Goal: Task Accomplishment & Management: Manage account settings

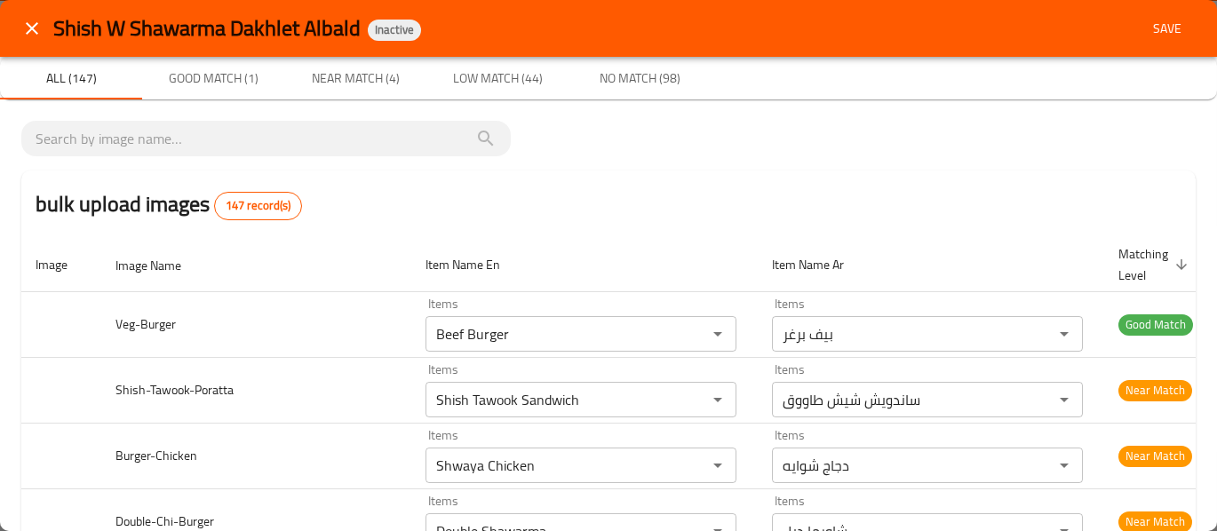
scroll to position [1005, 0]
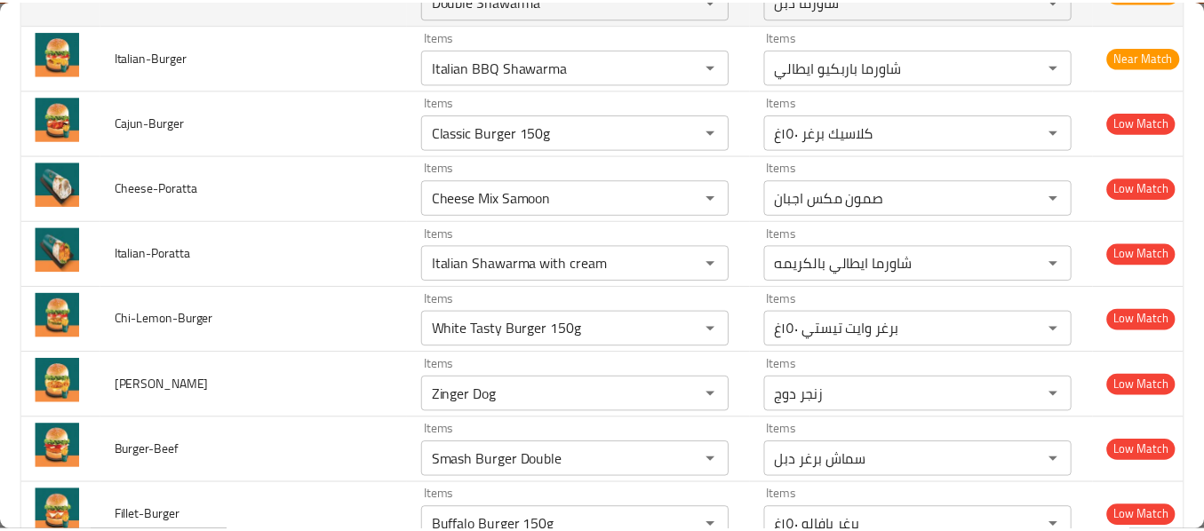
scroll to position [0, 0]
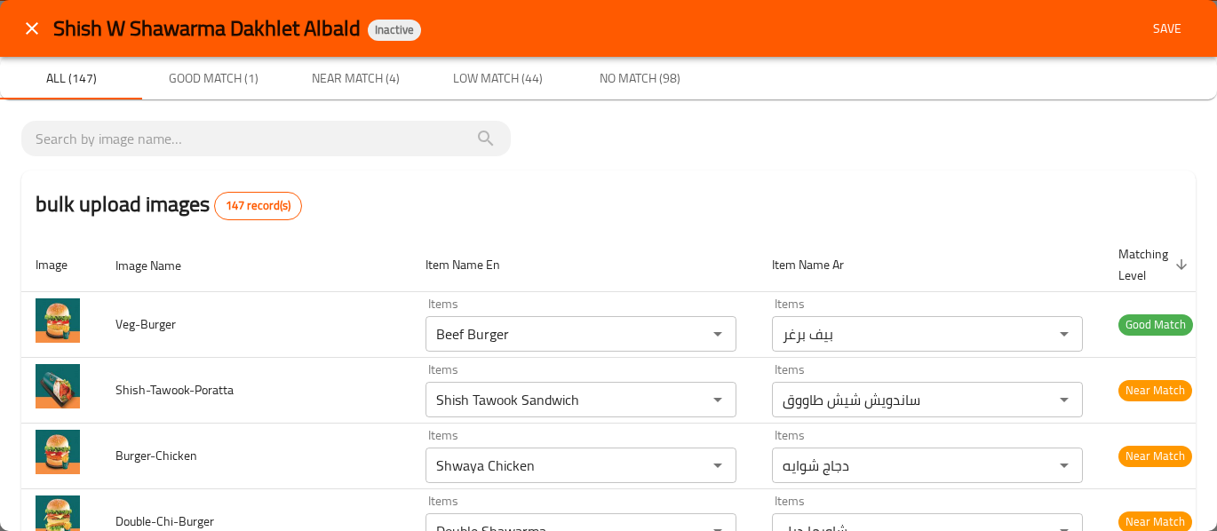
click at [49, 34] on button "close" at bounding box center [32, 28] width 43 height 43
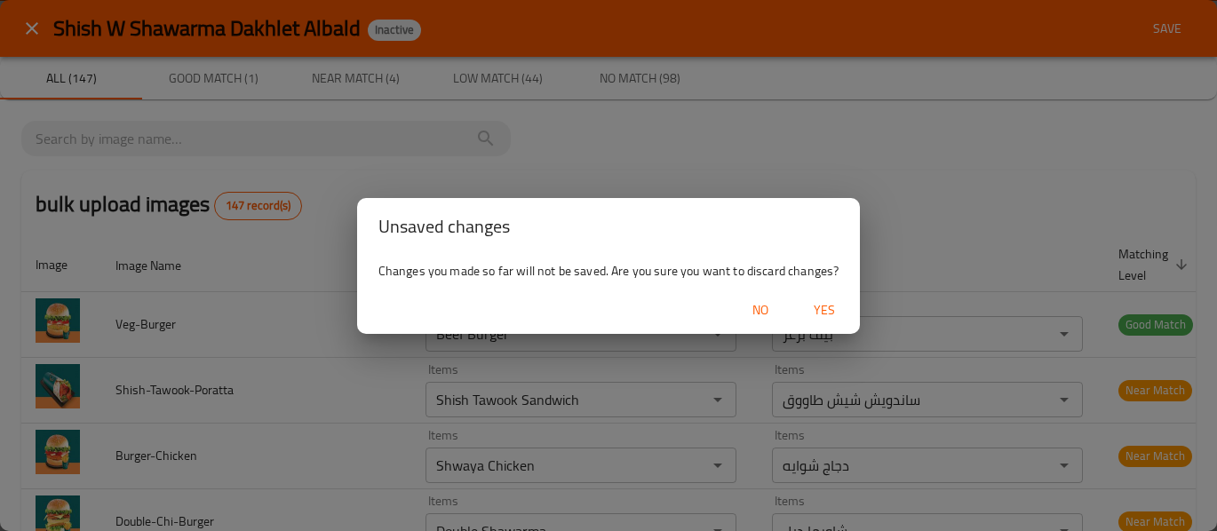
click at [49, 34] on div "Unsaved changes Changes you made so far will not be saved. Are you sure you wan…" at bounding box center [608, 265] width 1217 height 531
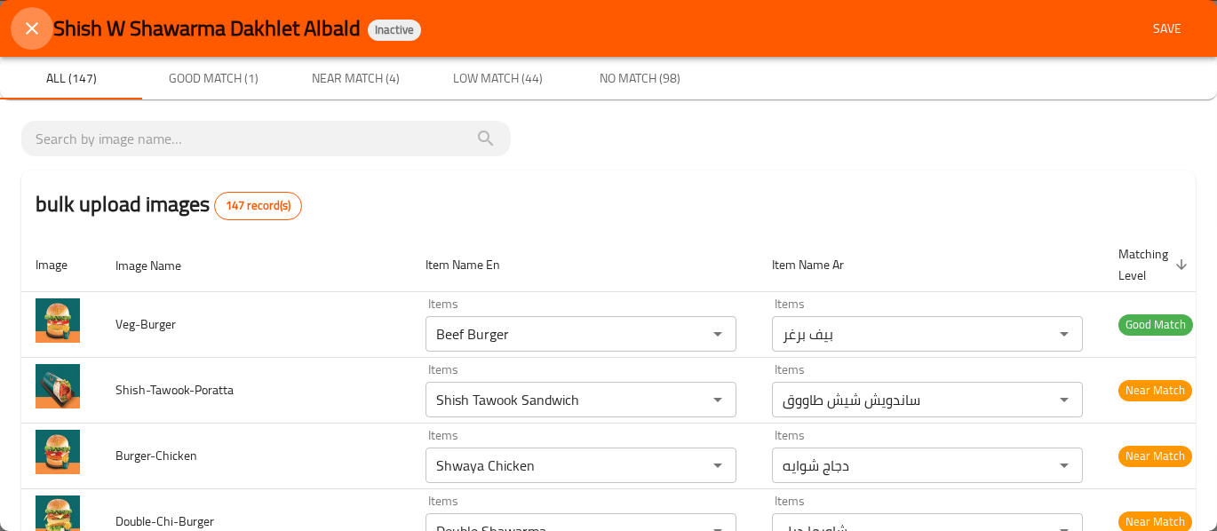
click at [44, 13] on button "close" at bounding box center [32, 28] width 43 height 43
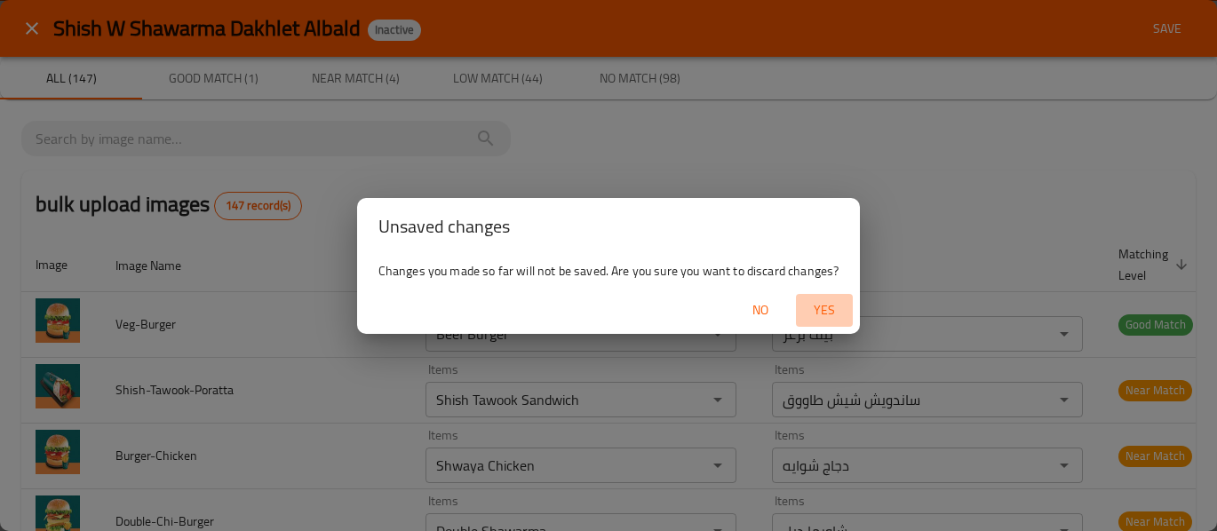
click at [832, 315] on span "Yes" at bounding box center [824, 310] width 43 height 22
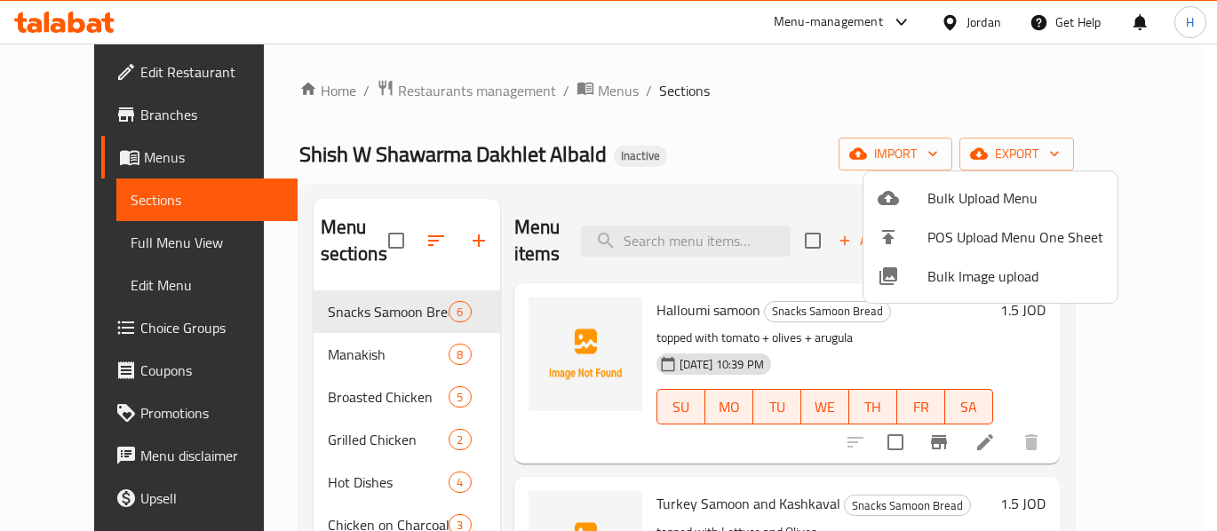
click at [411, 92] on div at bounding box center [608, 265] width 1217 height 531
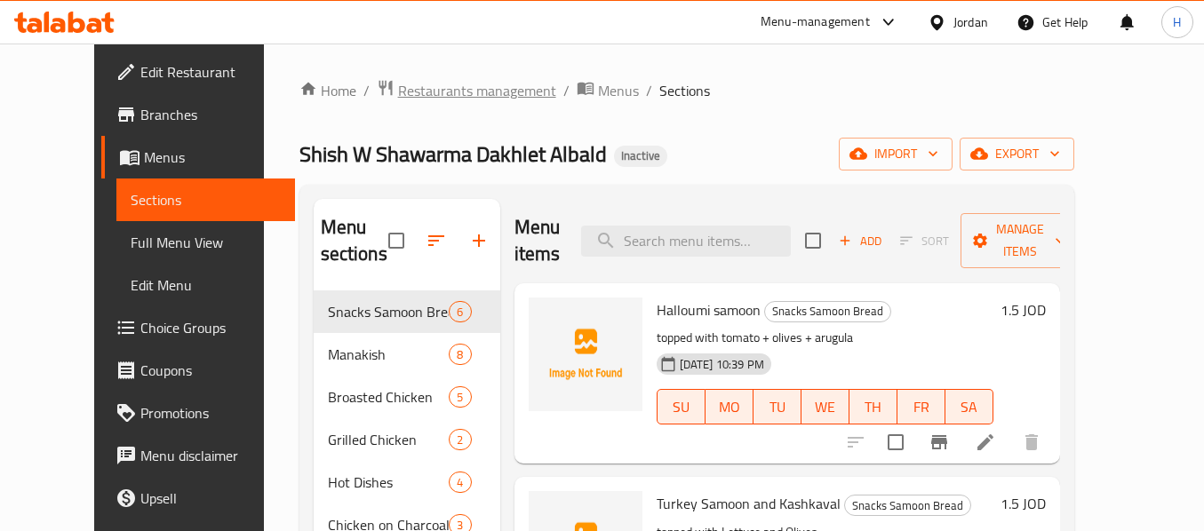
click at [417, 85] on span "Restaurants management" at bounding box center [477, 90] width 158 height 21
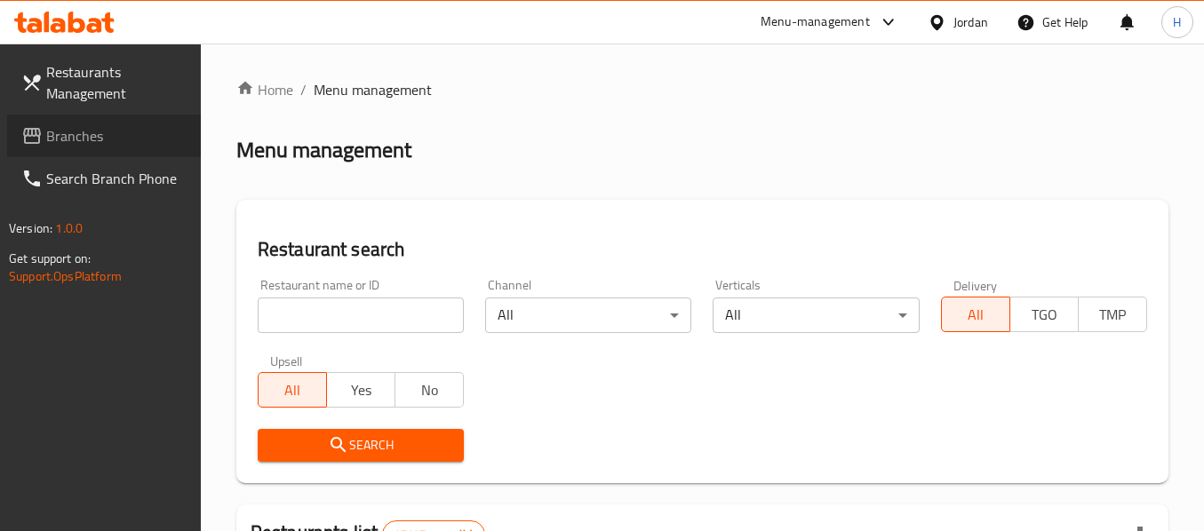
drag, startPoint x: 76, startPoint y: 115, endPoint x: 76, endPoint y: 125, distance: 10.7
click at [76, 117] on link "Branches" at bounding box center [104, 136] width 194 height 43
click at [75, 126] on span "Branches" at bounding box center [116, 135] width 140 height 21
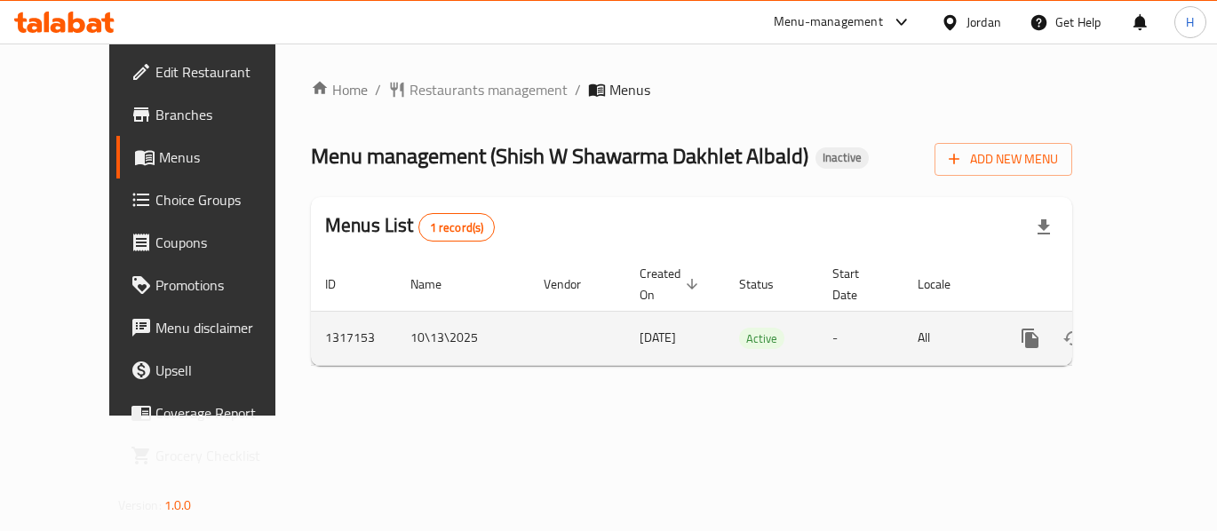
click at [1157, 317] on link "enhanced table" at bounding box center [1158, 338] width 43 height 43
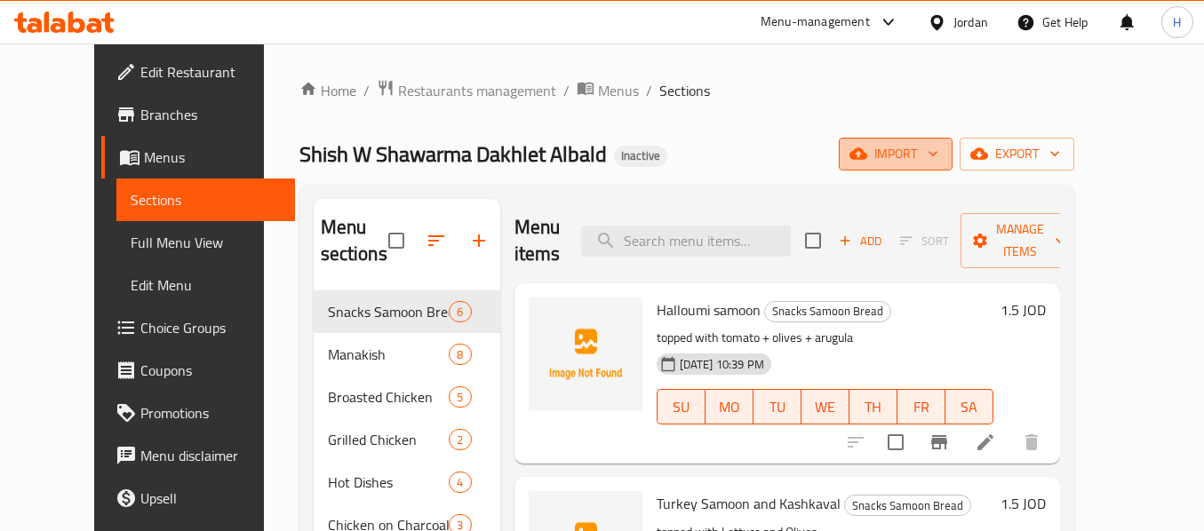
click at [938, 160] on span "import" at bounding box center [895, 154] width 85 height 22
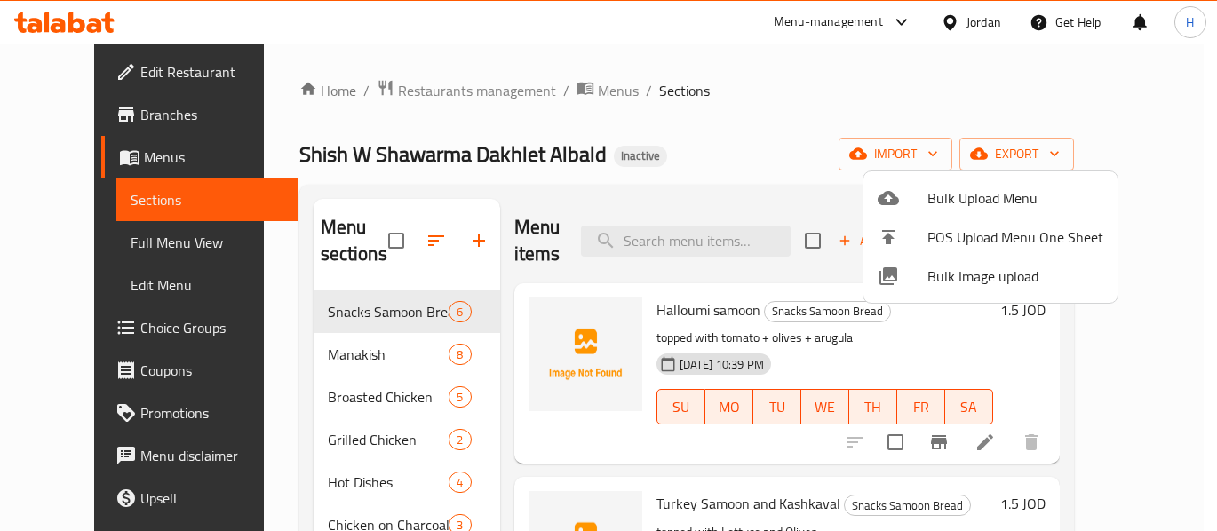
click at [937, 277] on span "Bulk Image upload" at bounding box center [1016, 276] width 176 height 21
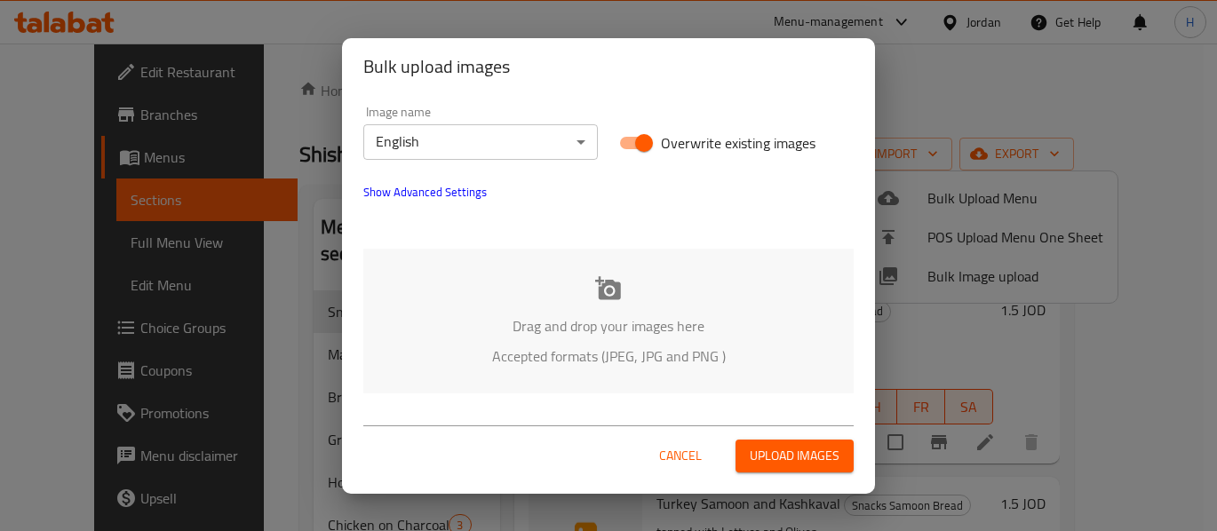
click at [507, 277] on div "Drag and drop your images here Accepted formats (JPEG, JPG and PNG )" at bounding box center [608, 321] width 490 height 145
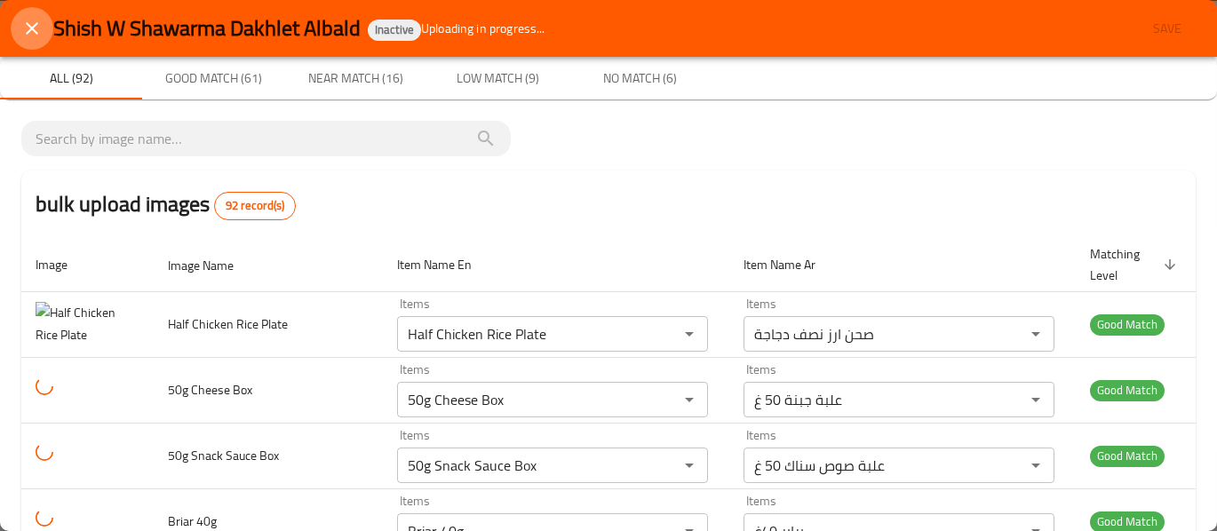
click at [18, 22] on button "close" at bounding box center [32, 28] width 43 height 43
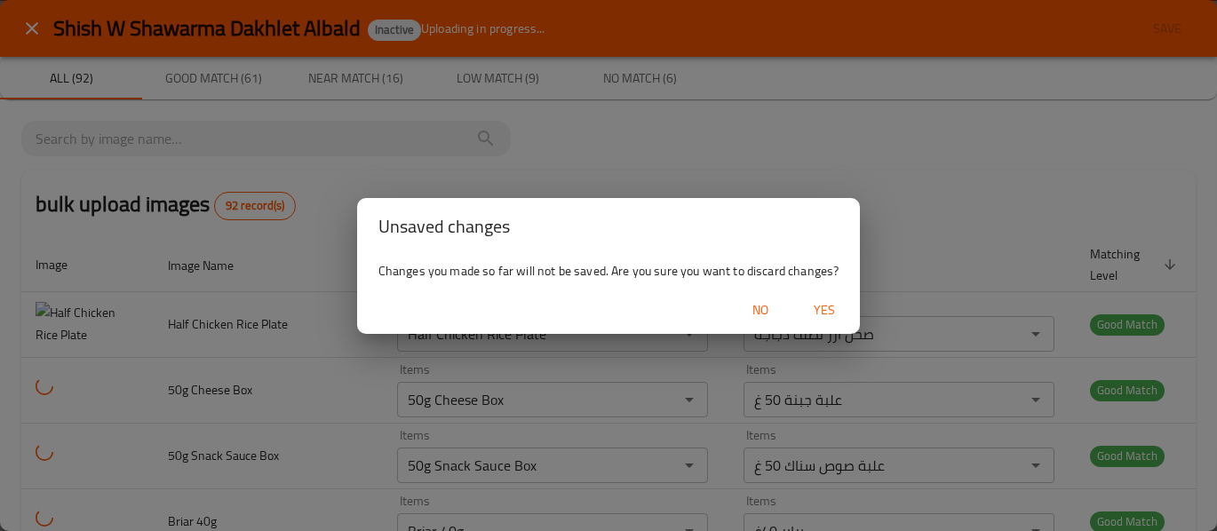
click at [834, 311] on span "Yes" at bounding box center [824, 310] width 43 height 22
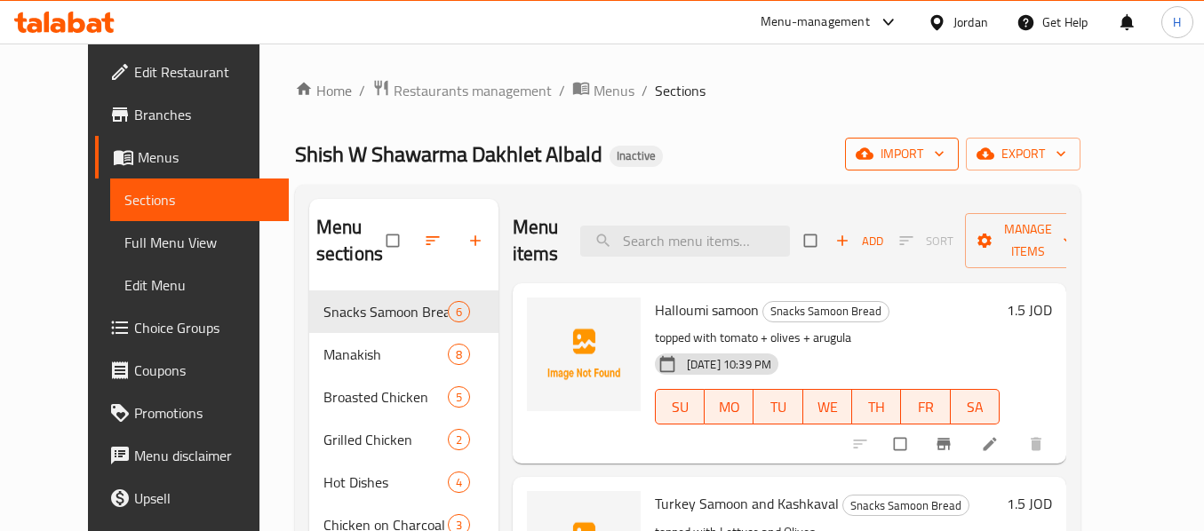
click at [944, 164] on span "import" at bounding box center [901, 154] width 85 height 22
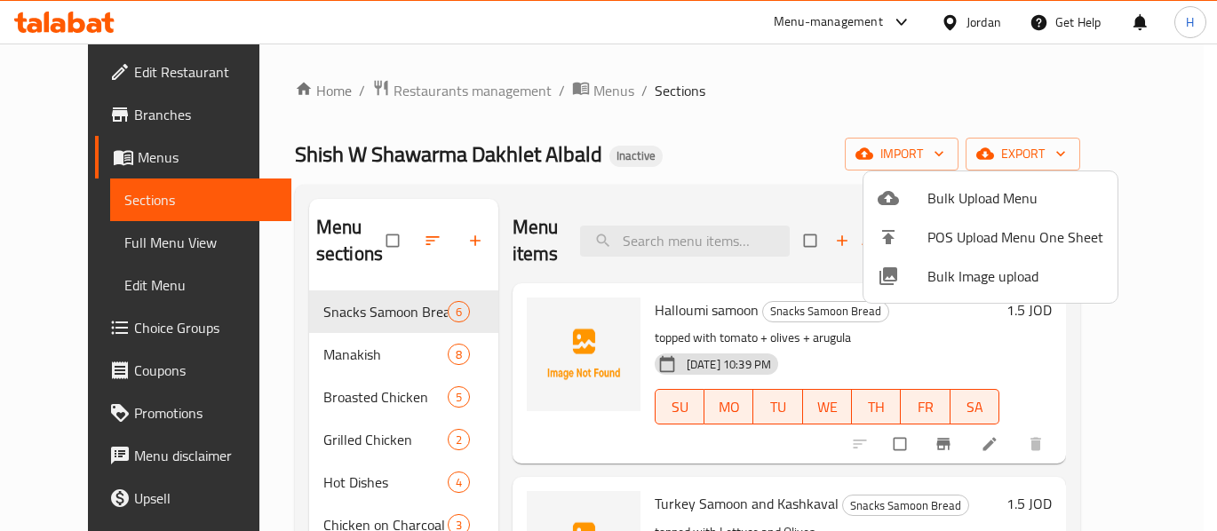
click at [991, 285] on span "Bulk Image upload" at bounding box center [1016, 276] width 176 height 21
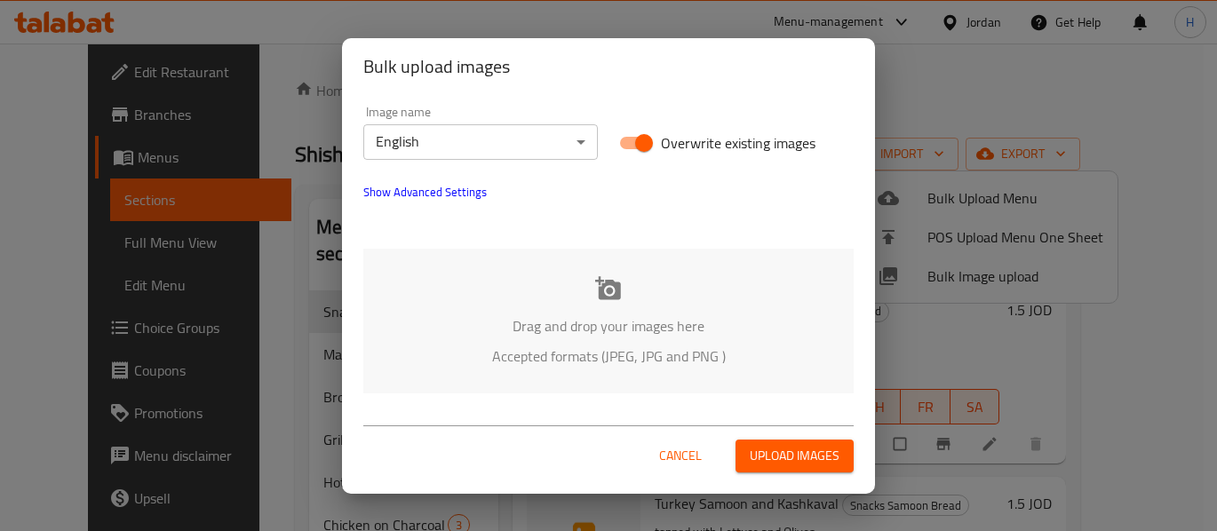
click at [639, 341] on div "Drag and drop your images here Accepted formats (JPEG, JPG and PNG )" at bounding box center [608, 321] width 490 height 145
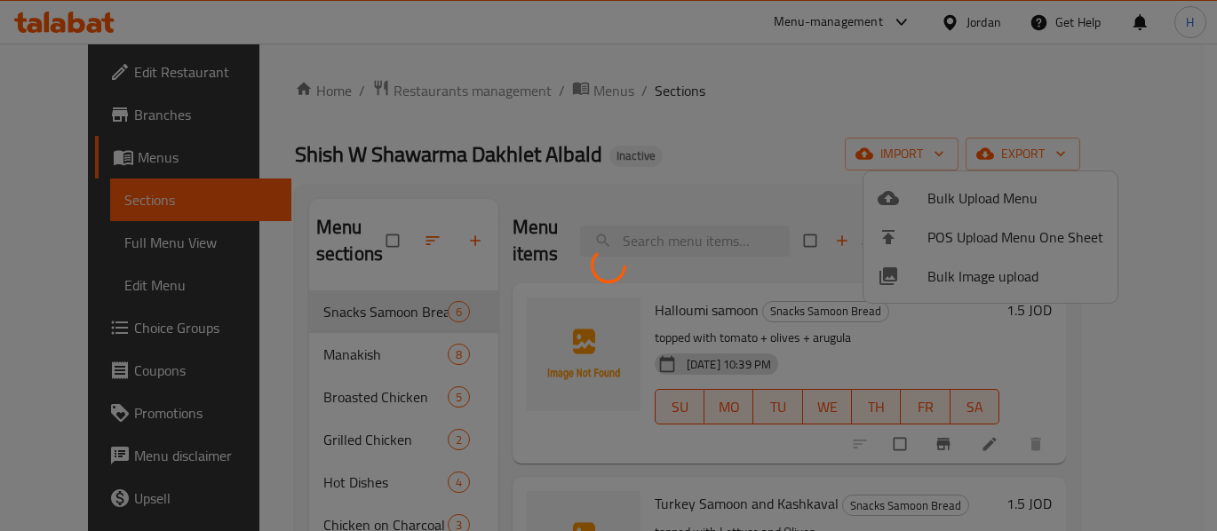
click at [496, 1] on div at bounding box center [608, 265] width 1217 height 531
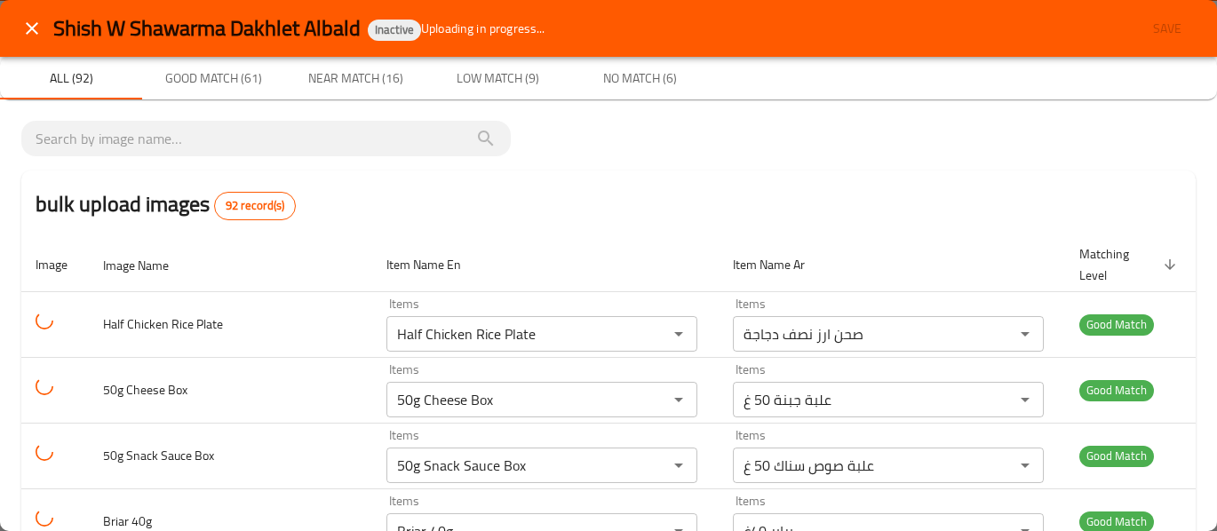
click at [40, 35] on icon "close" at bounding box center [31, 28] width 21 height 21
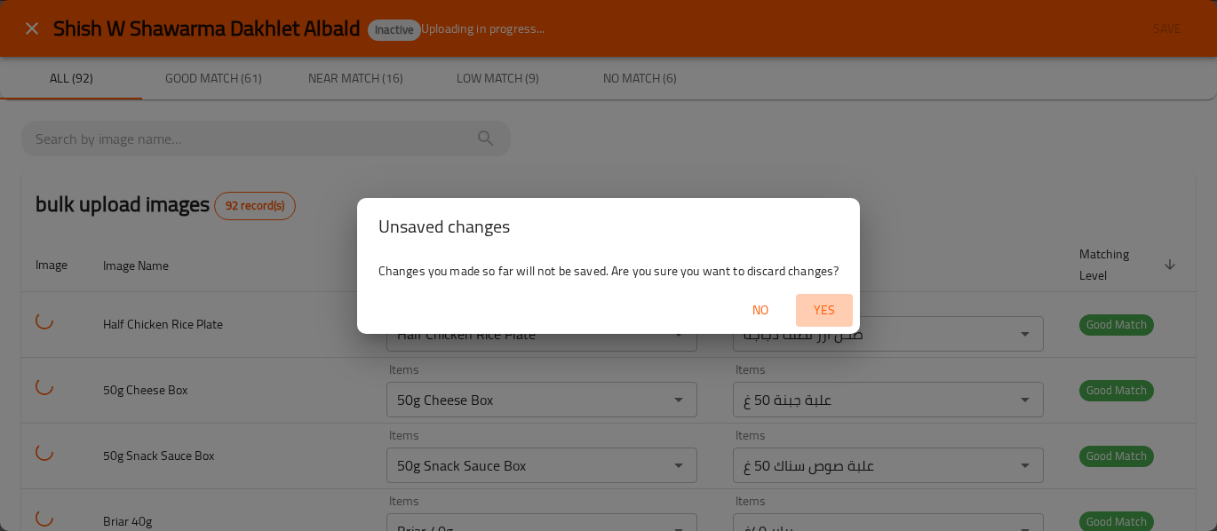
click at [840, 313] on span "Yes" at bounding box center [824, 310] width 43 height 22
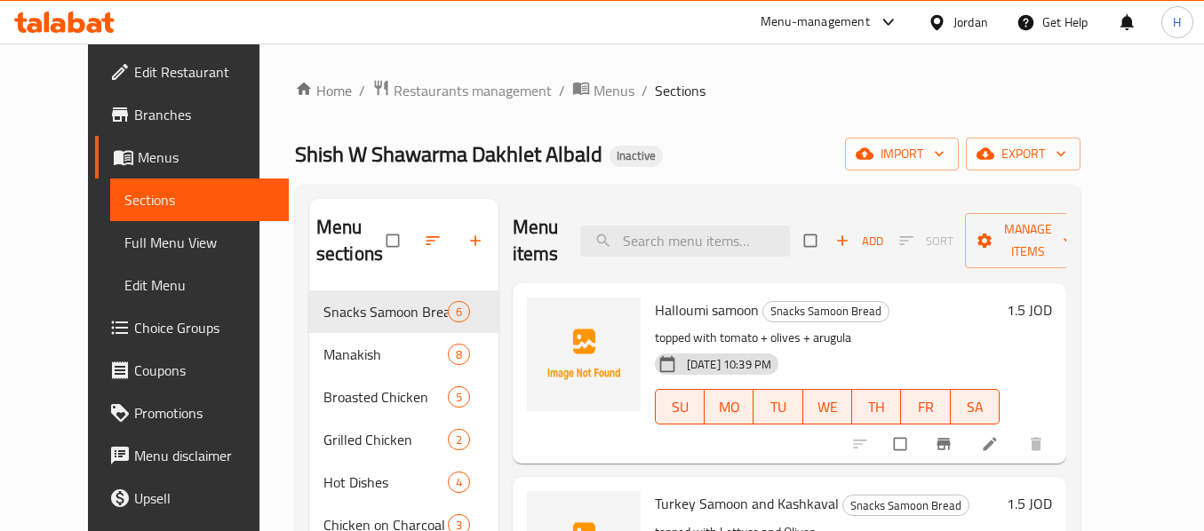
click at [944, 156] on span "import" at bounding box center [901, 154] width 85 height 22
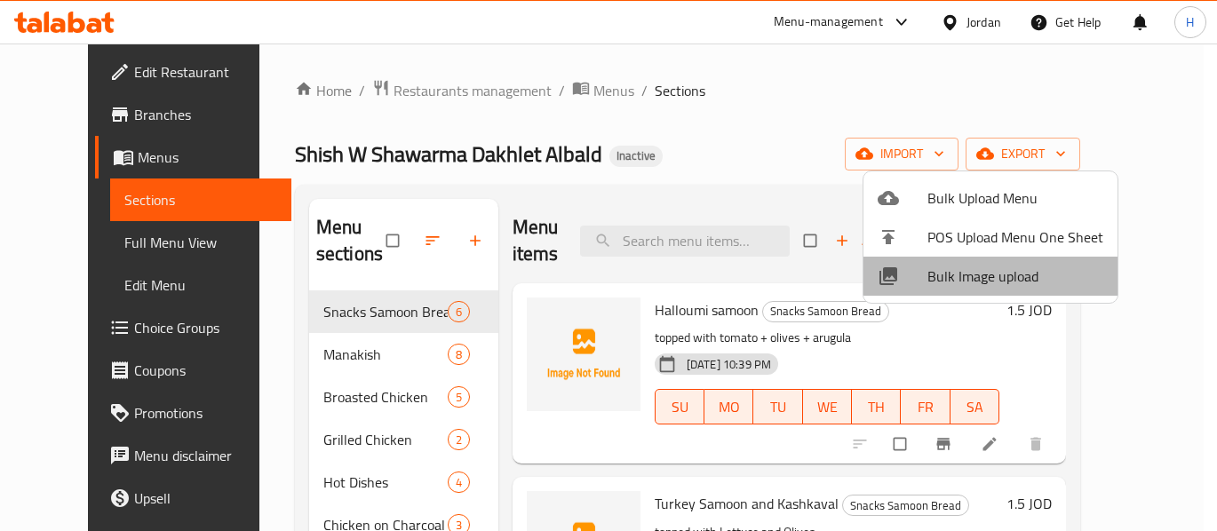
click at [1015, 285] on span "Bulk Image upload" at bounding box center [1016, 276] width 176 height 21
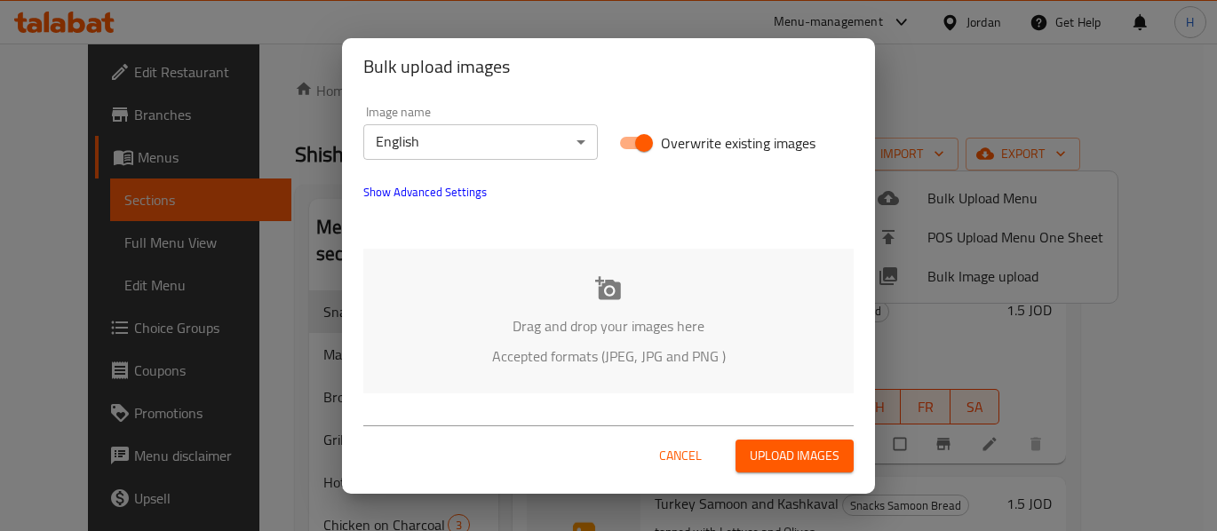
drag, startPoint x: 1015, startPoint y: 285, endPoint x: 988, endPoint y: 304, distance: 33.3
click at [1011, 289] on div "Bulk upload images Image name English ​ Overwrite existing images Show Advanced…" at bounding box center [608, 265] width 1217 height 531
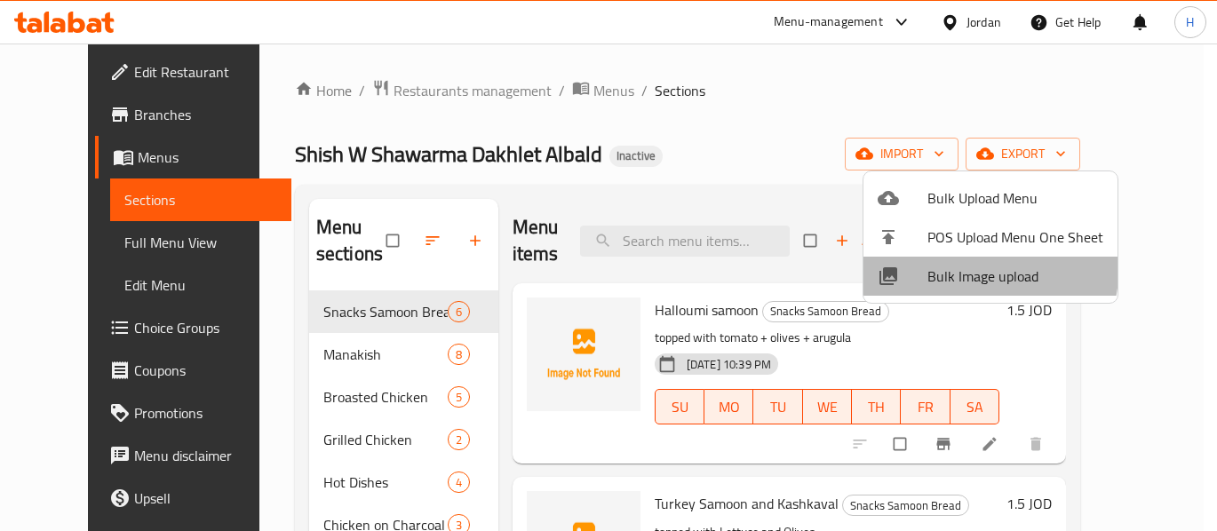
click at [920, 262] on li "Bulk Image upload" at bounding box center [991, 276] width 254 height 39
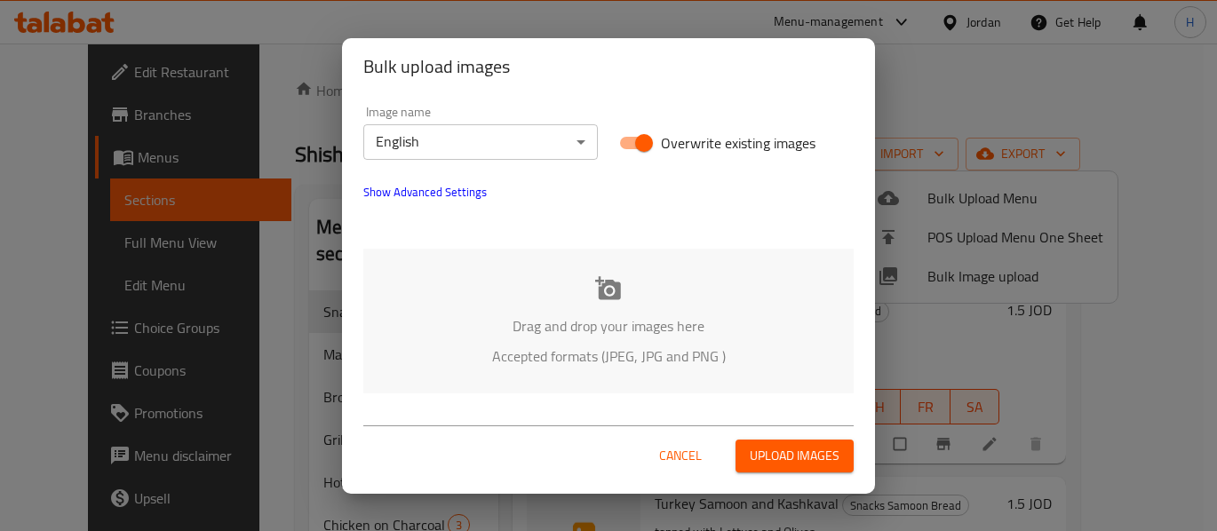
click at [656, 266] on div "Drag and drop your images here Accepted formats (JPEG, JPG and PNG )" at bounding box center [608, 321] width 490 height 145
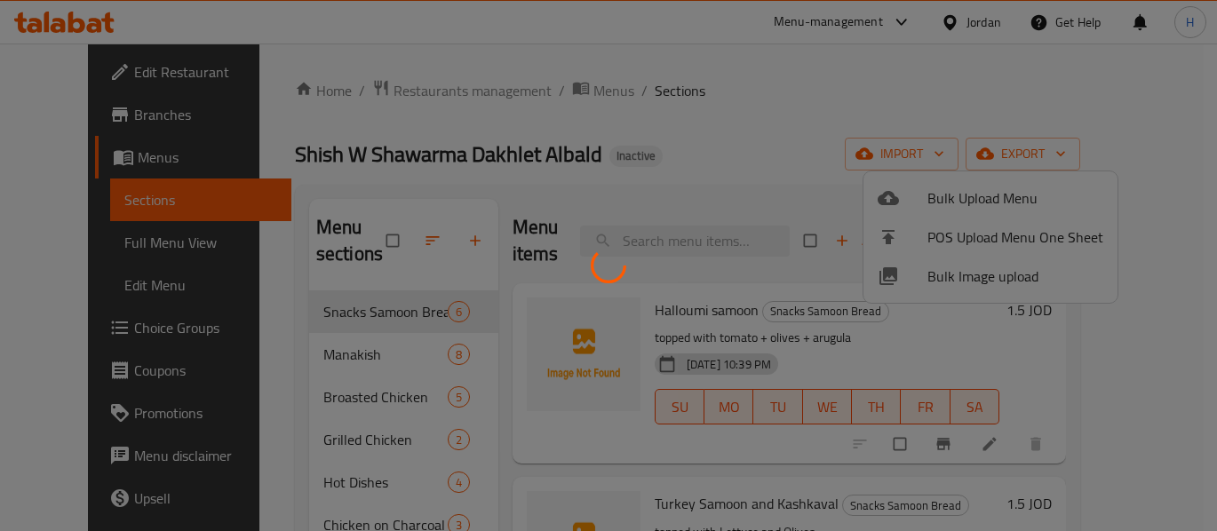
click at [174, 530] on html "​ Menu-management Jordan Get Help H Edit Restaurant Branches Menus Sections Ful…" at bounding box center [608, 265] width 1217 height 531
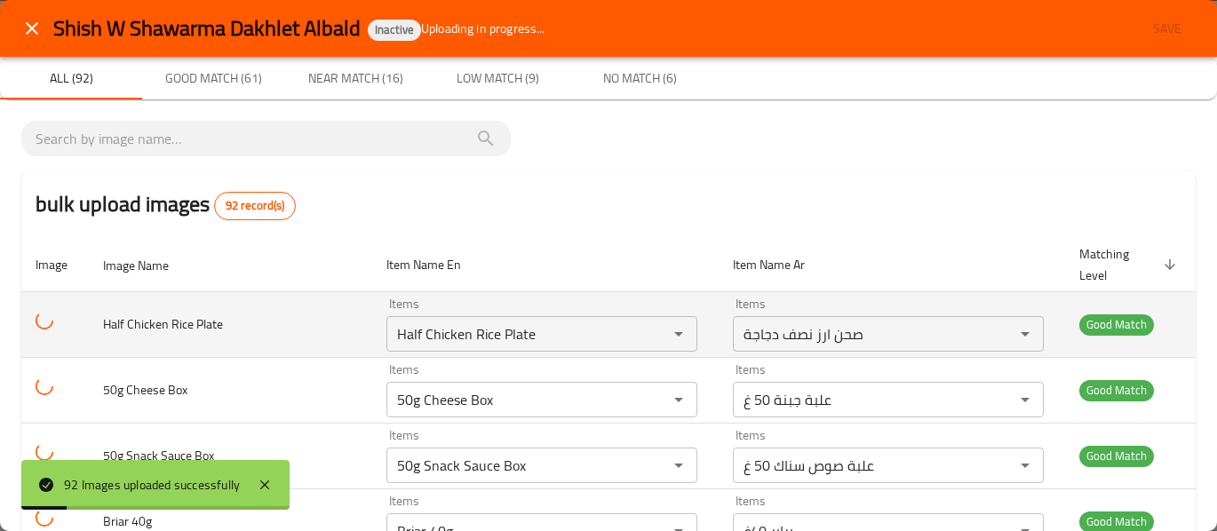
click at [103, 314] on td "Half Chicken Rice Plate" at bounding box center [230, 324] width 283 height 66
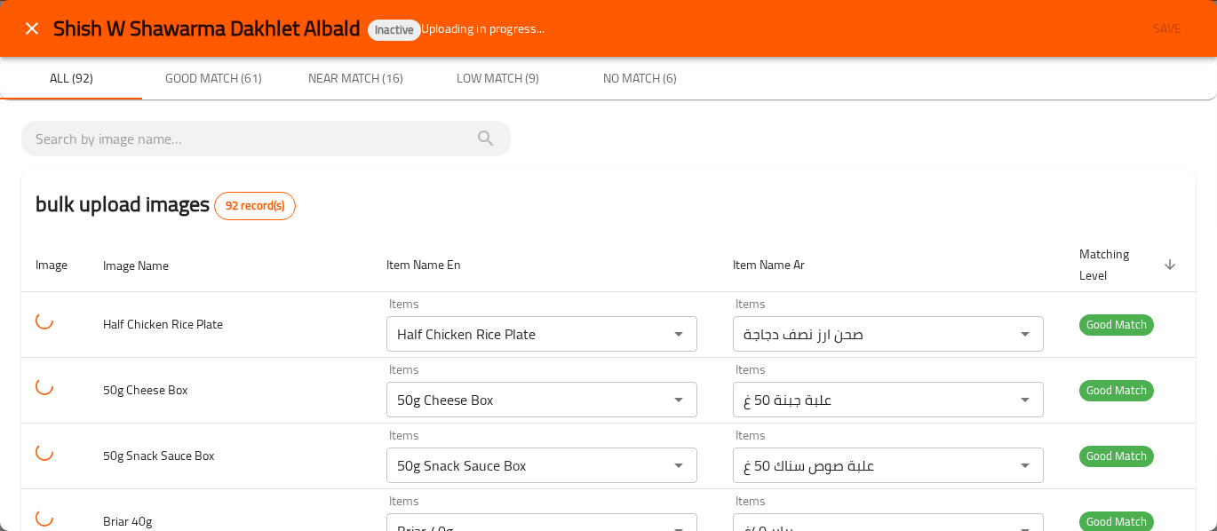
drag, startPoint x: 103, startPoint y: 314, endPoint x: 0, endPoint y: 230, distance: 132.6
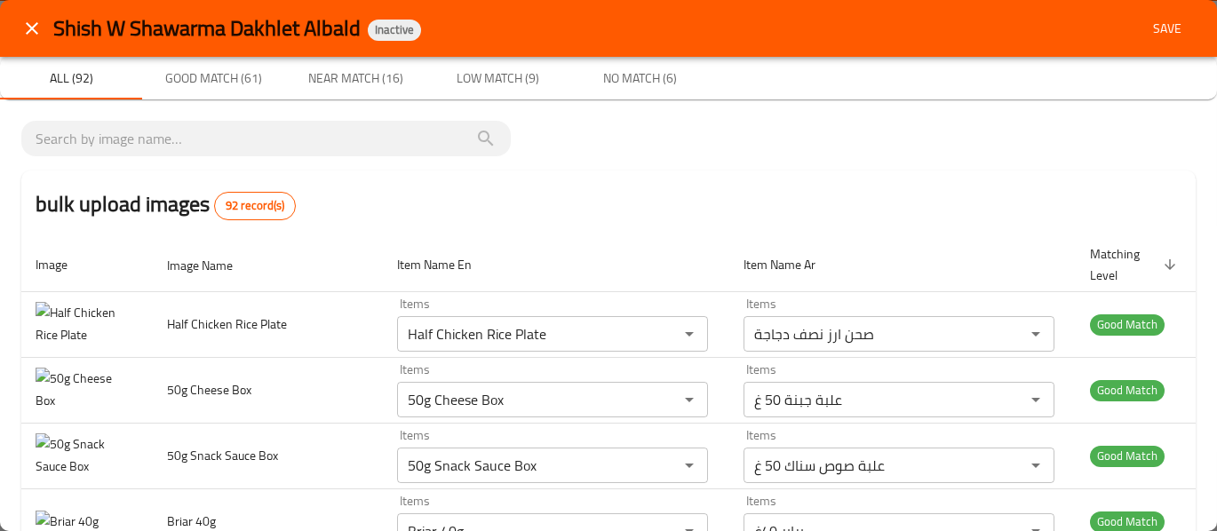
click at [40, 38] on icon "close" at bounding box center [31, 28] width 21 height 21
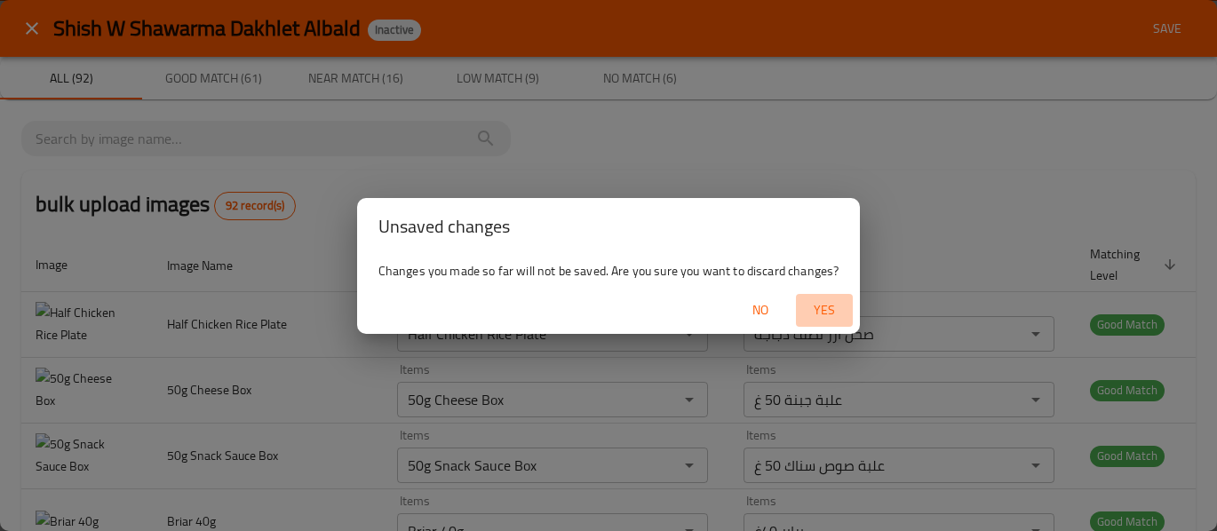
click at [838, 326] on button "Yes" at bounding box center [824, 310] width 57 height 33
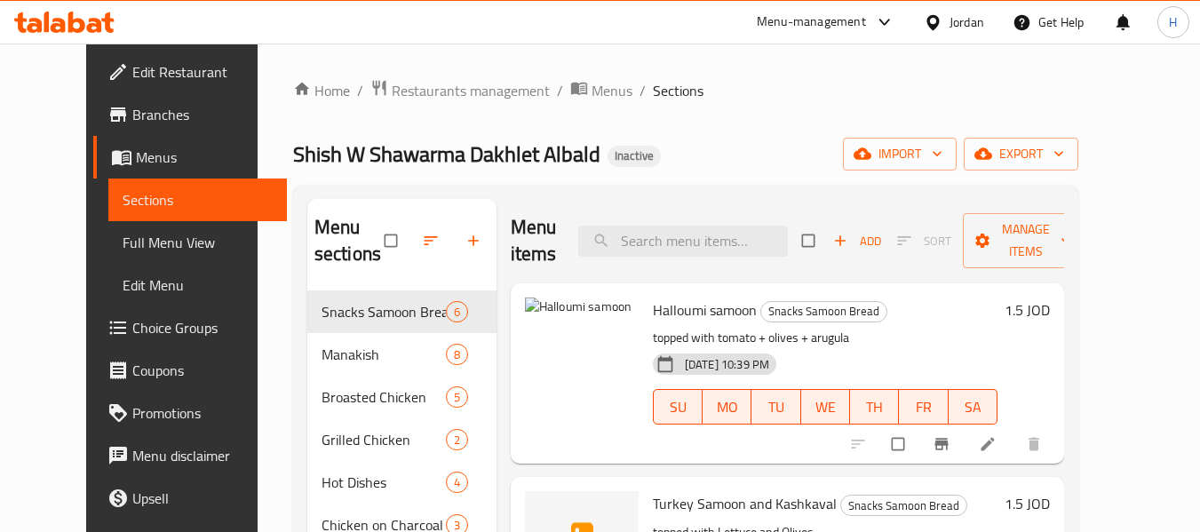
click at [951, 33] on div "Jordan" at bounding box center [954, 22] width 89 height 43
click at [961, 34] on div "Jordan" at bounding box center [954, 22] width 89 height 43
click at [951, 4] on div "Jordan" at bounding box center [954, 22] width 89 height 43
click at [940, 11] on div "Jordan" at bounding box center [954, 22] width 89 height 43
click at [954, 29] on div "Jordan" at bounding box center [967, 22] width 35 height 20
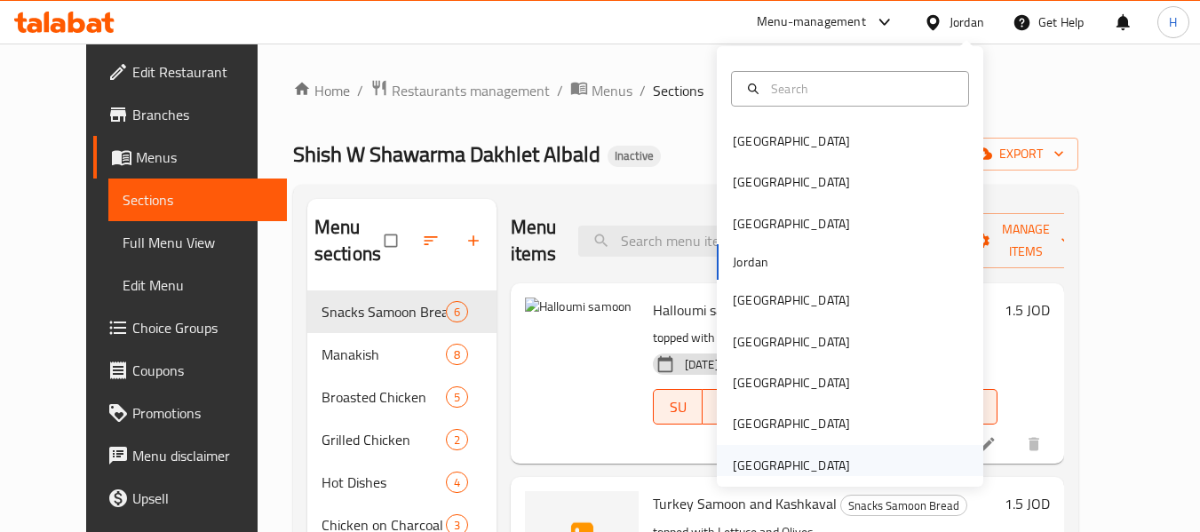
click at [808, 462] on div "[GEOGRAPHIC_DATA]" at bounding box center [791, 466] width 117 height 20
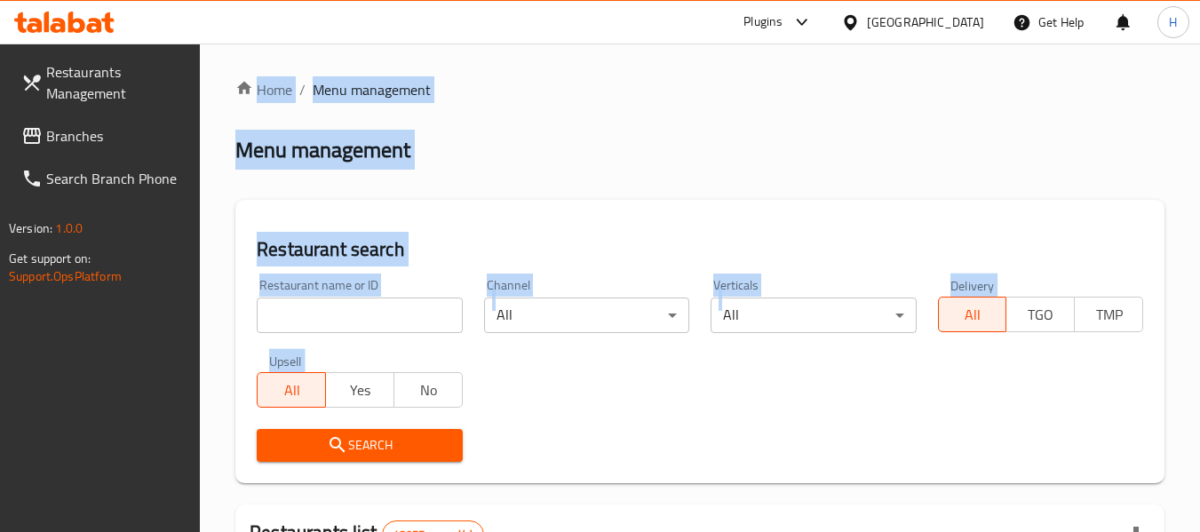
drag, startPoint x: 832, startPoint y: 416, endPoint x: 201, endPoint y: -108, distance: 820.3
click at [201, 0] on html "​ Plugins [GEOGRAPHIC_DATA] Get Help H Restaurants Management Branches Search B…" at bounding box center [600, 266] width 1200 height 532
click at [138, 143] on span "Branches" at bounding box center [116, 135] width 140 height 21
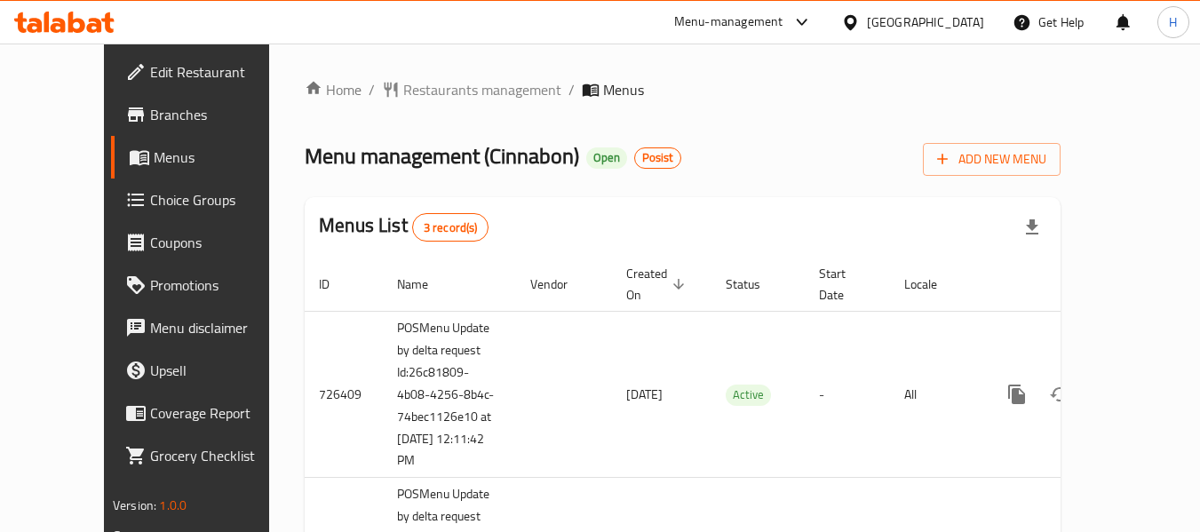
click at [150, 67] on span "Edit Restaurant" at bounding box center [220, 71] width 140 height 21
click at [150, 83] on span "Edit Restaurant" at bounding box center [220, 71] width 140 height 21
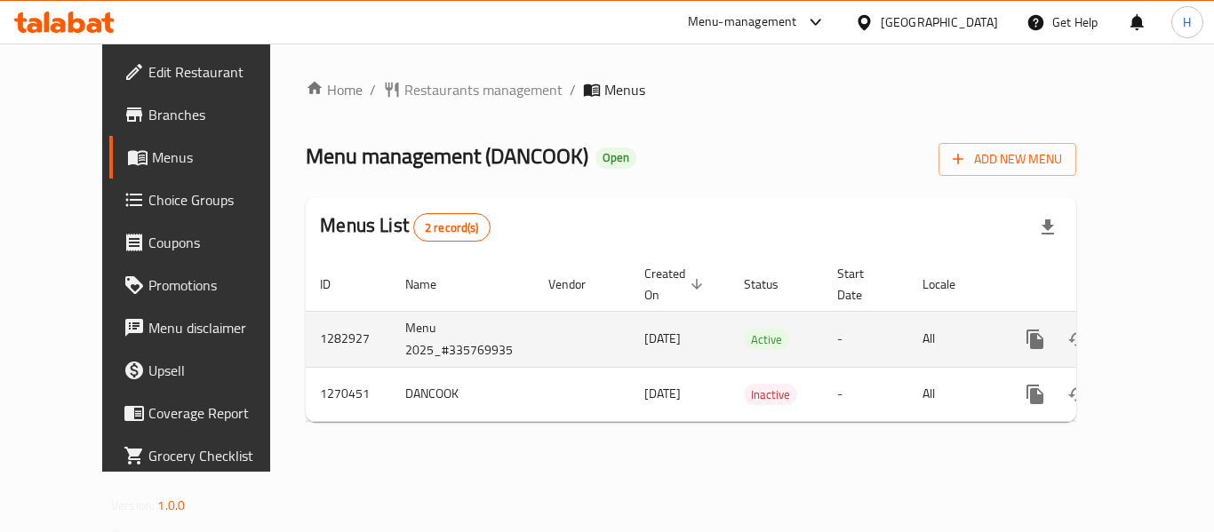
click at [1153, 323] on link "enhanced table" at bounding box center [1163, 339] width 43 height 43
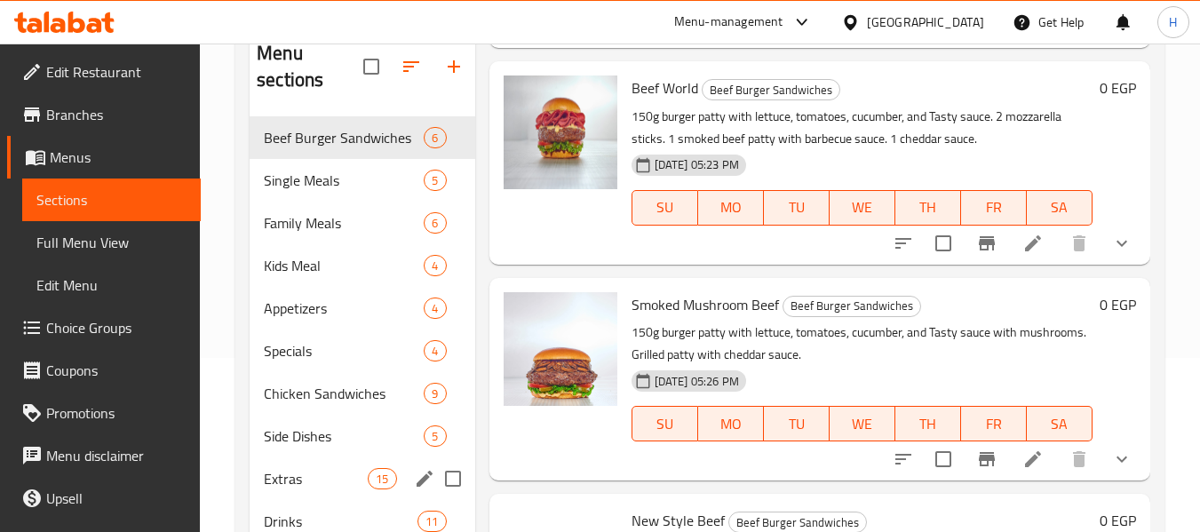
scroll to position [249, 0]
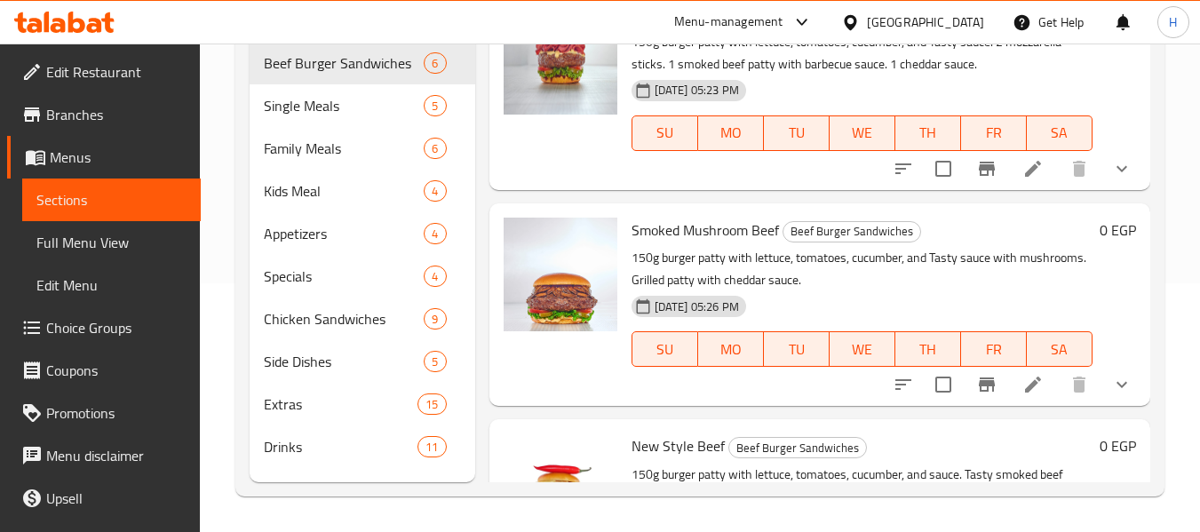
click at [514, 498] on div "Home / Restaurants management / Menus / Sections DANCOOK Open import export Men…" at bounding box center [700, 163] width 1000 height 737
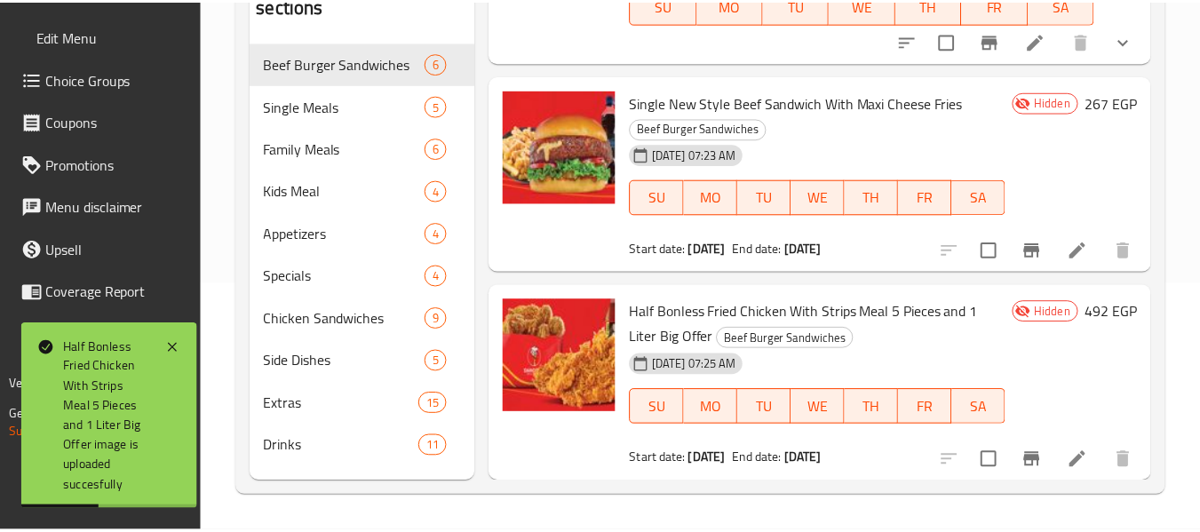
scroll to position [824, 0]
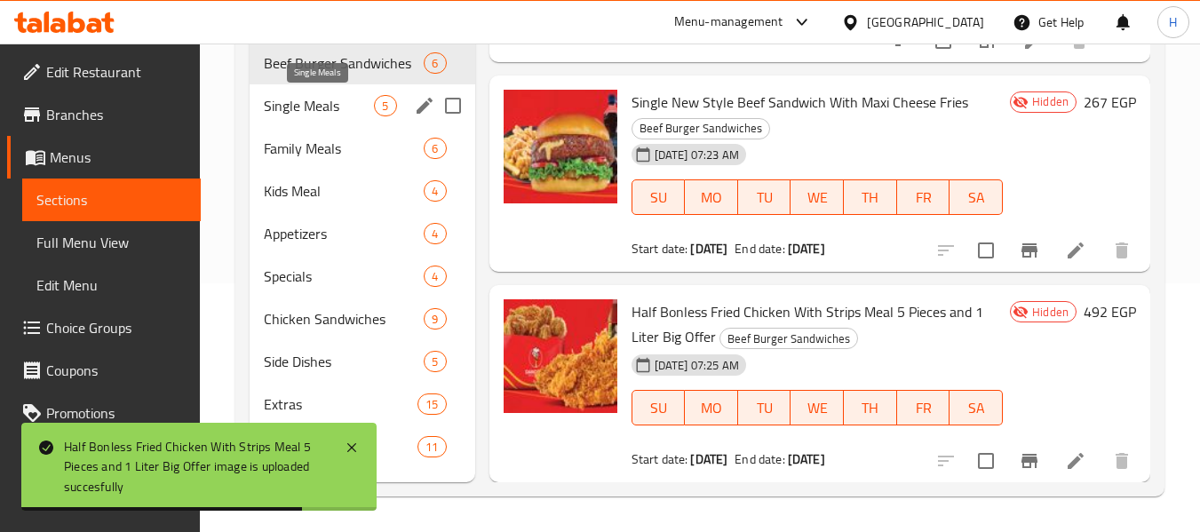
drag, startPoint x: 324, startPoint y: 97, endPoint x: 386, endPoint y: 123, distance: 67.7
click at [324, 100] on span "Single Meals" at bounding box center [319, 105] width 110 height 21
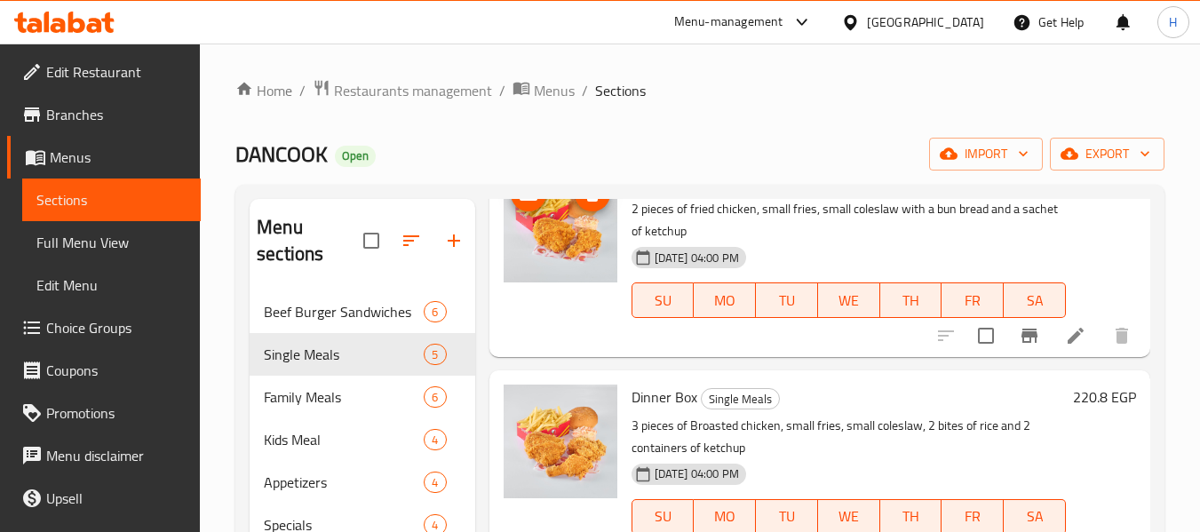
click at [569, 201] on img at bounding box center [561, 226] width 114 height 114
click at [305, 310] on span "Beef Burger Sandwiches" at bounding box center [319, 311] width 110 height 21
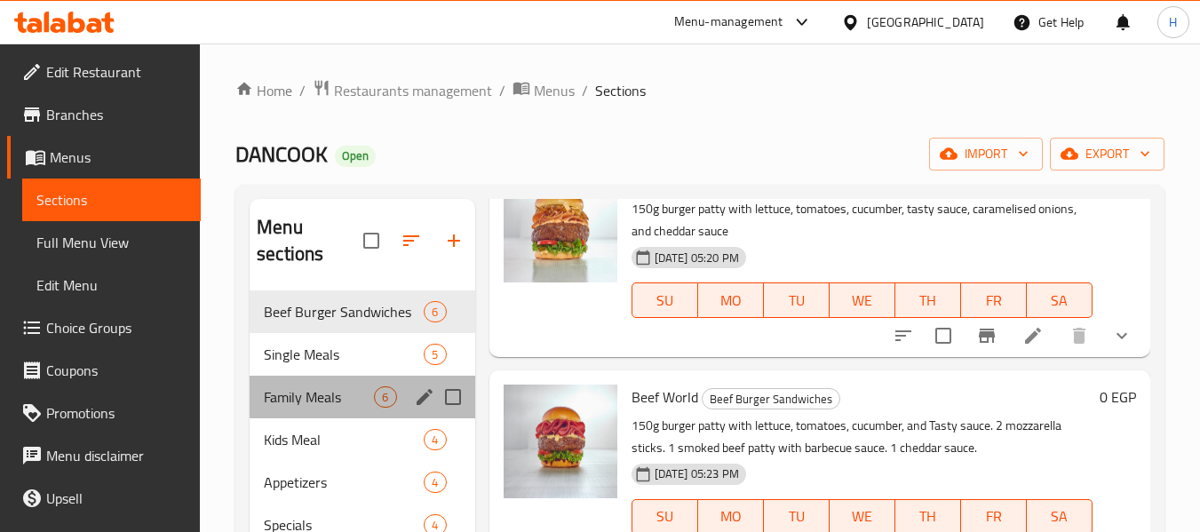
click at [323, 416] on div "Family Meals 6" at bounding box center [362, 397] width 225 height 43
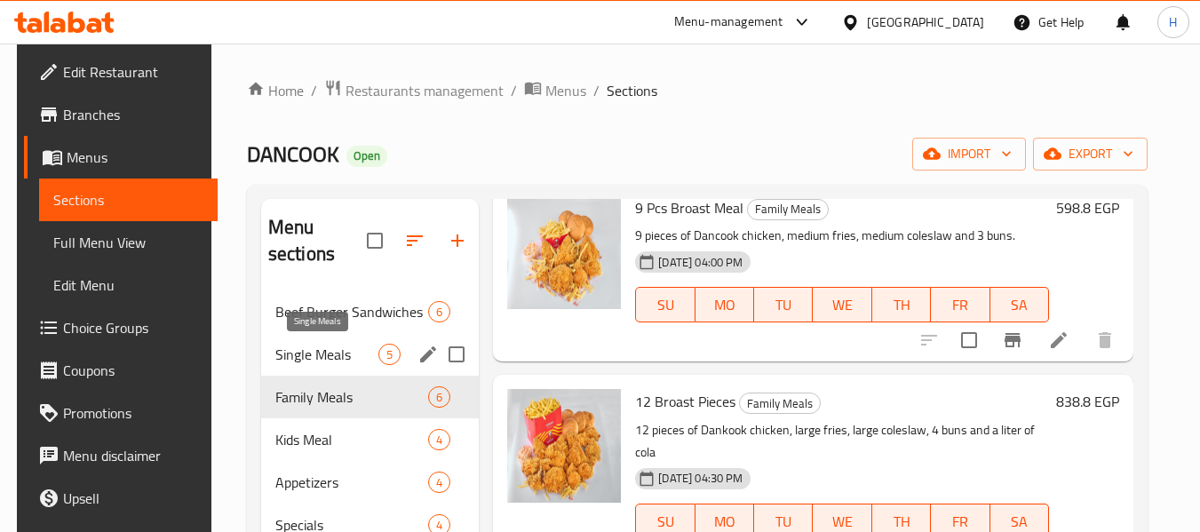
click at [333, 364] on span "Single Meals" at bounding box center [326, 354] width 103 height 21
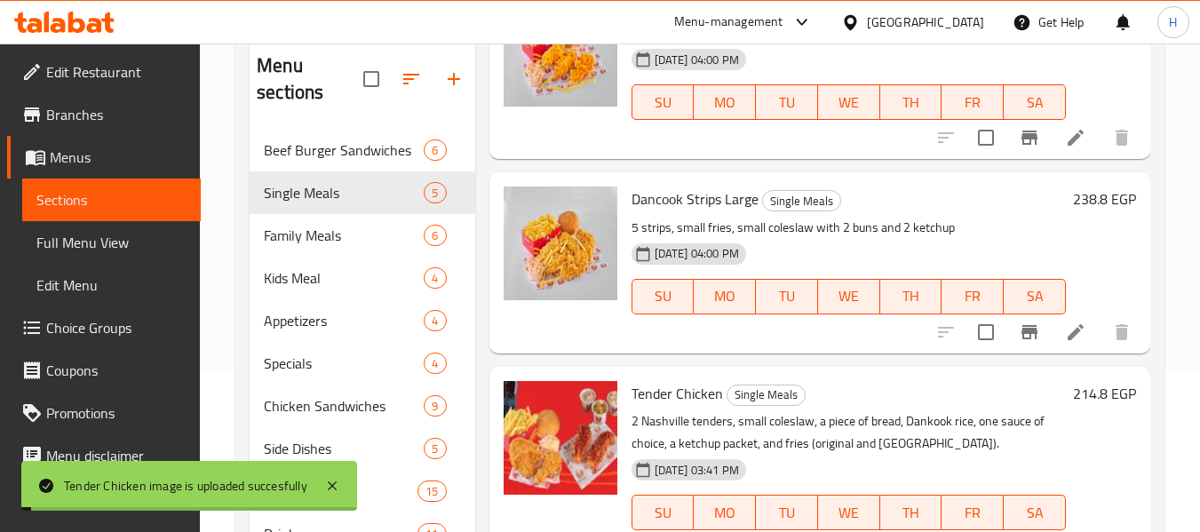
scroll to position [249, 0]
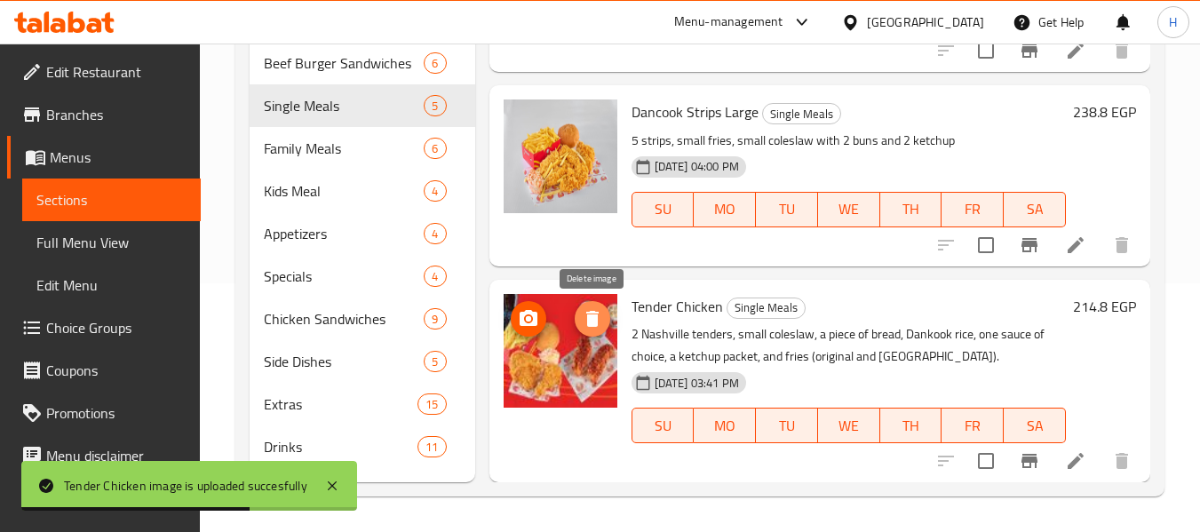
click at [587, 326] on icon "delete image" at bounding box center [592, 318] width 21 height 21
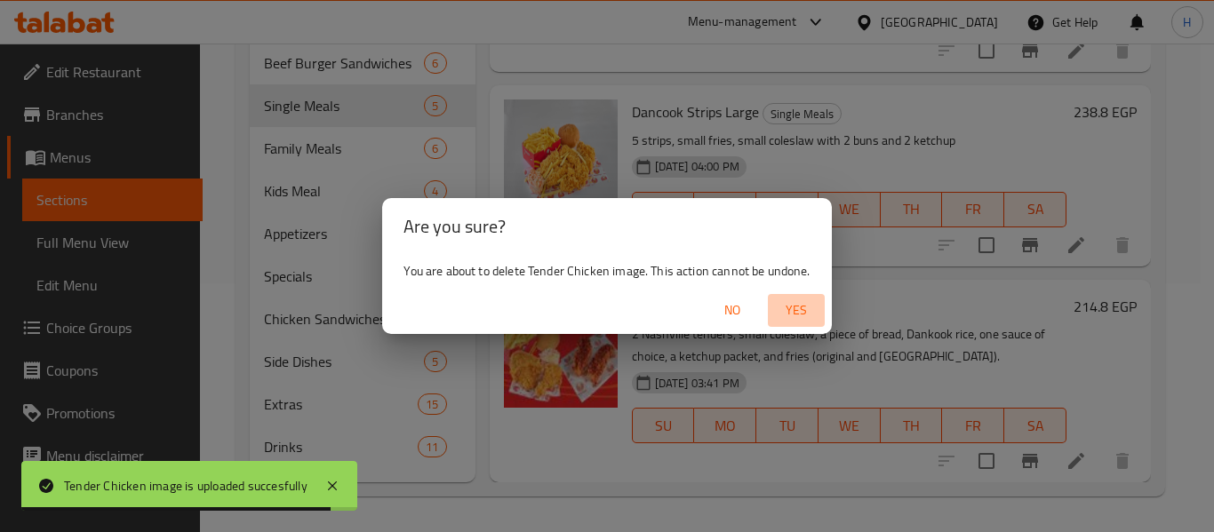
click at [784, 307] on span "Yes" at bounding box center [796, 310] width 43 height 22
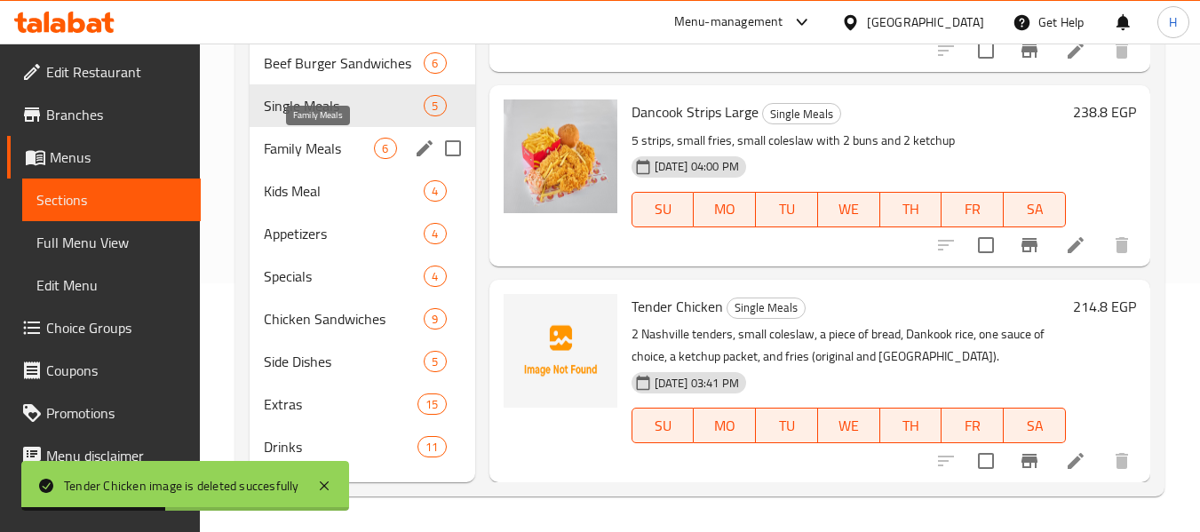
click at [356, 138] on span "Family Meals" at bounding box center [319, 148] width 110 height 21
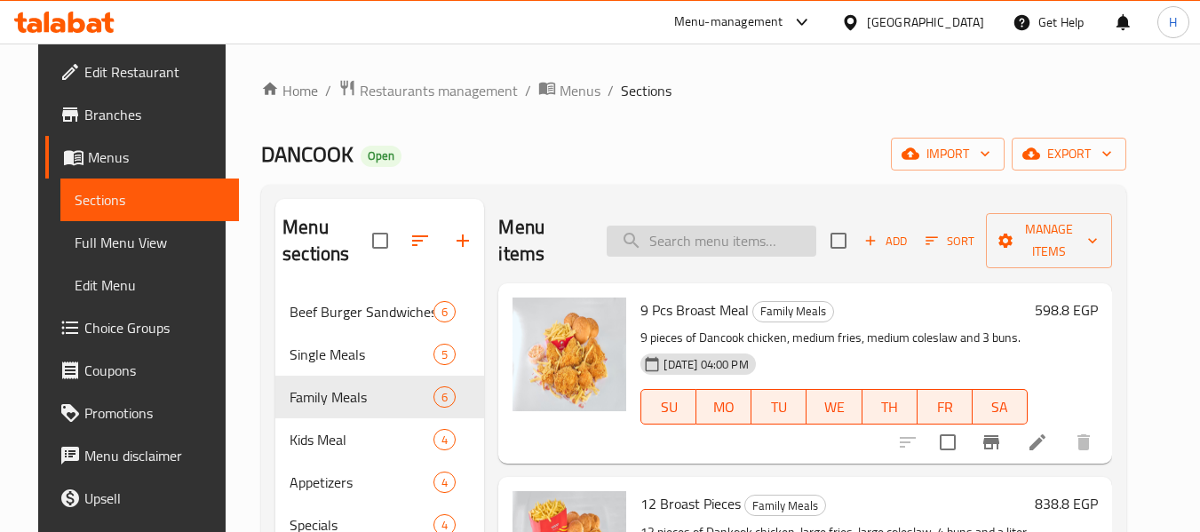
click at [709, 247] on input "search" at bounding box center [712, 241] width 210 height 31
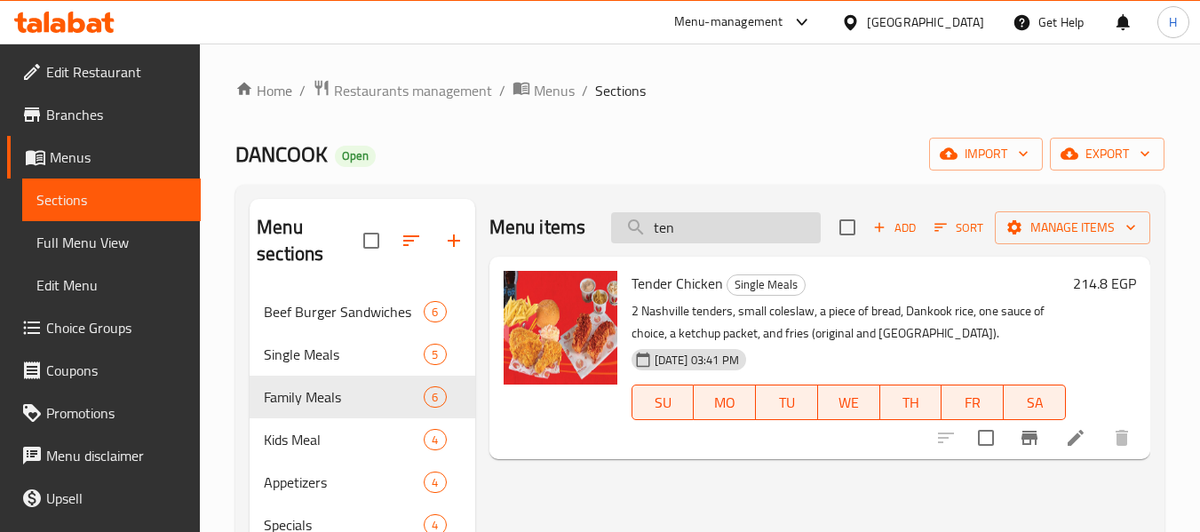
click at [725, 225] on input "ten" at bounding box center [716, 227] width 210 height 31
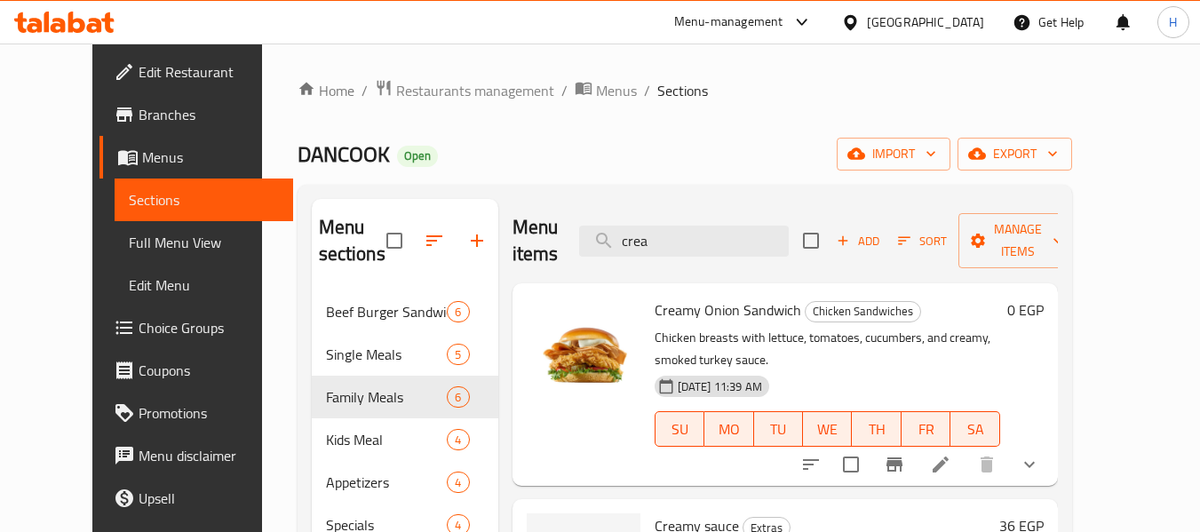
scroll to position [237, 0]
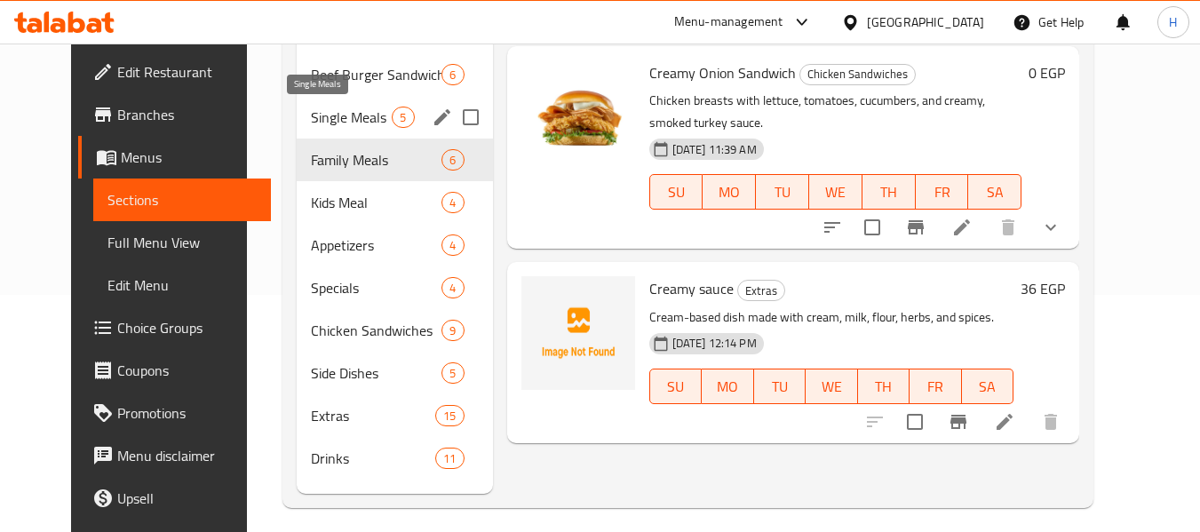
click at [333, 114] on span "Single Meals" at bounding box center [351, 117] width 81 height 21
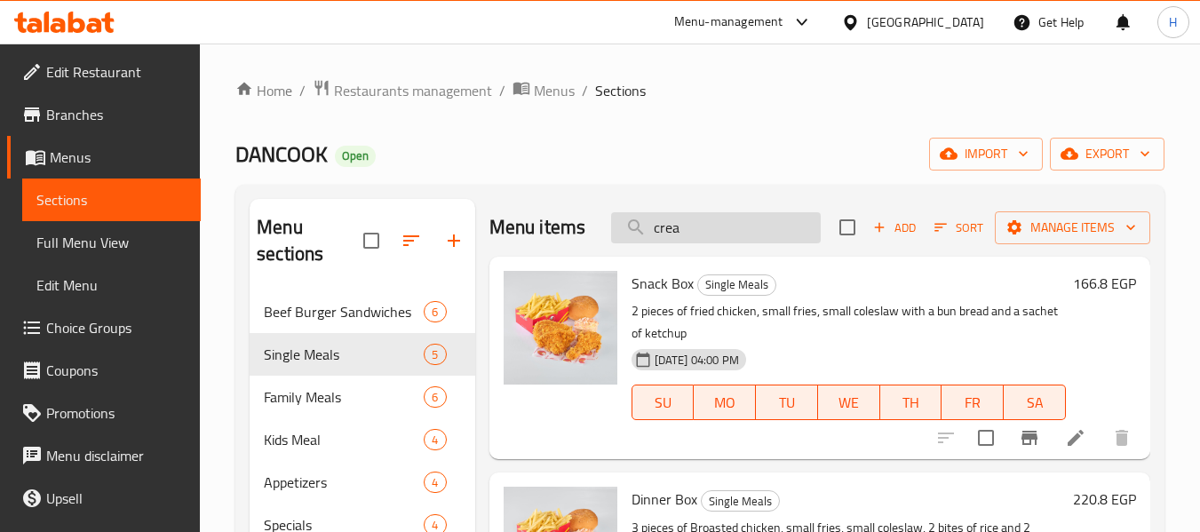
click at [717, 241] on input "crea" at bounding box center [716, 227] width 210 height 31
click at [717, 242] on input "crea" at bounding box center [716, 227] width 210 height 31
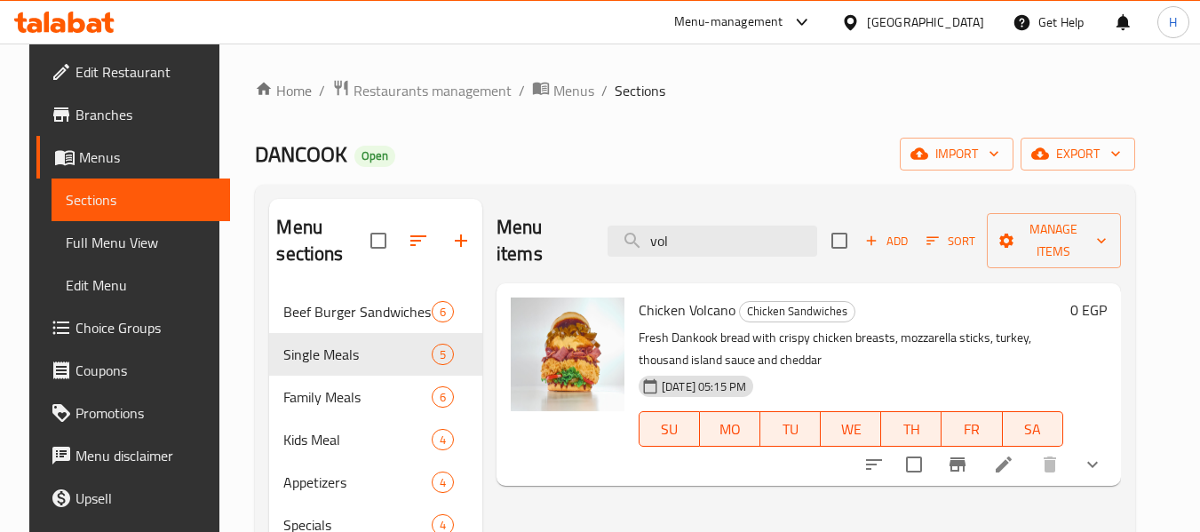
type input "vol"
click at [596, 475] on div "Menu items vol Add Sort Manage items Chicken Volcano Chicken Sandwiches Fresh D…" at bounding box center [801, 465] width 639 height 532
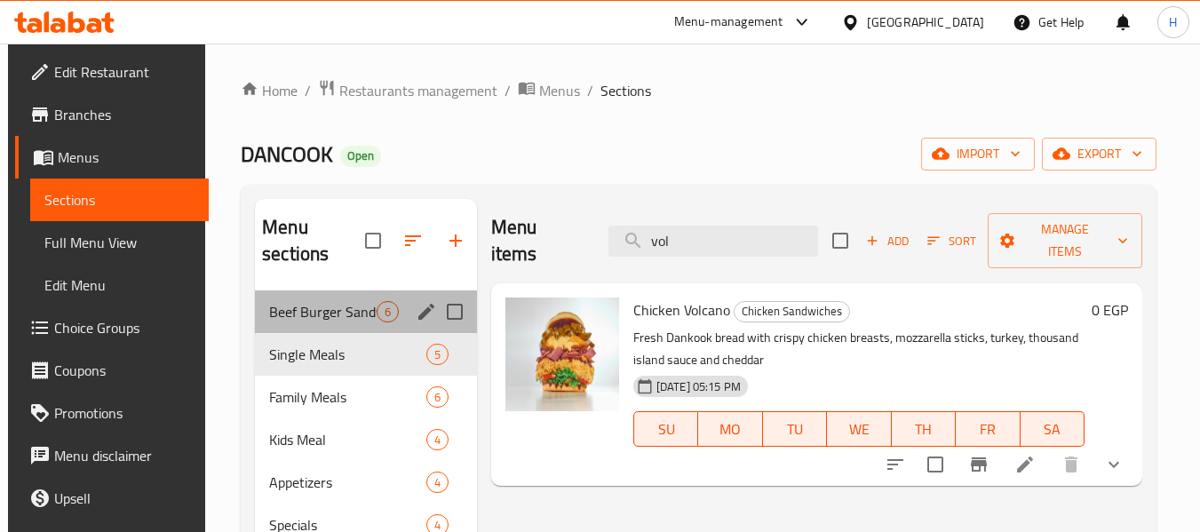
click at [341, 322] on span "Beef Burger Sandwiches" at bounding box center [323, 311] width 108 height 21
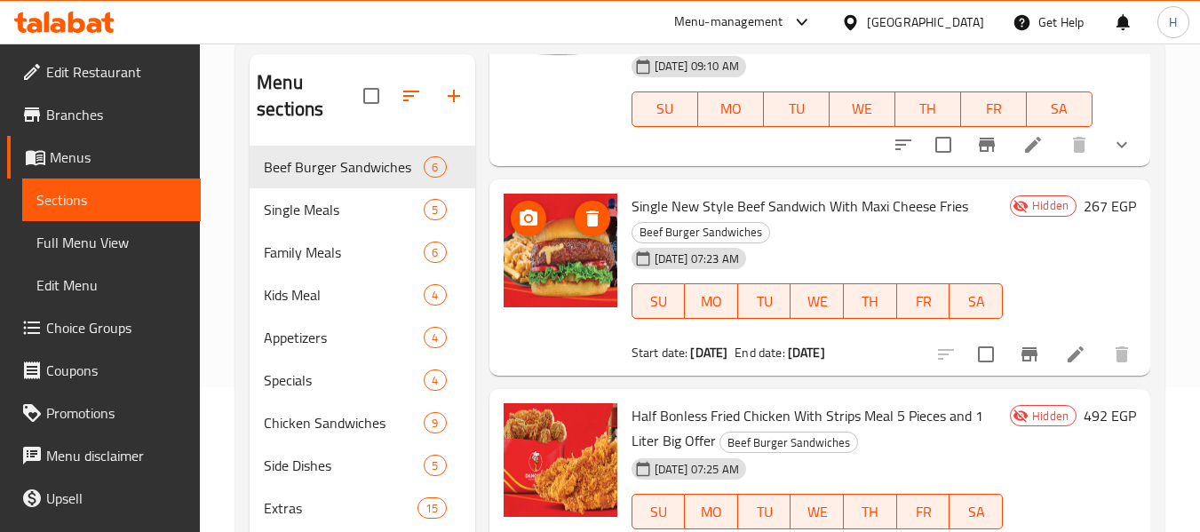
scroll to position [249, 0]
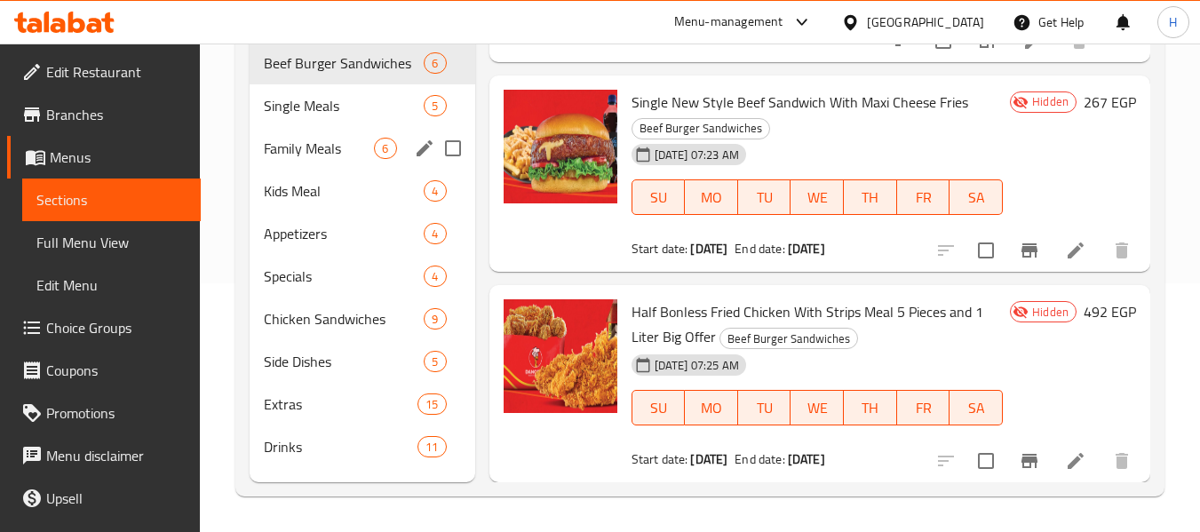
click at [296, 112] on span "Single Meals" at bounding box center [344, 105] width 160 height 21
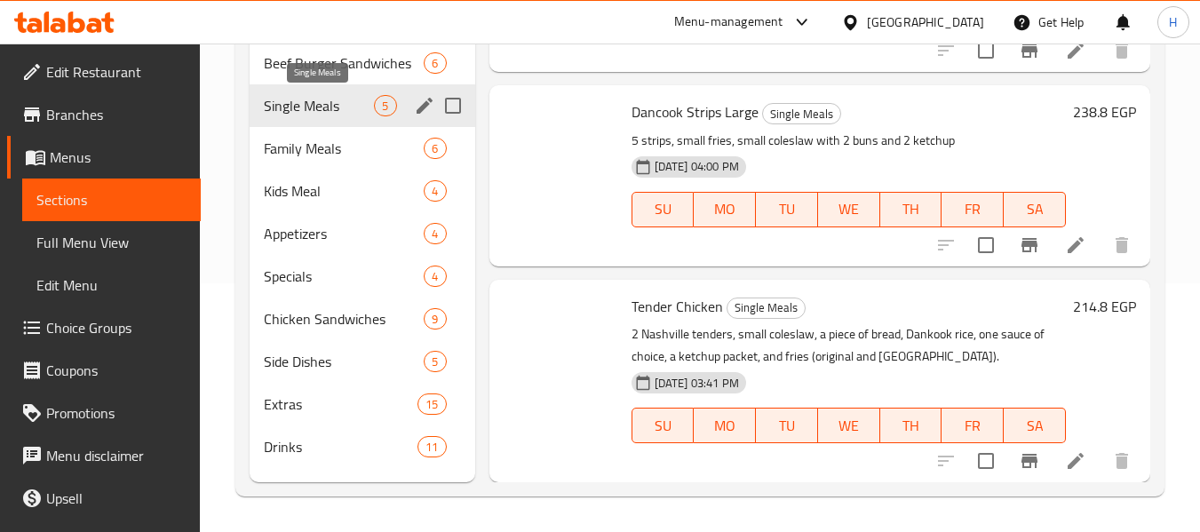
scroll to position [576, 0]
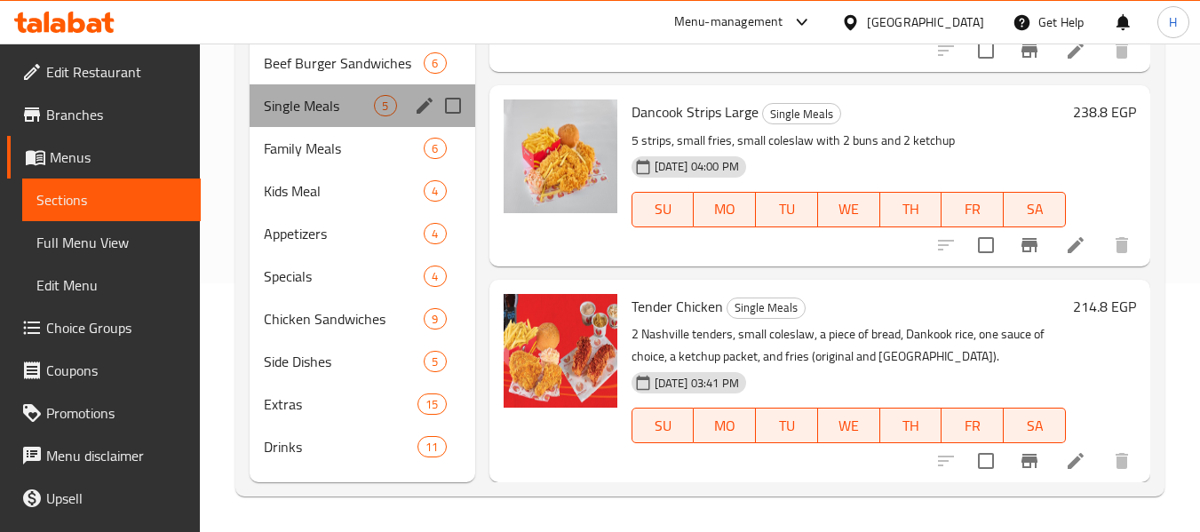
click at [259, 119] on div "Single Meals 5" at bounding box center [362, 105] width 225 height 43
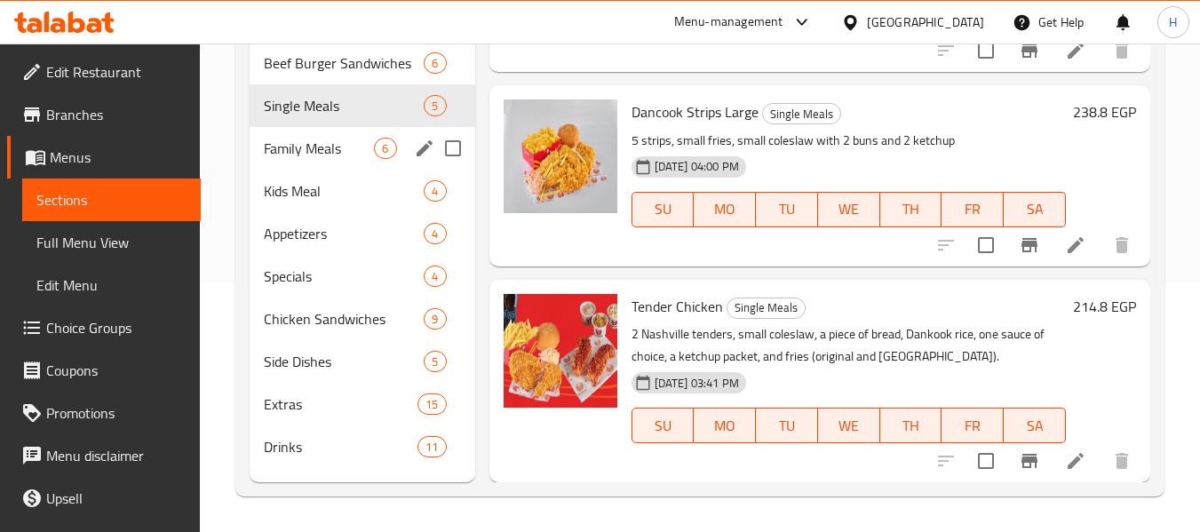
click at [262, 134] on div "Family Meals 6" at bounding box center [362, 148] width 225 height 43
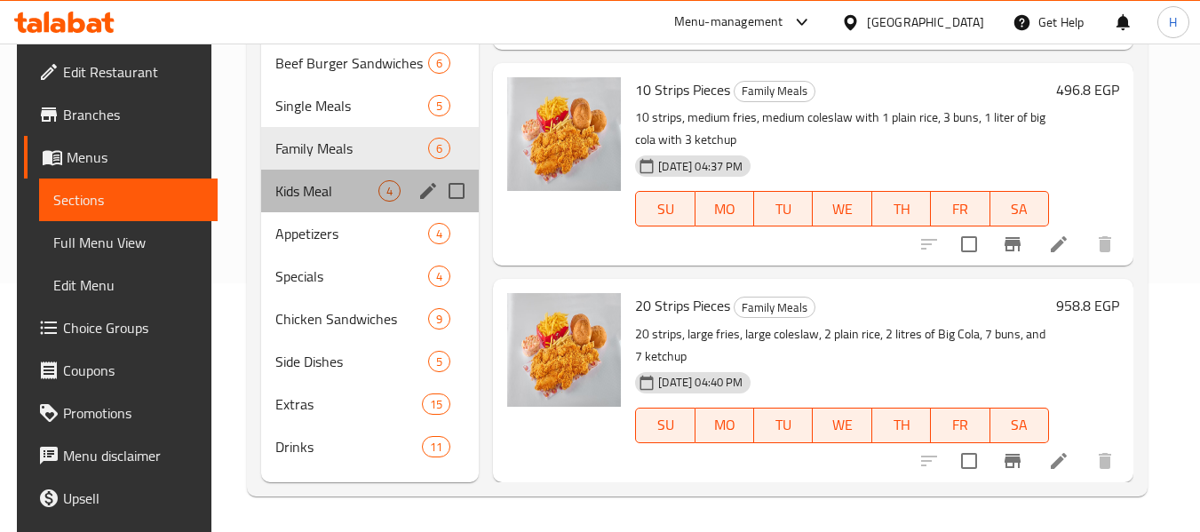
click at [261, 207] on div "Kids Meal 4" at bounding box center [370, 191] width 219 height 43
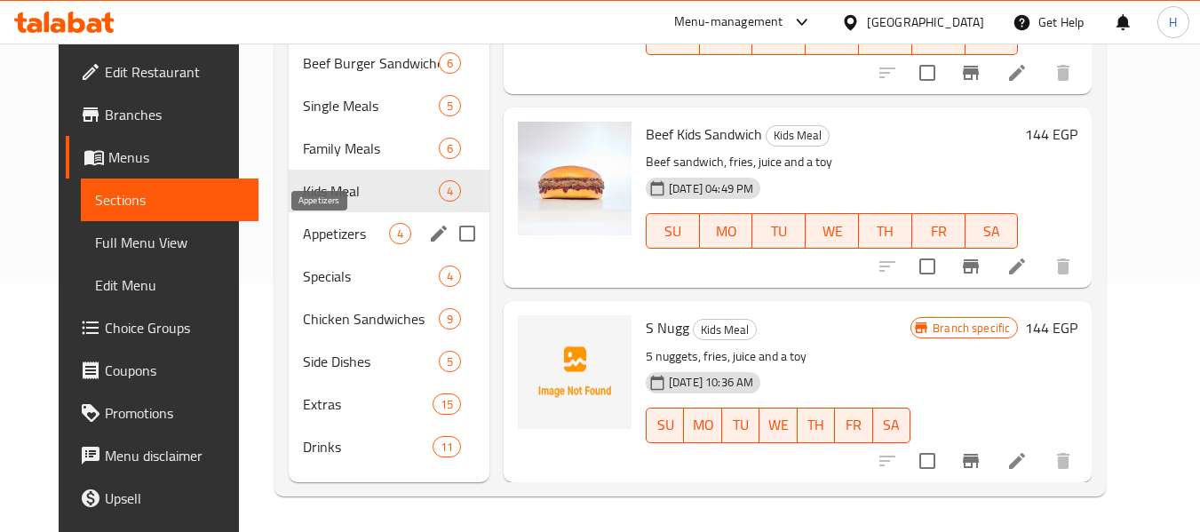
click at [303, 228] on span "Appetizers" at bounding box center [346, 233] width 86 height 21
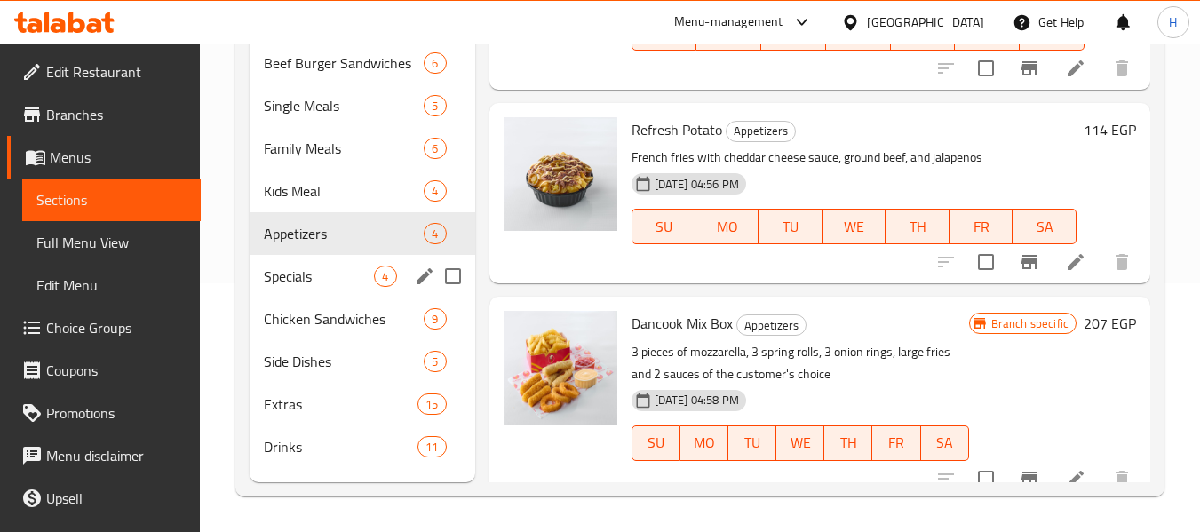
click at [299, 259] on div "Specials 4" at bounding box center [362, 276] width 225 height 43
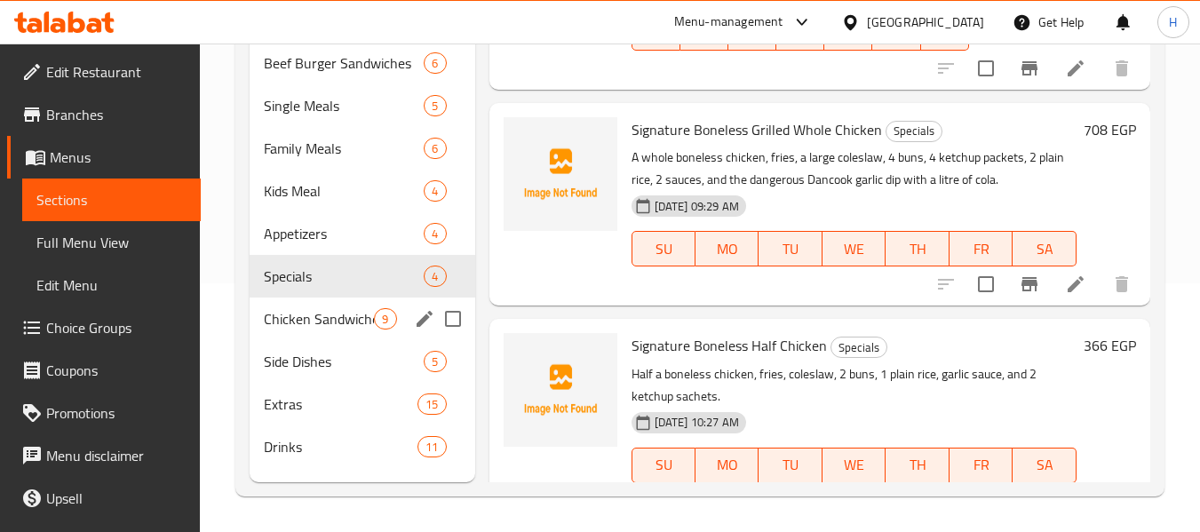
click at [323, 305] on div "Chicken Sandwiches 9" at bounding box center [362, 319] width 225 height 43
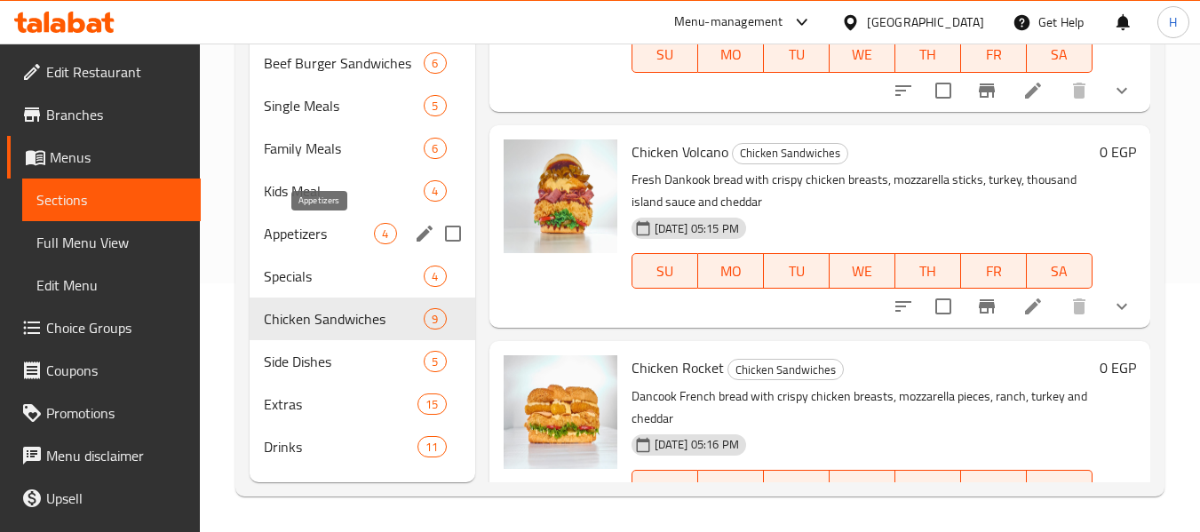
click at [310, 242] on span "Appetizers" at bounding box center [319, 233] width 110 height 21
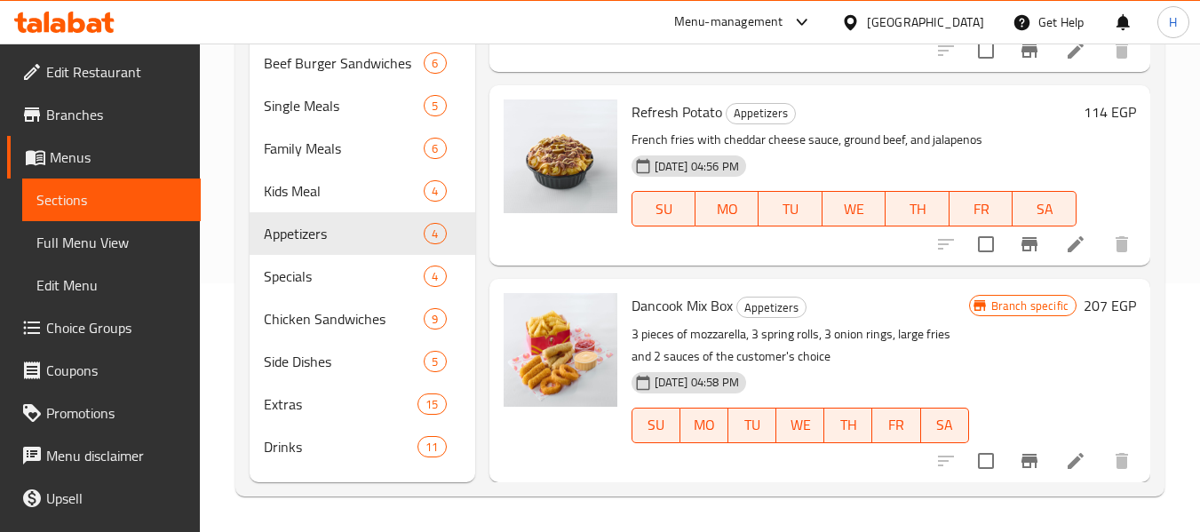
scroll to position [360, 0]
click at [305, 292] on div "Specials 4" at bounding box center [362, 276] width 225 height 43
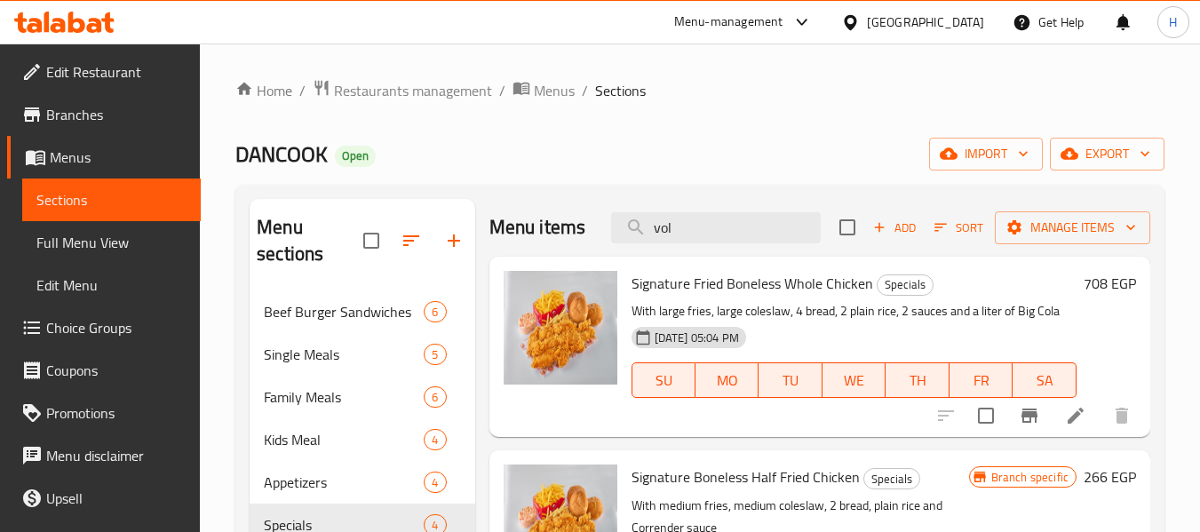
scroll to position [382, 0]
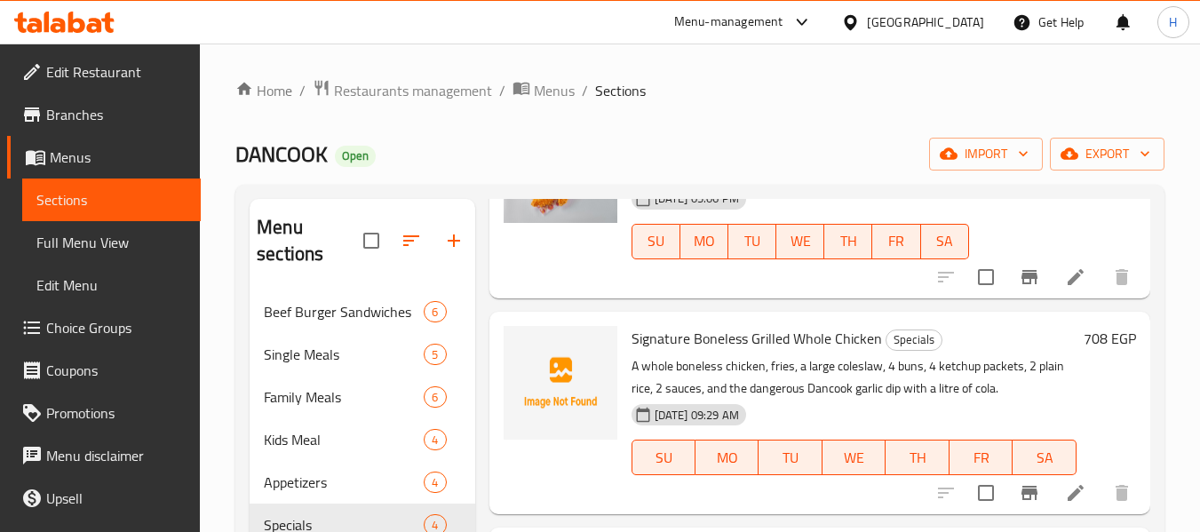
click at [669, 101] on ol "Home / Restaurants management / Menus / Sections" at bounding box center [699, 90] width 929 height 23
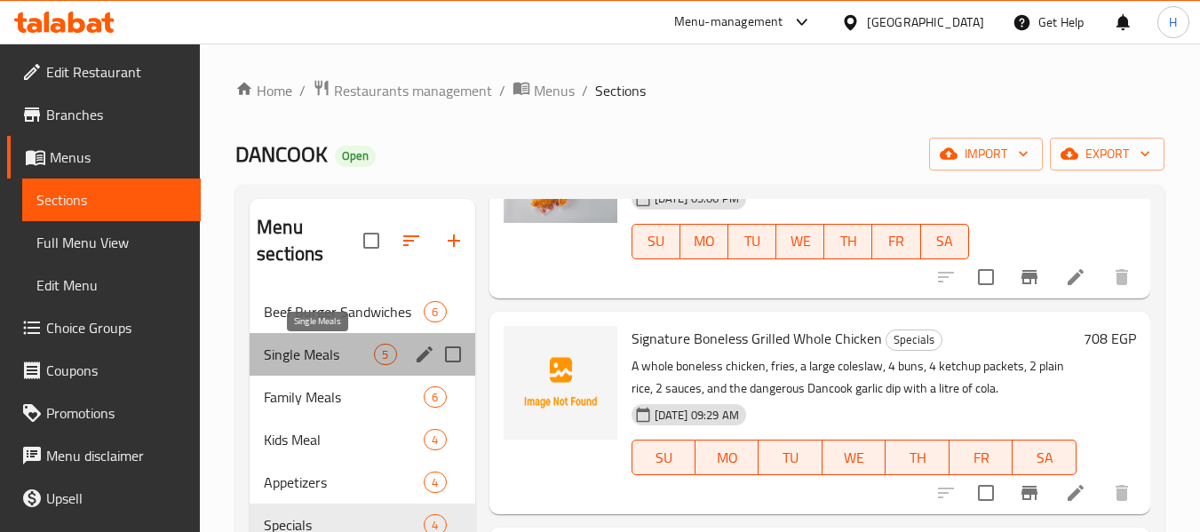
click at [294, 352] on span "Single Meals" at bounding box center [319, 354] width 110 height 21
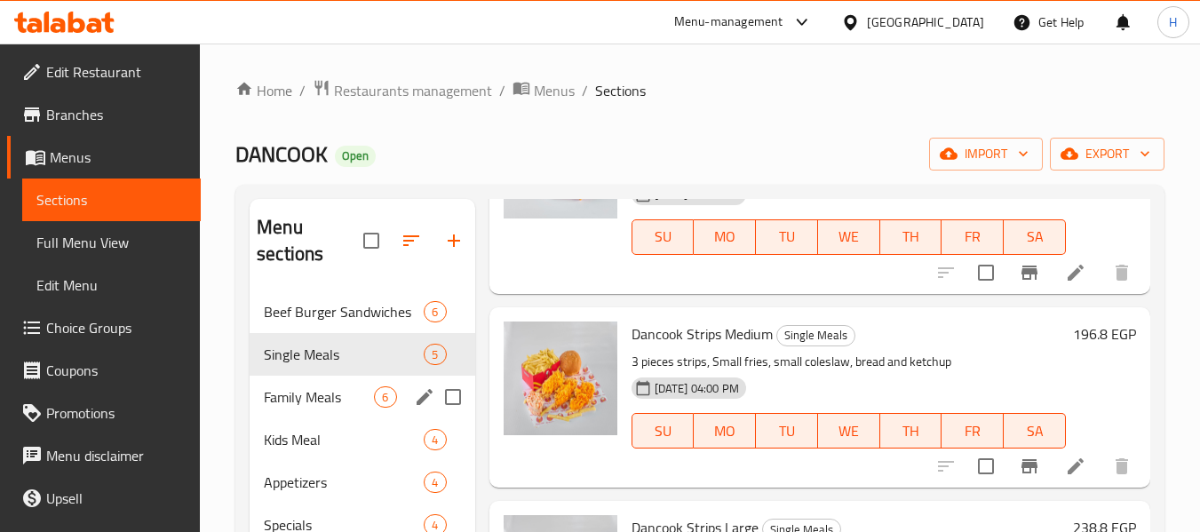
click at [319, 410] on div "Family Meals 6" at bounding box center [362, 397] width 225 height 43
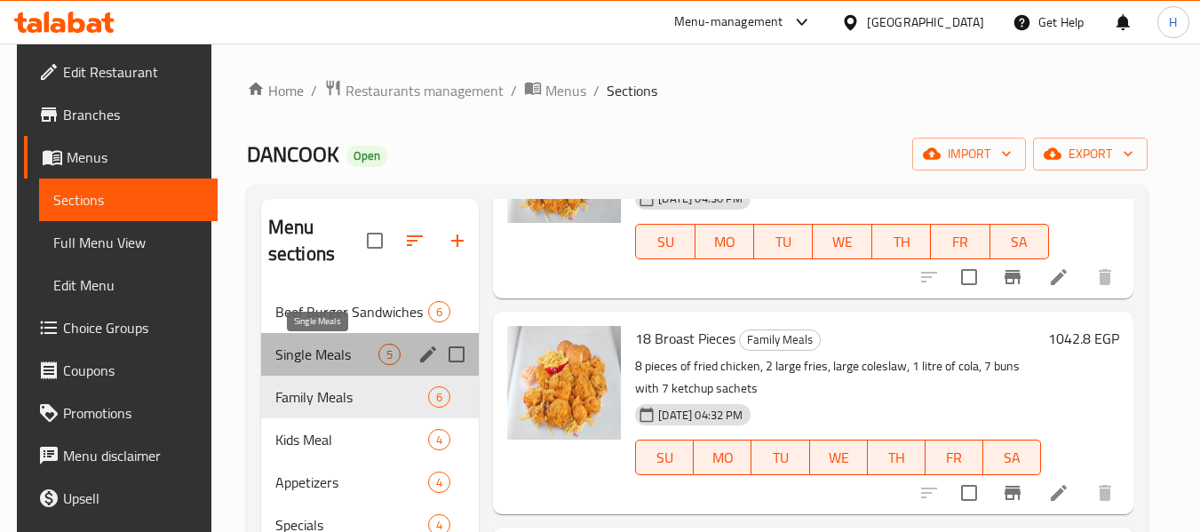
click at [321, 353] on span "Single Meals" at bounding box center [326, 354] width 103 height 21
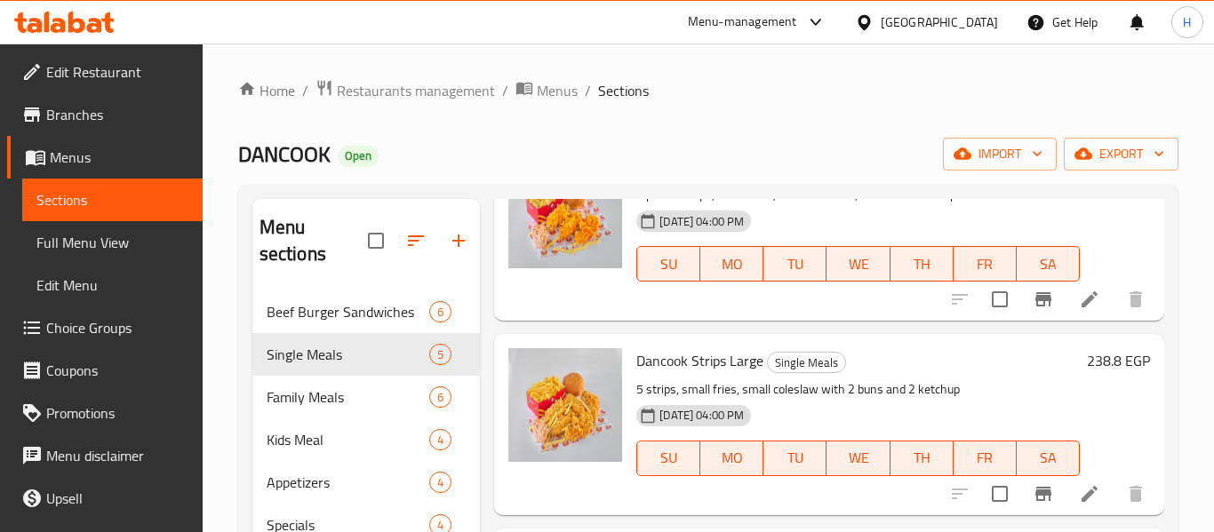
scroll to position [549, 0]
drag, startPoint x: 929, startPoint y: 410, endPoint x: 925, endPoint y: 393, distance: 17.5
click at [936, 402] on div "10-04-2025 04:00 PM SU MO TU WE TH FR SA" at bounding box center [858, 446] width 458 height 96
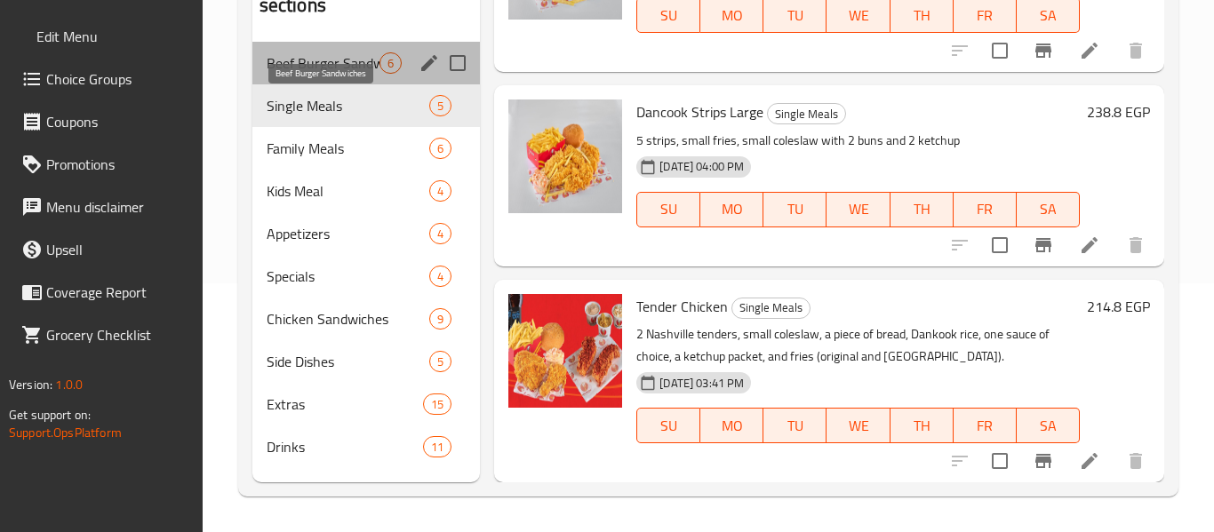
click at [332, 63] on span "Beef Burger Sandwiches" at bounding box center [323, 62] width 113 height 21
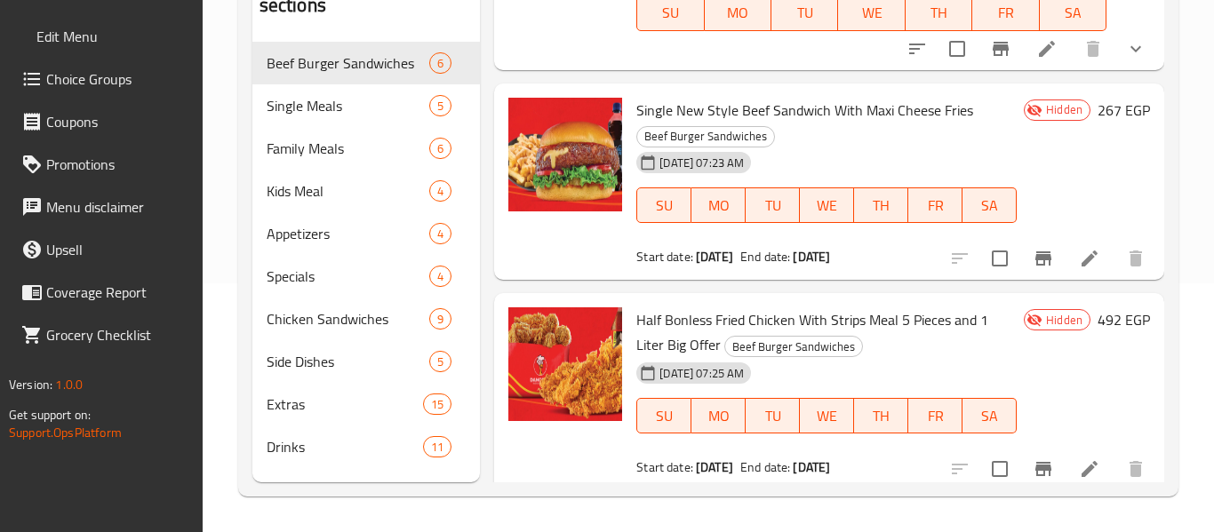
scroll to position [798, 0]
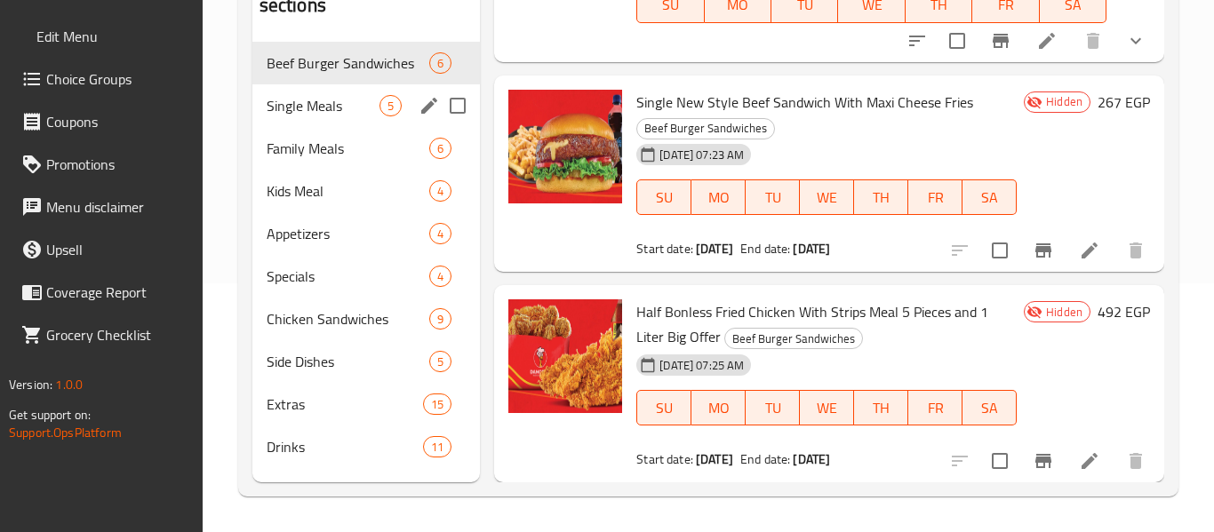
click at [312, 119] on div "Single Meals 5" at bounding box center [366, 105] width 228 height 43
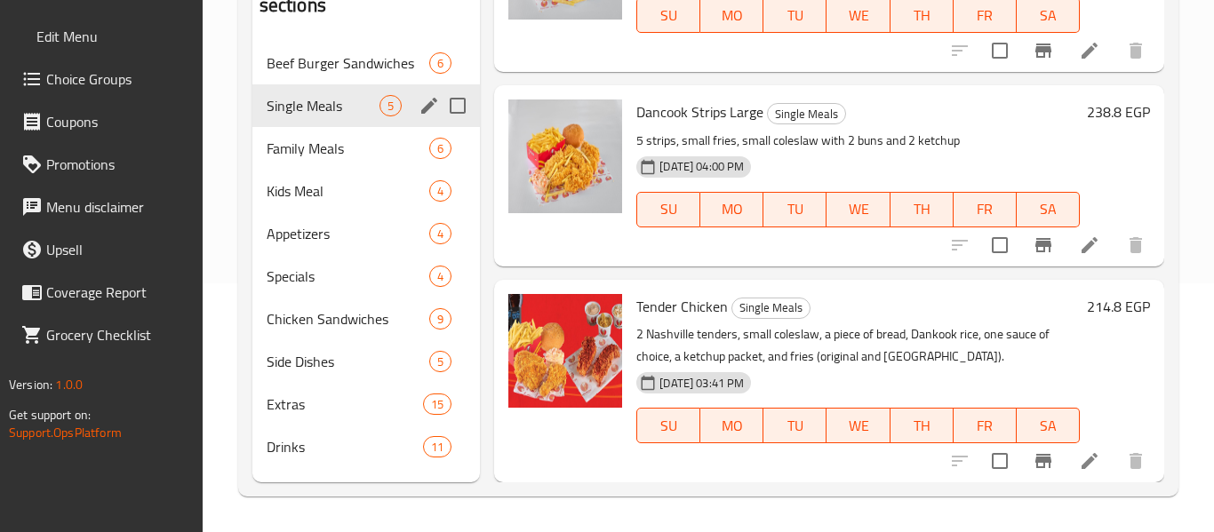
scroll to position [549, 0]
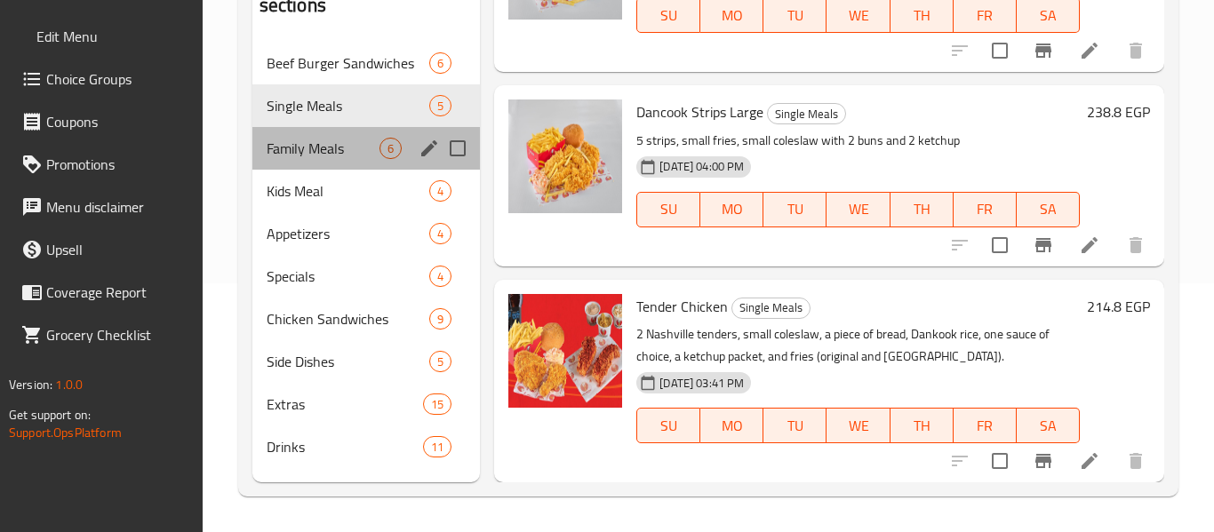
click at [291, 127] on div "Family Meals 6" at bounding box center [366, 148] width 228 height 43
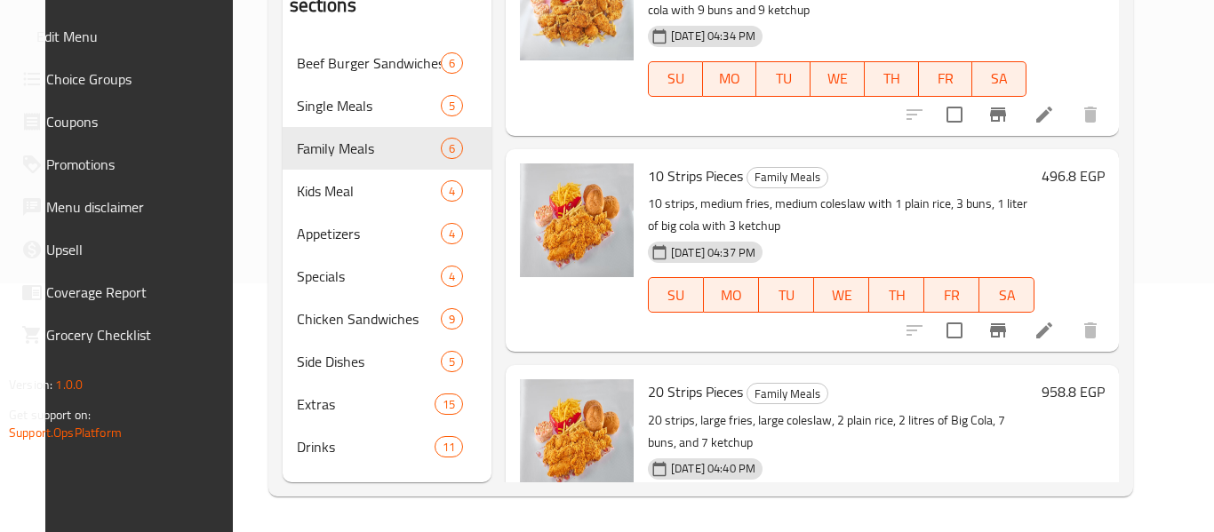
scroll to position [766, 0]
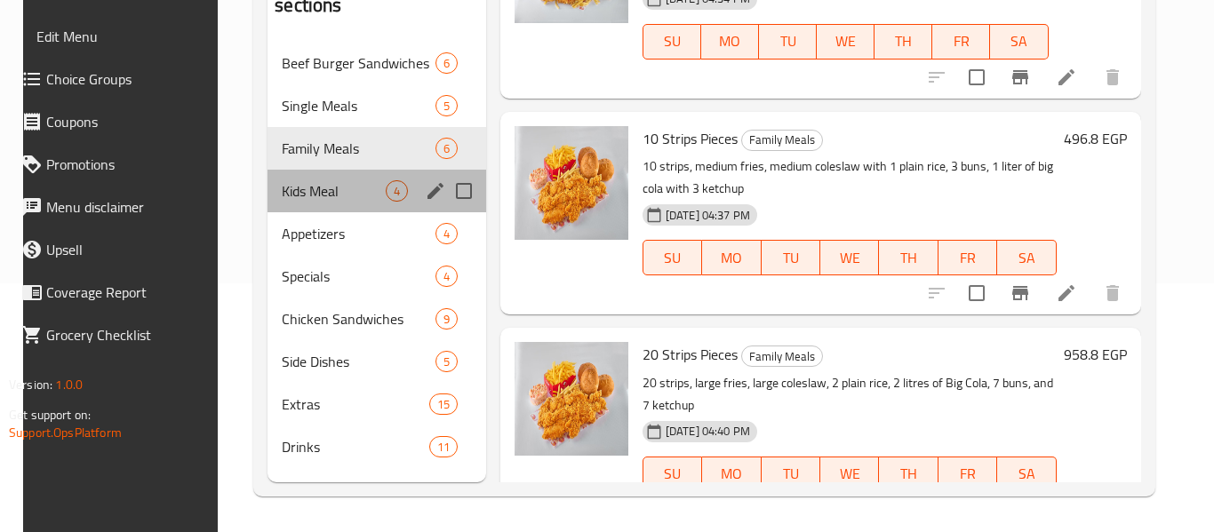
click at [343, 171] on div "Kids Meal 4" at bounding box center [376, 191] width 219 height 43
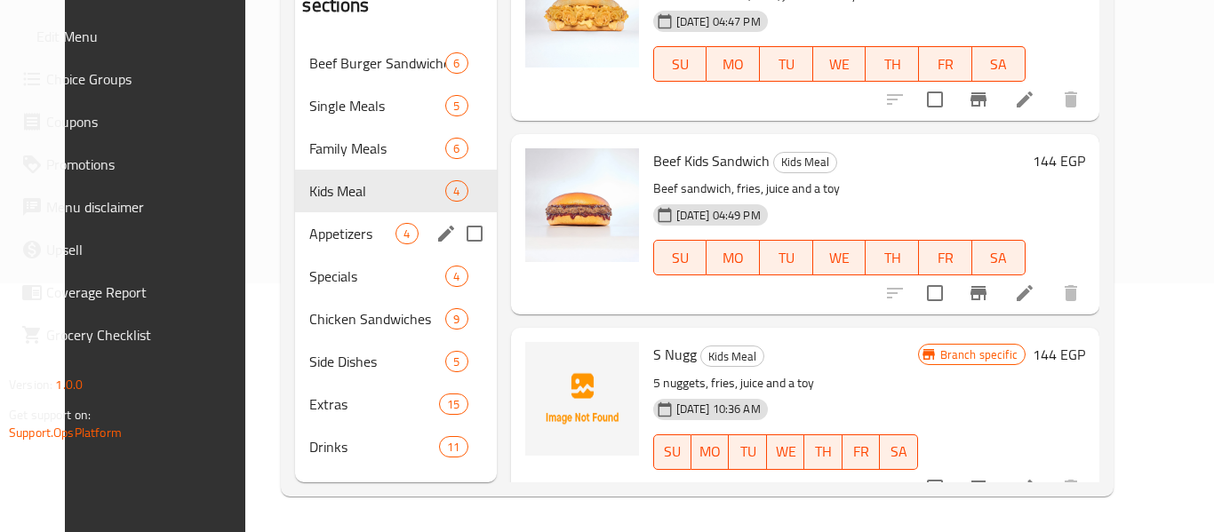
click at [309, 229] on span "Appetizers" at bounding box center [352, 233] width 86 height 21
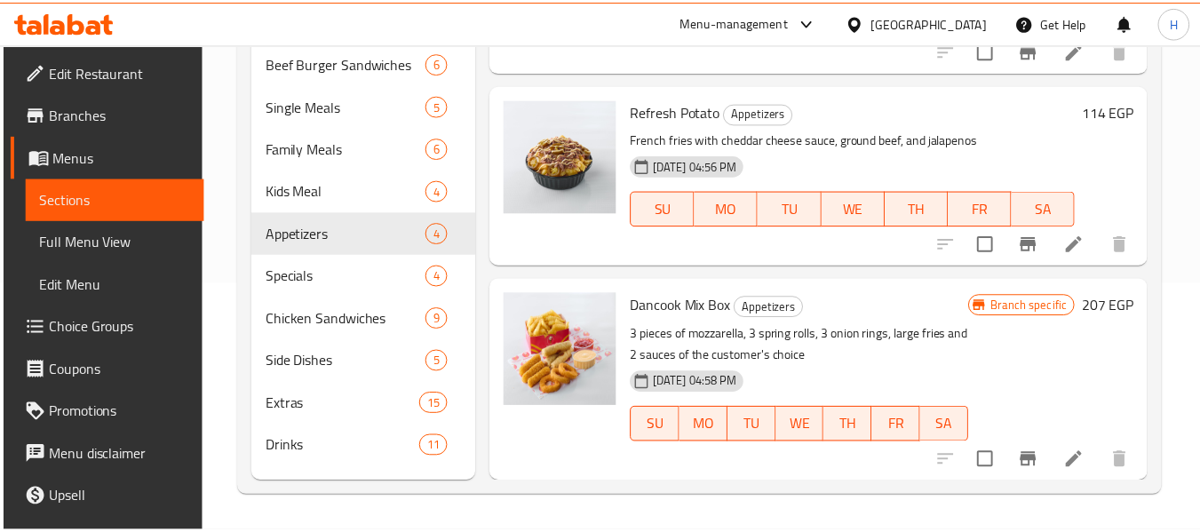
scroll to position [360, 0]
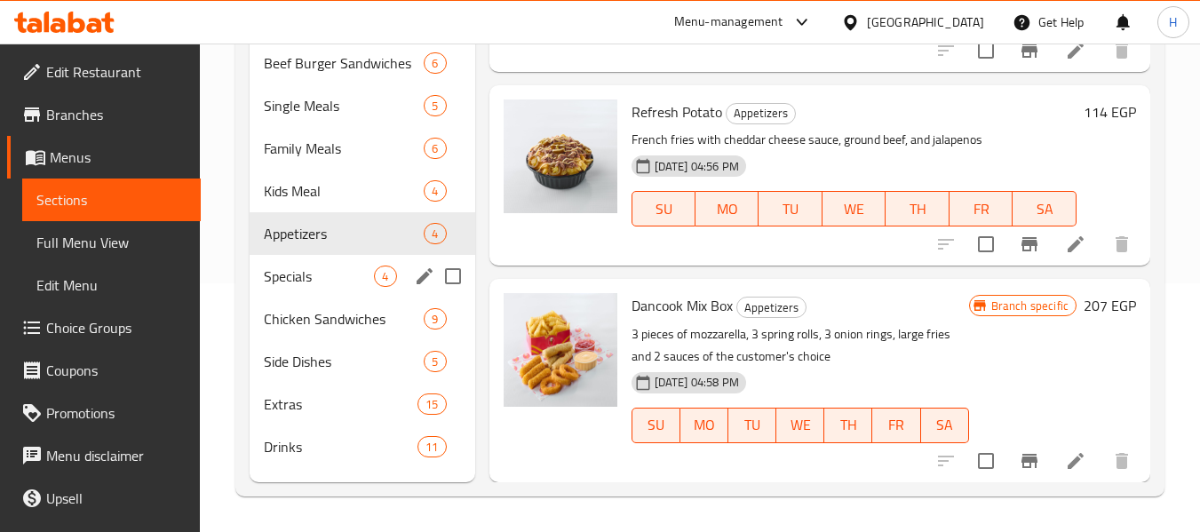
click at [259, 282] on div "Specials 4" at bounding box center [362, 276] width 225 height 43
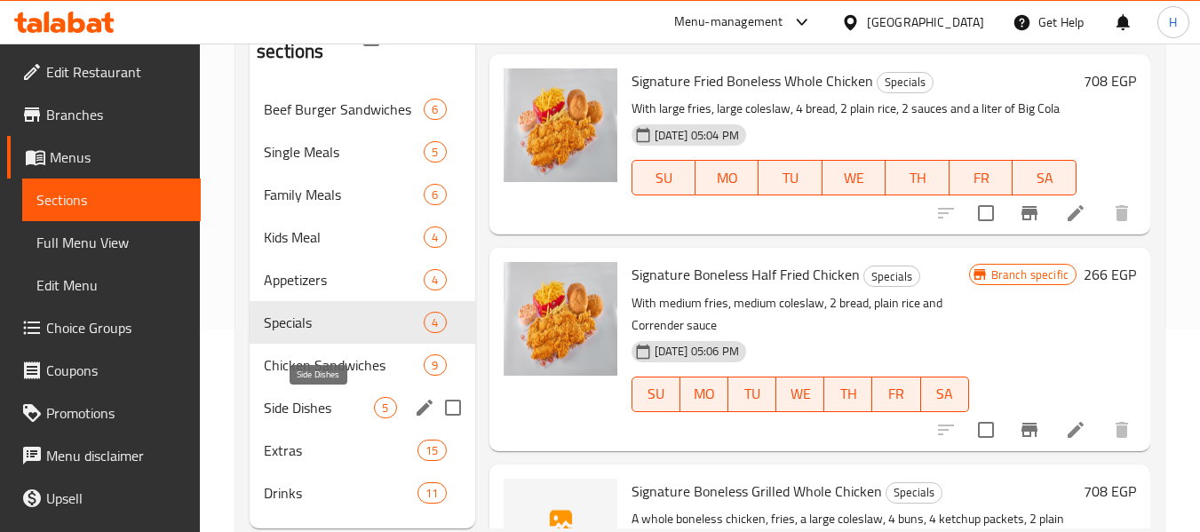
scroll to position [237, 0]
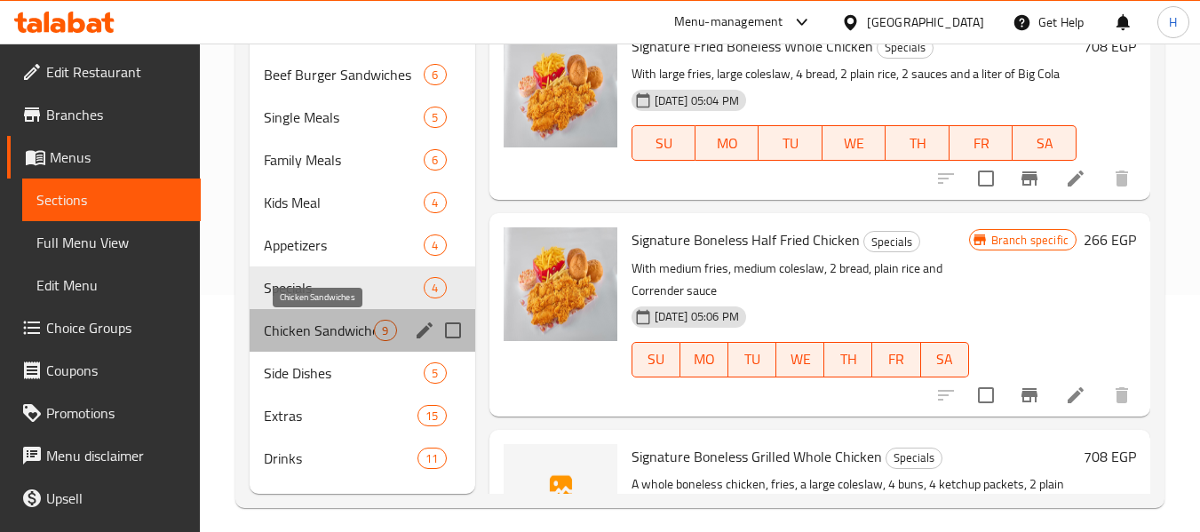
click at [338, 326] on span "Chicken Sandwiches" at bounding box center [319, 330] width 110 height 21
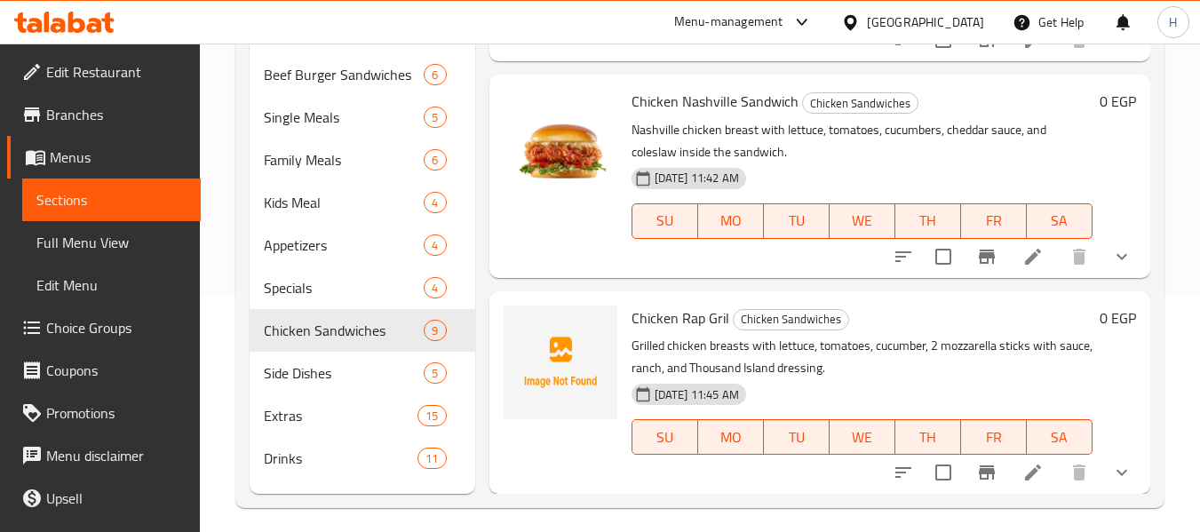
scroll to position [1463, 0]
click at [337, 87] on div "Beef Burger Sandwiches 6" at bounding box center [362, 74] width 225 height 43
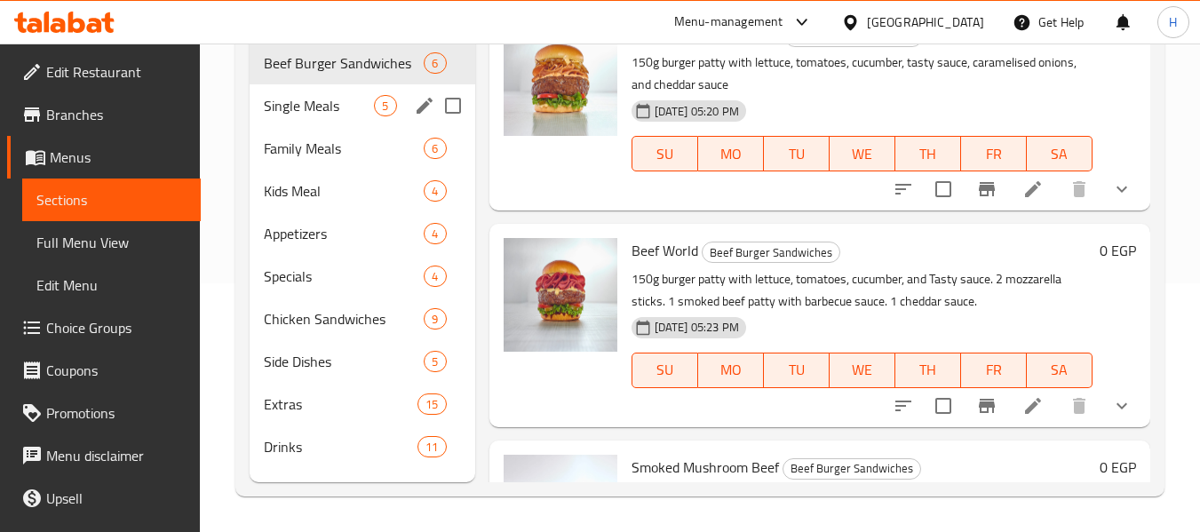
click at [282, 106] on span "Single Meals" at bounding box center [319, 105] width 110 height 21
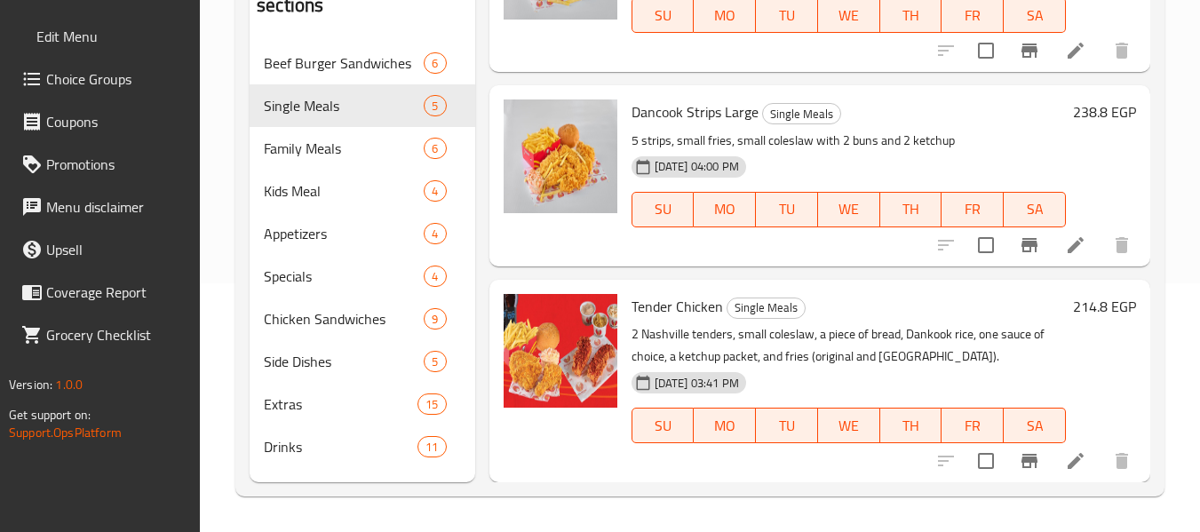
scroll to position [576, 0]
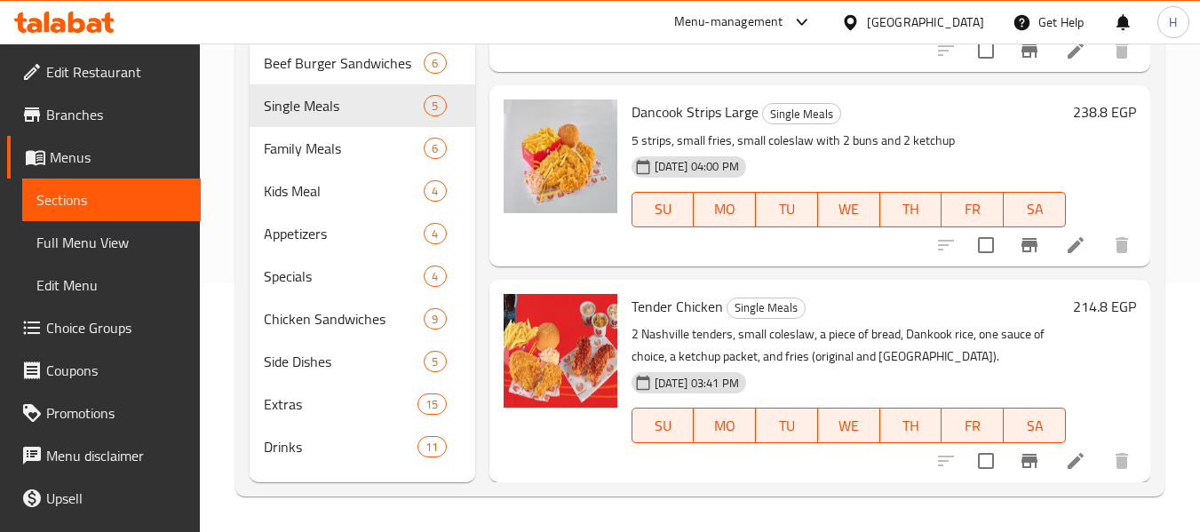
drag, startPoint x: 963, startPoint y: 23, endPoint x: 953, endPoint y: 32, distance: 13.2
click at [962, 23] on div "[GEOGRAPHIC_DATA]" at bounding box center [925, 22] width 117 height 20
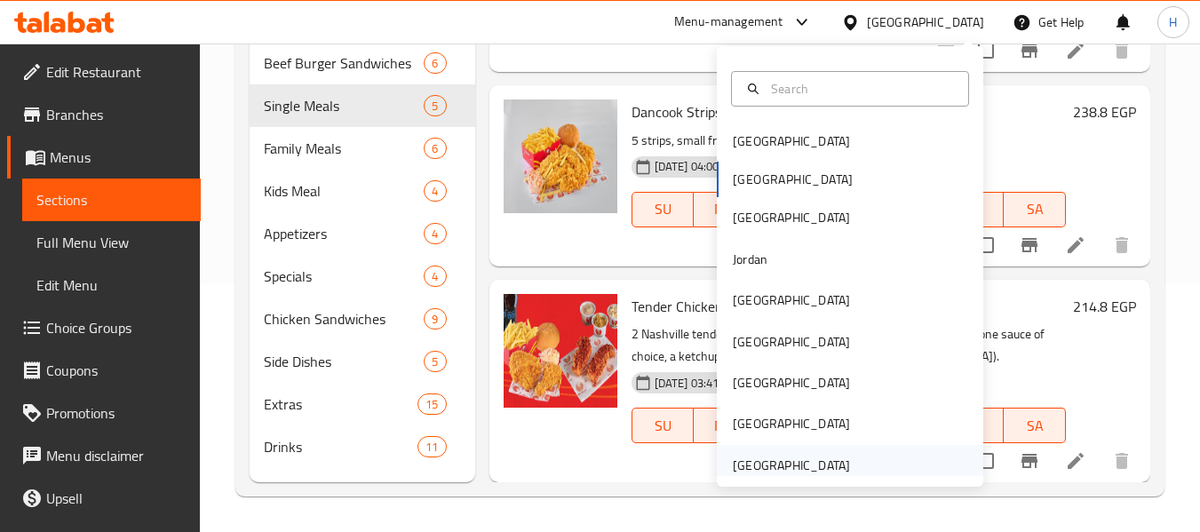
click at [776, 469] on div "United Arab Emirates" at bounding box center [791, 466] width 117 height 20
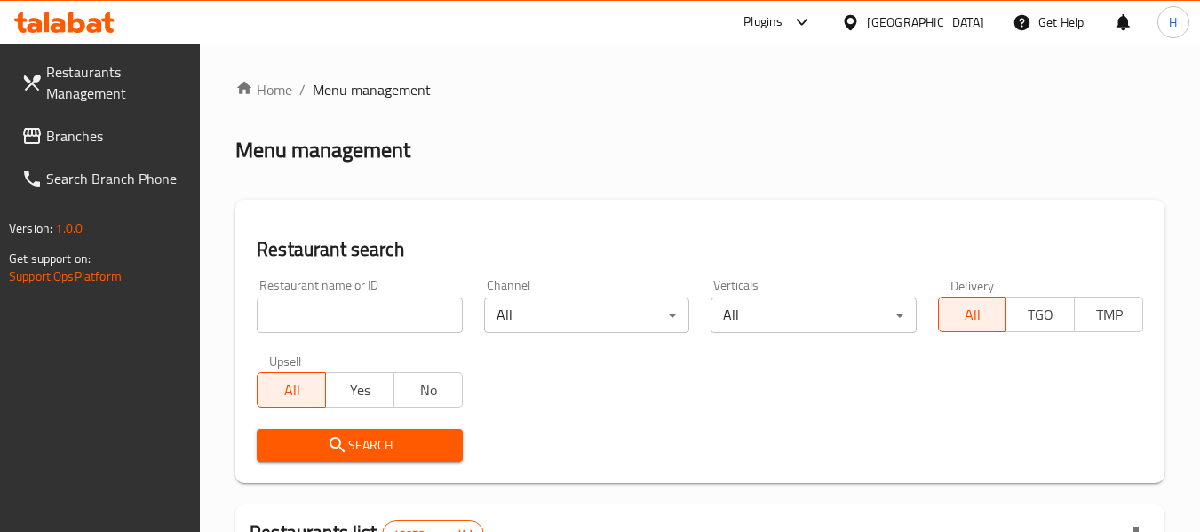
click at [25, 125] on icon at bounding box center [31, 135] width 21 height 21
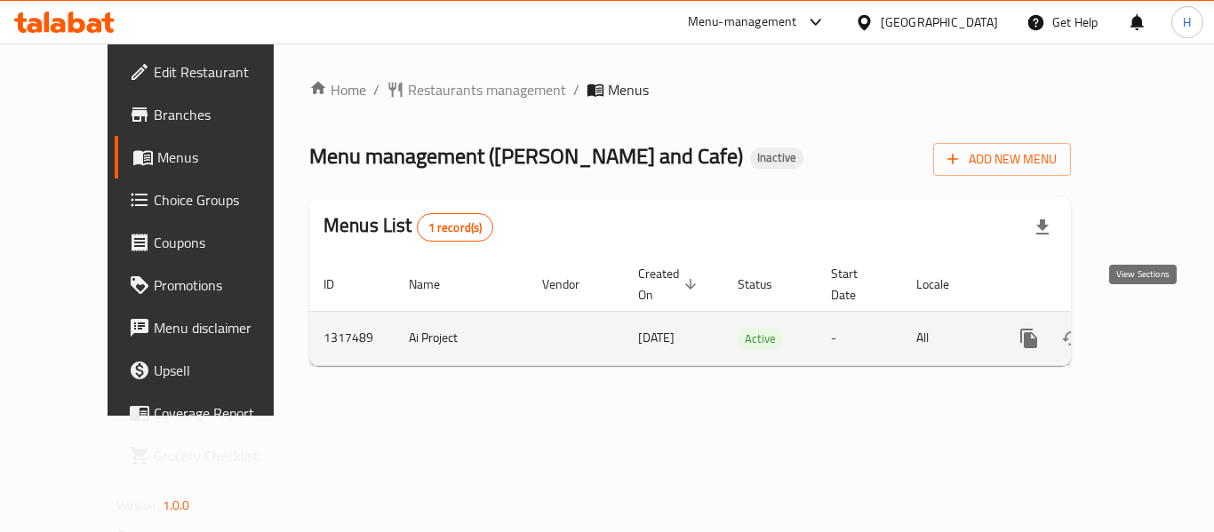
click at [1157, 317] on link "enhanced table" at bounding box center [1156, 338] width 43 height 43
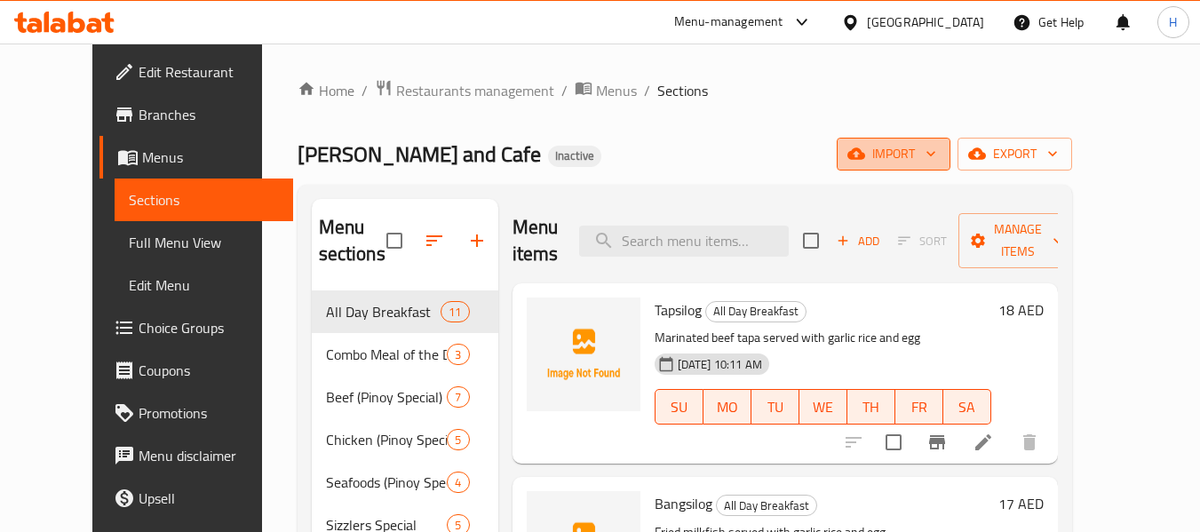
click at [936, 164] on span "import" at bounding box center [893, 154] width 85 height 22
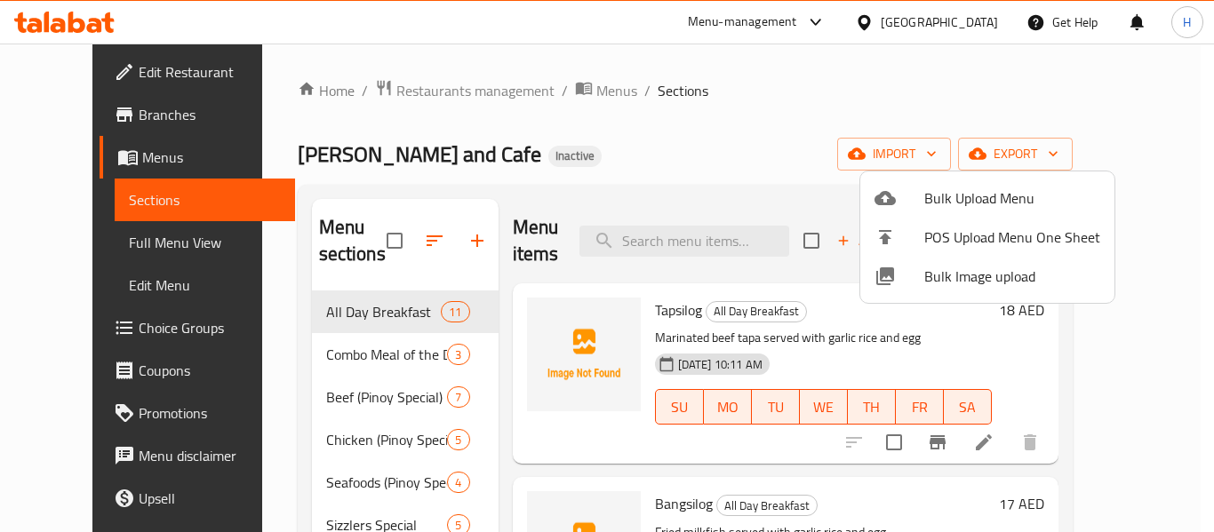
click at [960, 261] on li "Bulk Image upload" at bounding box center [987, 276] width 254 height 39
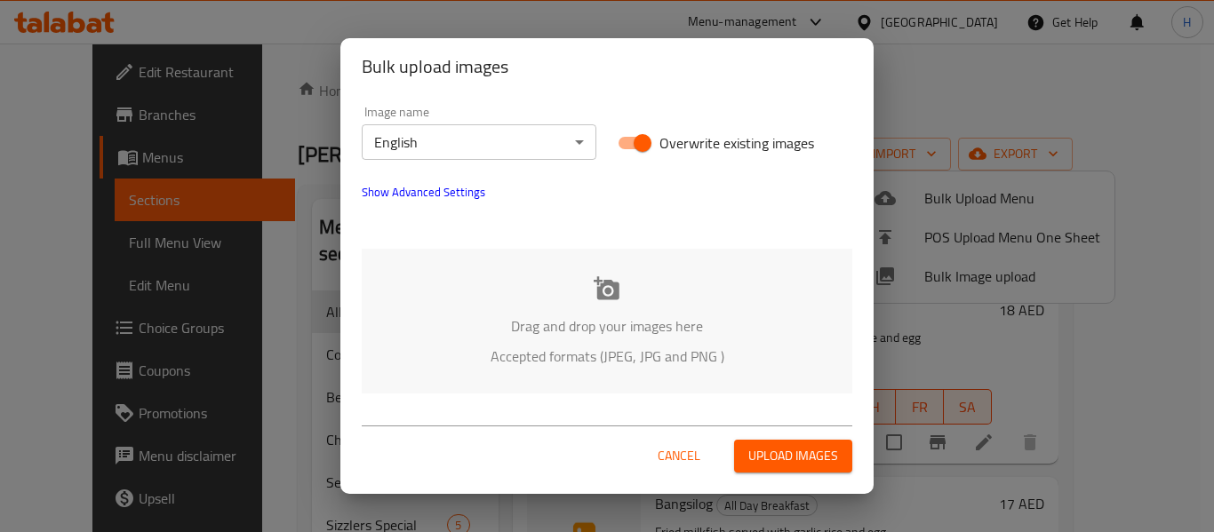
click at [556, 282] on div "Drag and drop your images here Accepted formats (JPEG, JPG and PNG )" at bounding box center [607, 321] width 490 height 145
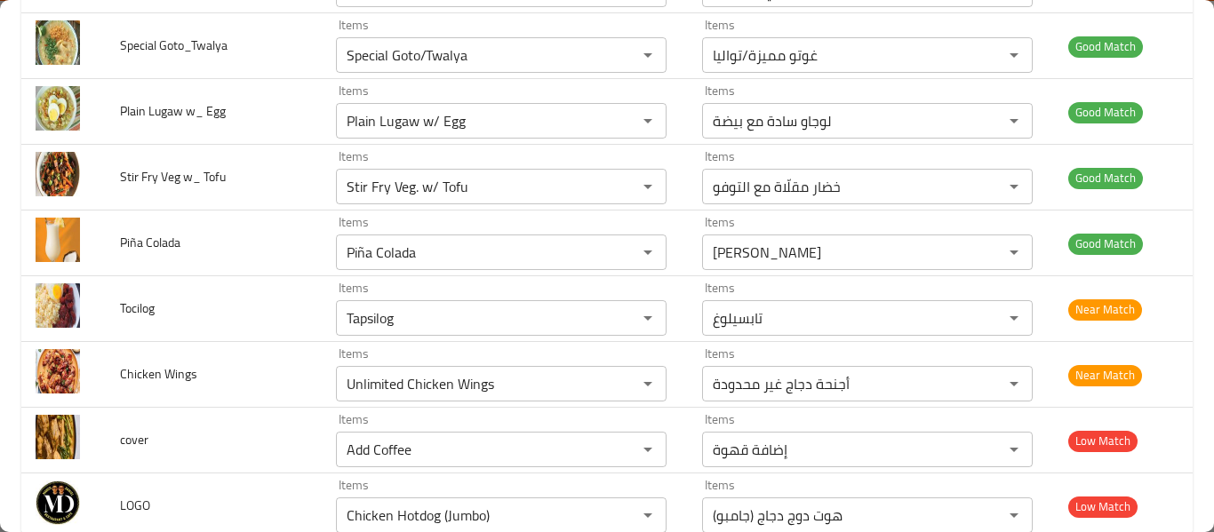
scroll to position [5035, 0]
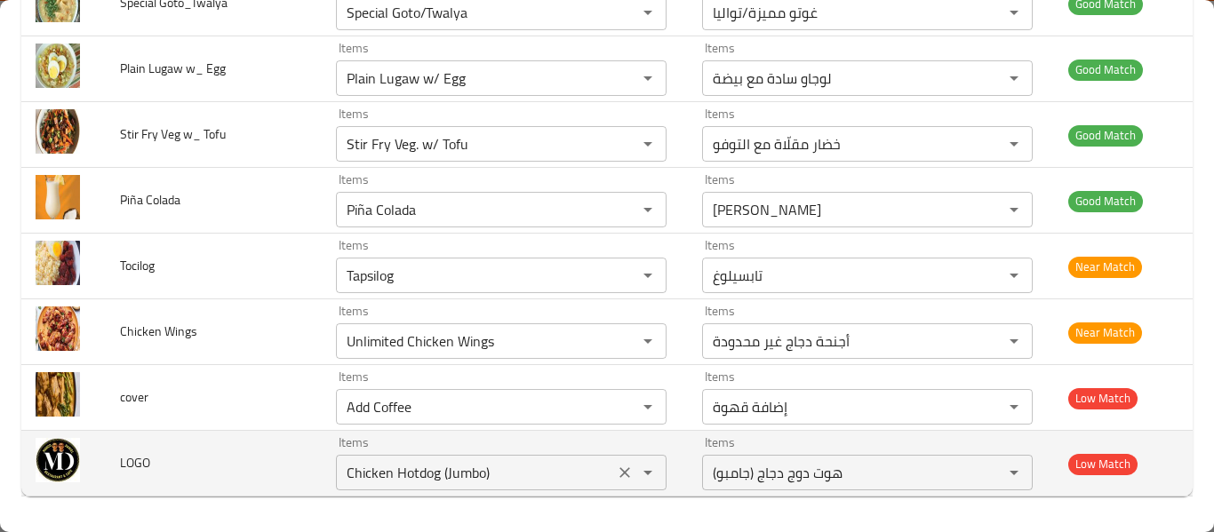
click at [620, 406] on icon "Clear" at bounding box center [625, 407] width 18 height 18
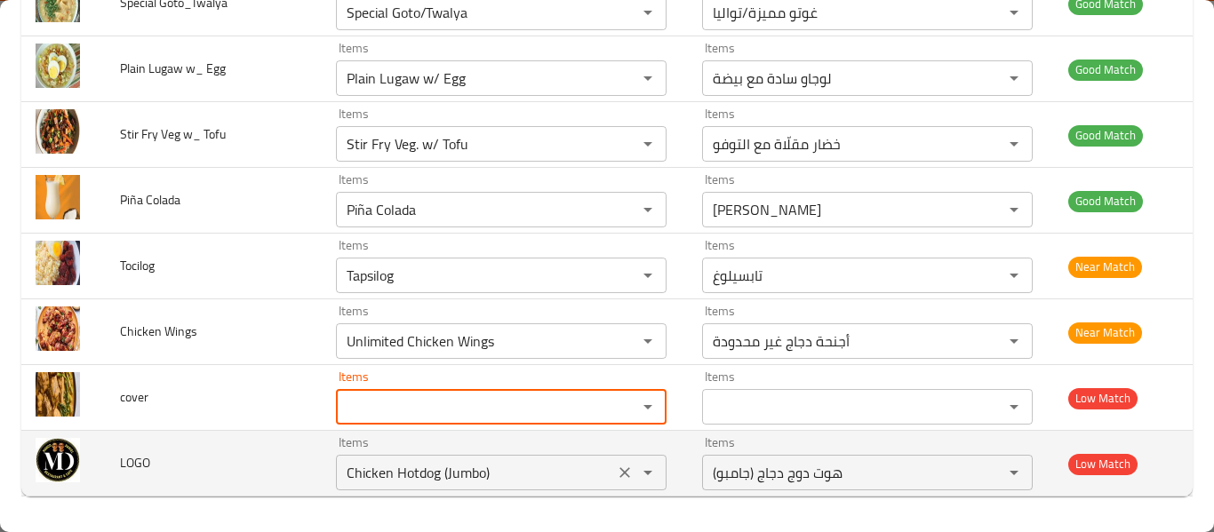
click at [619, 467] on icon "Clear" at bounding box center [625, 473] width 18 height 18
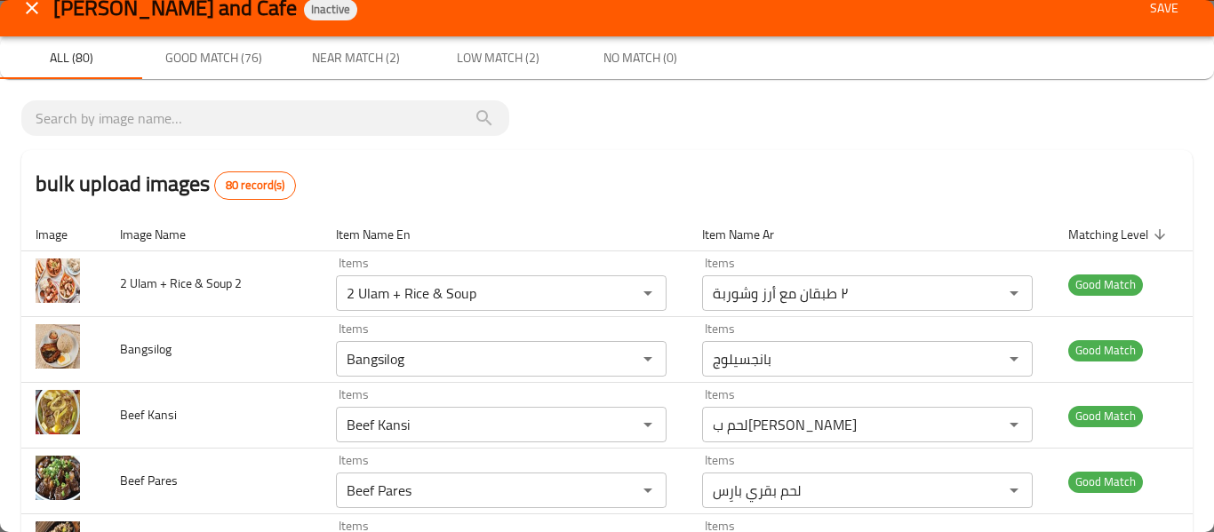
scroll to position [0, 0]
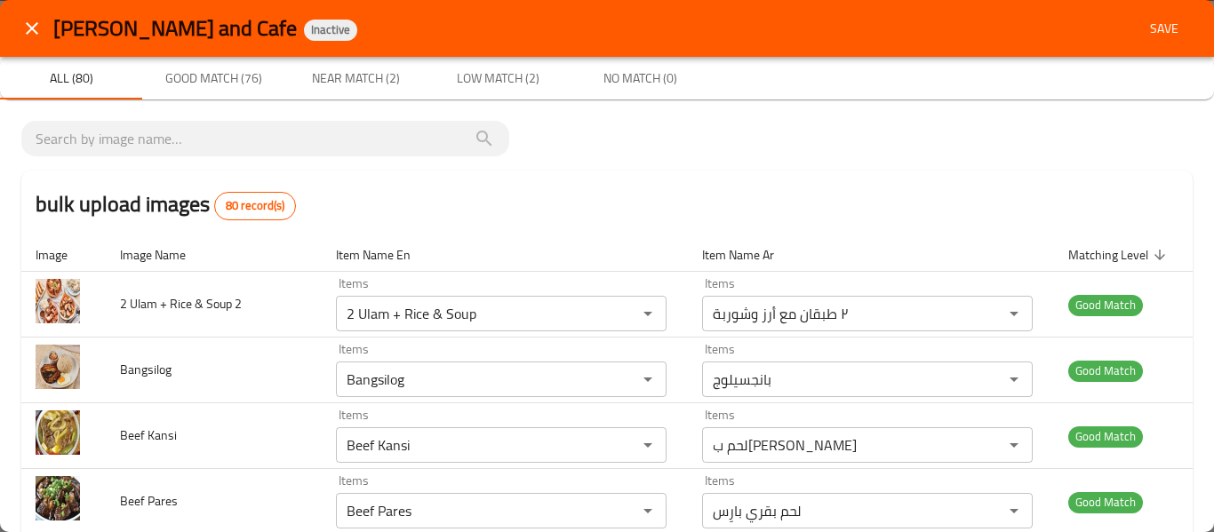
click at [1155, 27] on span "Save" at bounding box center [1164, 29] width 43 height 22
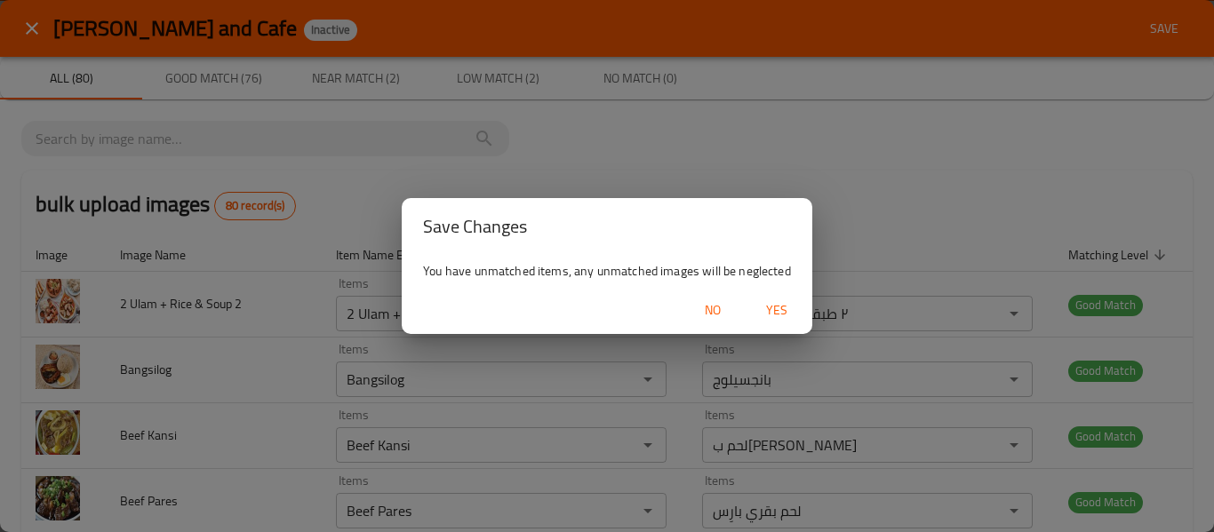
click at [789, 308] on span "Yes" at bounding box center [776, 310] width 43 height 22
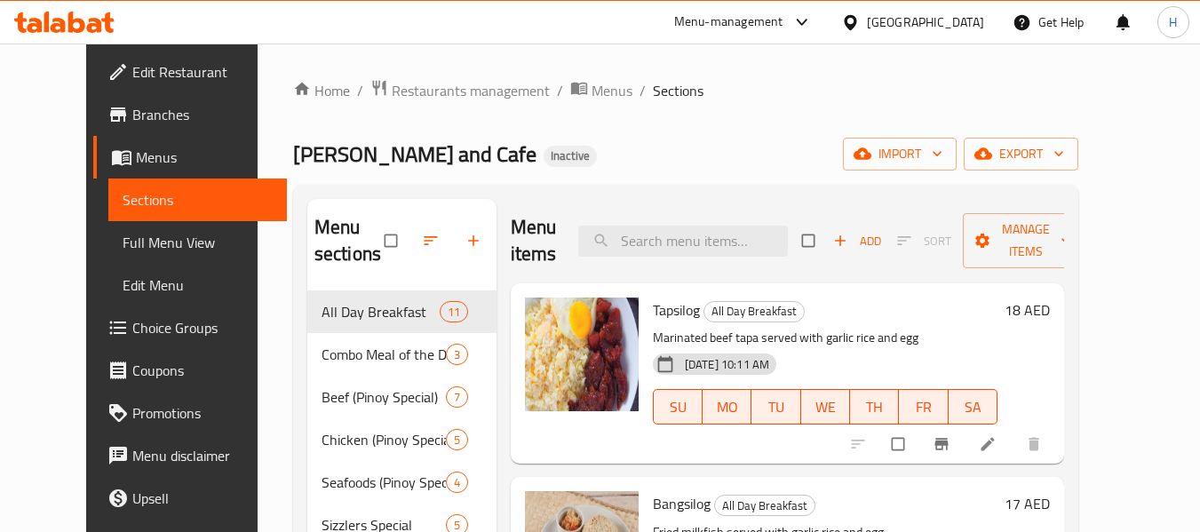
click at [123, 247] on span "Full Menu View" at bounding box center [198, 242] width 150 height 21
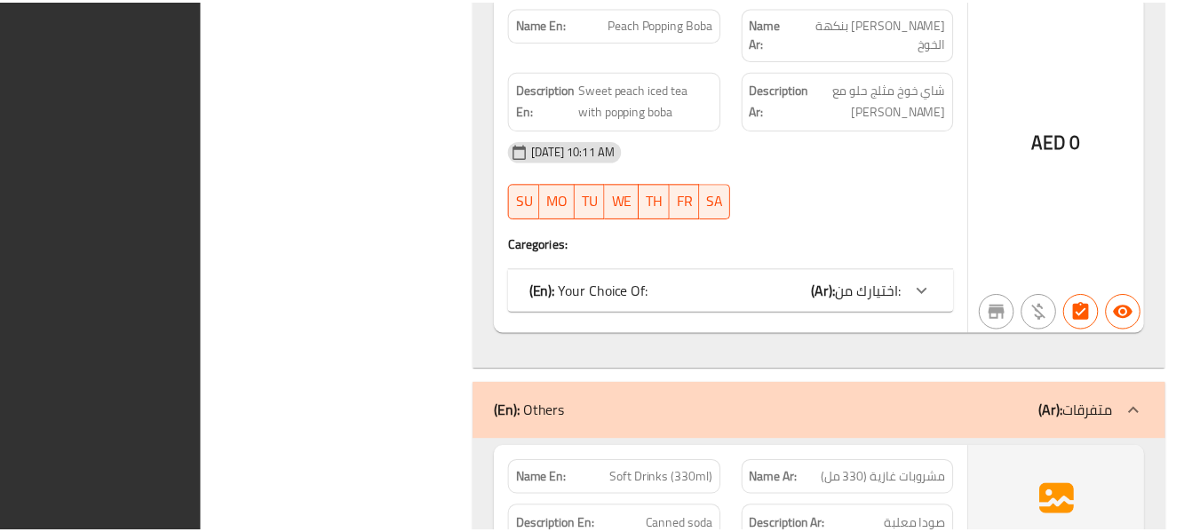
scroll to position [29291, 0]
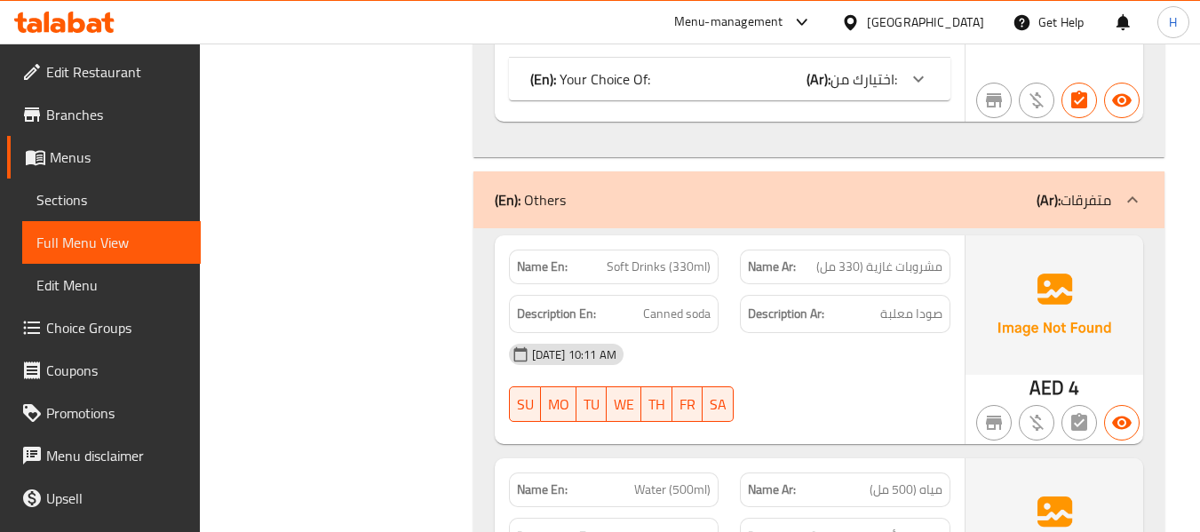
click at [70, 82] on span "Edit Restaurant" at bounding box center [116, 71] width 140 height 21
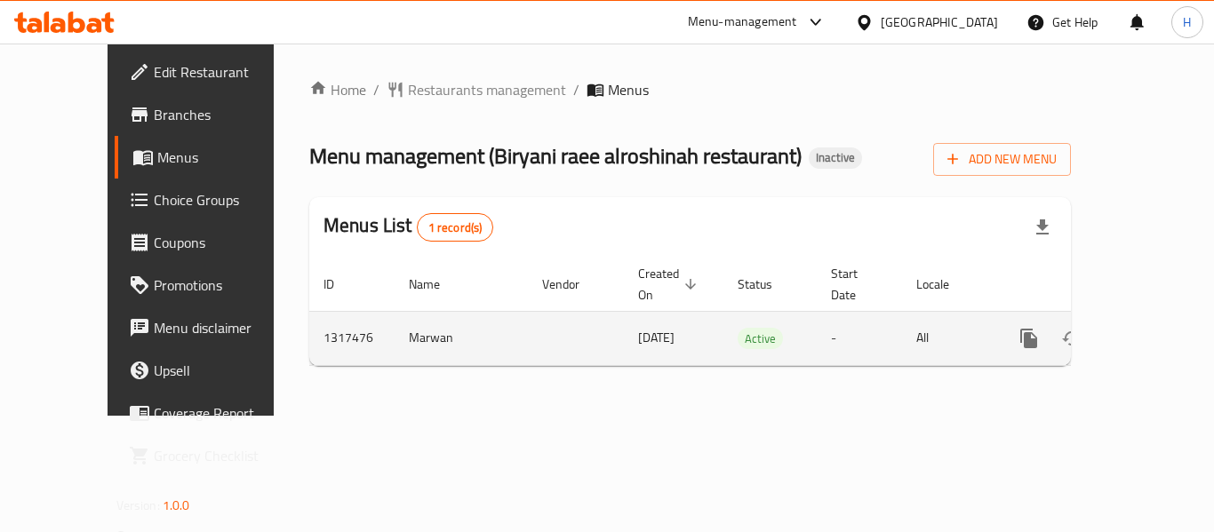
click at [1121, 317] on div "enhanced table" at bounding box center [1092, 338] width 171 height 43
click at [1146, 328] on icon "enhanced table" at bounding box center [1156, 338] width 21 height 21
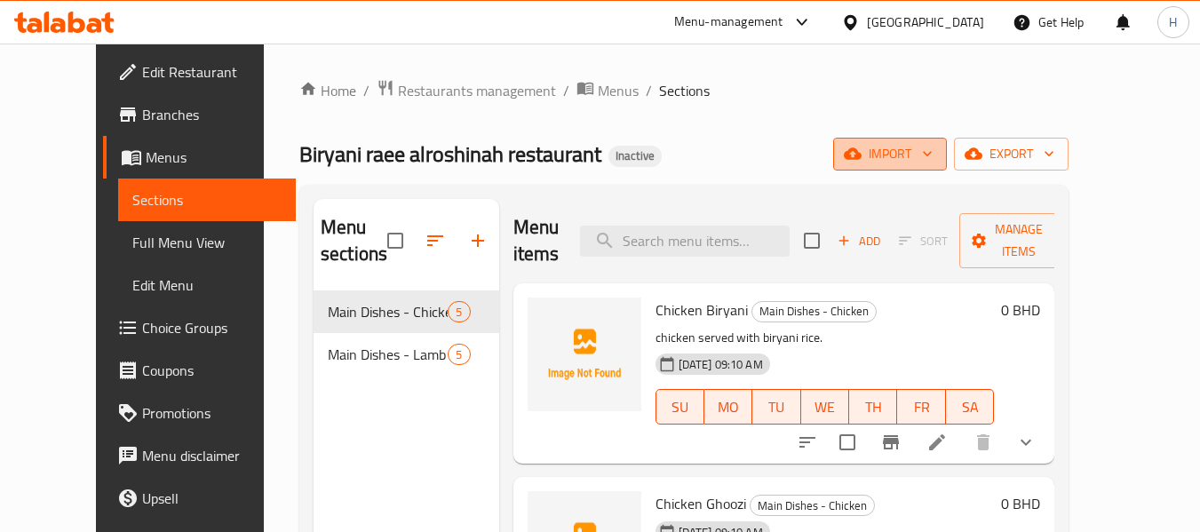
click at [947, 167] on button "import" at bounding box center [890, 154] width 114 height 33
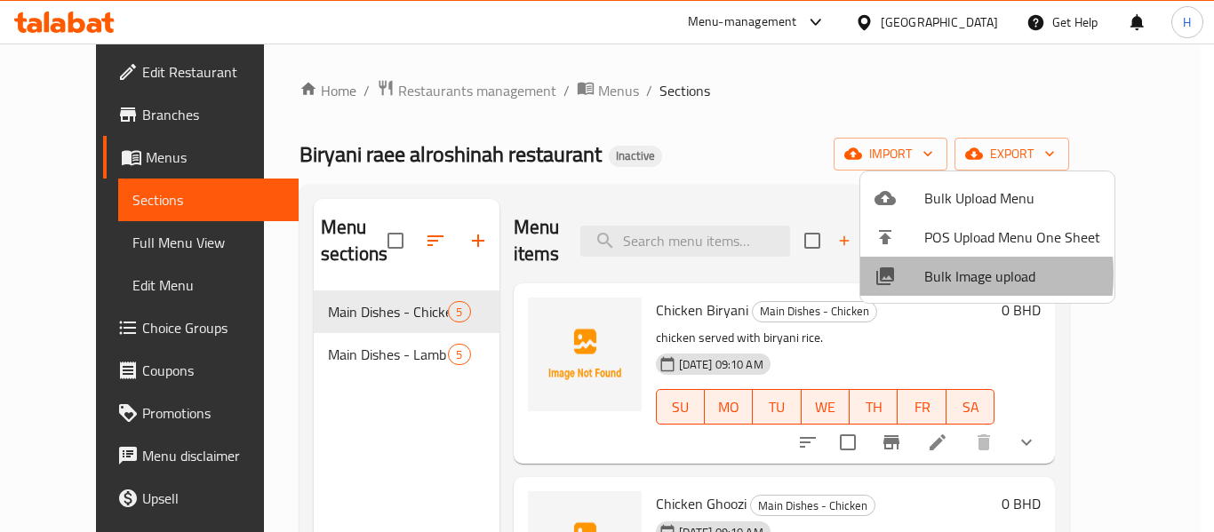
click at [917, 275] on div at bounding box center [899, 276] width 50 height 21
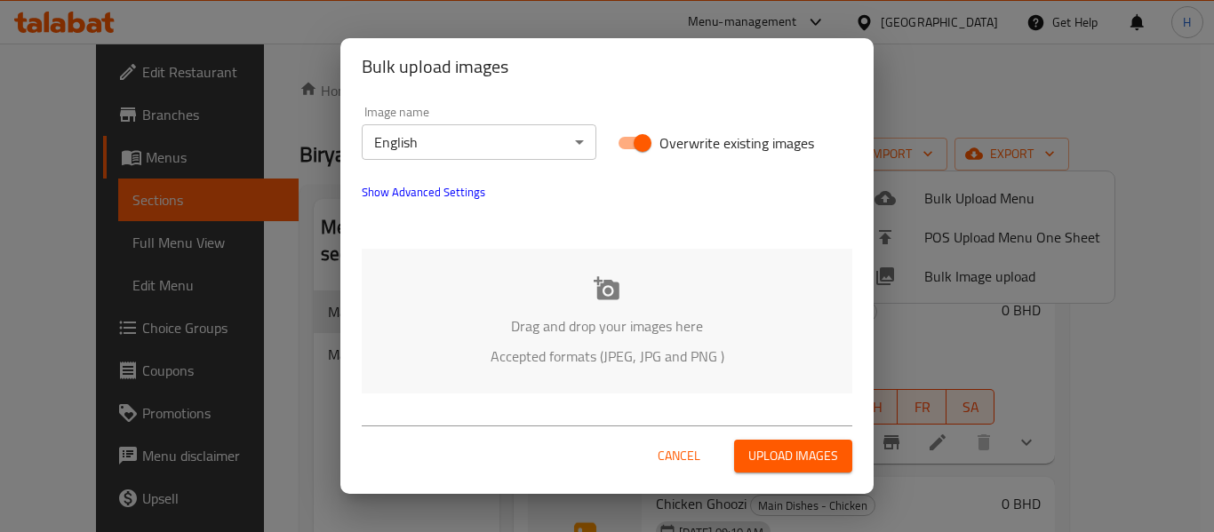
click at [492, 267] on div "Drag and drop your images here Accepted formats (JPEG, JPG and PNG )" at bounding box center [607, 321] width 490 height 145
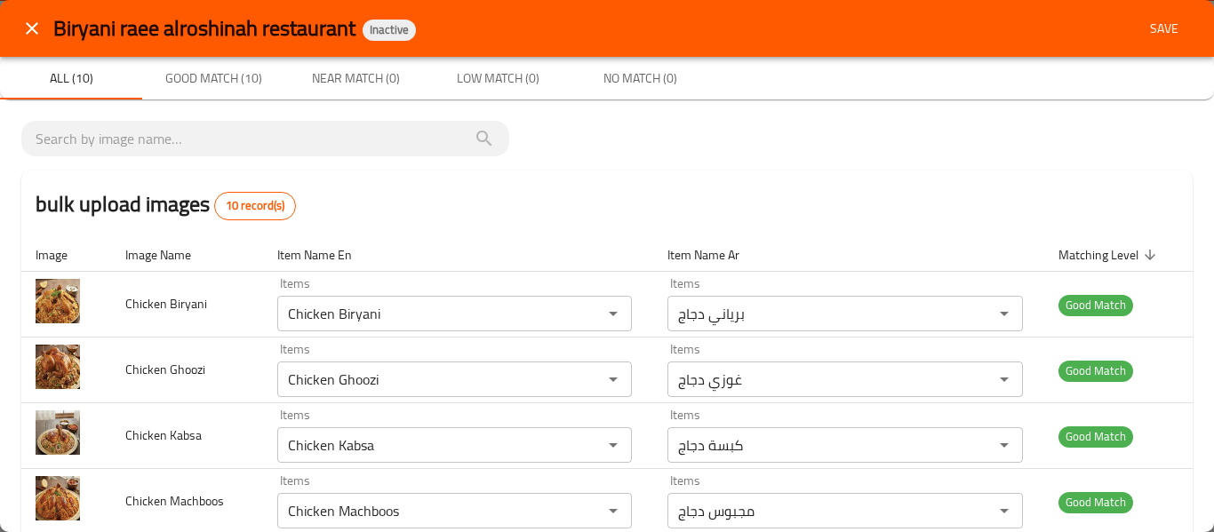
click at [1145, 49] on div "Biryani raee alroshinah restaurant Inactive Save" at bounding box center [607, 28] width 1214 height 57
click at [1150, 35] on span "Save" at bounding box center [1164, 29] width 43 height 22
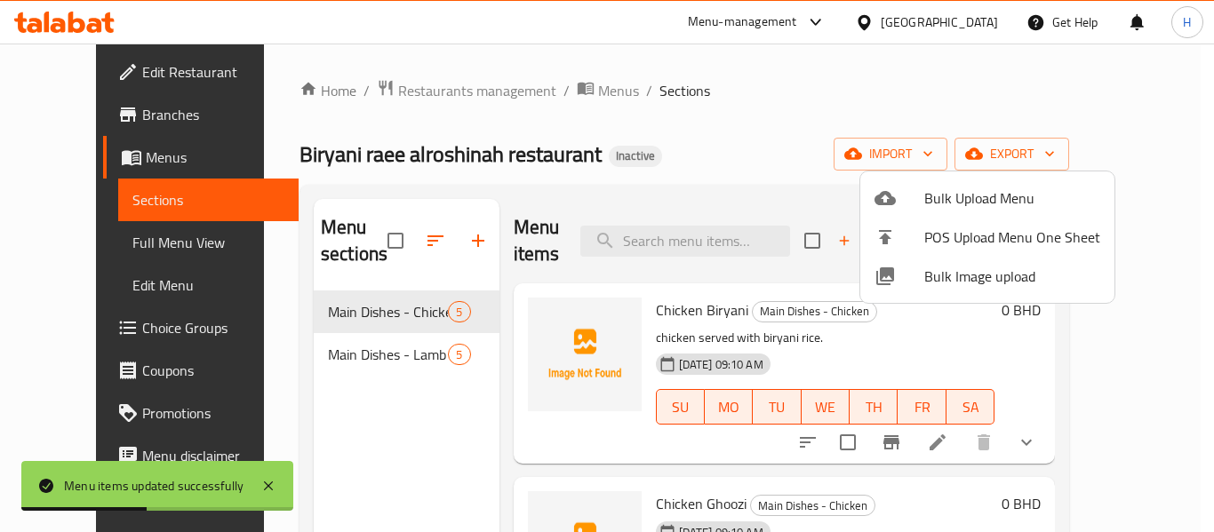
click at [87, 258] on div at bounding box center [607, 266] width 1214 height 532
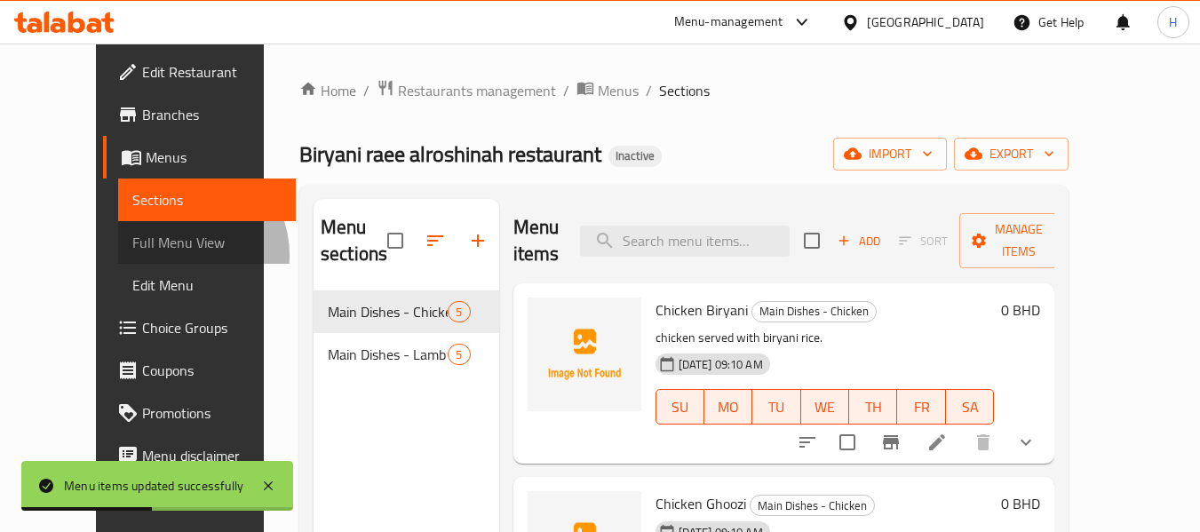
click at [132, 253] on span "Full Menu View" at bounding box center [207, 242] width 150 height 21
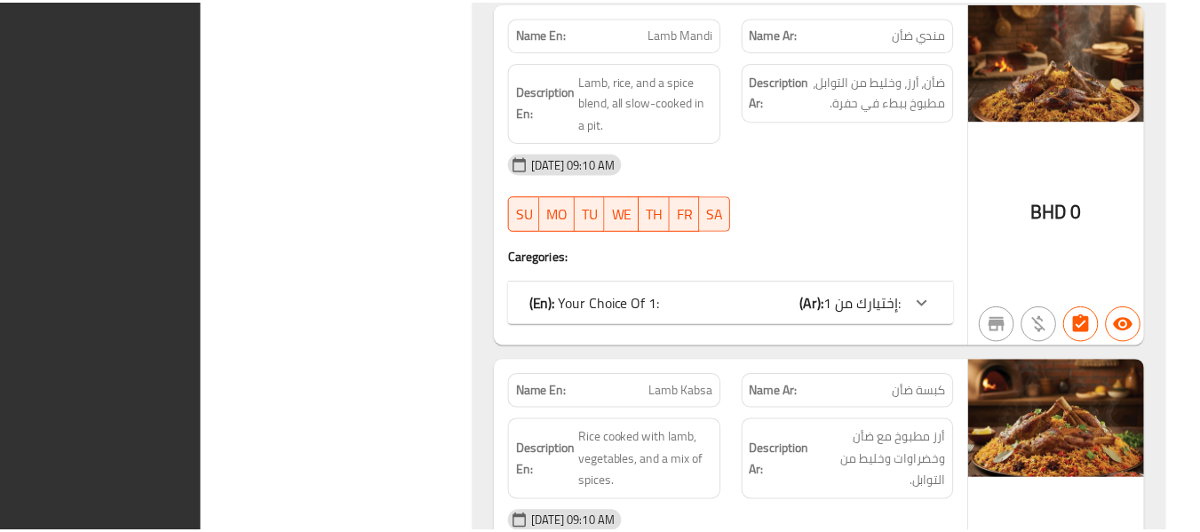
scroll to position [3427, 0]
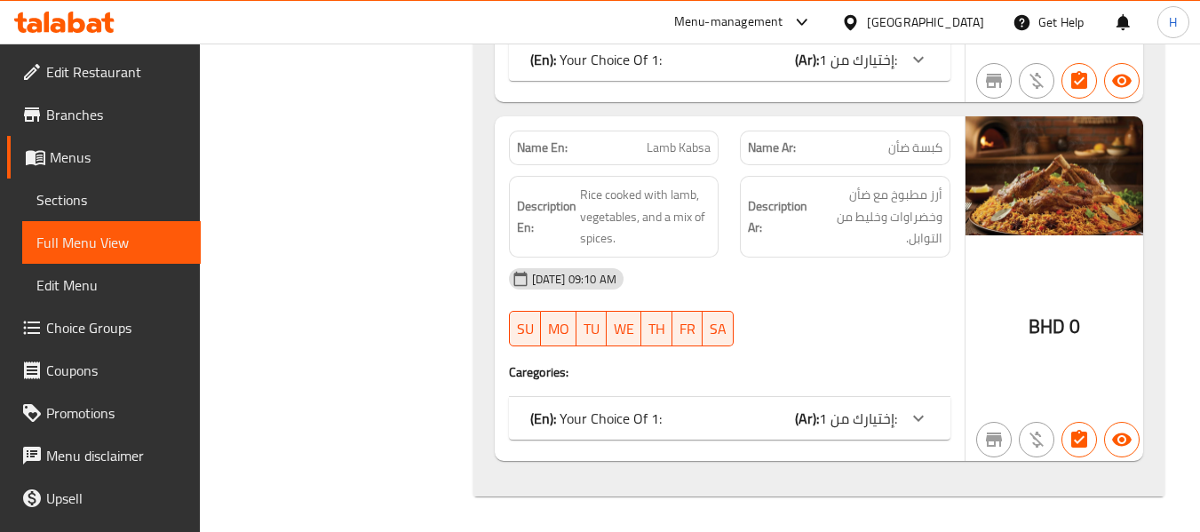
click at [956, 20] on div "[GEOGRAPHIC_DATA]" at bounding box center [925, 22] width 117 height 20
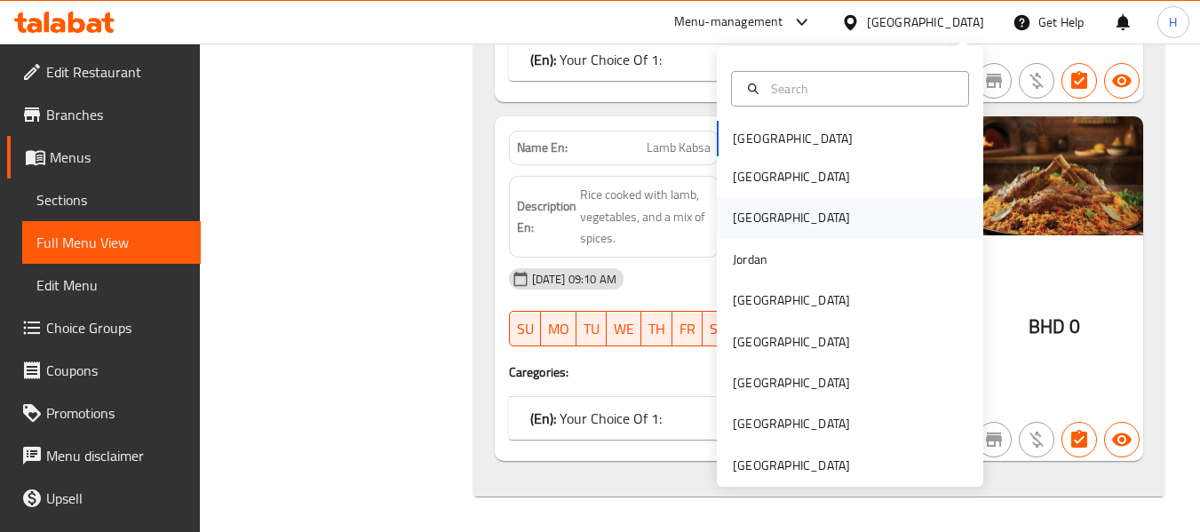
click at [746, 215] on div "[GEOGRAPHIC_DATA]" at bounding box center [792, 217] width 146 height 41
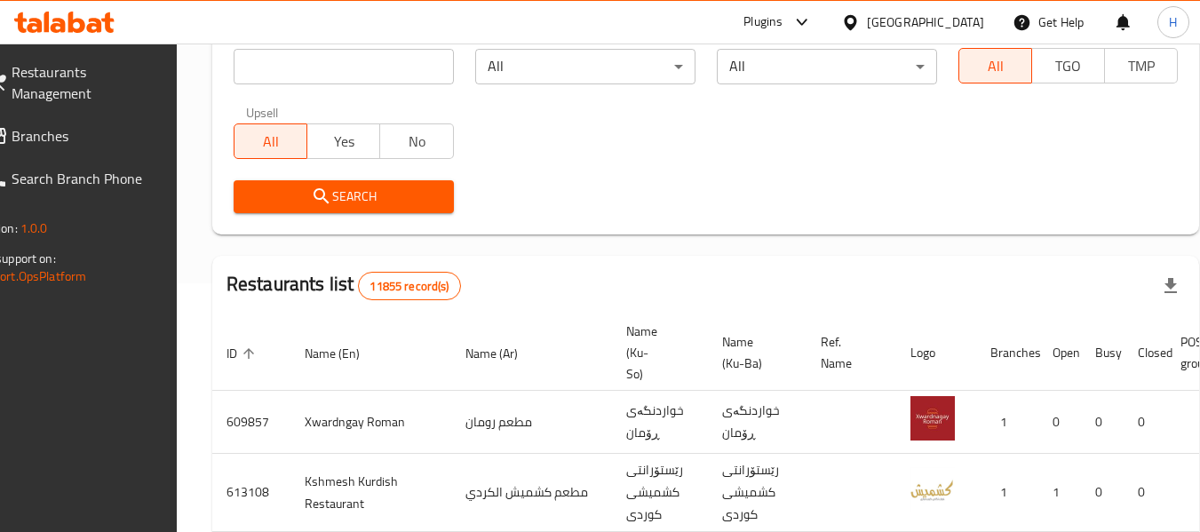
scroll to position [863, 0]
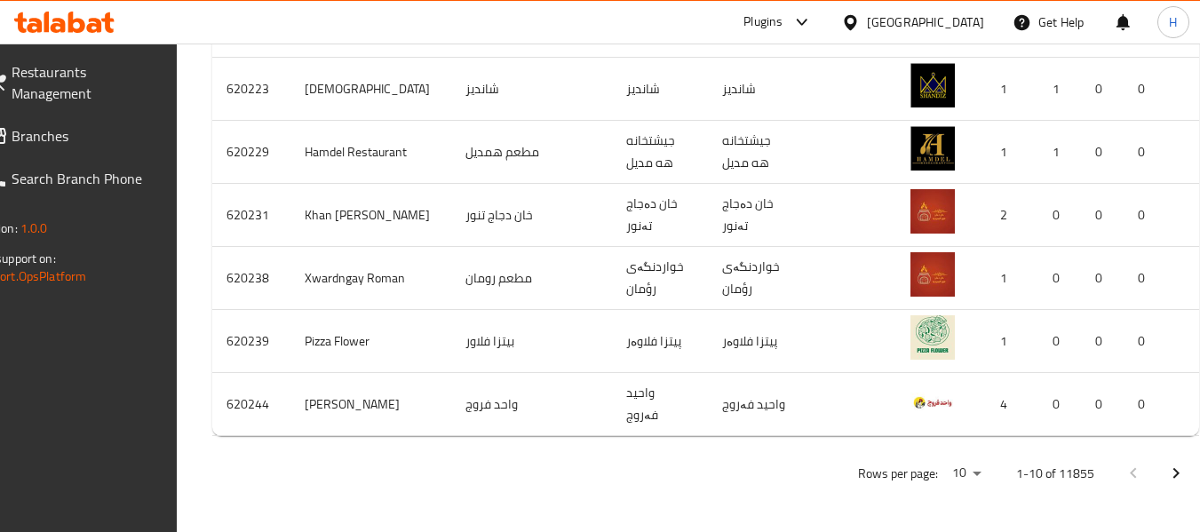
click at [115, 132] on span "Branches" at bounding box center [82, 135] width 140 height 21
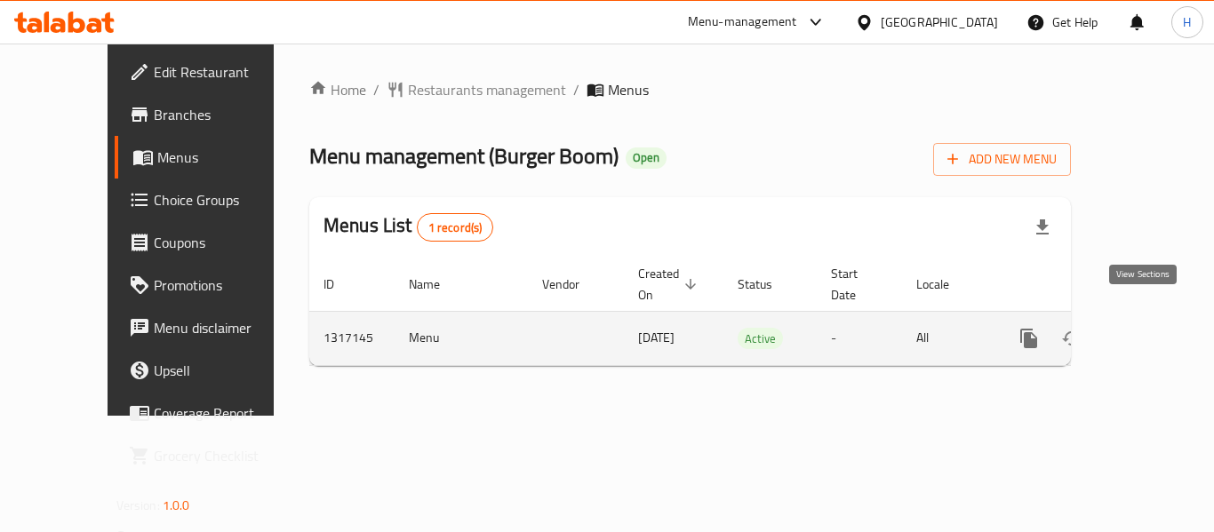
click at [1148, 328] on icon "enhanced table" at bounding box center [1156, 338] width 21 height 21
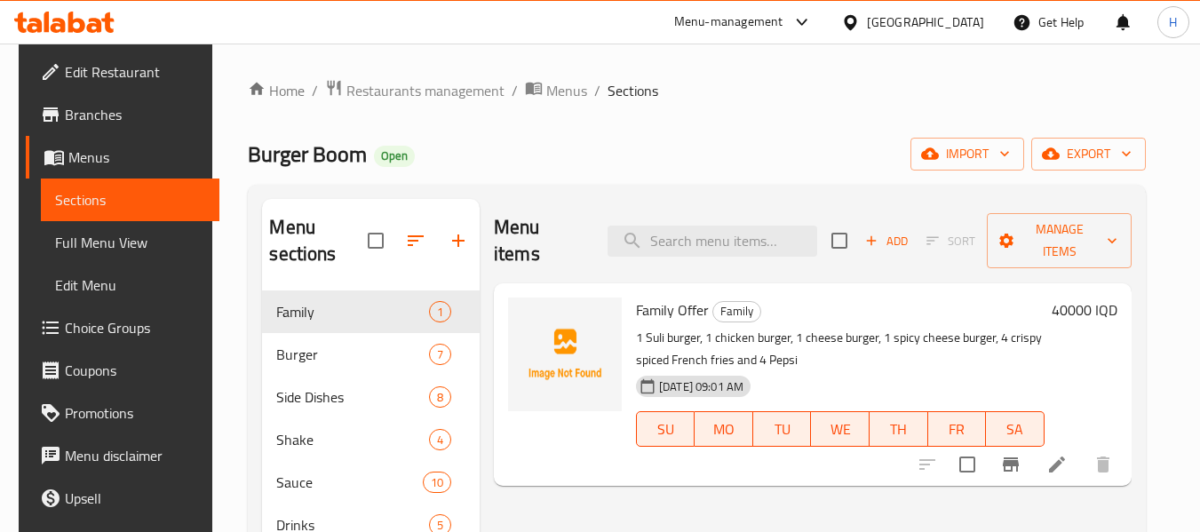
click at [542, 138] on div "Home / Restaurants management / Menus / Sections Burger Boom Open import export…" at bounding box center [696, 412] width 897 height 666
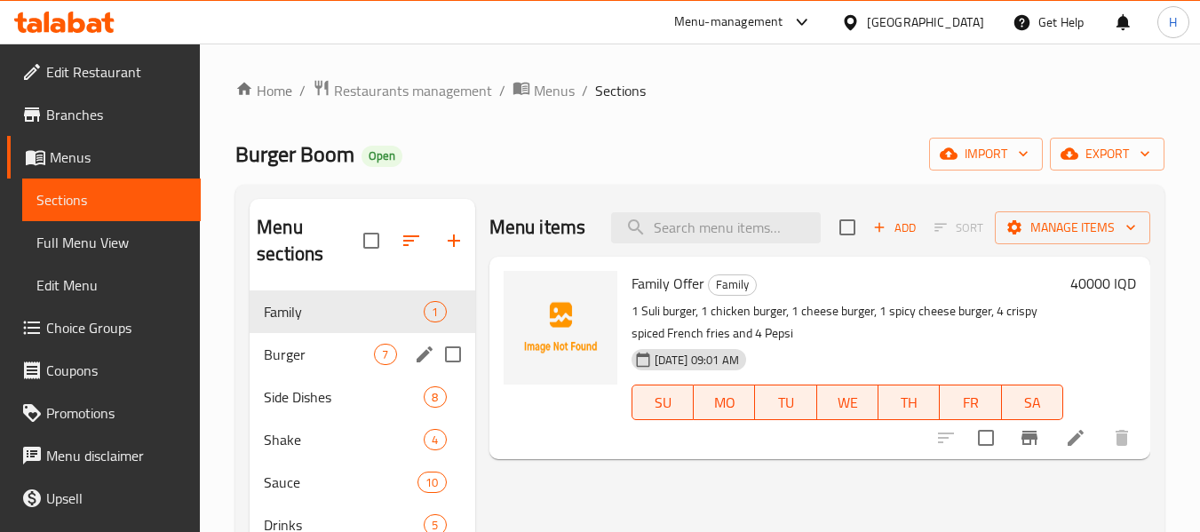
click at [348, 344] on span "Burger" at bounding box center [319, 354] width 110 height 21
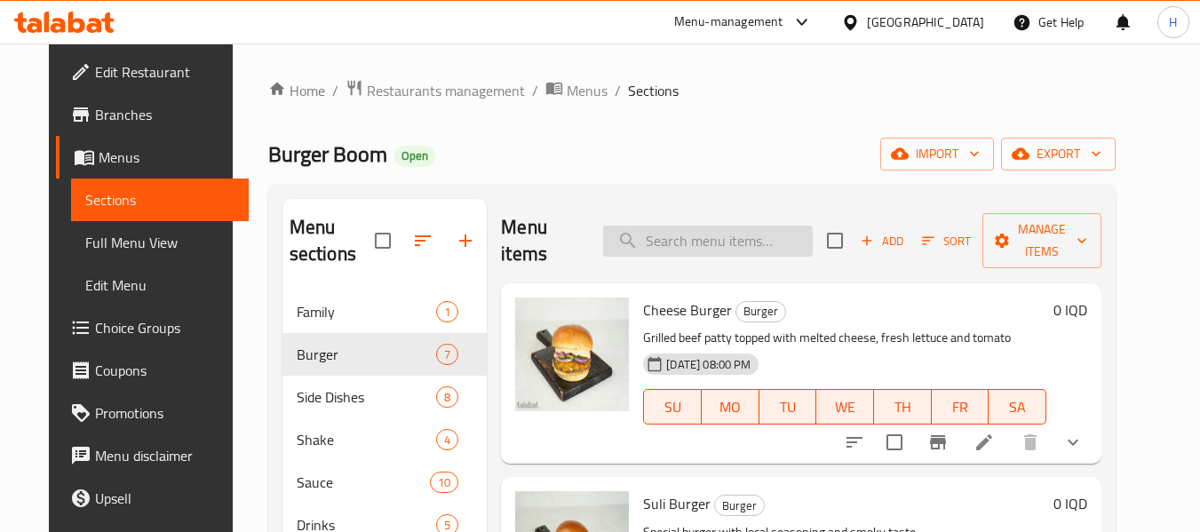
click at [729, 243] on input "search" at bounding box center [708, 241] width 210 height 31
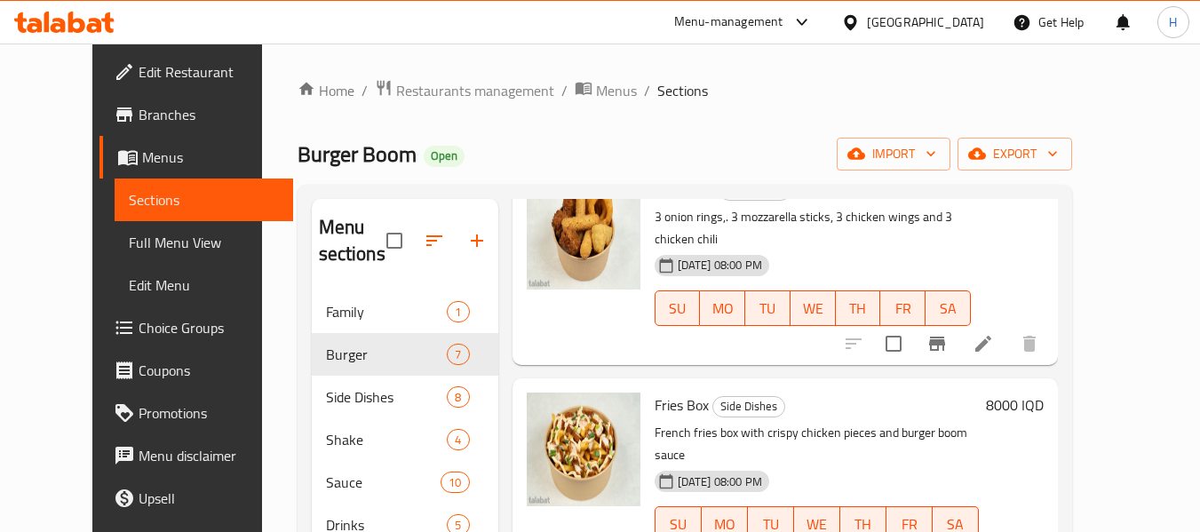
type input "boo"
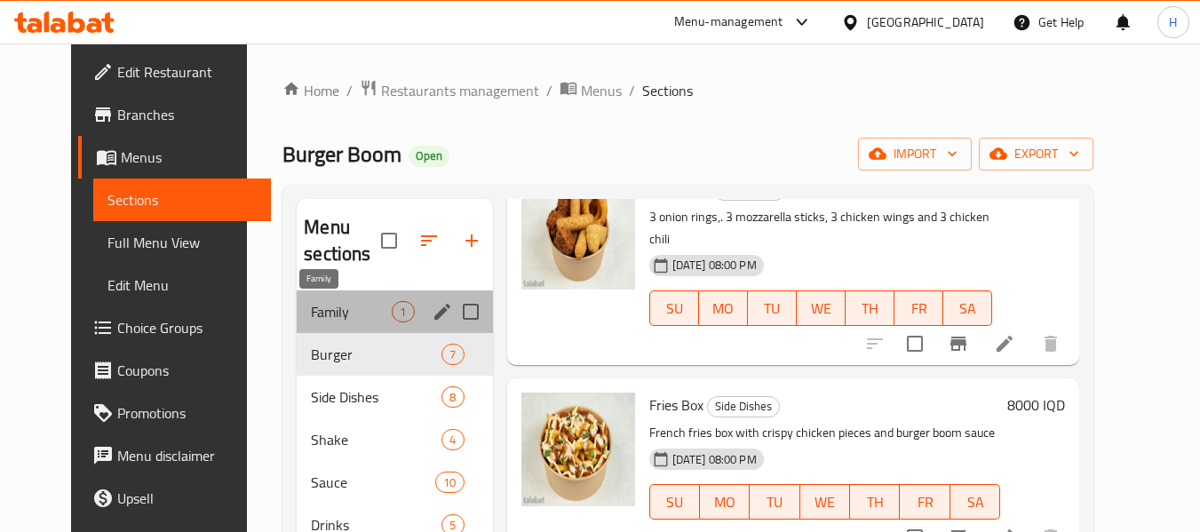
click at [311, 318] on span "Family" at bounding box center [351, 311] width 81 height 21
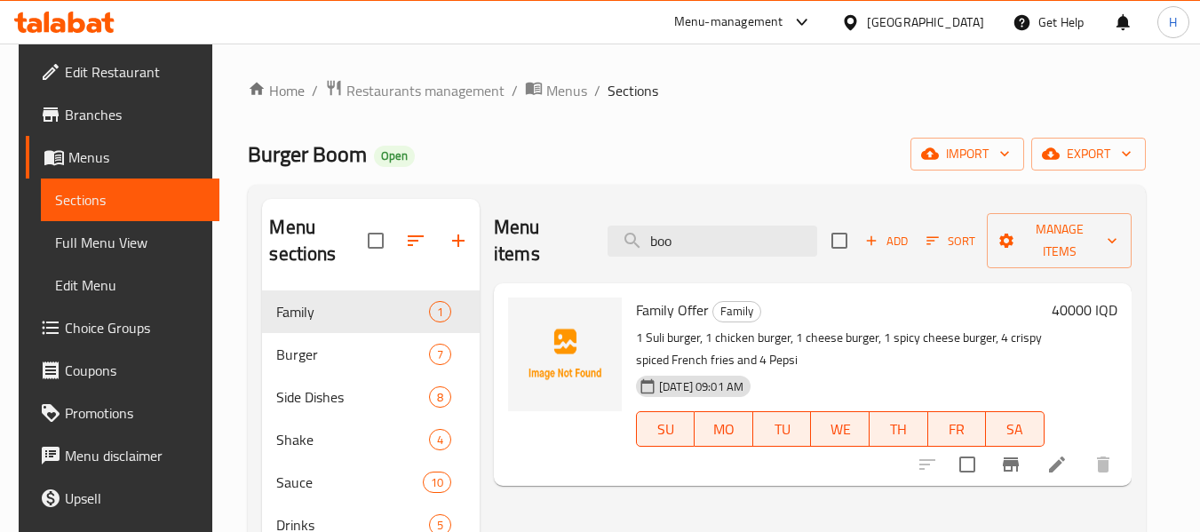
click at [544, 478] on div "Menu items boo Add Sort Manage items Family Offer Family 1 [PERSON_NAME], 1 chi…" at bounding box center [806, 465] width 652 height 532
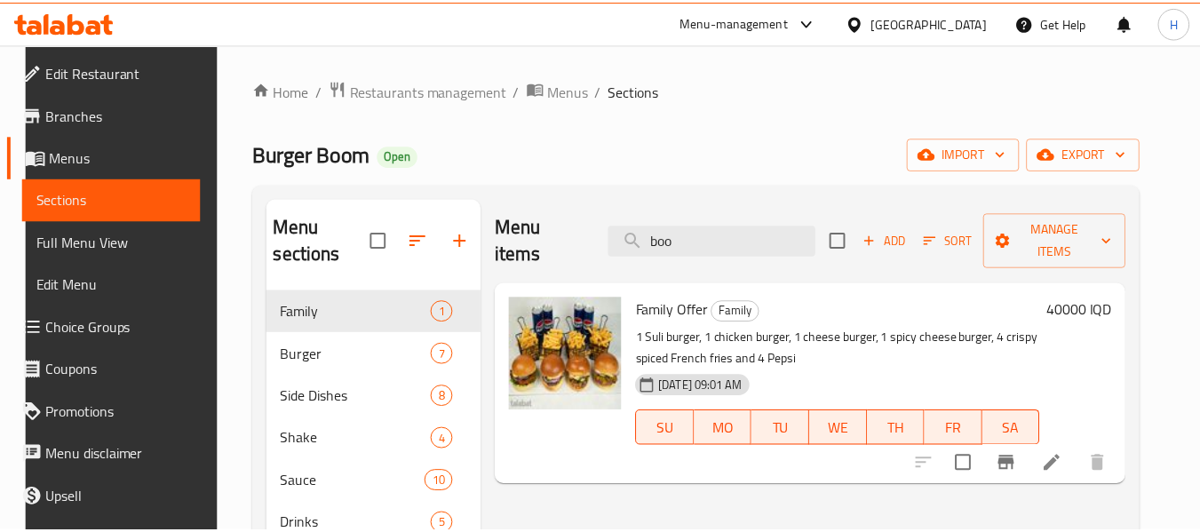
scroll to position [249, 0]
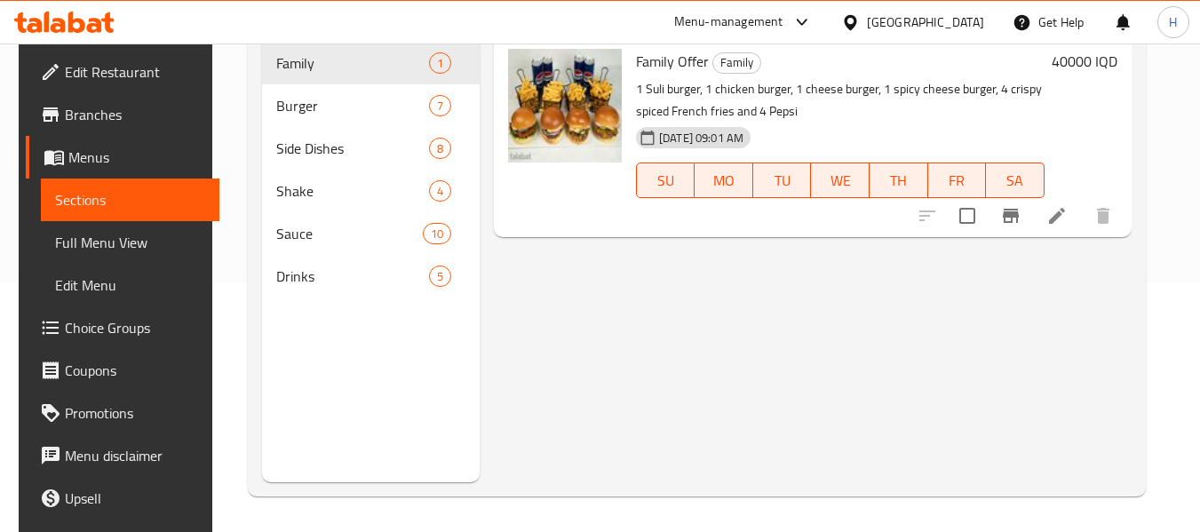
click at [981, 15] on div "[GEOGRAPHIC_DATA]" at bounding box center [925, 22] width 117 height 20
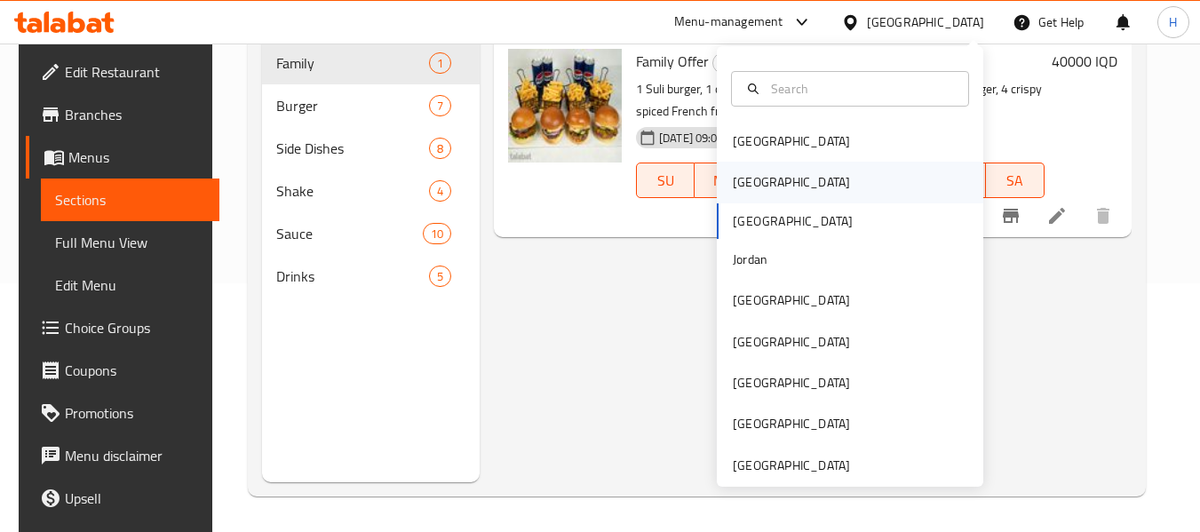
click at [753, 179] on div "[GEOGRAPHIC_DATA]" at bounding box center [792, 182] width 146 height 41
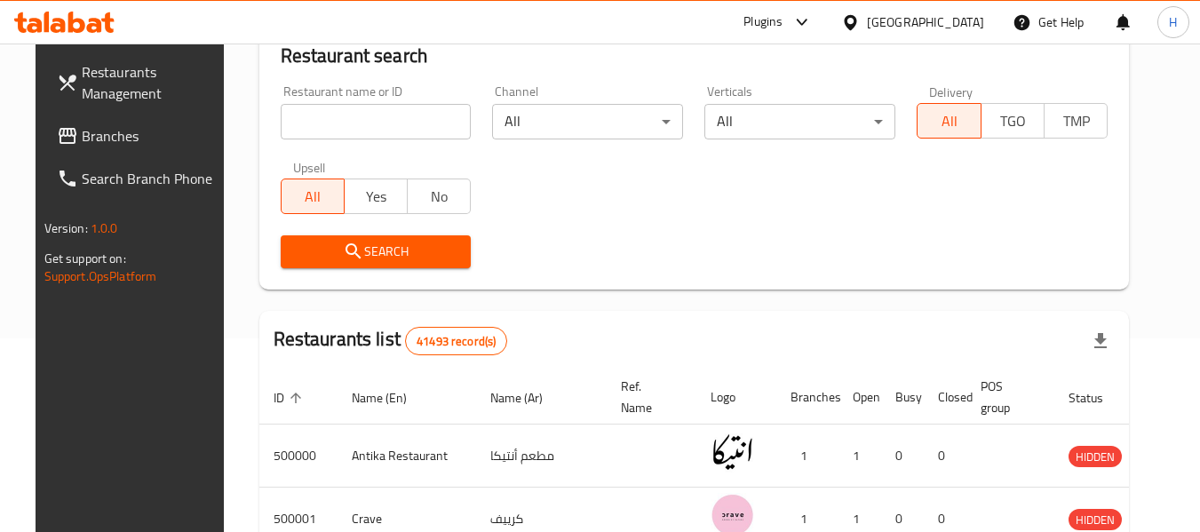
scroll to position [249, 0]
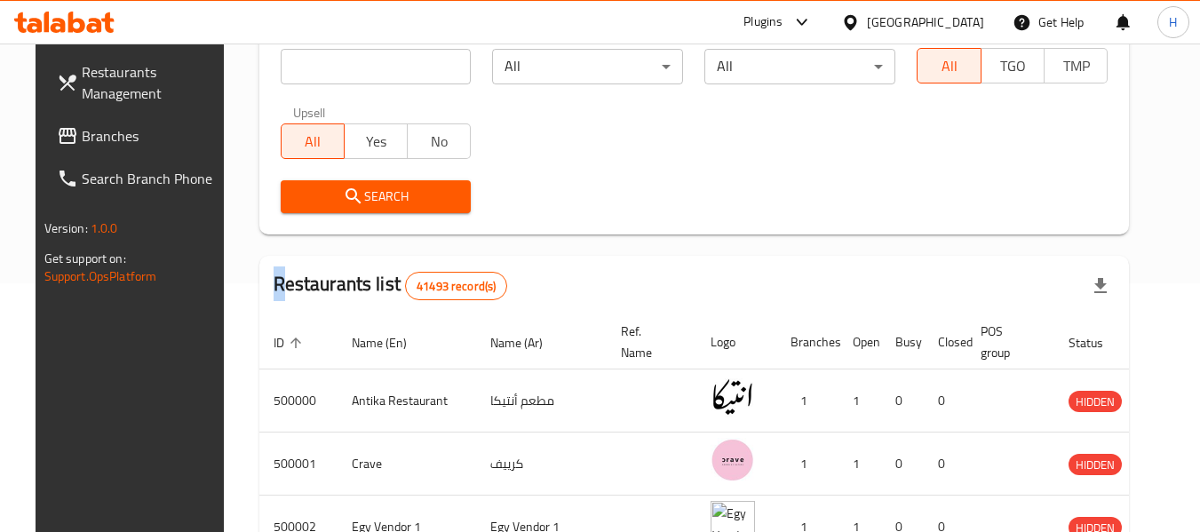
drag, startPoint x: 266, startPoint y: 252, endPoint x: 322, endPoint y: 93, distance: 168.6
click at [315, 107] on div "Home / Menu management Menu management Restaurant search Restaurant name or ID …" at bounding box center [694, 398] width 871 height 1137
click at [82, 141] on span "Branches" at bounding box center [152, 135] width 140 height 21
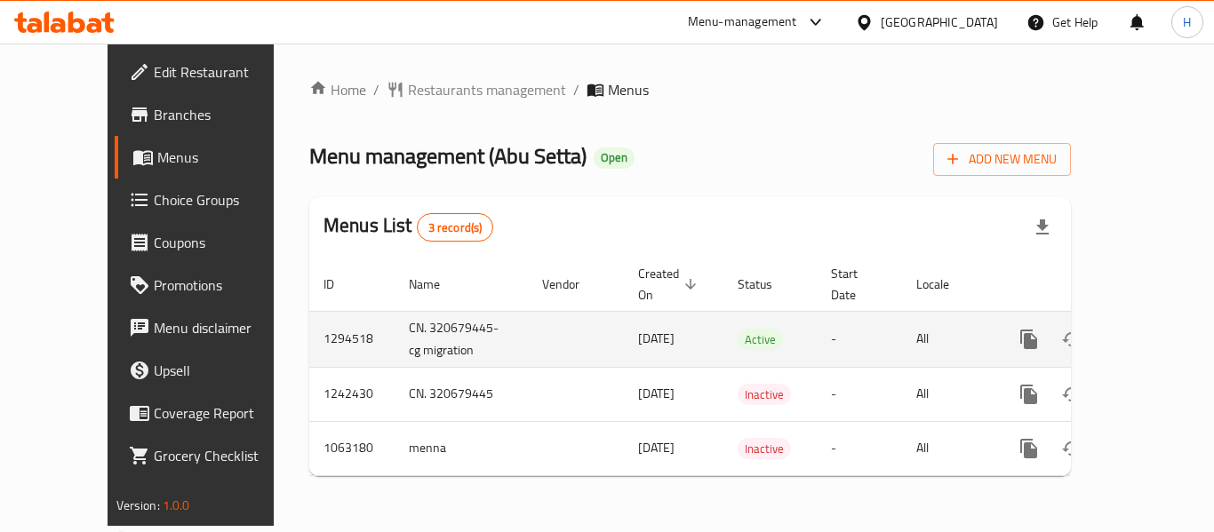
click at [1146, 329] on icon "enhanced table" at bounding box center [1156, 339] width 21 height 21
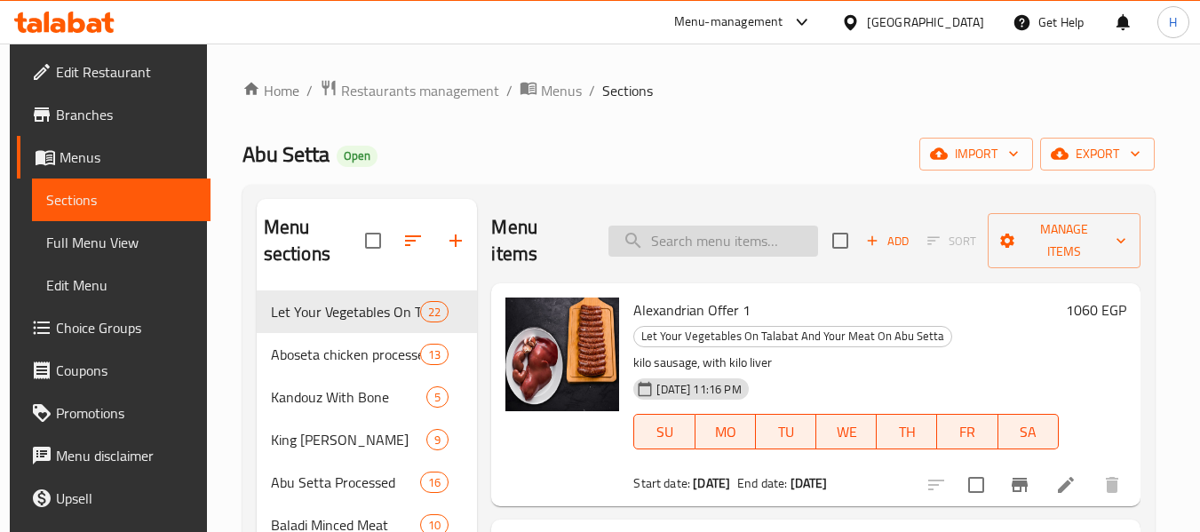
click at [712, 240] on input "search" at bounding box center [714, 241] width 210 height 31
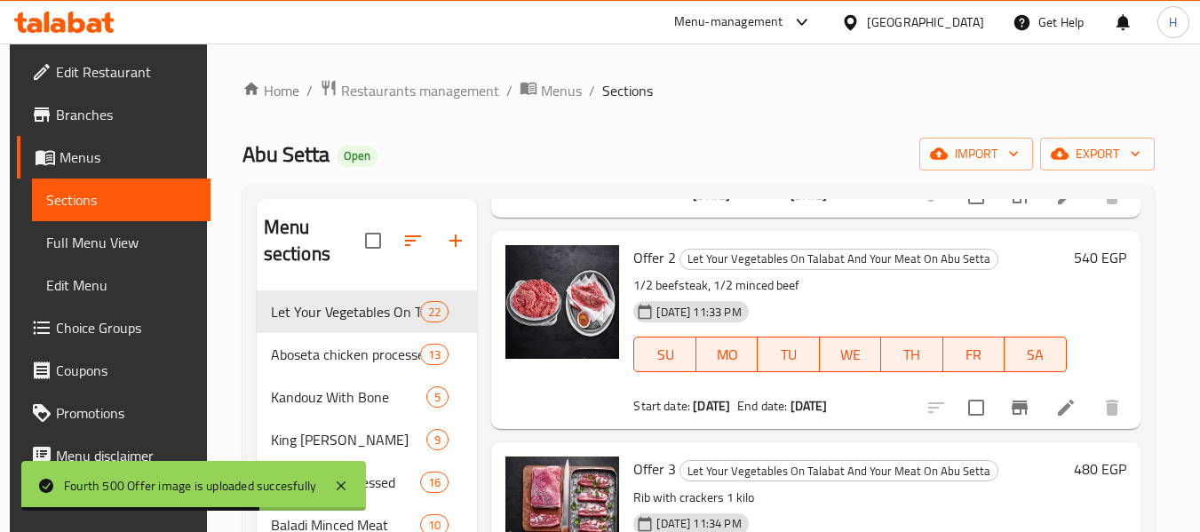
scroll to position [878, 0]
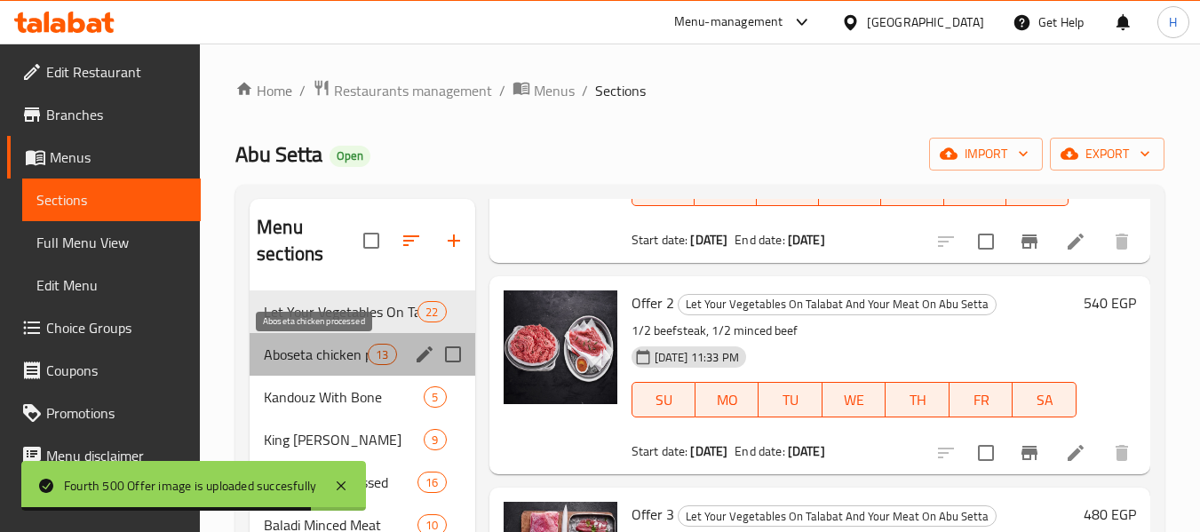
click at [329, 357] on span "Aboseta chicken processed" at bounding box center [316, 354] width 104 height 21
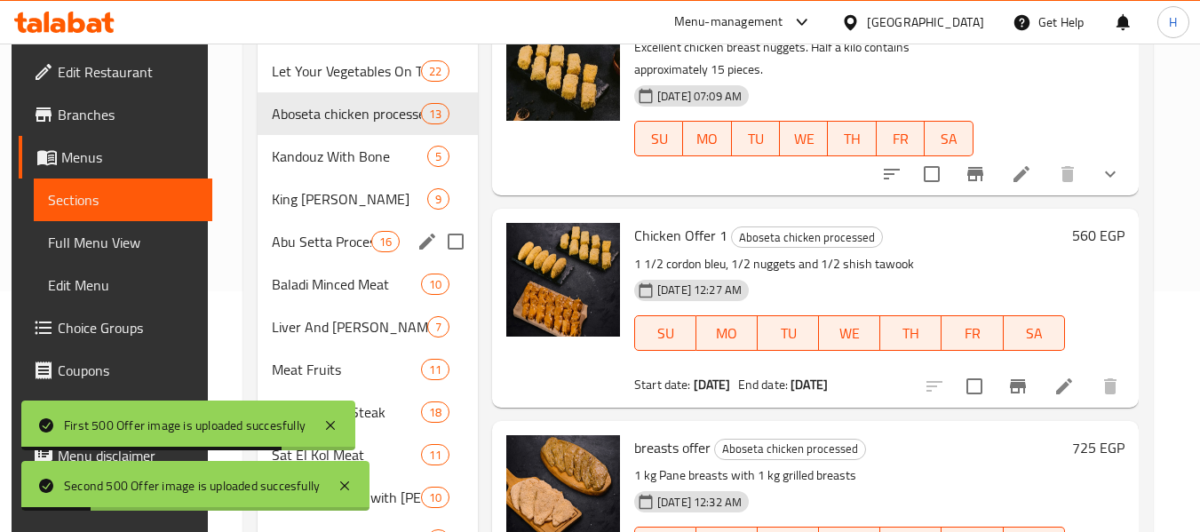
scroll to position [90, 0]
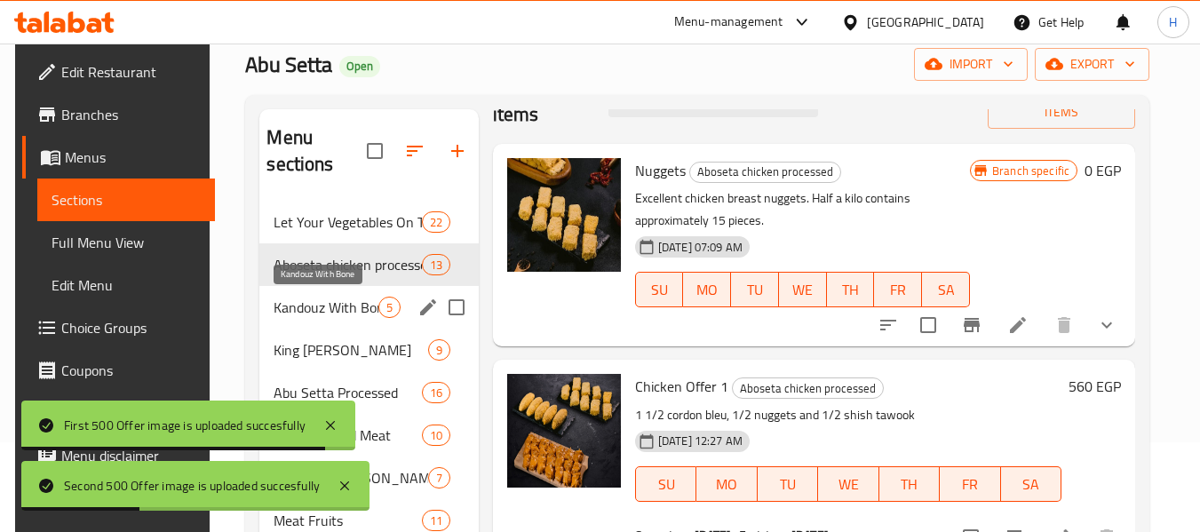
click at [326, 311] on span "Kandouz With Bone" at bounding box center [326, 307] width 104 height 21
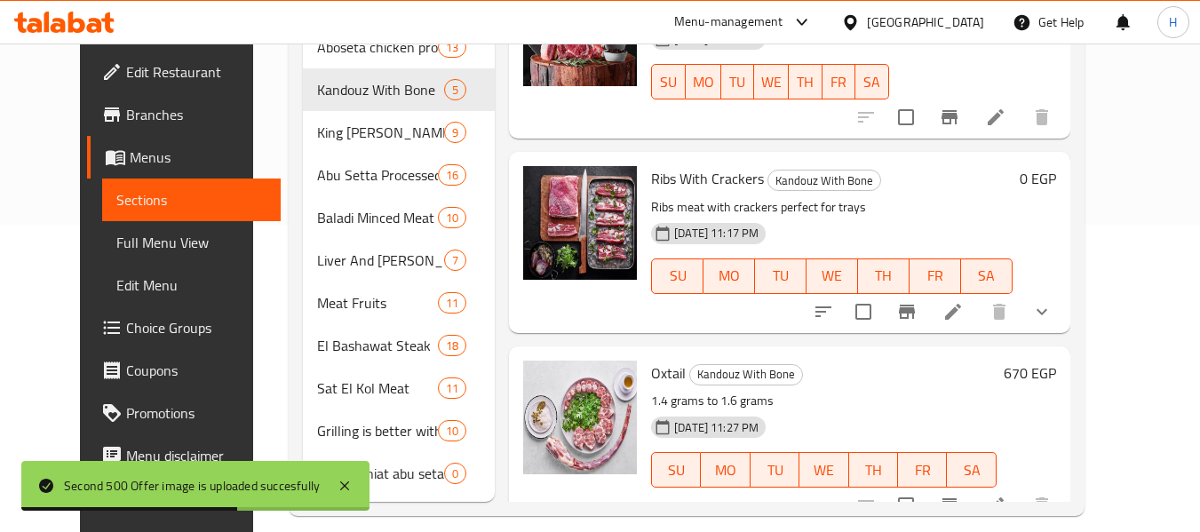
scroll to position [327, 0]
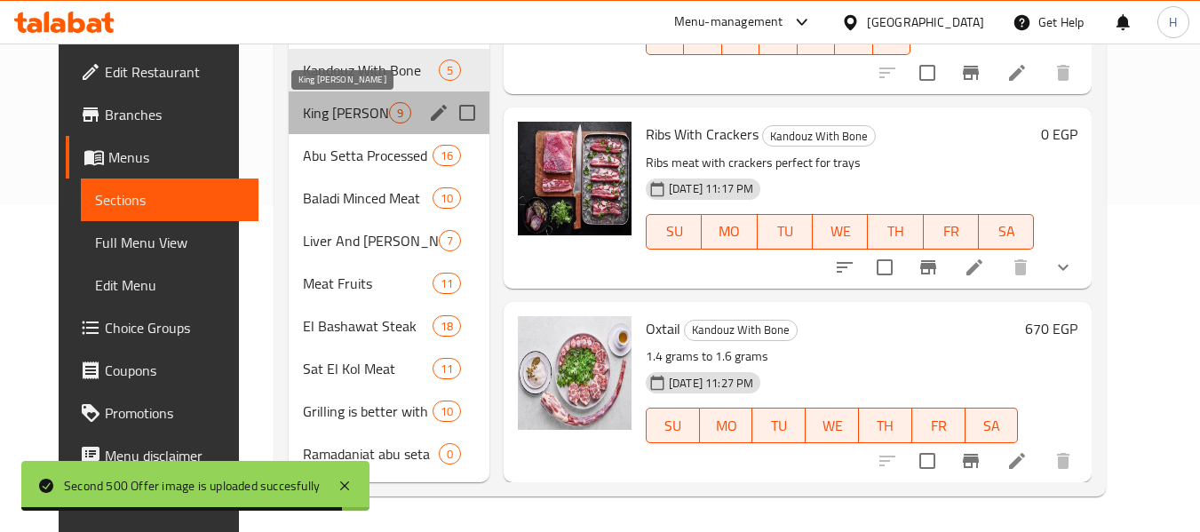
click at [303, 103] on span "King Lamb" at bounding box center [346, 112] width 86 height 21
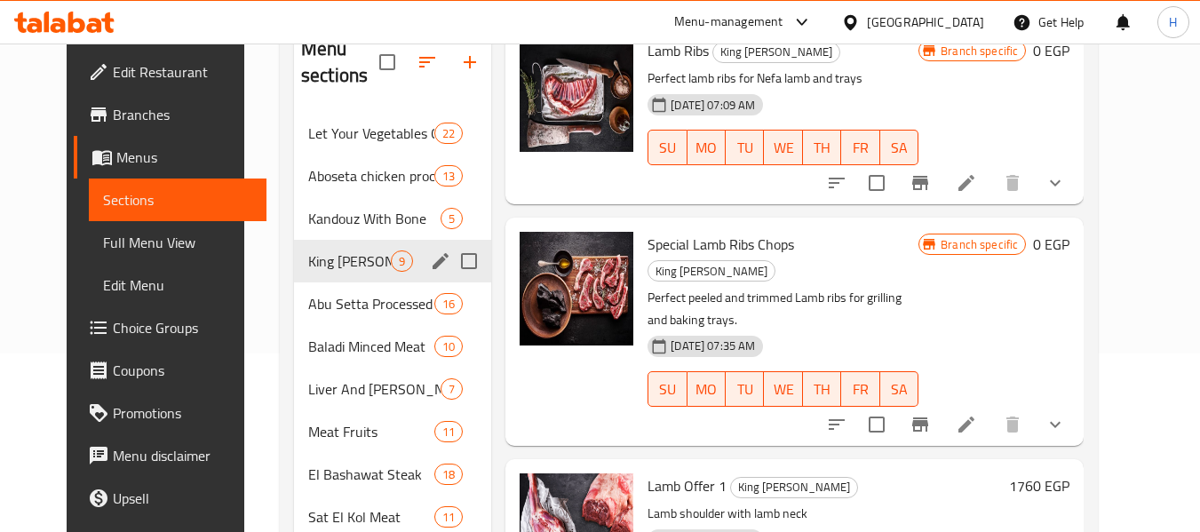
scroll to position [237, 0]
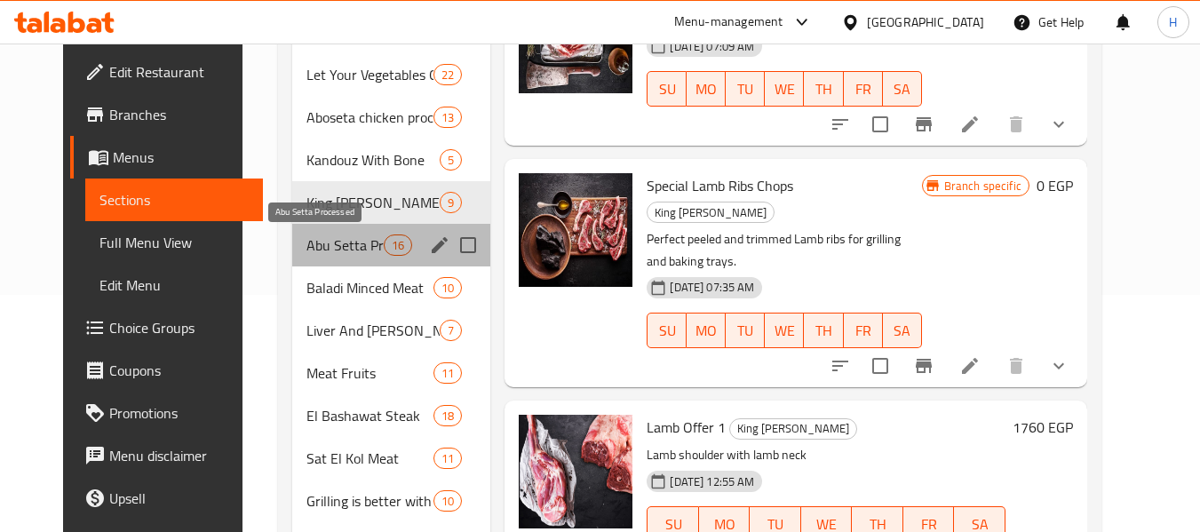
click at [362, 251] on span "Abu Setta Processed" at bounding box center [346, 245] width 78 height 21
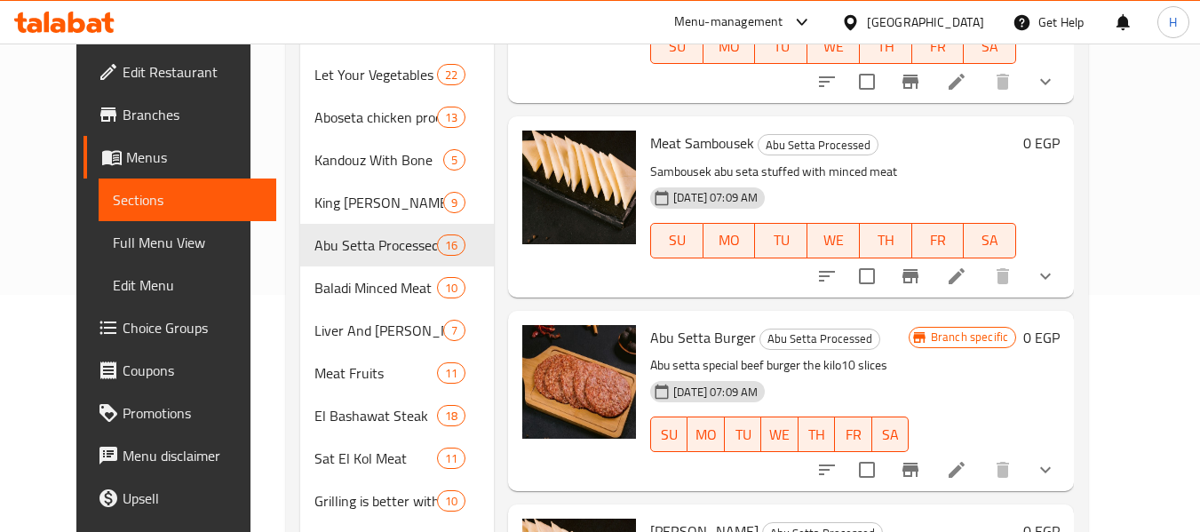
scroll to position [2664, 0]
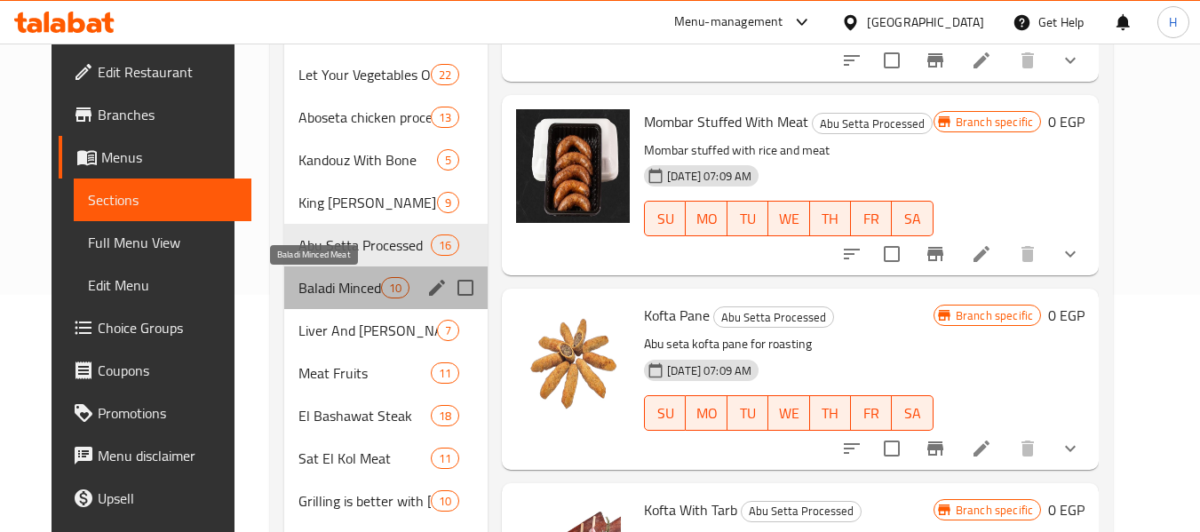
click at [317, 298] on span "Baladi Minced Meat" at bounding box center [340, 287] width 83 height 21
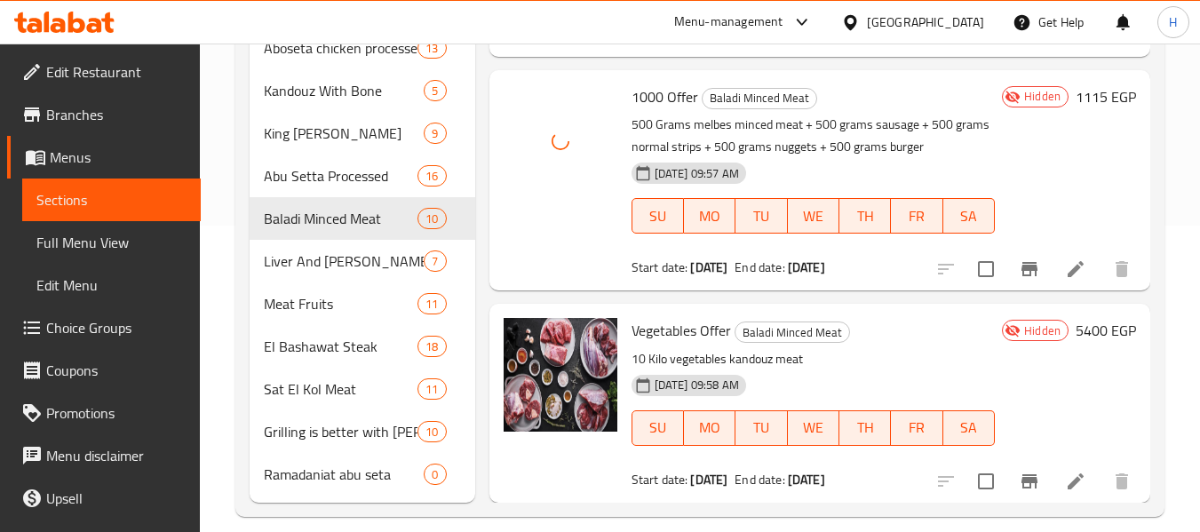
scroll to position [327, 0]
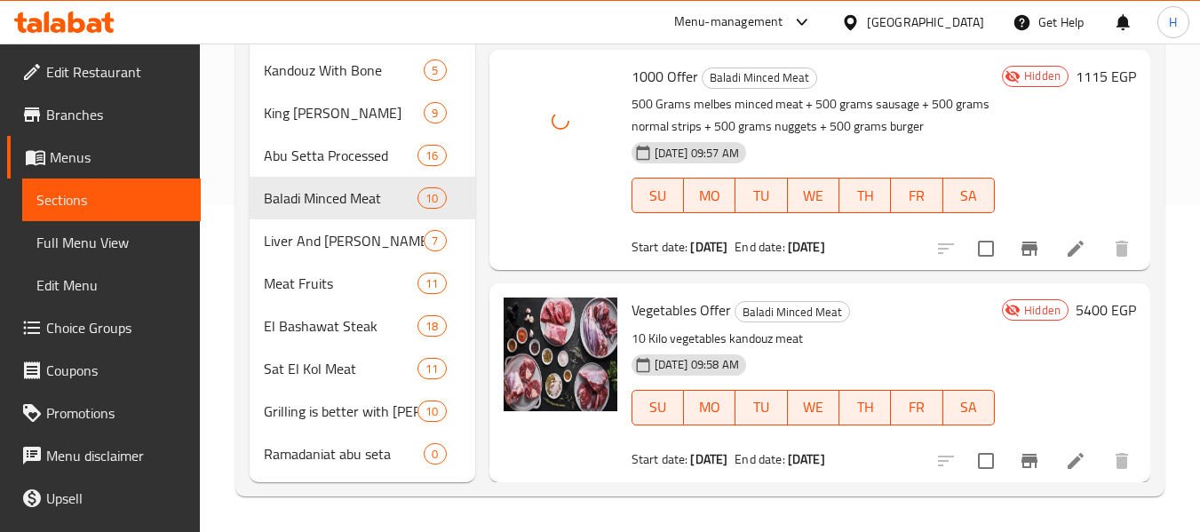
click at [547, 492] on div "Menu sections Let Your Vegetables On Talabat And Your Meat On Abu Setta 22 Abos…" at bounding box center [699, 177] width 929 height 639
click at [318, 243] on span "Liver And Akkawi" at bounding box center [319, 240] width 110 height 21
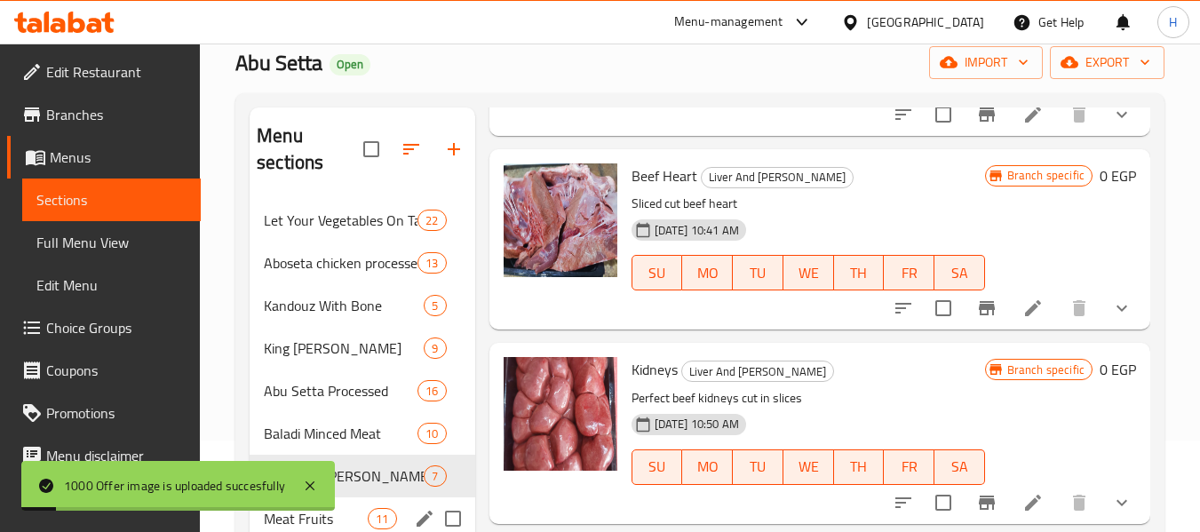
scroll to position [90, 0]
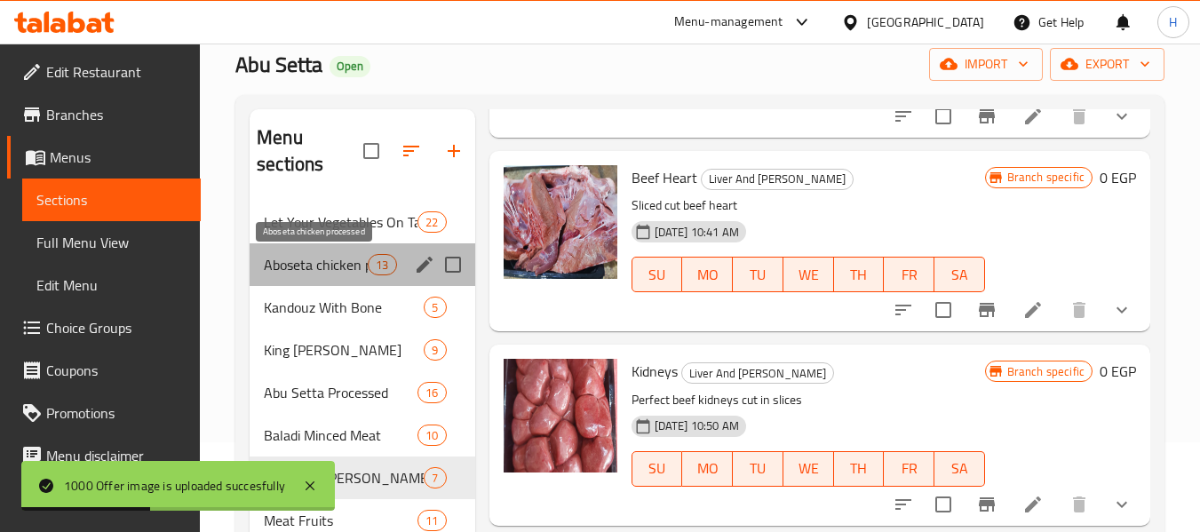
click at [315, 266] on span "Aboseta chicken processed" at bounding box center [316, 264] width 104 height 21
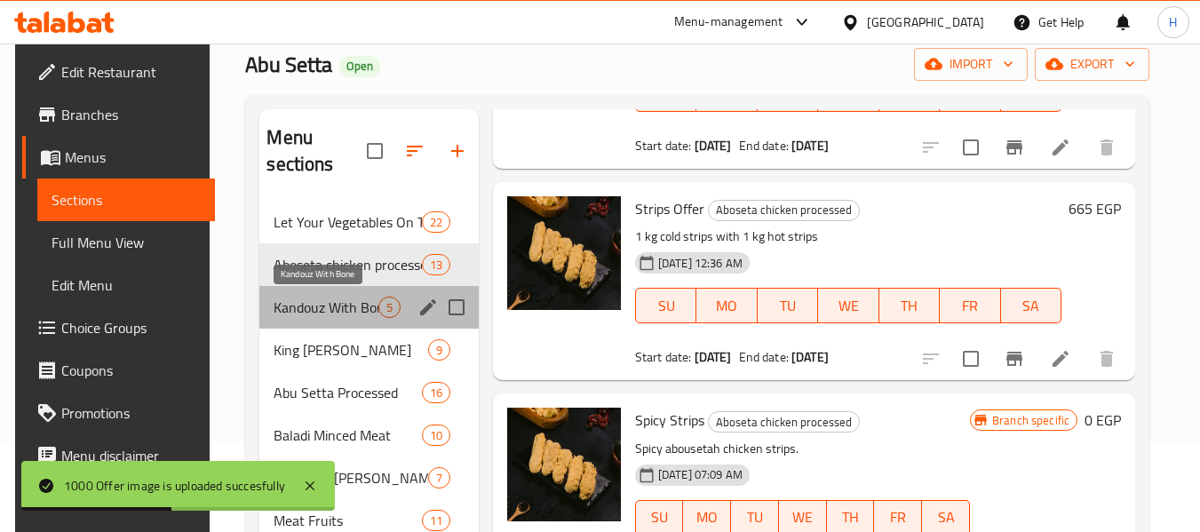
click at [309, 315] on span "Kandouz With Bone" at bounding box center [326, 307] width 104 height 21
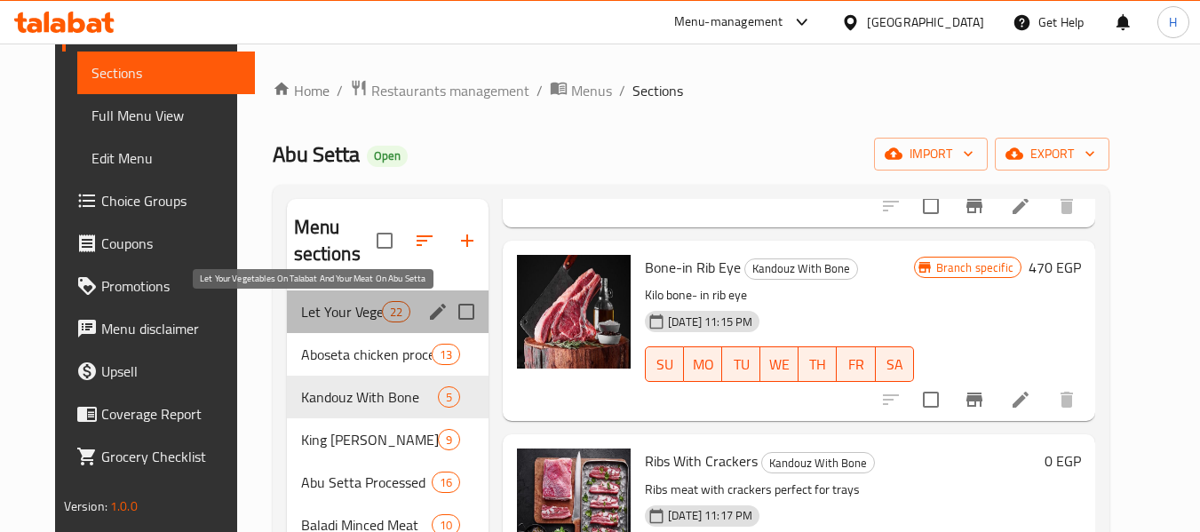
click at [316, 321] on span "Let Your Vegetables On Talabat And Your Meat On Abu Setta" at bounding box center [341, 311] width 81 height 21
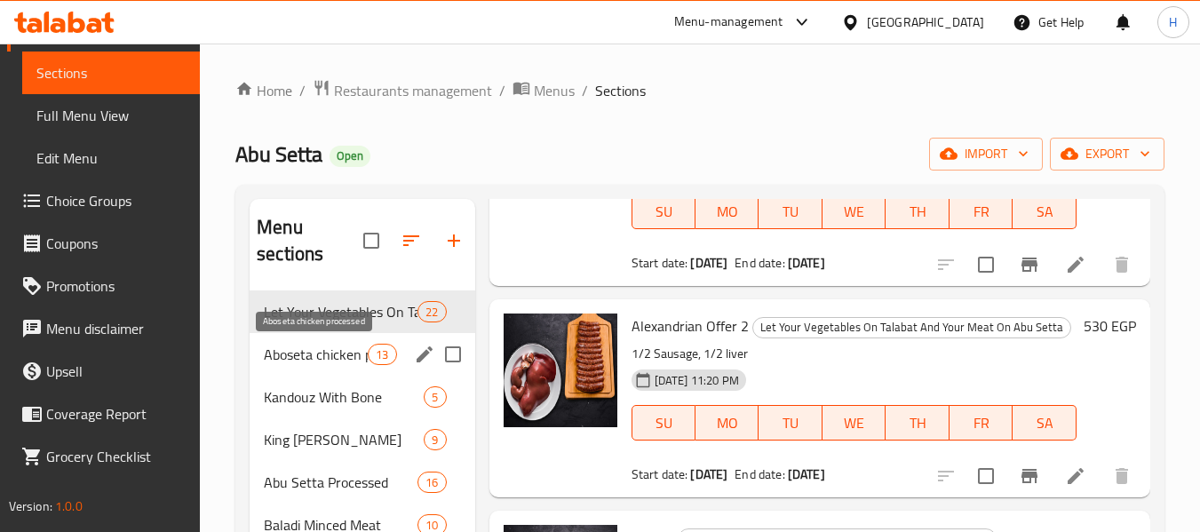
click at [317, 352] on span "Aboseta chicken processed" at bounding box center [316, 354] width 104 height 21
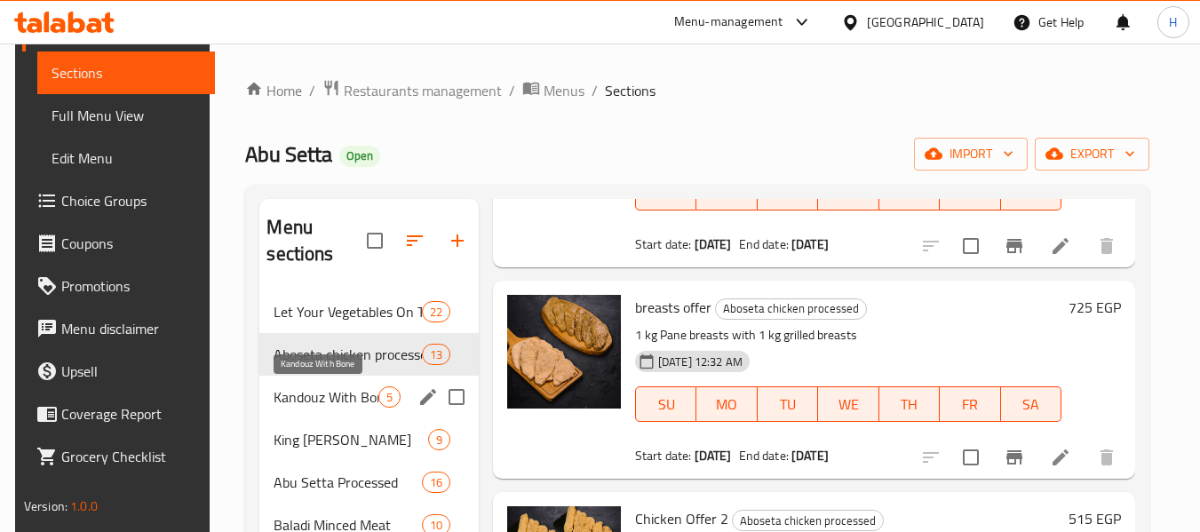
click at [298, 391] on span "Kandouz With Bone" at bounding box center [326, 396] width 104 height 21
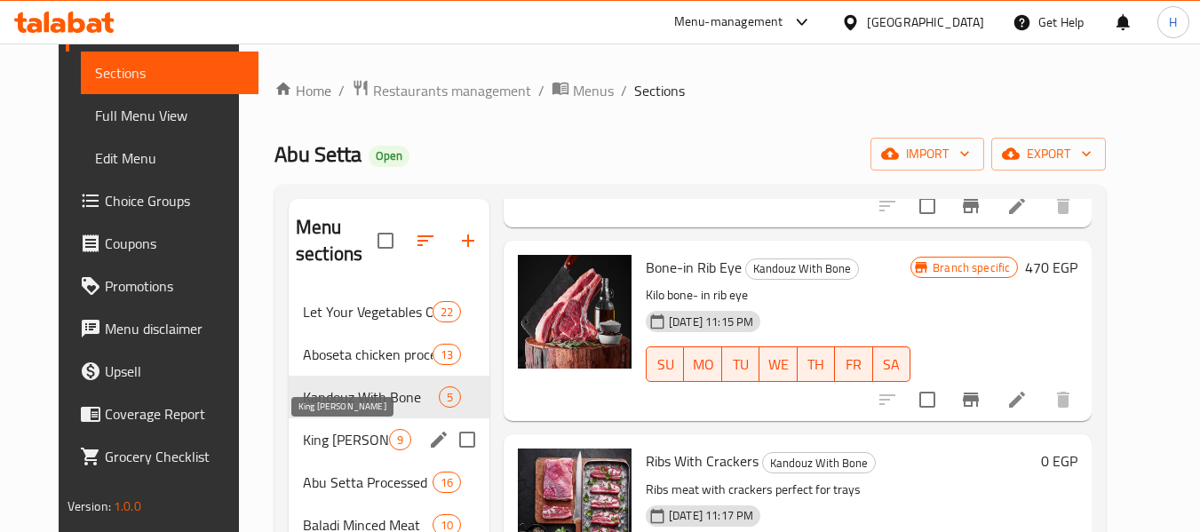
click at [303, 440] on span "King Lamb" at bounding box center [346, 439] width 86 height 21
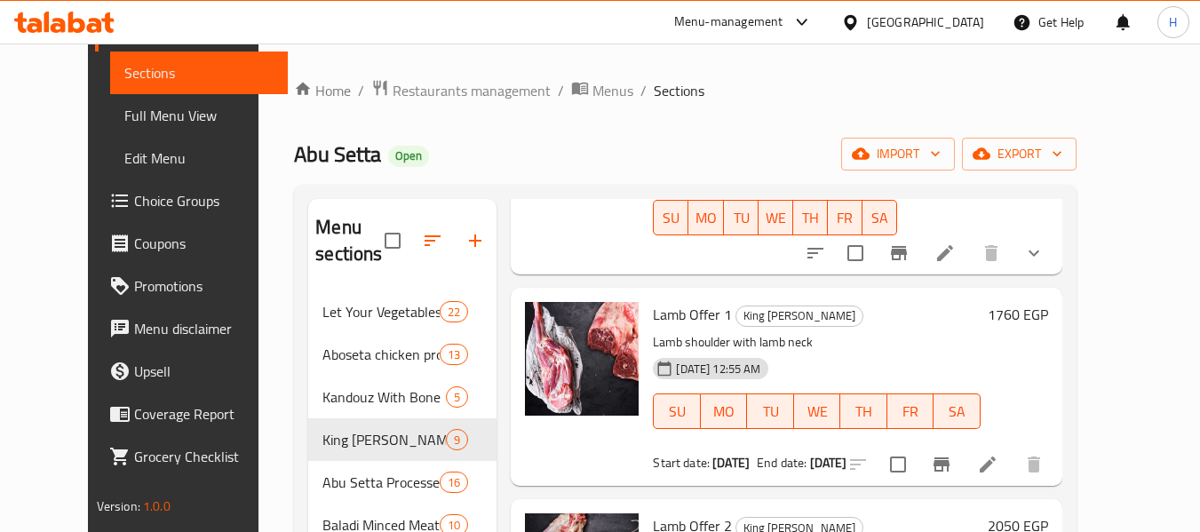
scroll to position [237, 0]
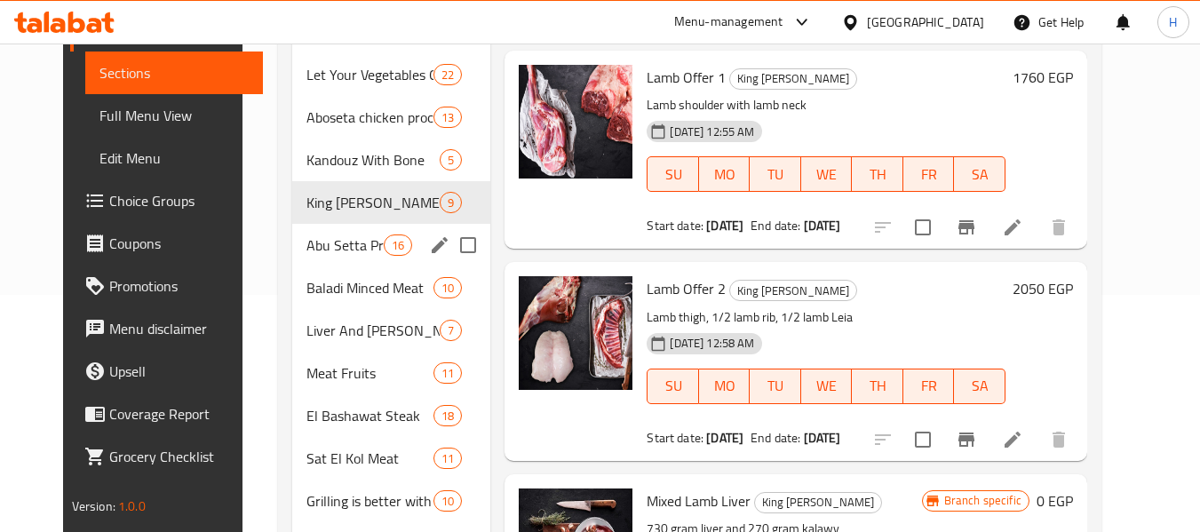
click at [293, 257] on div "Abu Setta Processed 16" at bounding box center [391, 245] width 199 height 43
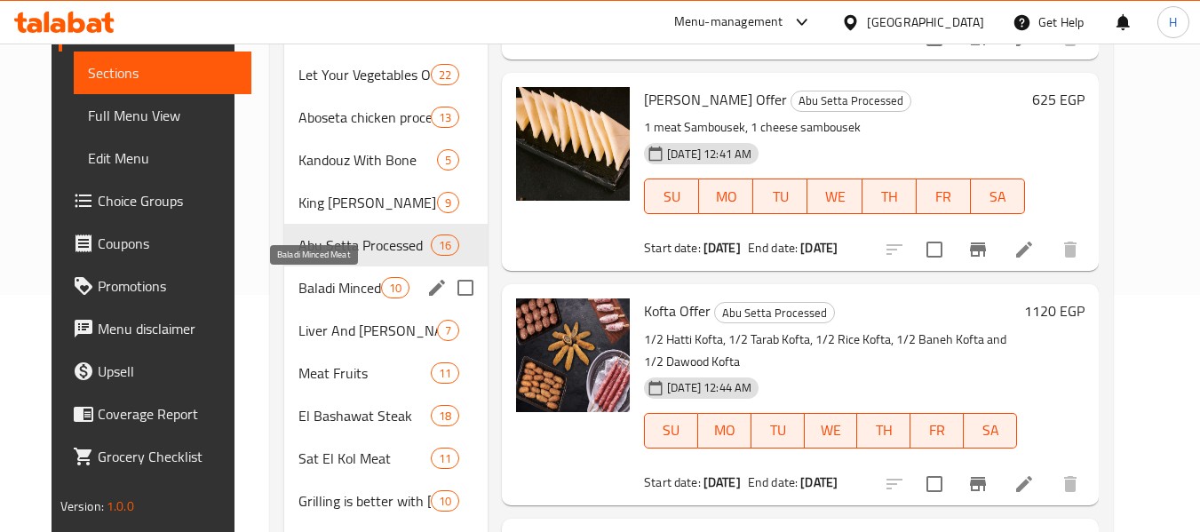
click at [299, 289] on span "Baladi Minced Meat" at bounding box center [340, 287] width 83 height 21
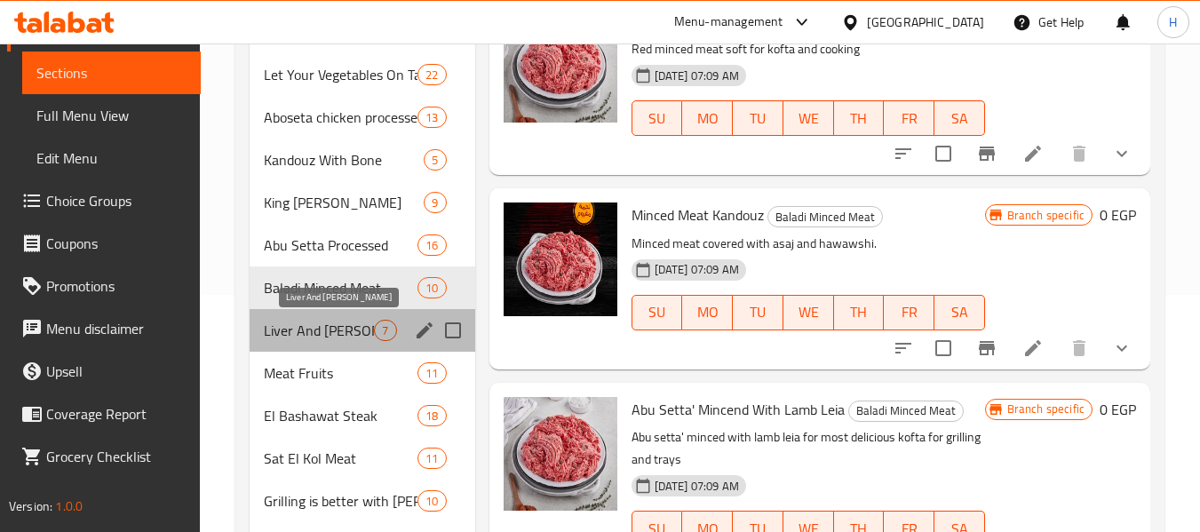
click at [277, 335] on span "Liver And Akkawi" at bounding box center [319, 330] width 110 height 21
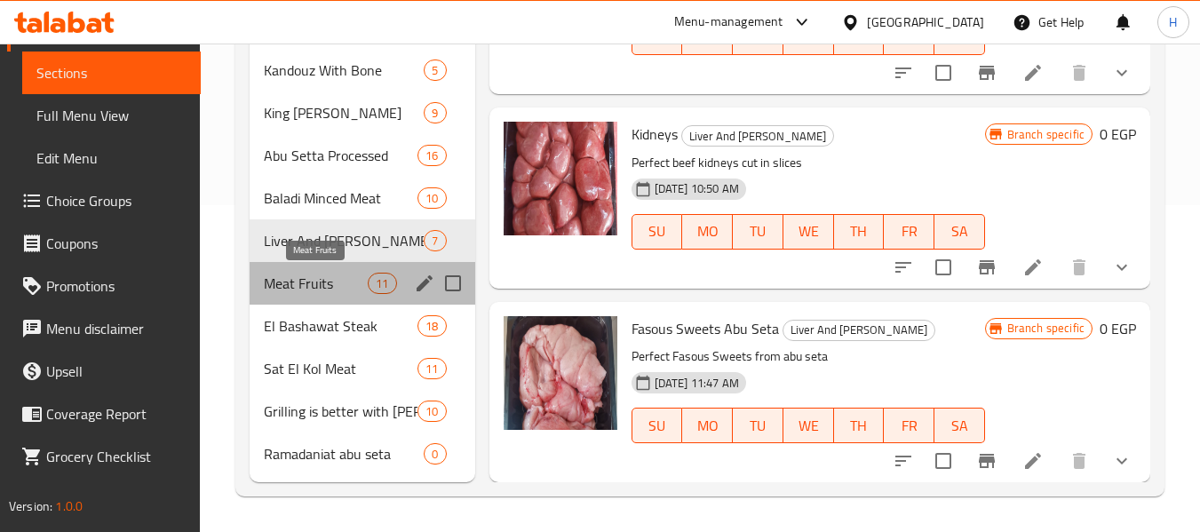
click at [294, 291] on span "Meat Fruits" at bounding box center [316, 283] width 104 height 21
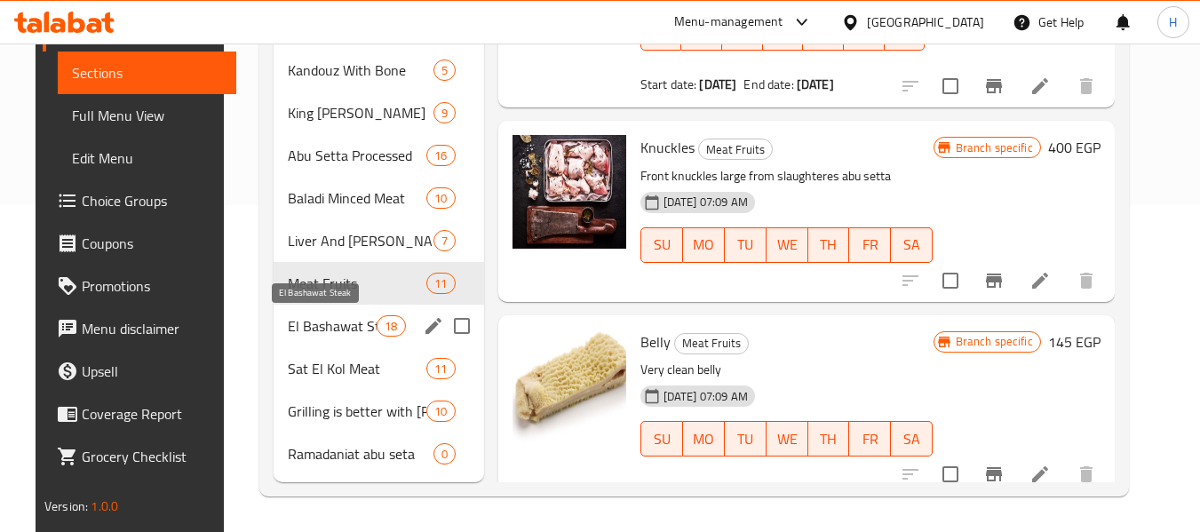
click at [288, 323] on span "El Bashawat Steak" at bounding box center [332, 325] width 89 height 21
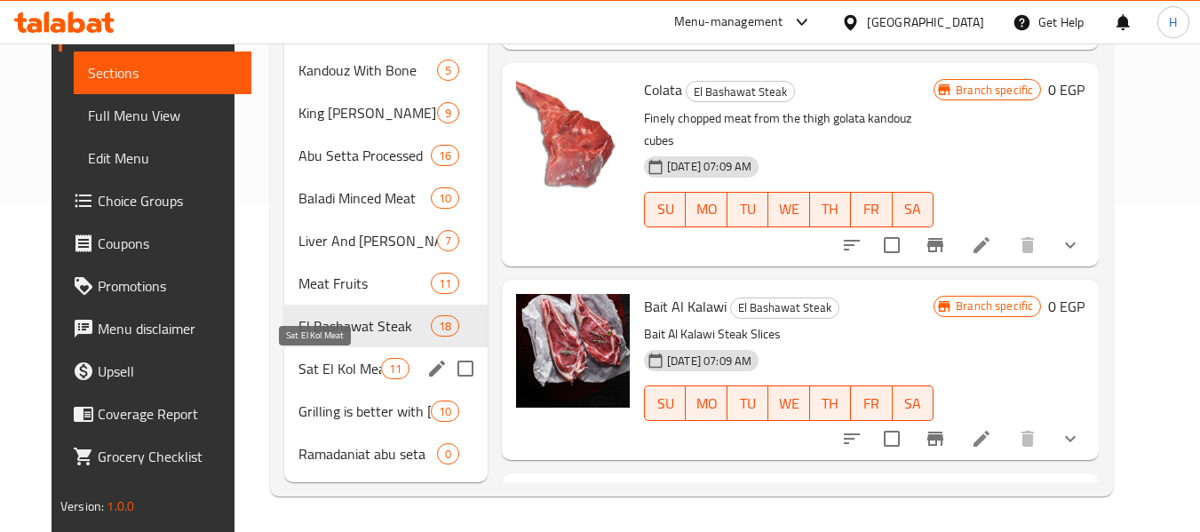
drag, startPoint x: 299, startPoint y: 377, endPoint x: 307, endPoint y: 401, distance: 25.6
click at [299, 376] on span "Sat El Kol Meat" at bounding box center [340, 368] width 83 height 21
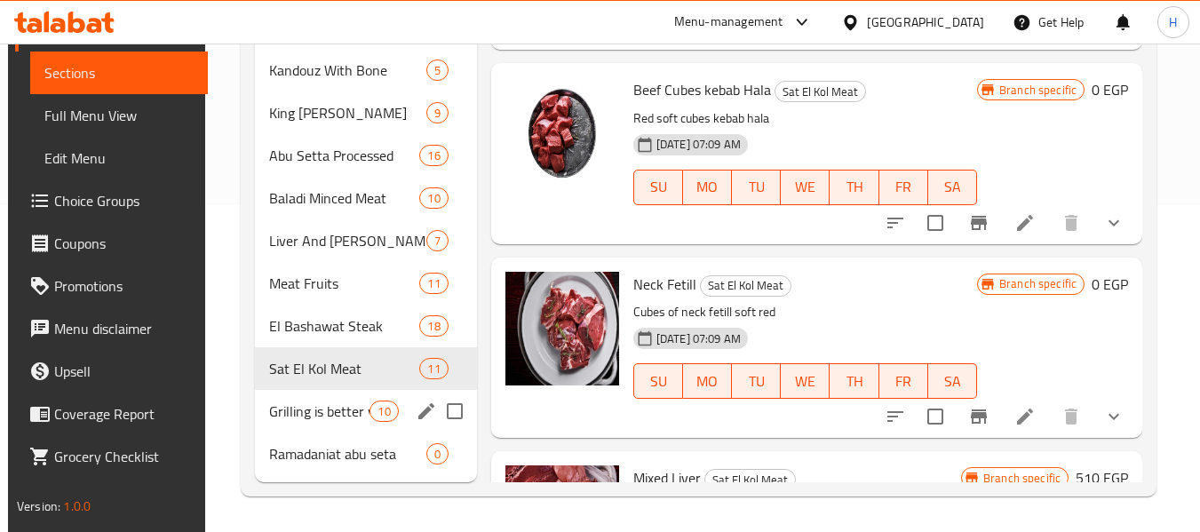
click at [314, 427] on div "Grilling is better with Abu Sitta 10" at bounding box center [366, 411] width 222 height 43
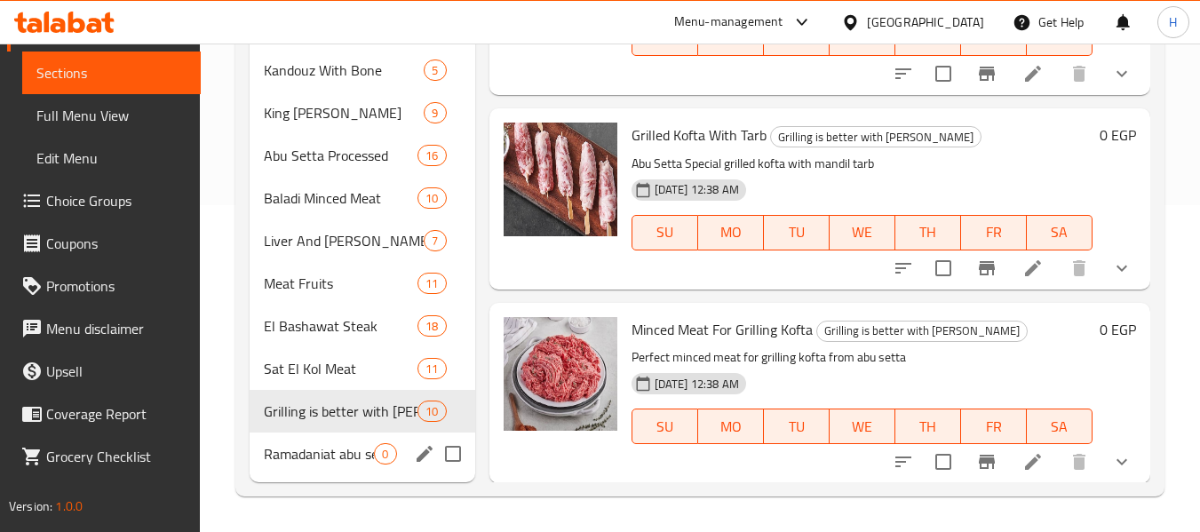
click at [330, 467] on div "Ramadaniat abu seta 0" at bounding box center [362, 454] width 225 height 43
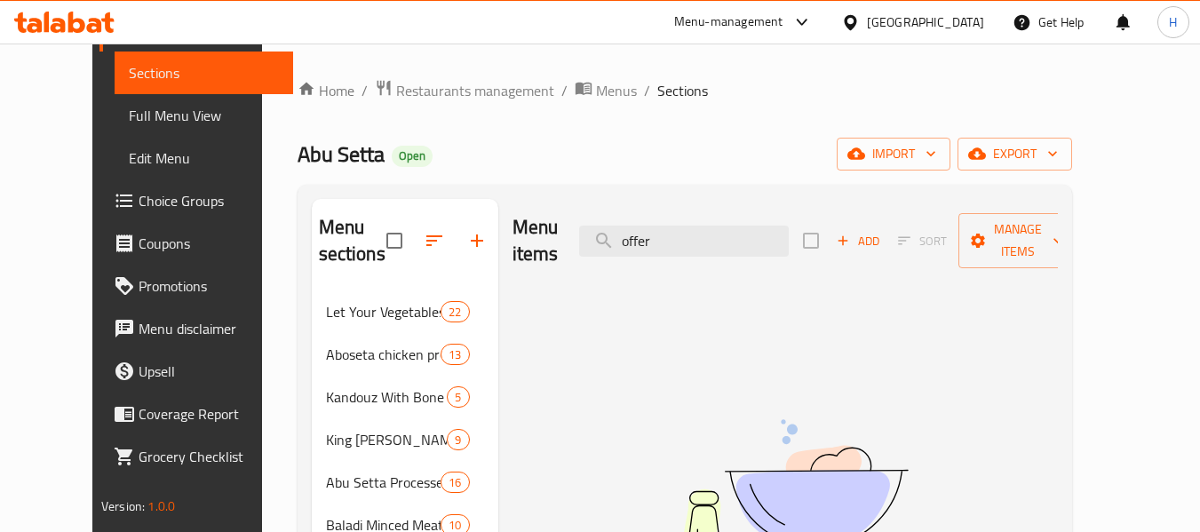
drag, startPoint x: 712, startPoint y: 202, endPoint x: 695, endPoint y: 225, distance: 28.6
click at [712, 203] on div "Menu items offer Add Sort Manage items" at bounding box center [786, 241] width 546 height 84
click at [694, 226] on input "offer" at bounding box center [684, 241] width 210 height 31
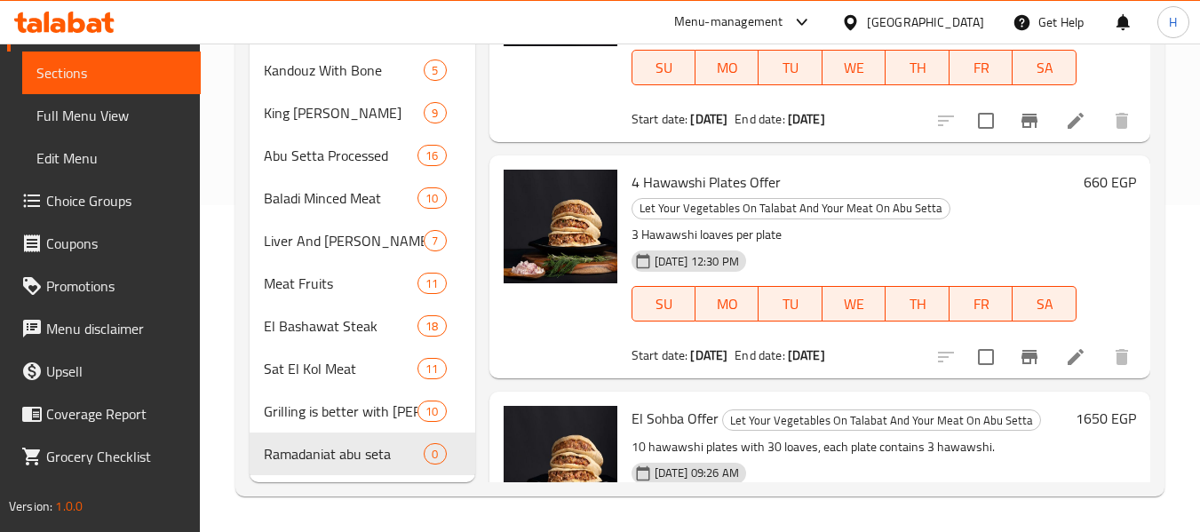
scroll to position [221, 0]
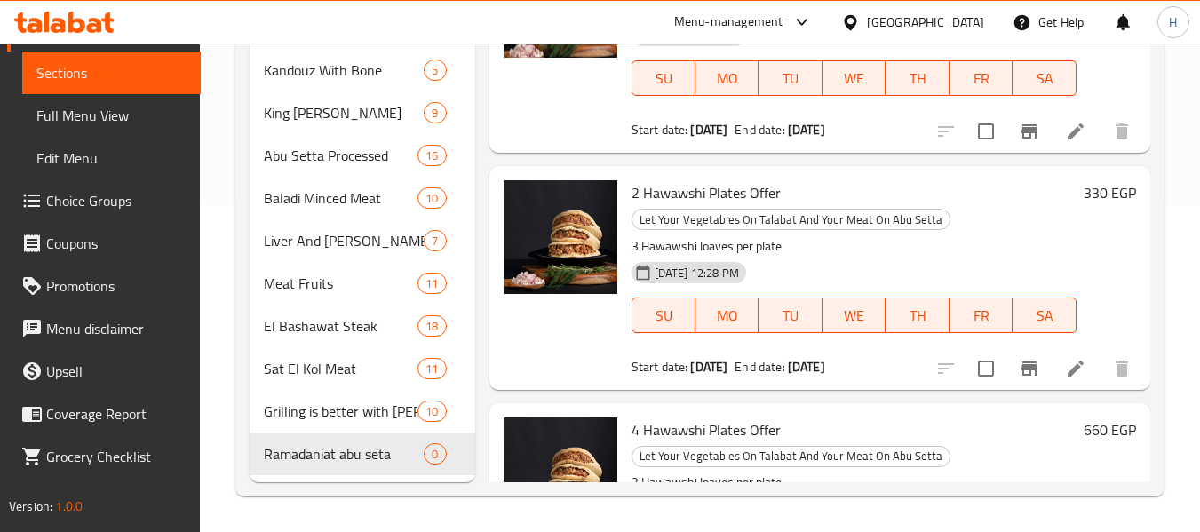
type input "haw"
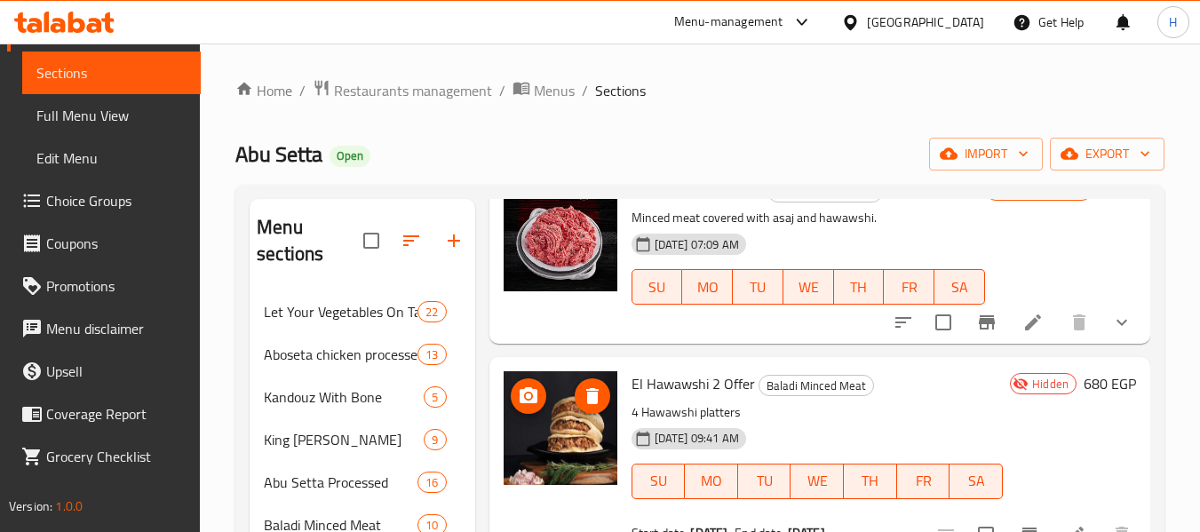
scroll to position [1643, 0]
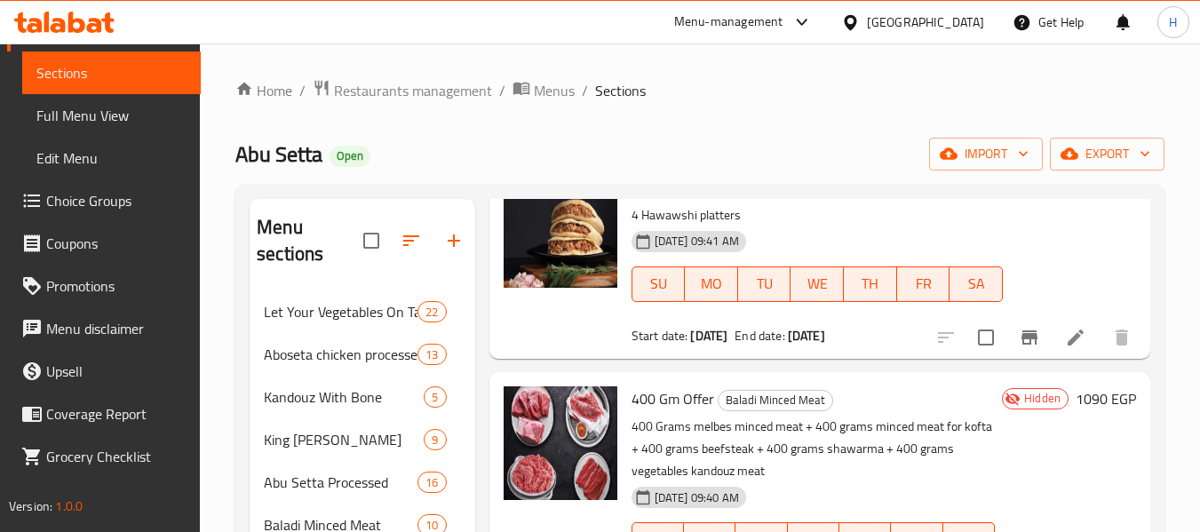
drag, startPoint x: 649, startPoint y: 160, endPoint x: 534, endPoint y: 221, distance: 130.0
click at [649, 160] on div "Abu Setta Open import export" at bounding box center [699, 154] width 929 height 33
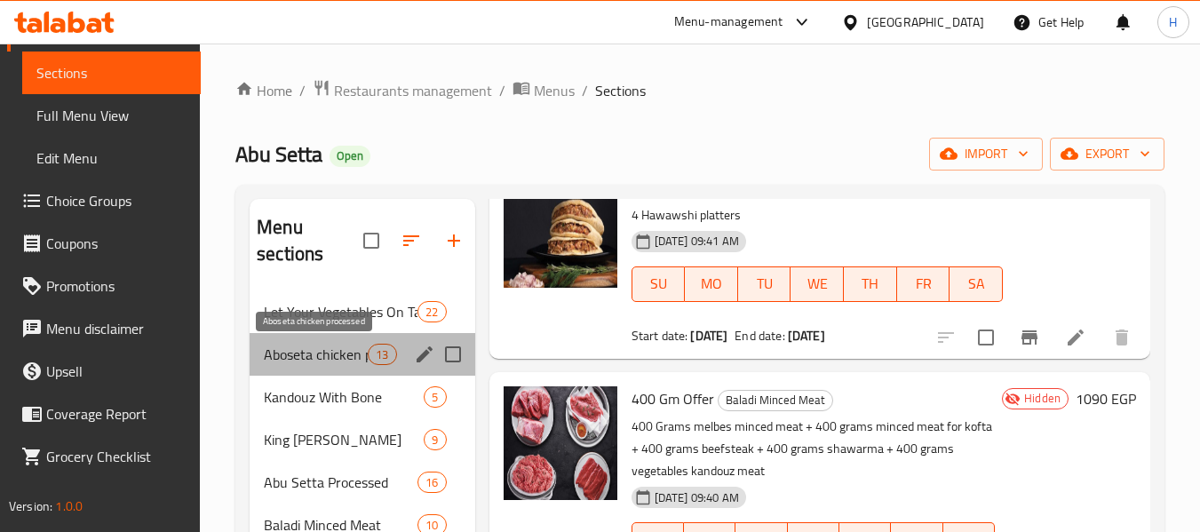
click at [330, 357] on span "Aboseta chicken processed" at bounding box center [316, 354] width 104 height 21
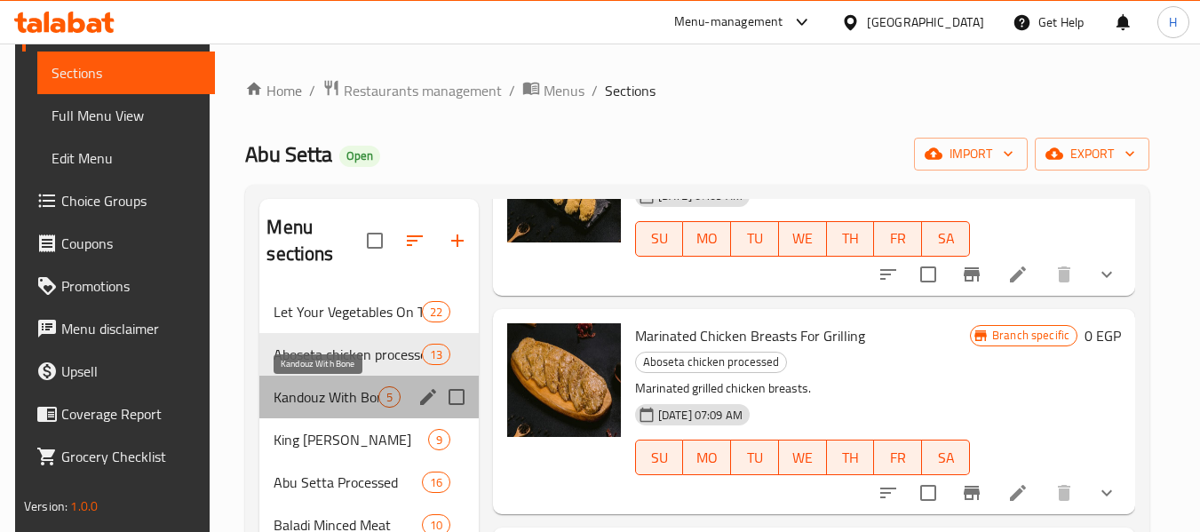
click at [309, 407] on span "Kandouz With Bone" at bounding box center [326, 396] width 104 height 21
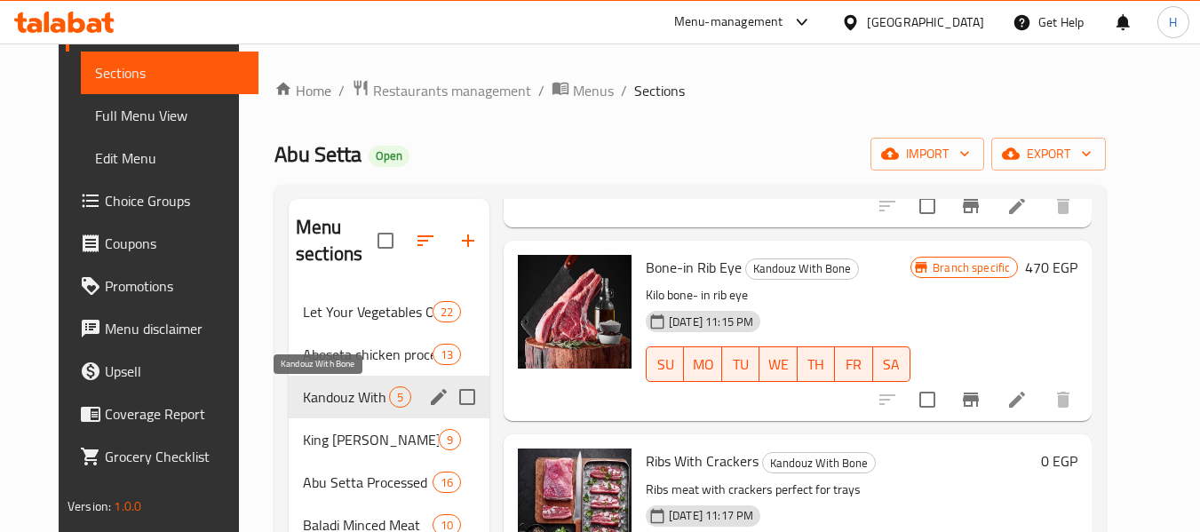
scroll to position [431, 0]
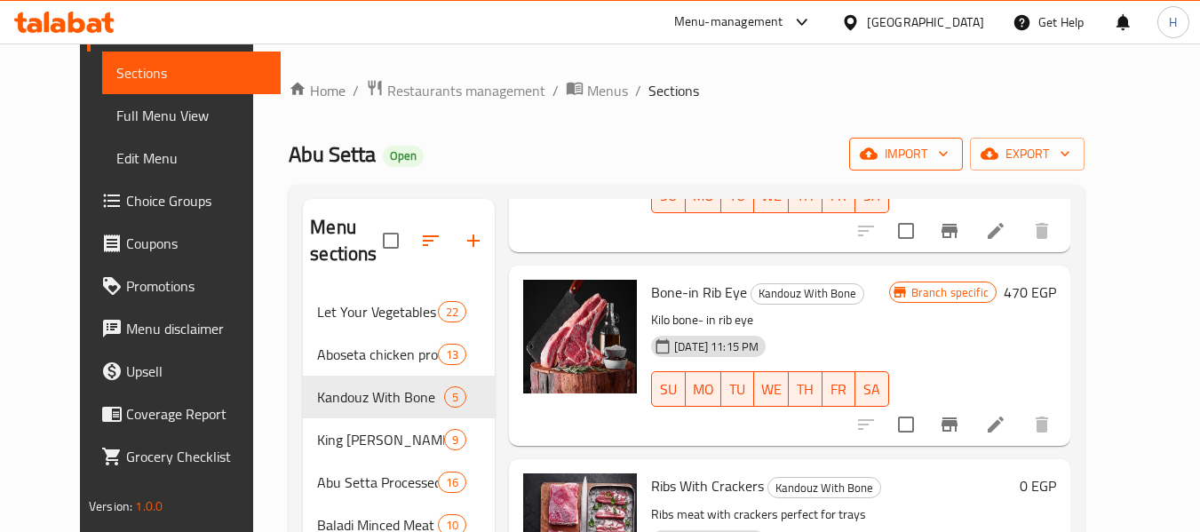
click at [949, 161] on span "import" at bounding box center [906, 154] width 85 height 22
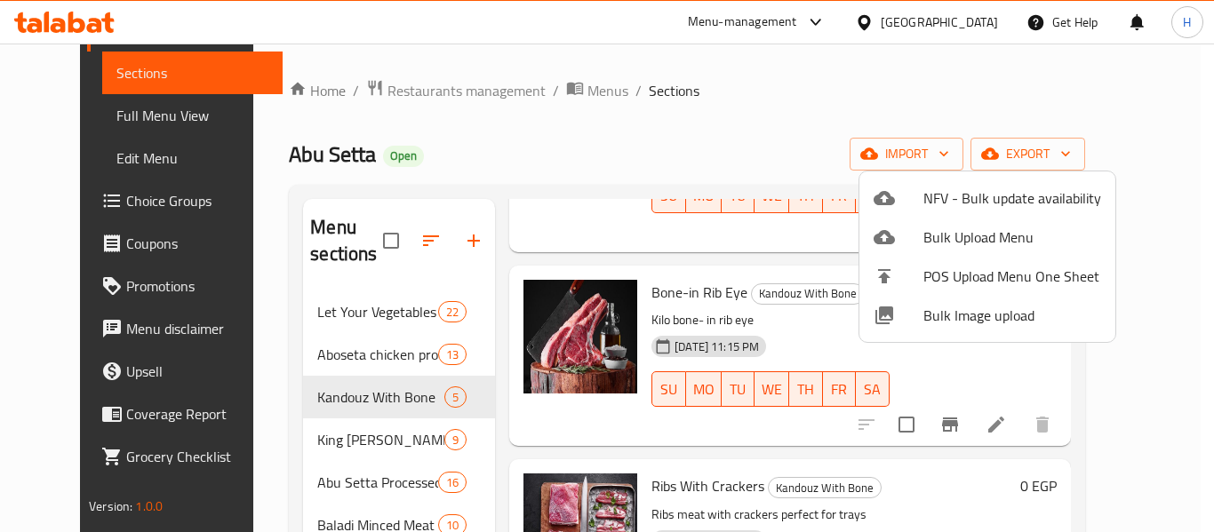
click at [663, 150] on div at bounding box center [607, 266] width 1214 height 532
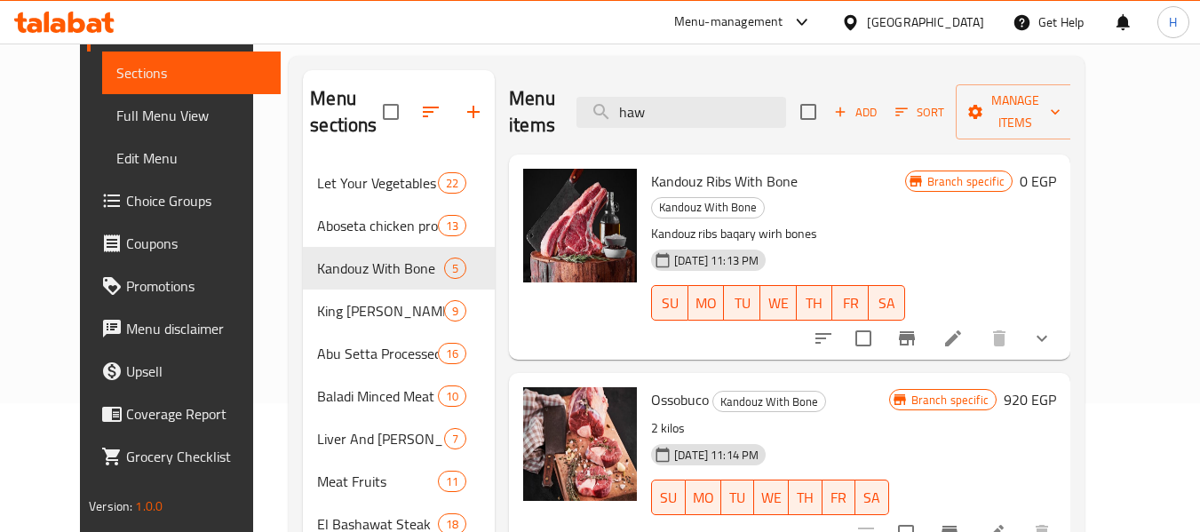
scroll to position [0, 0]
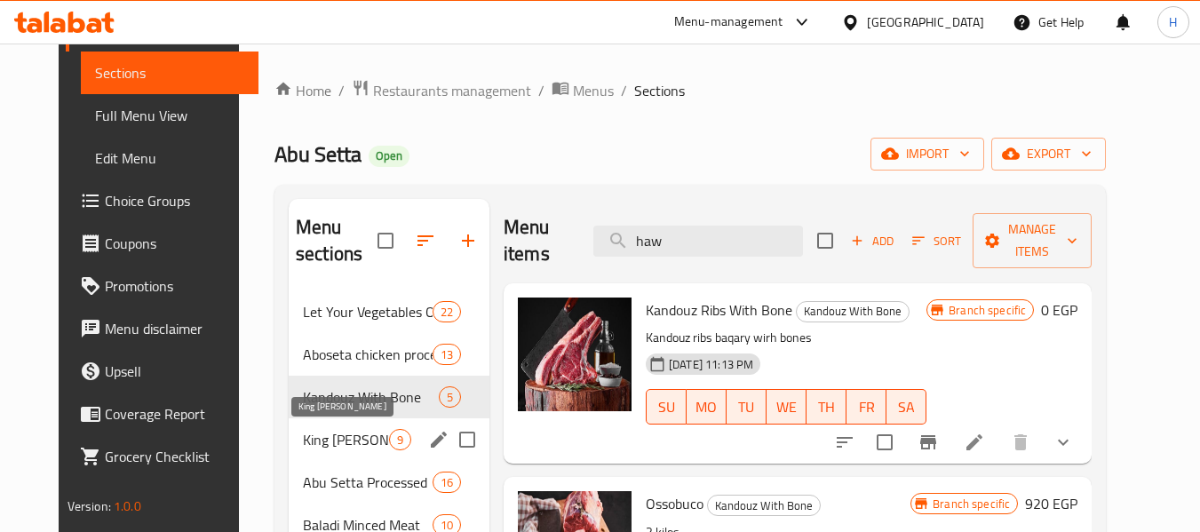
click at [303, 443] on span "King Lamb" at bounding box center [346, 439] width 86 height 21
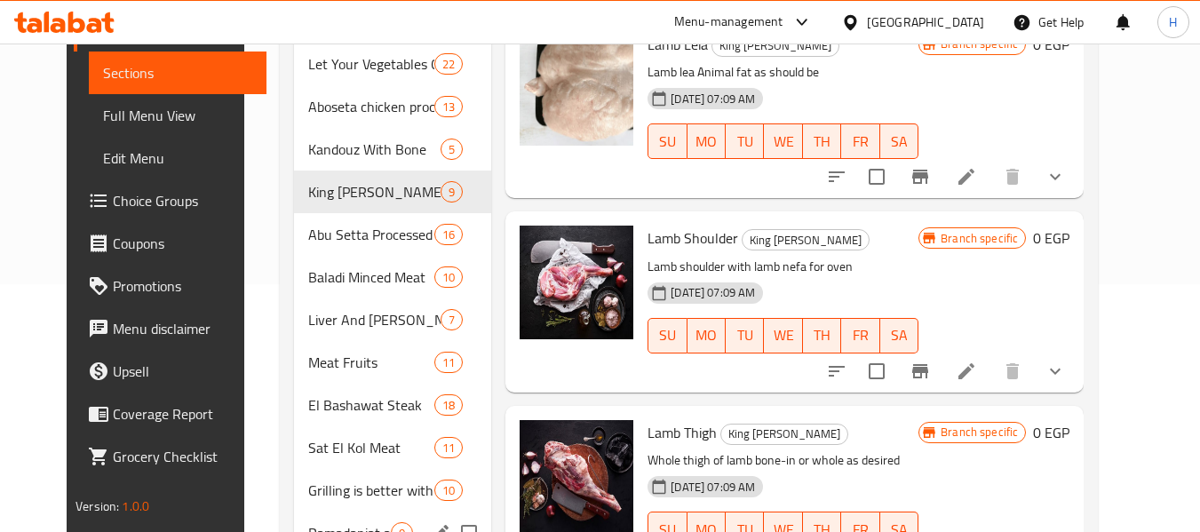
scroll to position [327, 0]
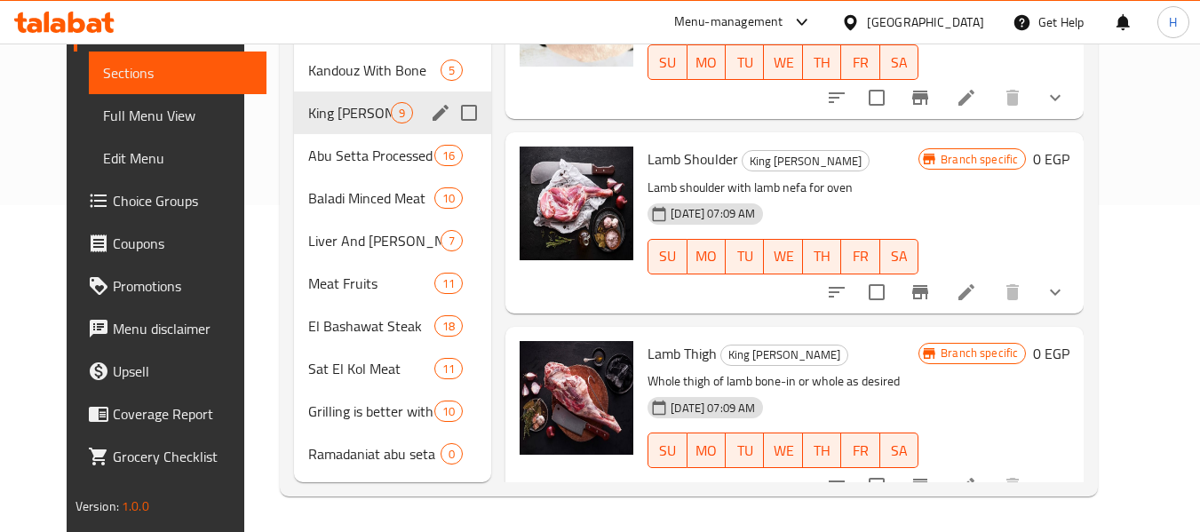
click at [319, 82] on div "Kandouz With Bone 5" at bounding box center [392, 70] width 197 height 43
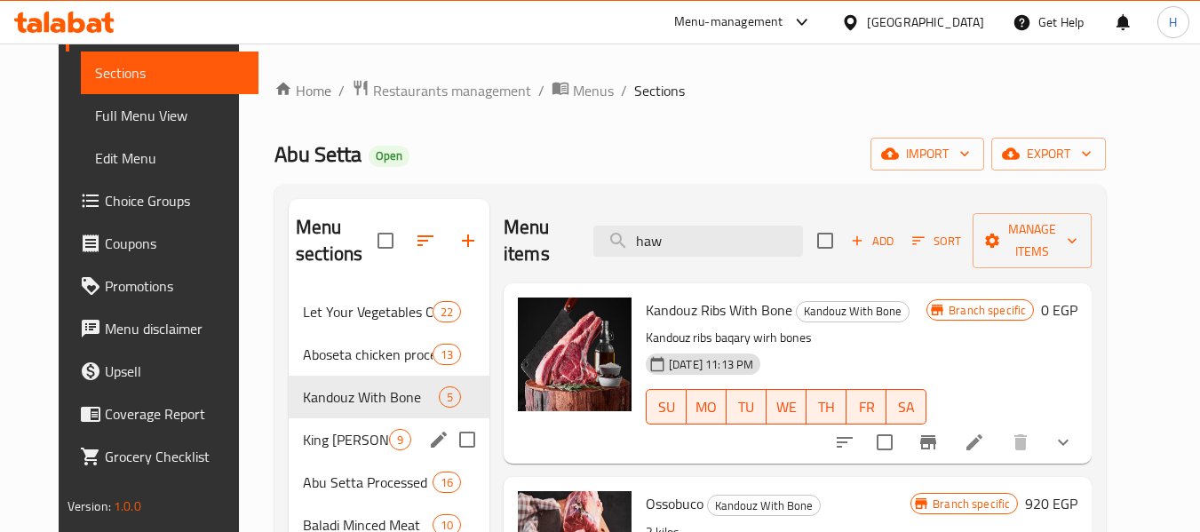
click at [327, 444] on span "King Lamb" at bounding box center [346, 439] width 86 height 21
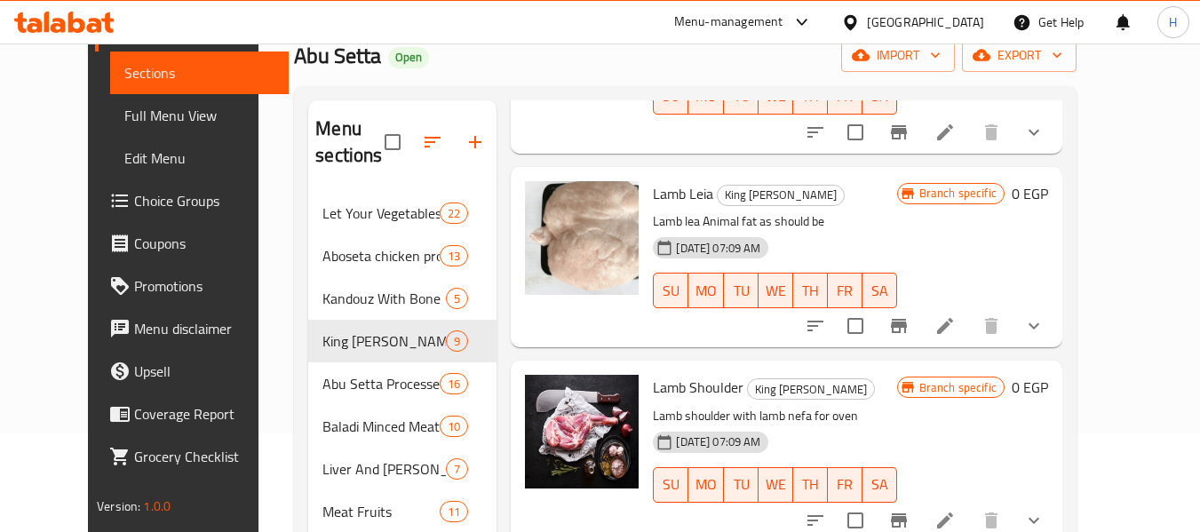
scroll to position [327, 0]
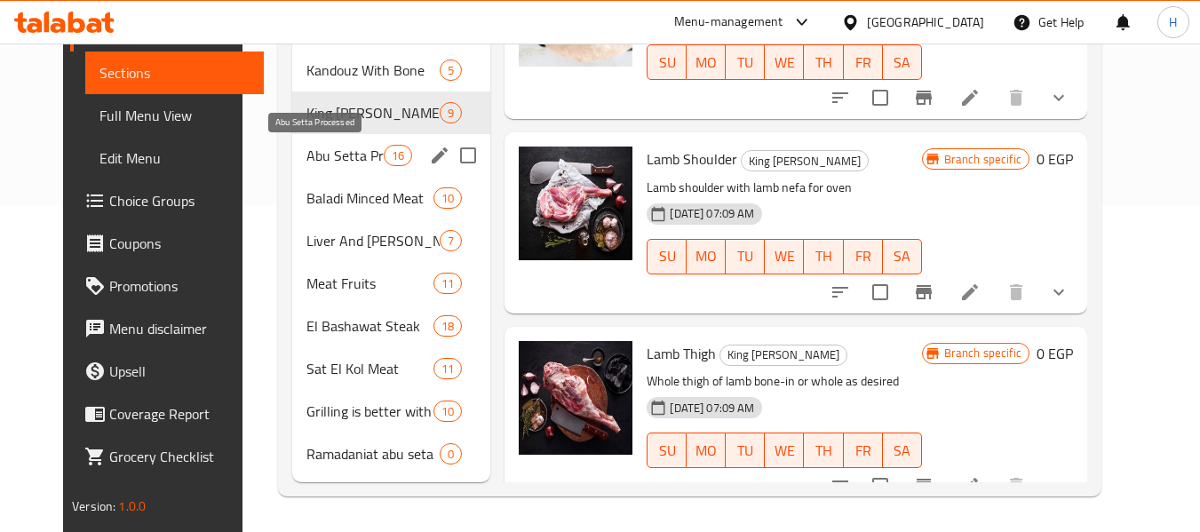
click at [311, 153] on span "Abu Setta Processed" at bounding box center [346, 155] width 78 height 21
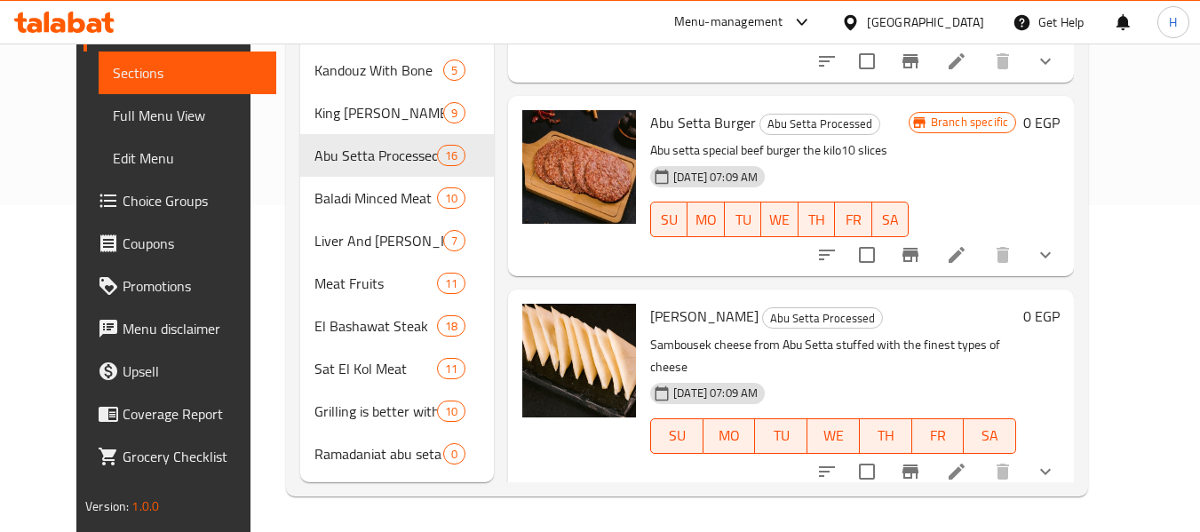
scroll to position [2664, 0]
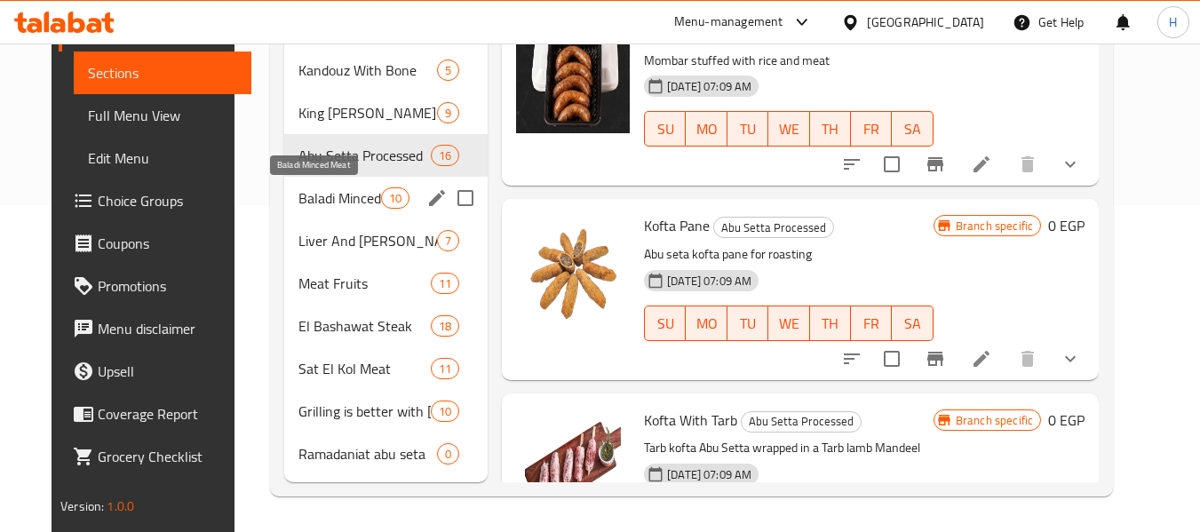
click at [305, 199] on span "Baladi Minced Meat" at bounding box center [340, 197] width 83 height 21
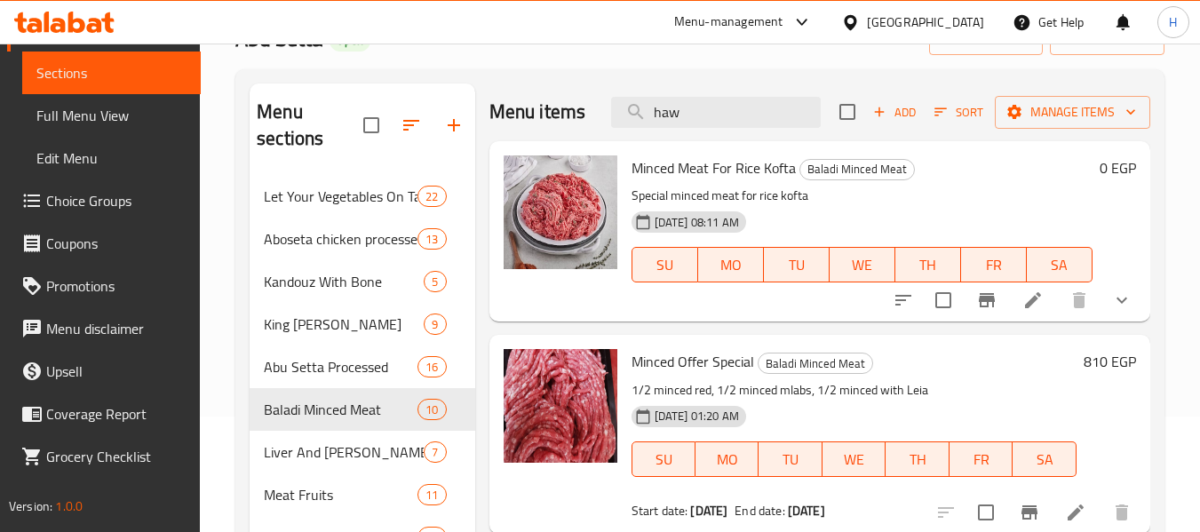
scroll to position [90, 0]
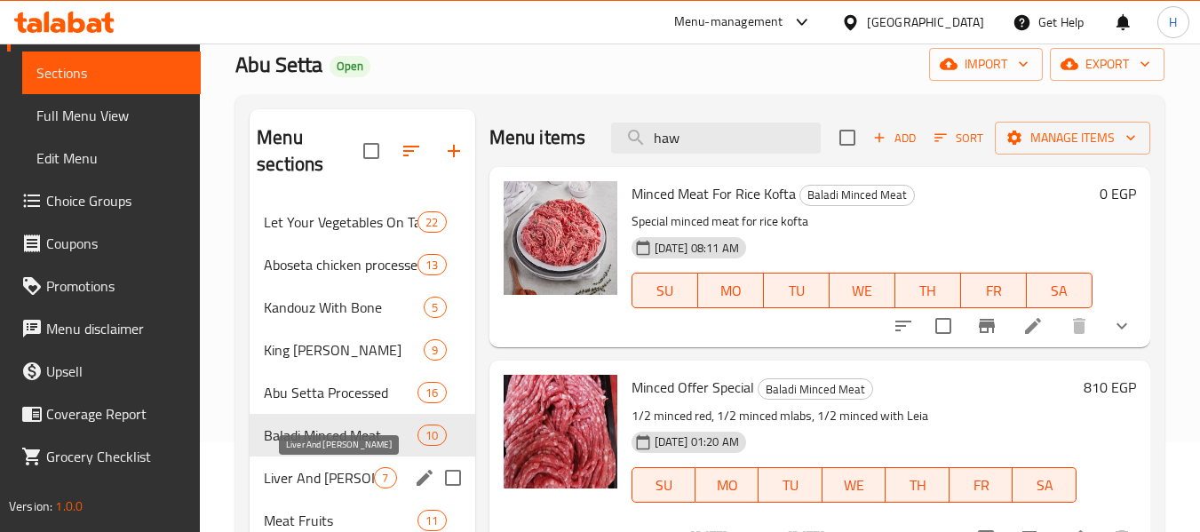
click at [322, 481] on span "Liver And Akkawi" at bounding box center [319, 477] width 110 height 21
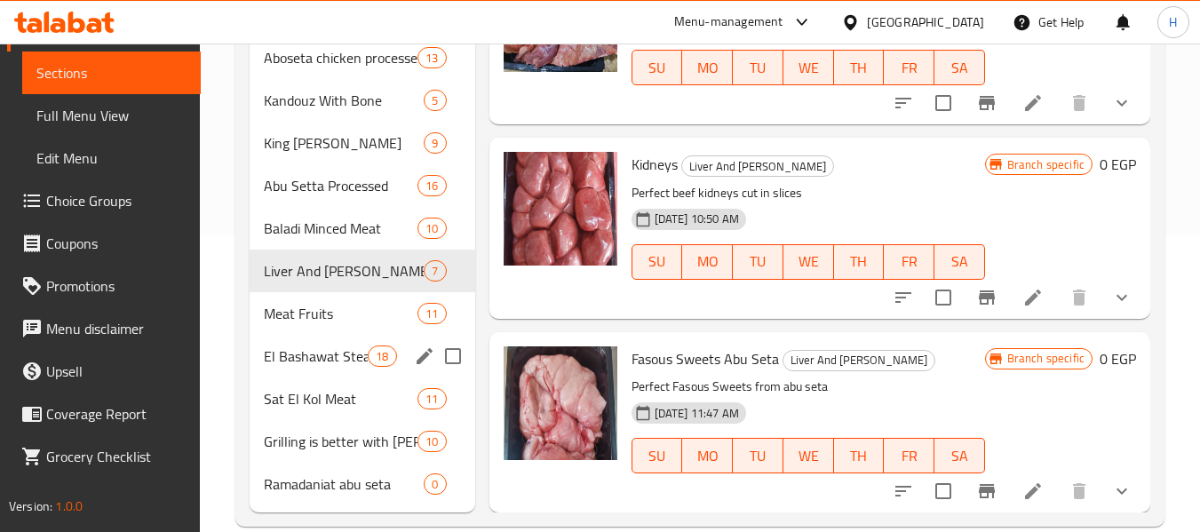
scroll to position [327, 0]
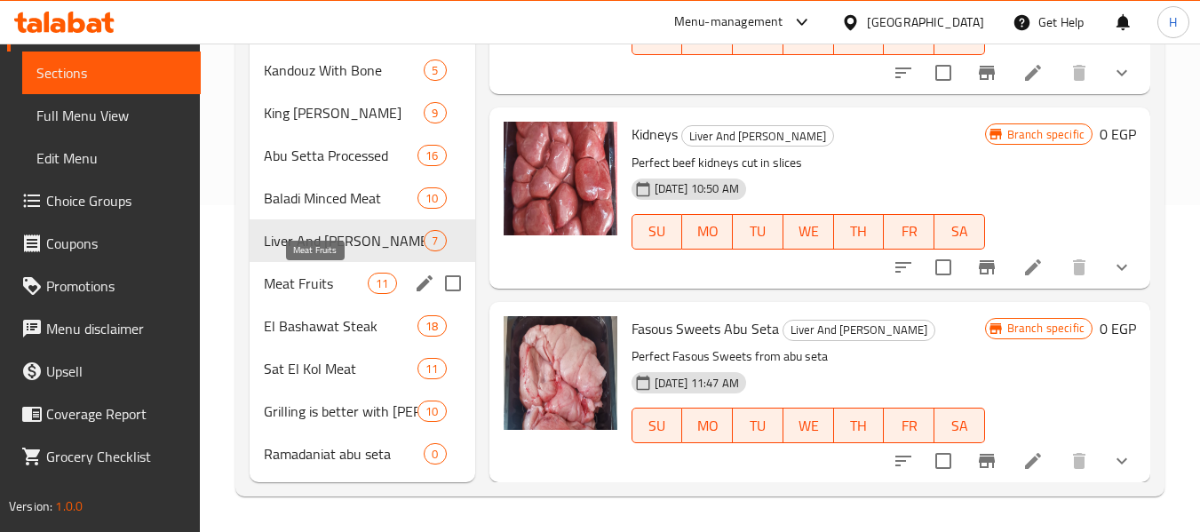
click at [292, 287] on span "Meat Fruits" at bounding box center [316, 283] width 104 height 21
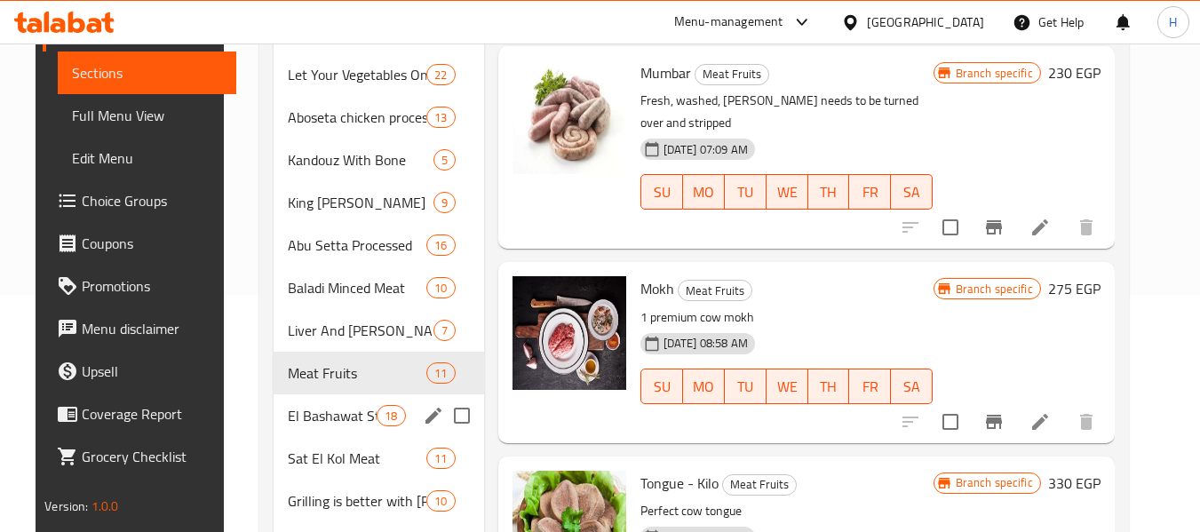
click at [274, 427] on div "El Bashawat Steak 18" at bounding box center [379, 415] width 211 height 43
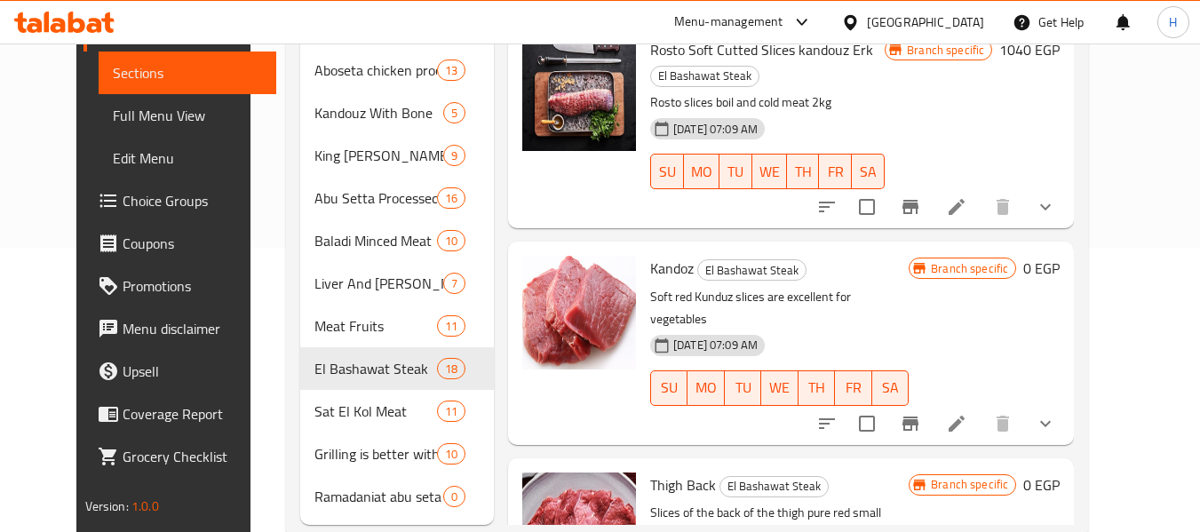
scroll to position [327, 0]
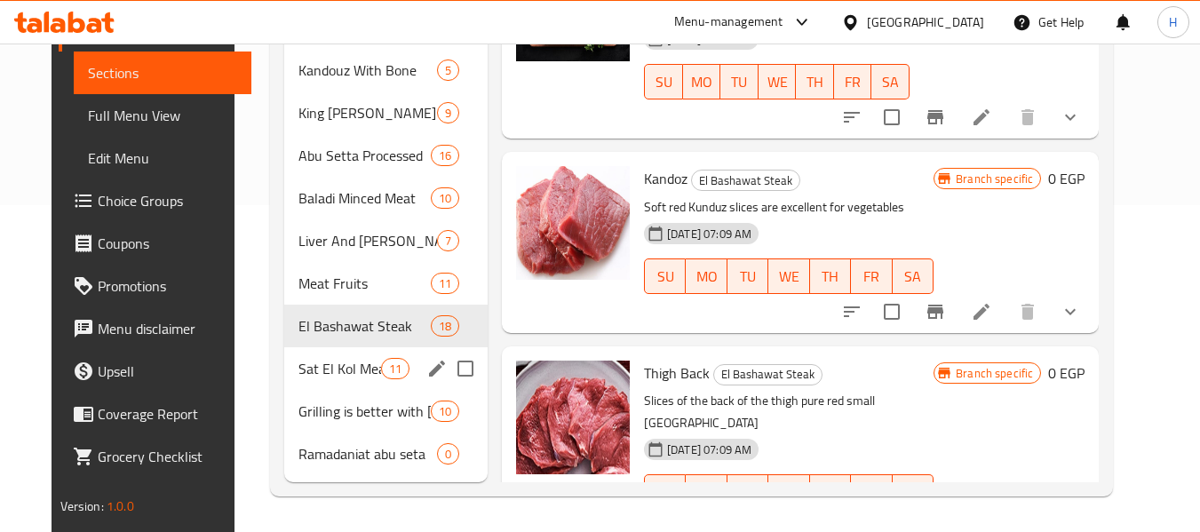
click at [330, 378] on span "Sat El Kol Meat" at bounding box center [340, 368] width 83 height 21
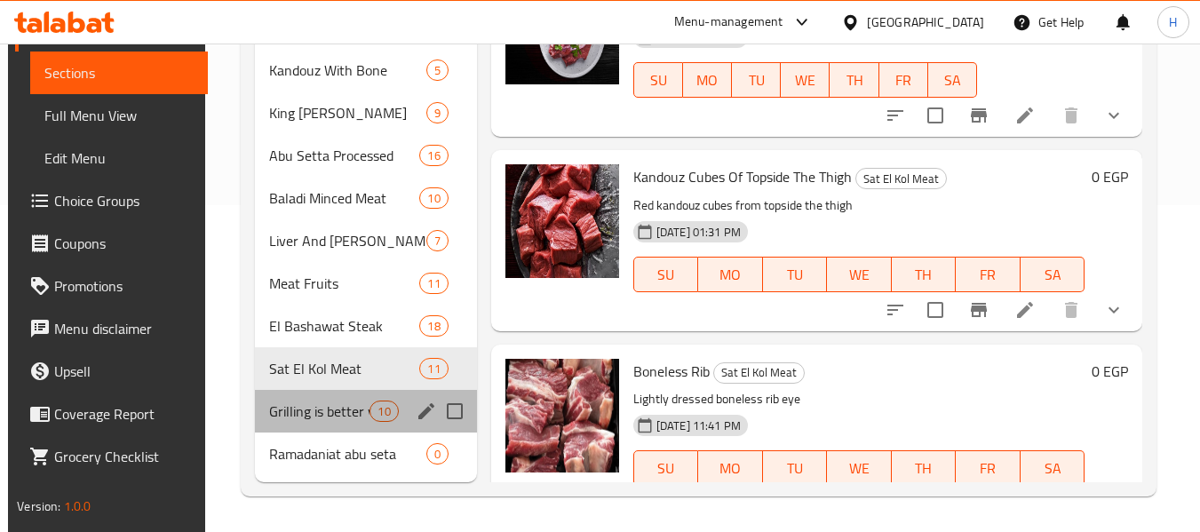
click at [298, 390] on div "Grilling is better with Abu Sitta 10" at bounding box center [366, 411] width 222 height 43
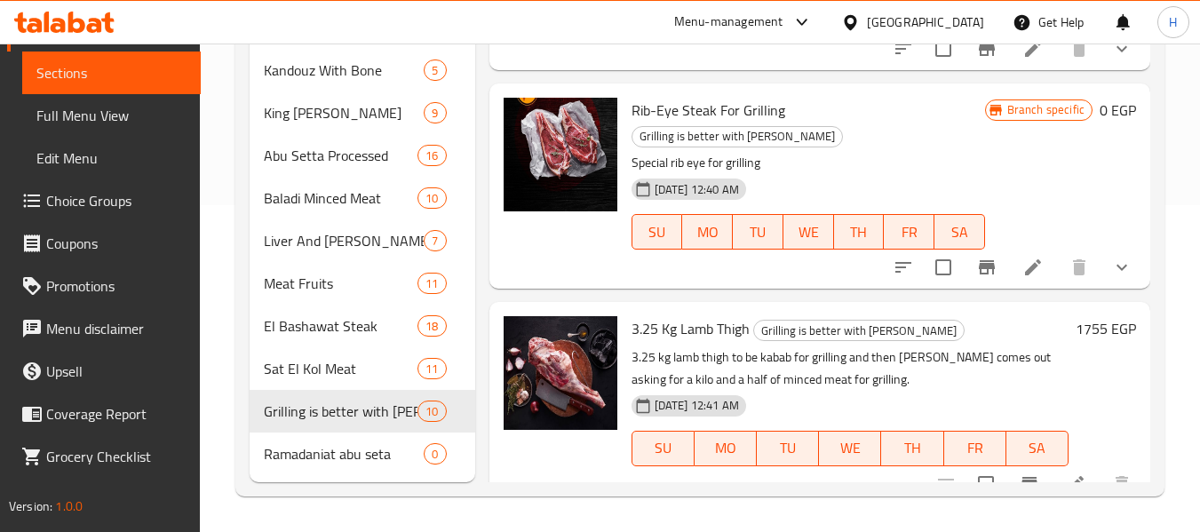
click at [232, 459] on div "Home / Restaurants management / Menus / Sections Abu Setta Open import export M…" at bounding box center [700, 125] width 1000 height 816
click at [270, 457] on span "Ramadaniat abu seta" at bounding box center [319, 453] width 110 height 21
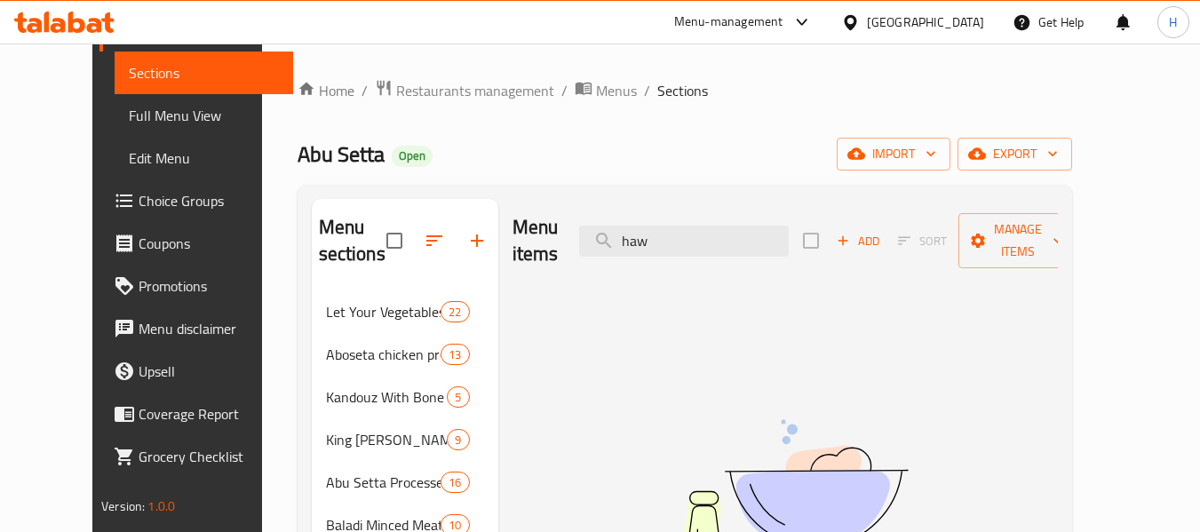
drag, startPoint x: 72, startPoint y: 132, endPoint x: 94, endPoint y: 109, distance: 32.0
click at [115, 132] on link "Full Menu View" at bounding box center [204, 115] width 179 height 43
click at [115, 100] on link "Full Menu View" at bounding box center [204, 115] width 179 height 43
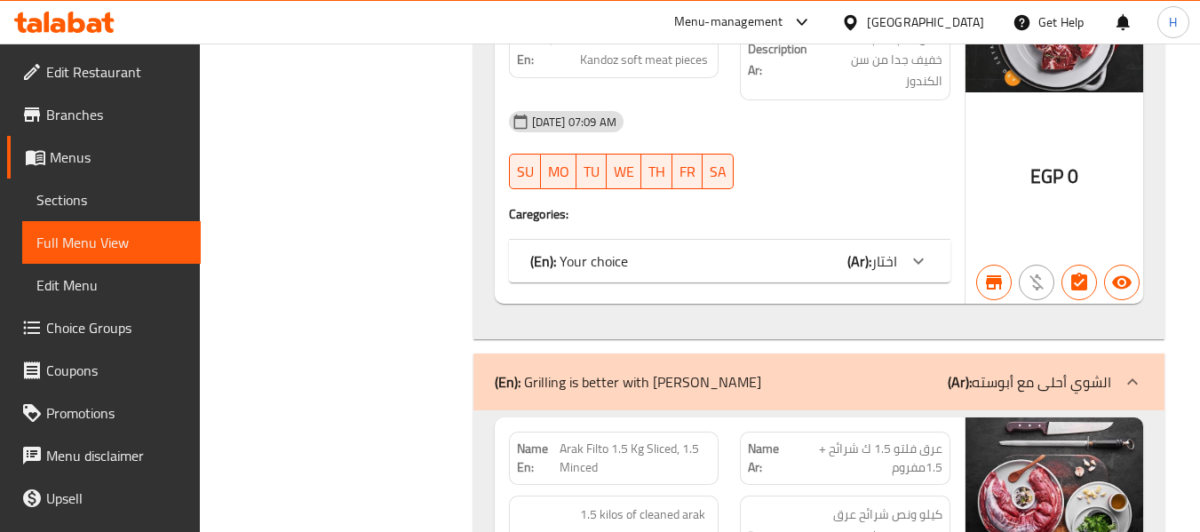
scroll to position [38913, 0]
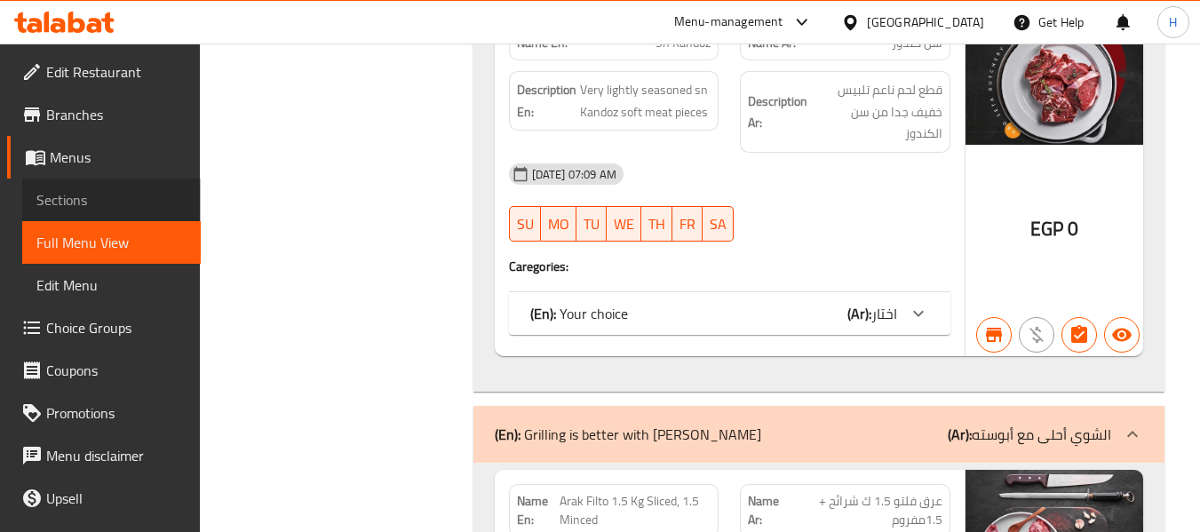
click at [120, 198] on span "Sections" at bounding box center [111, 199] width 150 height 21
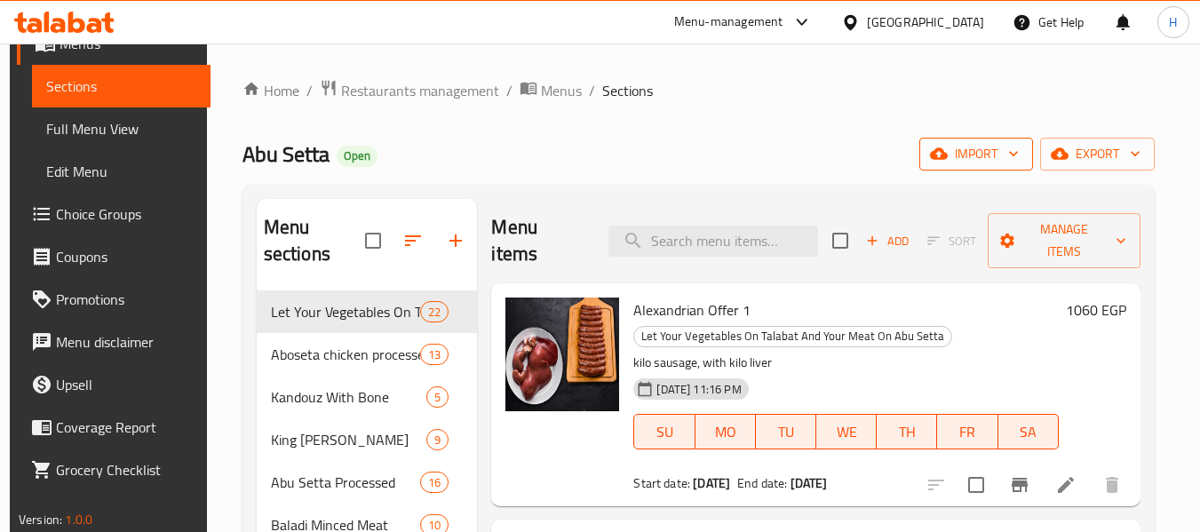
click at [983, 159] on span "import" at bounding box center [976, 154] width 85 height 22
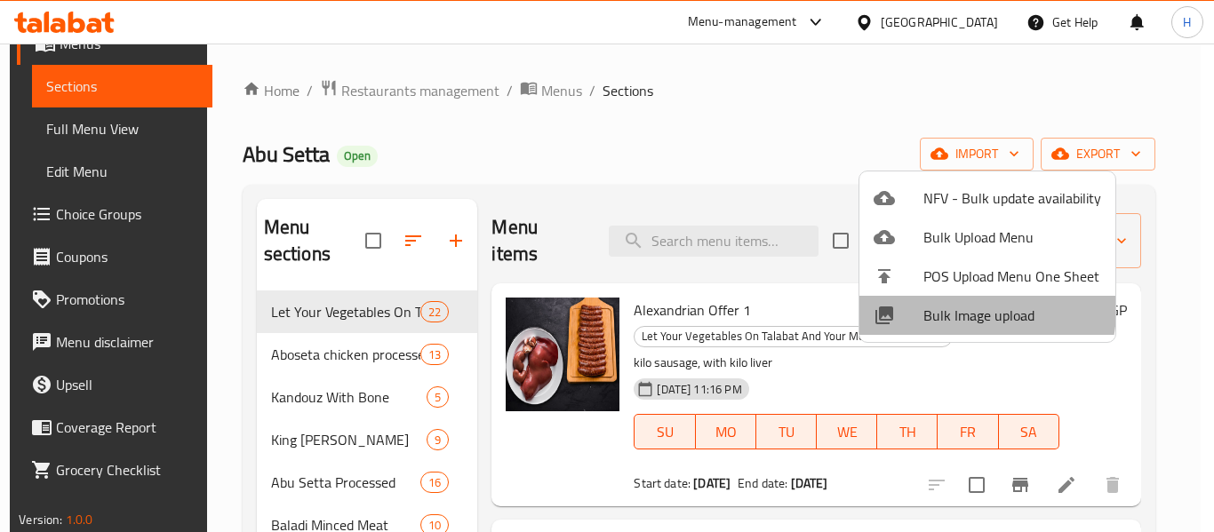
click at [972, 310] on span "Bulk Image upload" at bounding box center [1012, 315] width 178 height 21
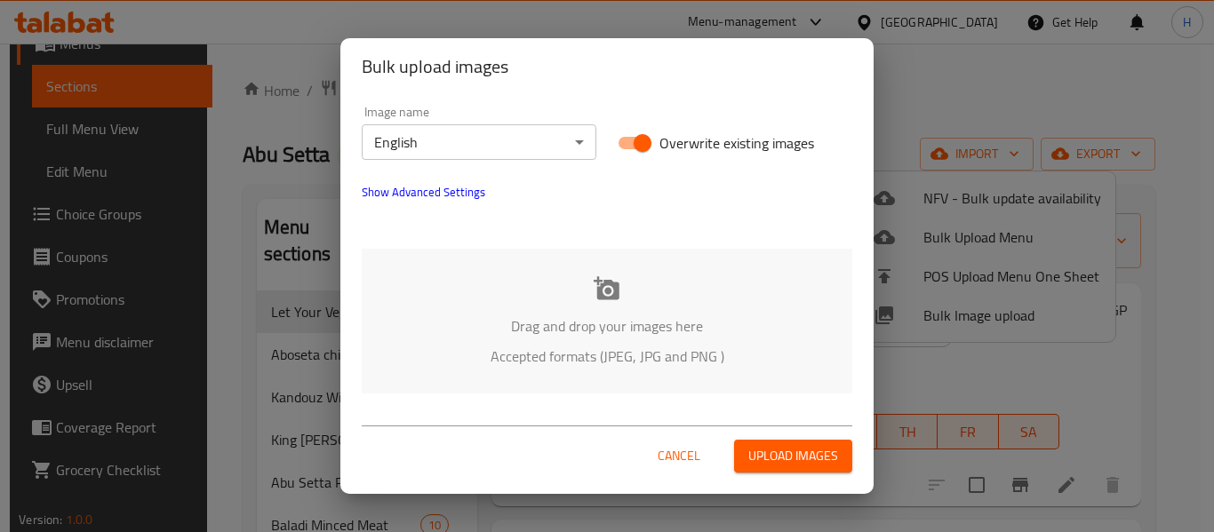
click at [615, 298] on icon at bounding box center [606, 287] width 26 height 23
click at [482, 116] on div "Image name English ​" at bounding box center [479, 133] width 235 height 54
click at [476, 130] on body "​ Menu-management Egypt Get Help H Edit Restaurant Branches Menus Sections Full…" at bounding box center [607, 288] width 1214 height 489
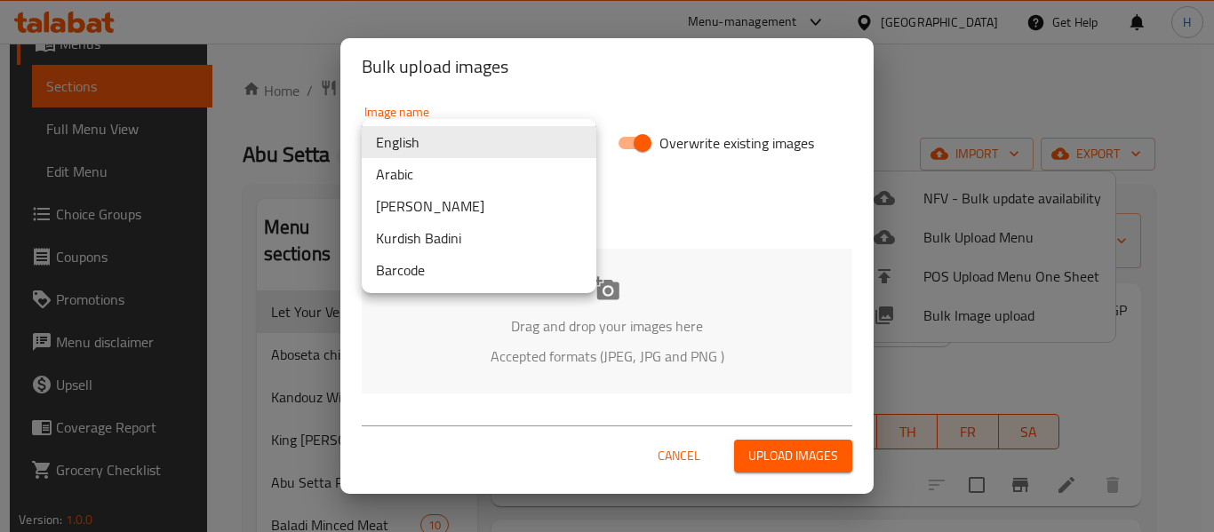
click at [466, 175] on li "Arabic" at bounding box center [479, 174] width 235 height 32
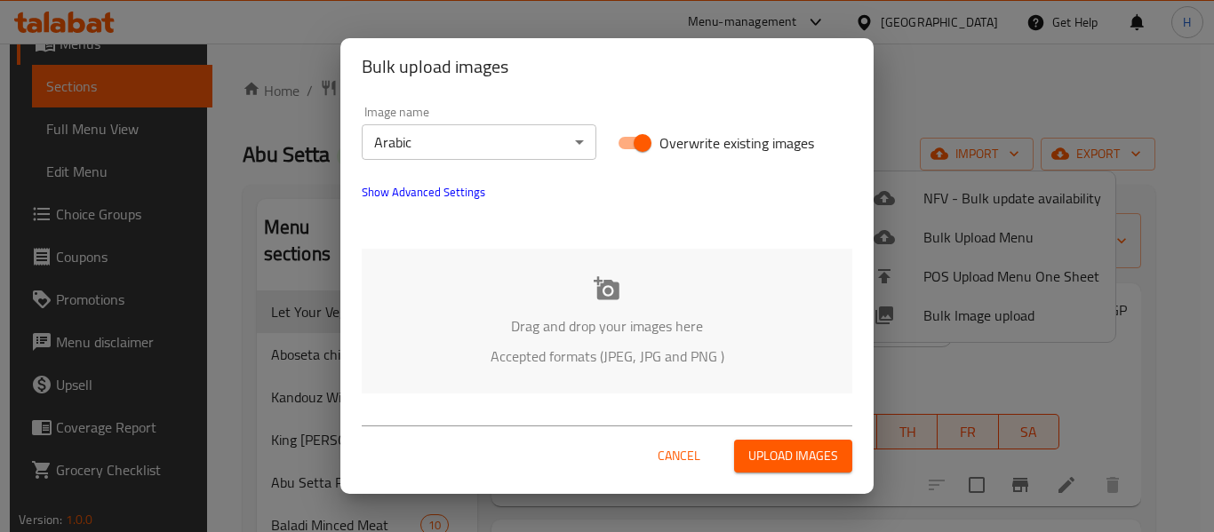
drag, startPoint x: 514, startPoint y: 195, endPoint x: 506, endPoint y: 234, distance: 39.9
click at [514, 197] on div "Image name Arabic ​ Overwrite existing images Show Advanced Settings" at bounding box center [607, 164] width 512 height 139
click at [504, 308] on div "Drag and drop your images here Accepted formats (JPEG, JPG and PNG )" at bounding box center [607, 321] width 490 height 145
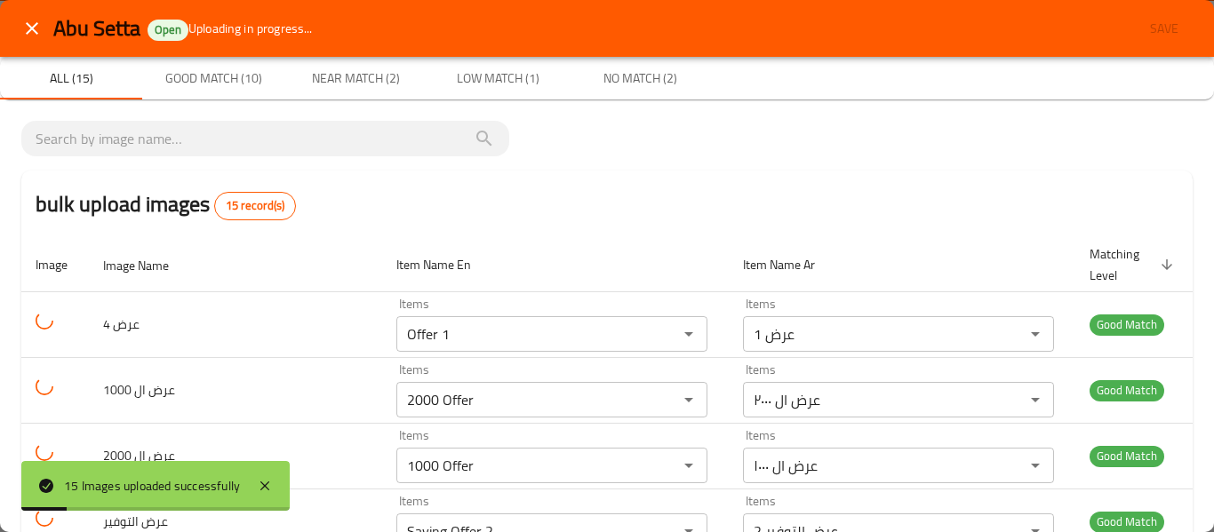
drag, startPoint x: 399, startPoint y: 155, endPoint x: 994, endPoint y: 173, distance: 595.5
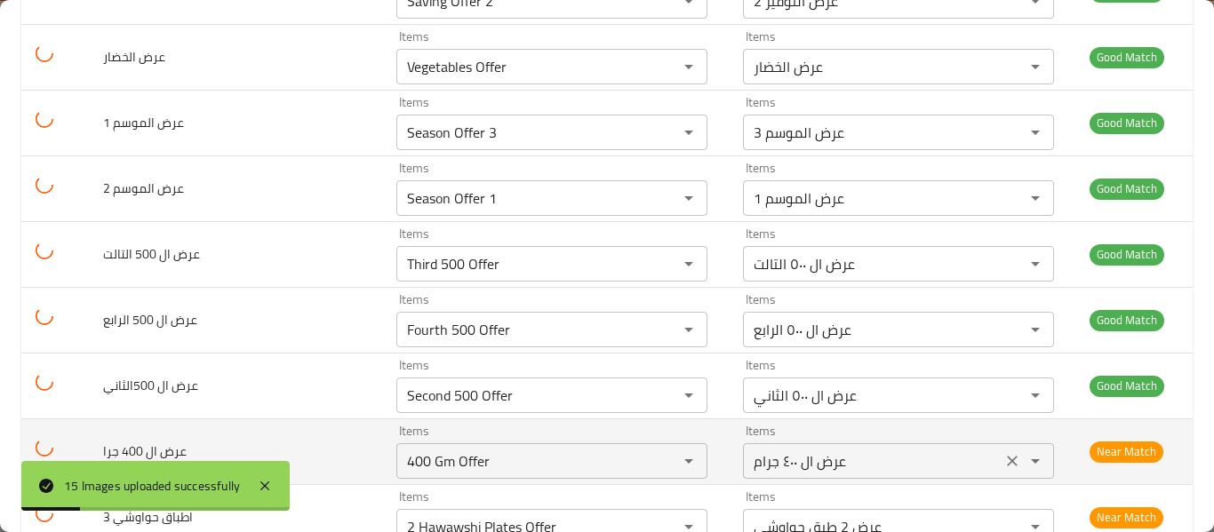
scroll to position [782, 0]
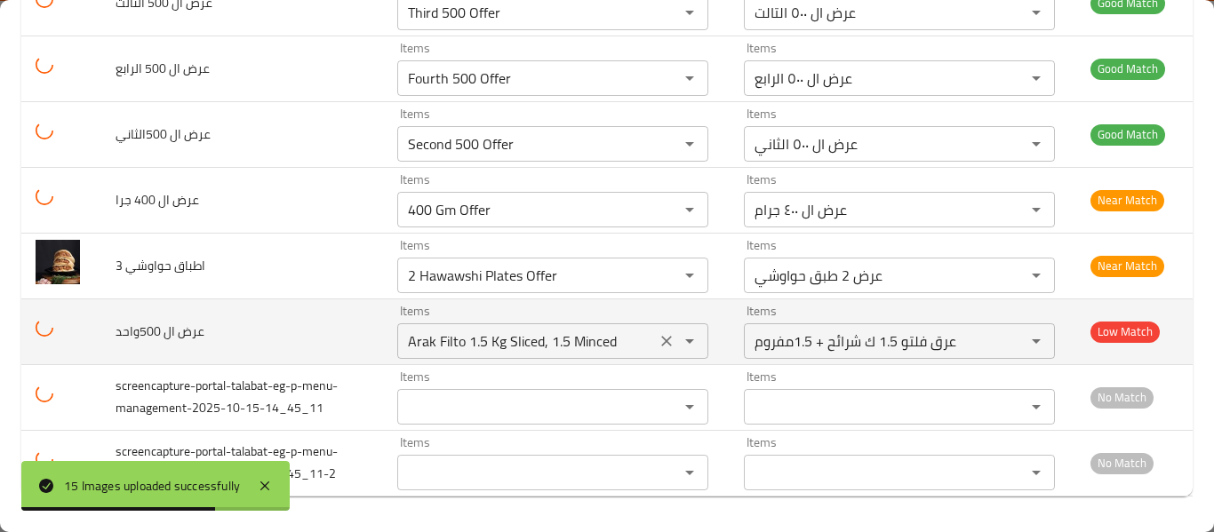
click at [661, 349] on icon "Clear" at bounding box center [666, 341] width 18 height 18
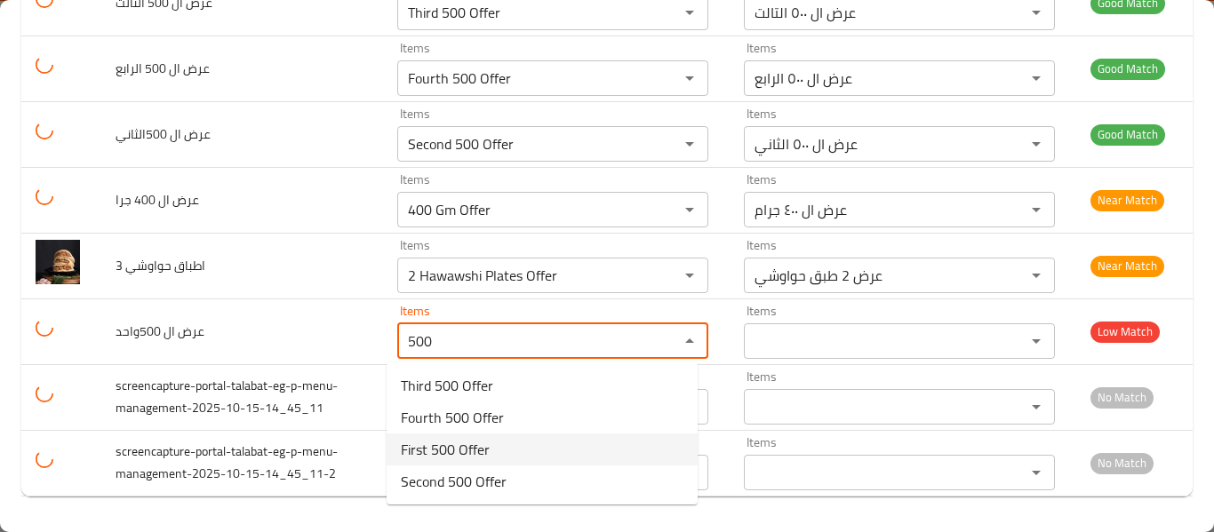
click at [499, 452] on 500واحد-option-2 "First 500 Offer" at bounding box center [541, 450] width 311 height 32
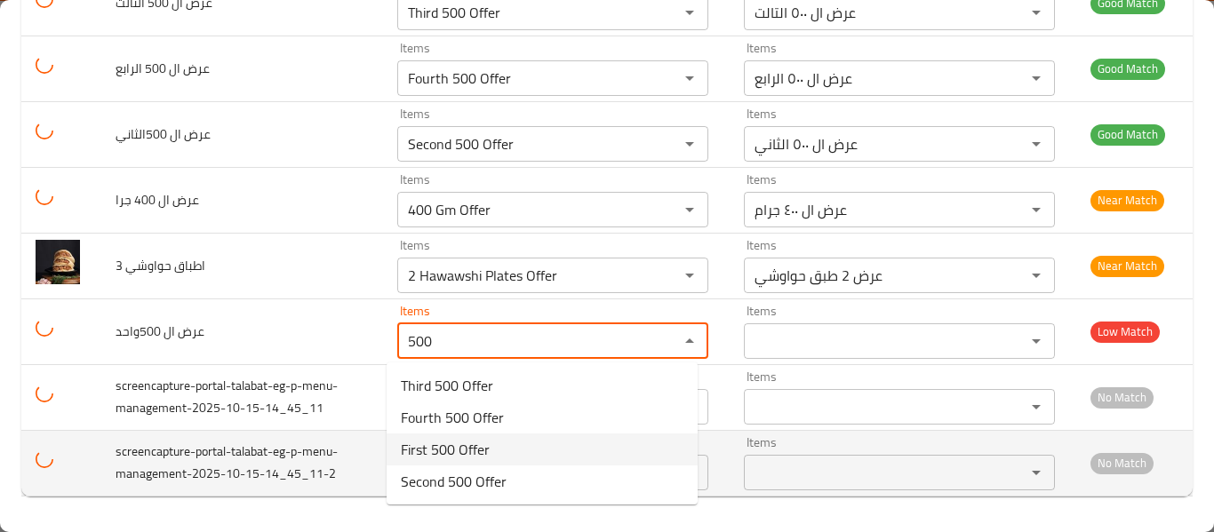
type 500واحد "First 500 Offer"
type 500واحد-ar "عرض ال ٥٠٠ الاول"
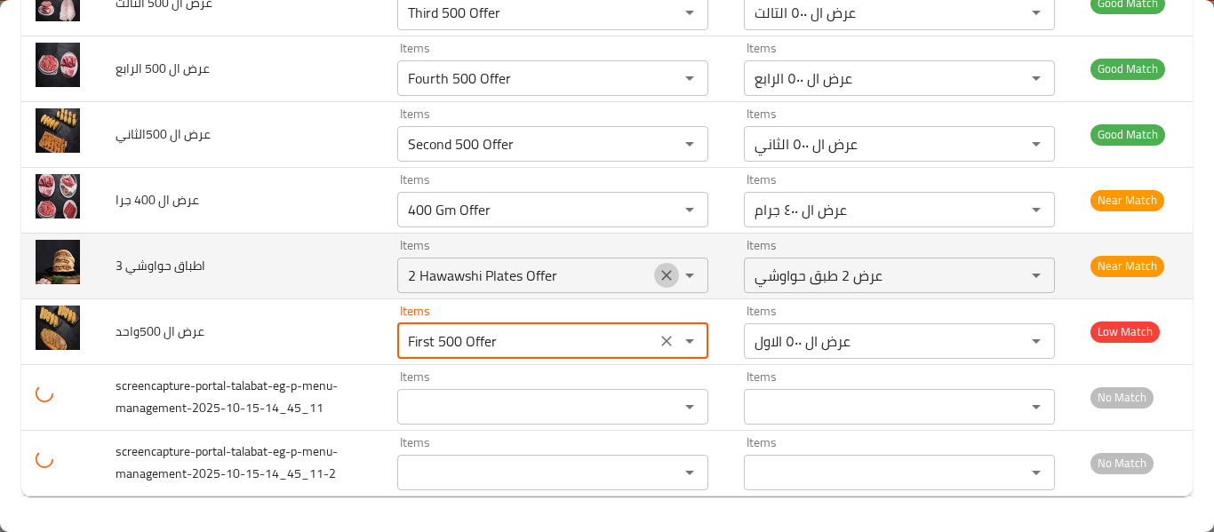
click at [657, 272] on icon "Clear" at bounding box center [666, 276] width 18 height 18
type 500واحد "First 500 Offer"
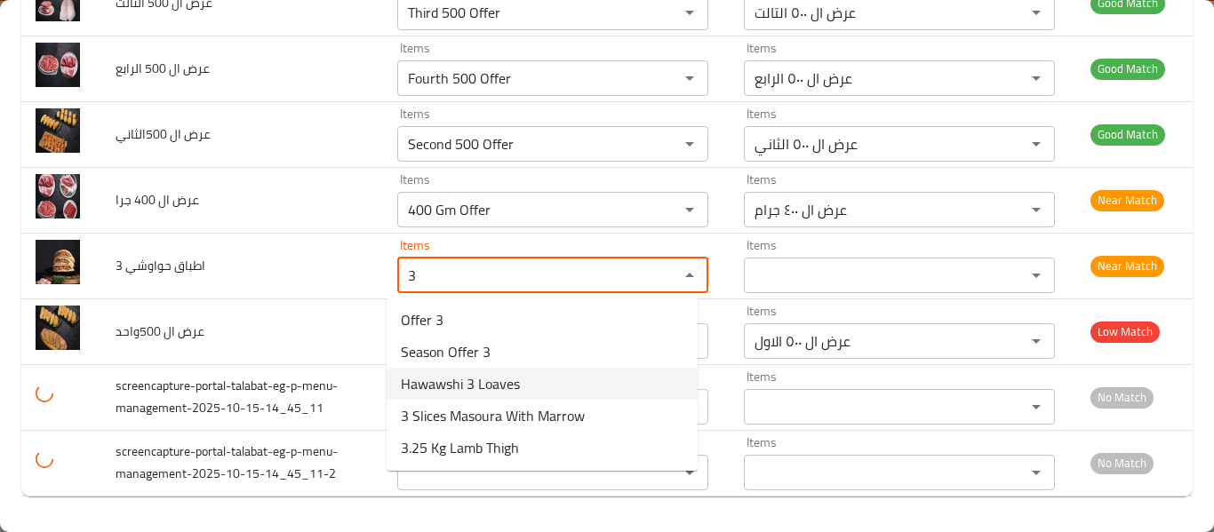
click at [502, 378] on span "Hawawshi 3 Loaves" at bounding box center [460, 383] width 119 height 21
type حواوشي "Hawawshi 3 Loaves"
type حواوشي-ar "حواوشي 3 ارغفه"
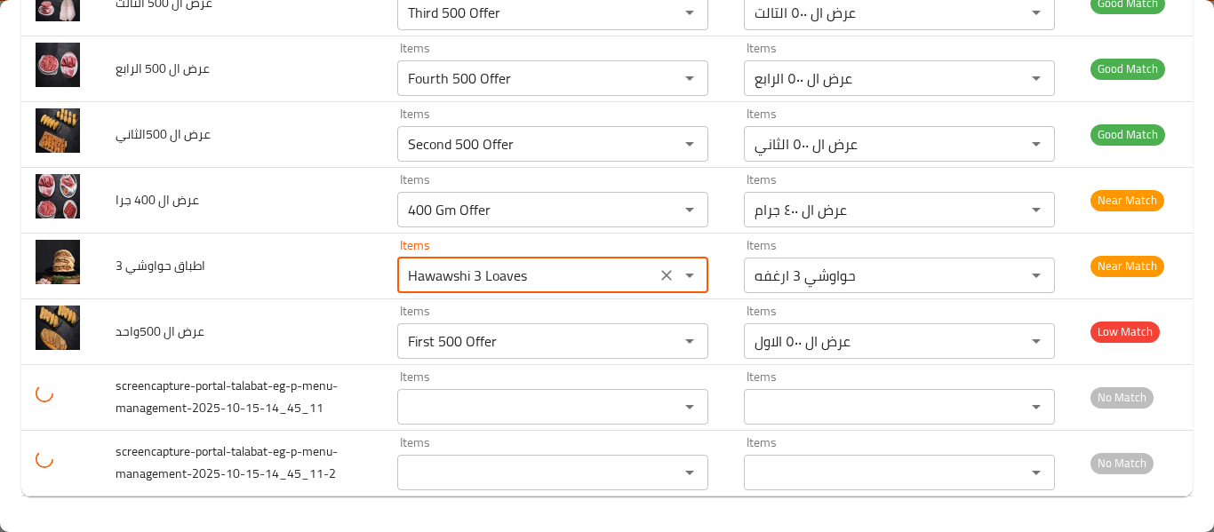
type حواوشي "Hawawshi 3 Loaves"
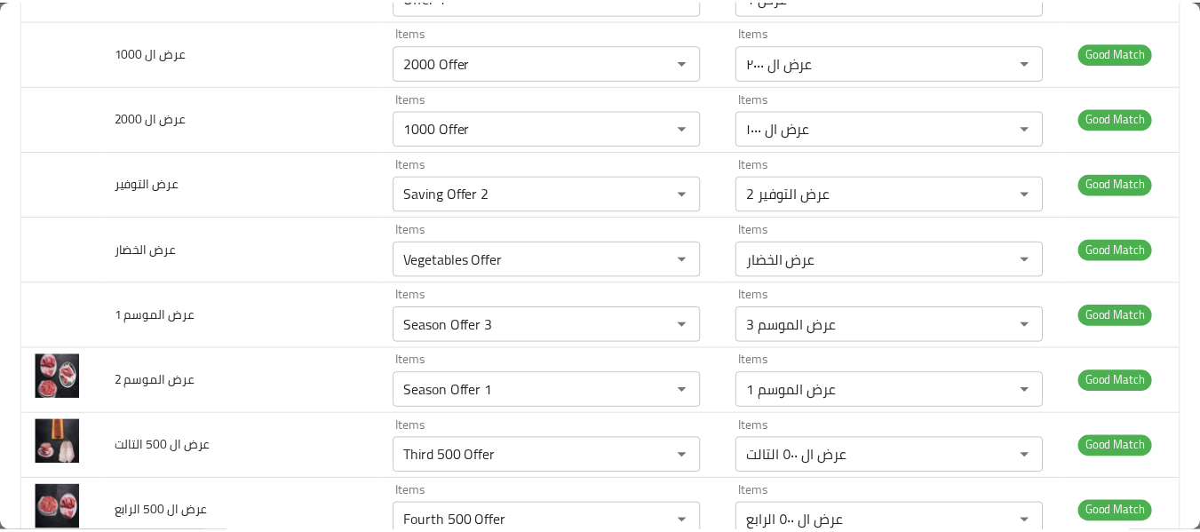
scroll to position [0, 0]
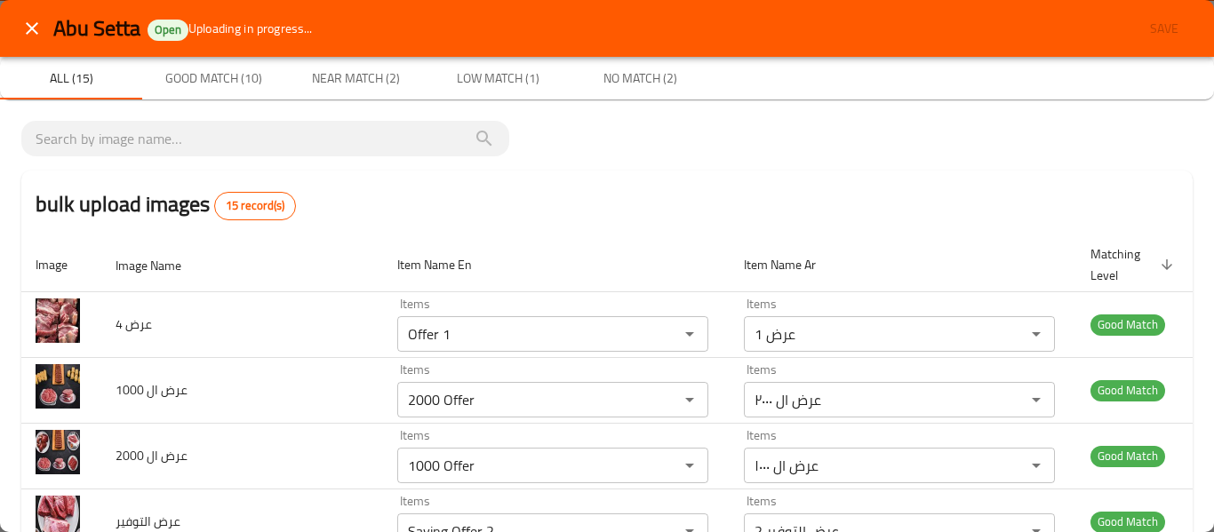
click at [1162, 30] on div "Abu Setta Open Uploading in progress... Save" at bounding box center [622, 28] width 1139 height 33
click at [1159, 28] on div "Abu Setta Open Uploading in progress... Save" at bounding box center [622, 28] width 1139 height 33
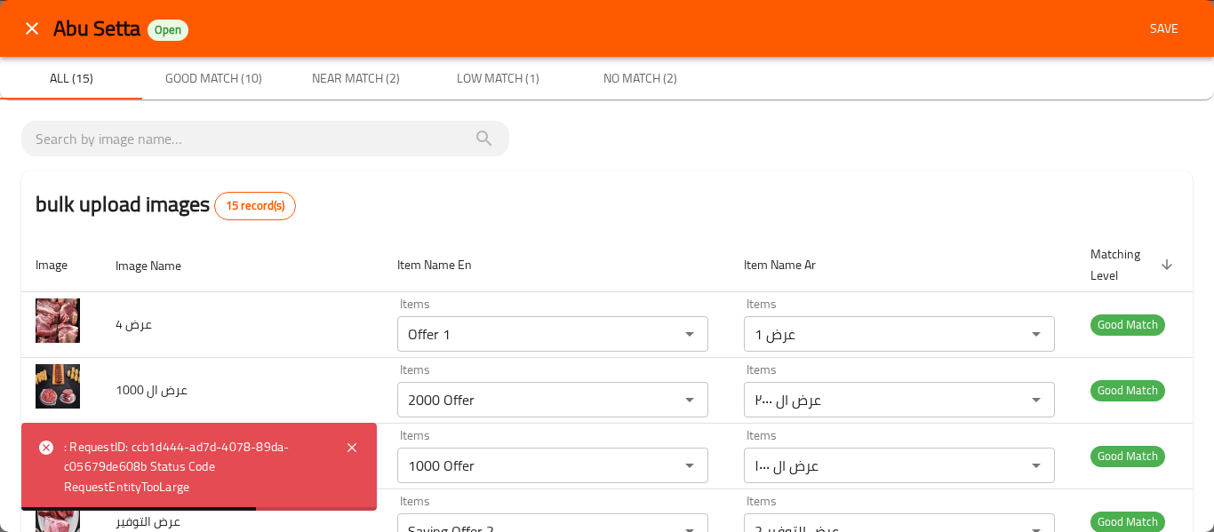
click at [1150, 28] on span "Save" at bounding box center [1164, 29] width 43 height 22
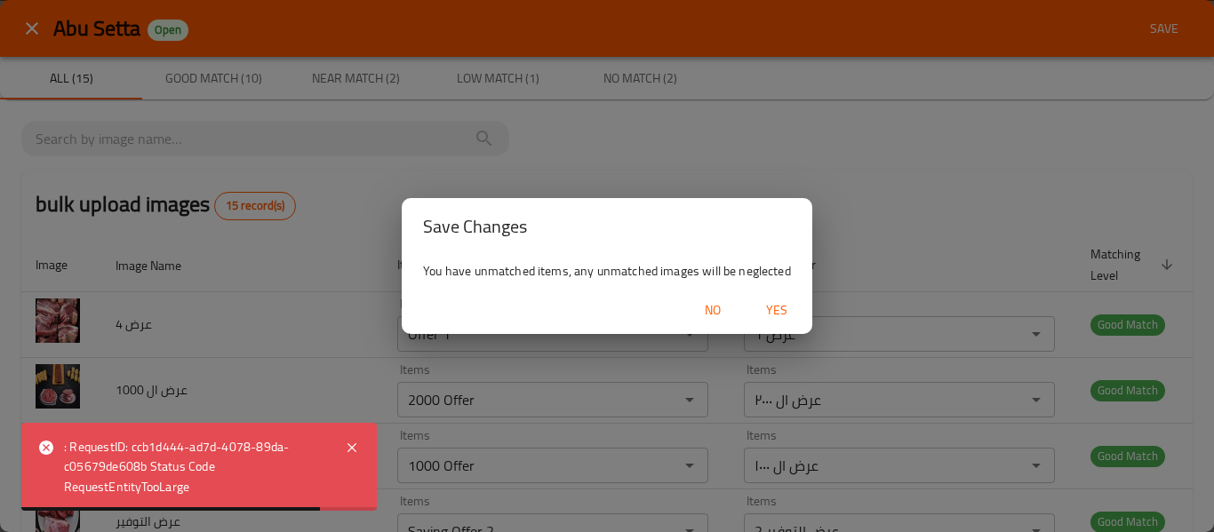
click at [779, 315] on span "Yes" at bounding box center [776, 310] width 43 height 22
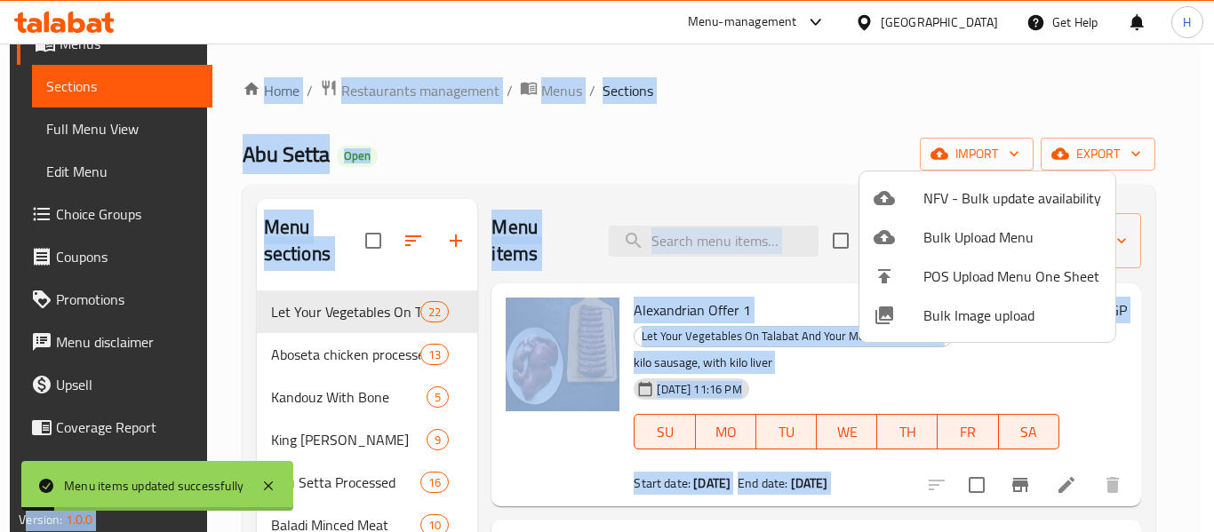
drag, startPoint x: 398, startPoint y: 483, endPoint x: 111, endPoint y: -108, distance: 656.8
click at [111, 0] on html "Menu items updated successfully ​ Menu-management Egypt Get Help H Edit Restaur…" at bounding box center [607, 266] width 1214 height 532
click at [992, 10] on div at bounding box center [607, 266] width 1214 height 532
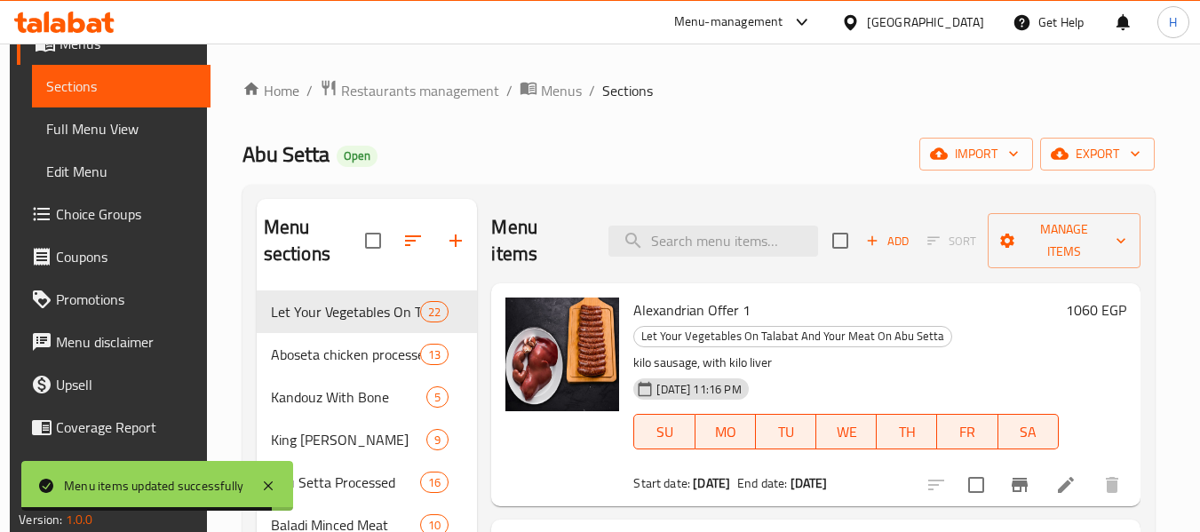
click at [810, 100] on ol "Home / Restaurants management / Menus / Sections" at bounding box center [699, 90] width 912 height 23
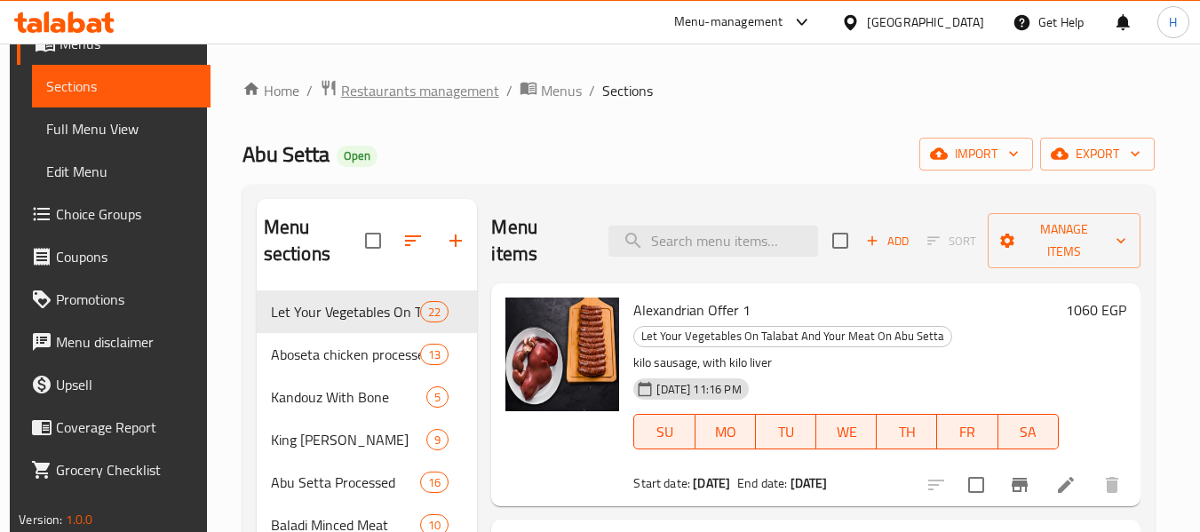
click at [426, 90] on span "Restaurants management" at bounding box center [420, 90] width 158 height 21
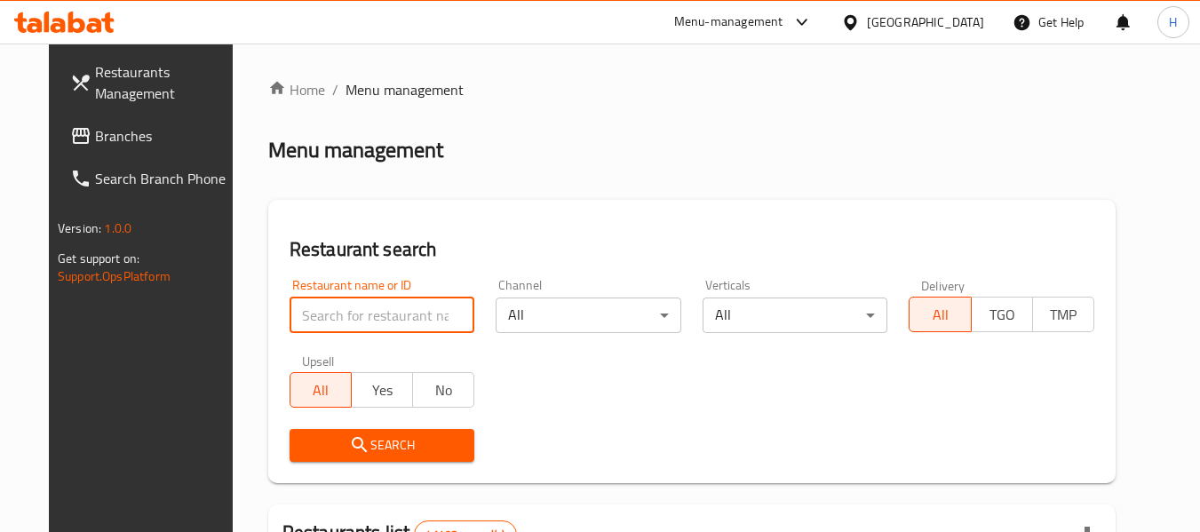
click at [349, 323] on input "search" at bounding box center [383, 316] width 186 height 36
paste input "697667"
type input "697667"
click button "Search" at bounding box center [383, 445] width 186 height 33
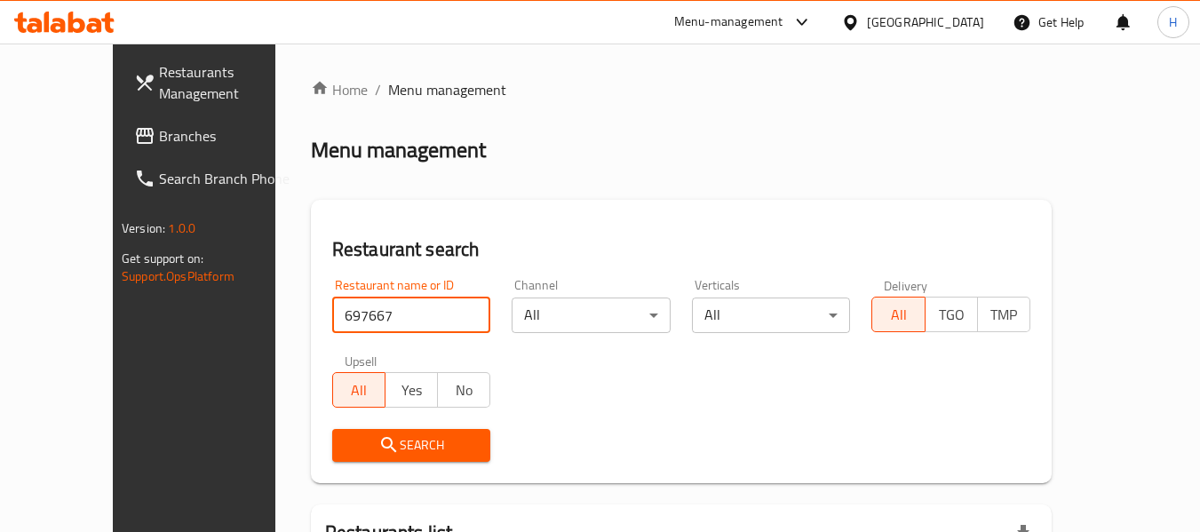
scroll to position [194, 0]
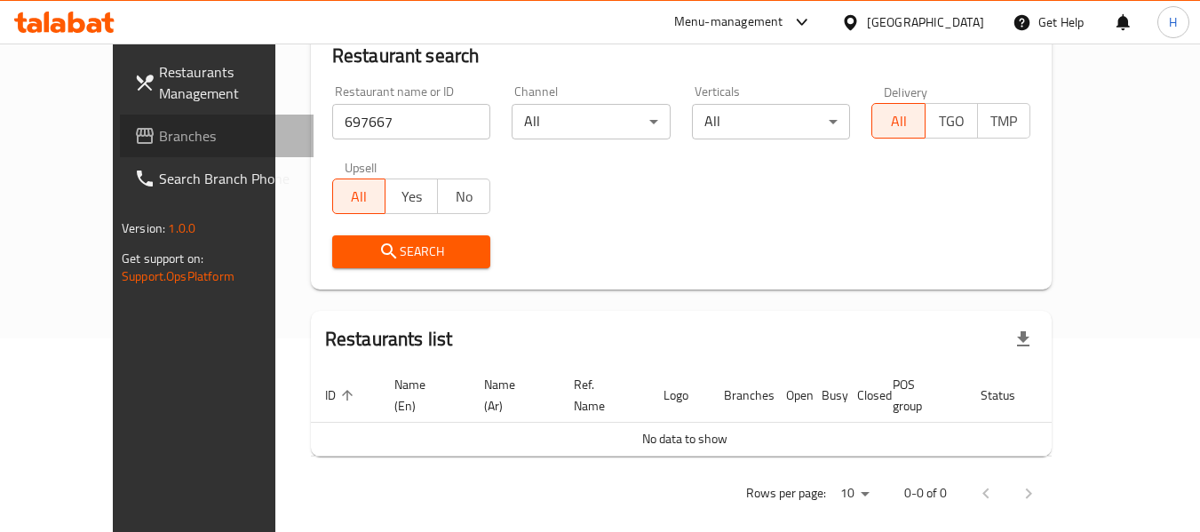
click at [134, 125] on icon at bounding box center [144, 135] width 21 height 21
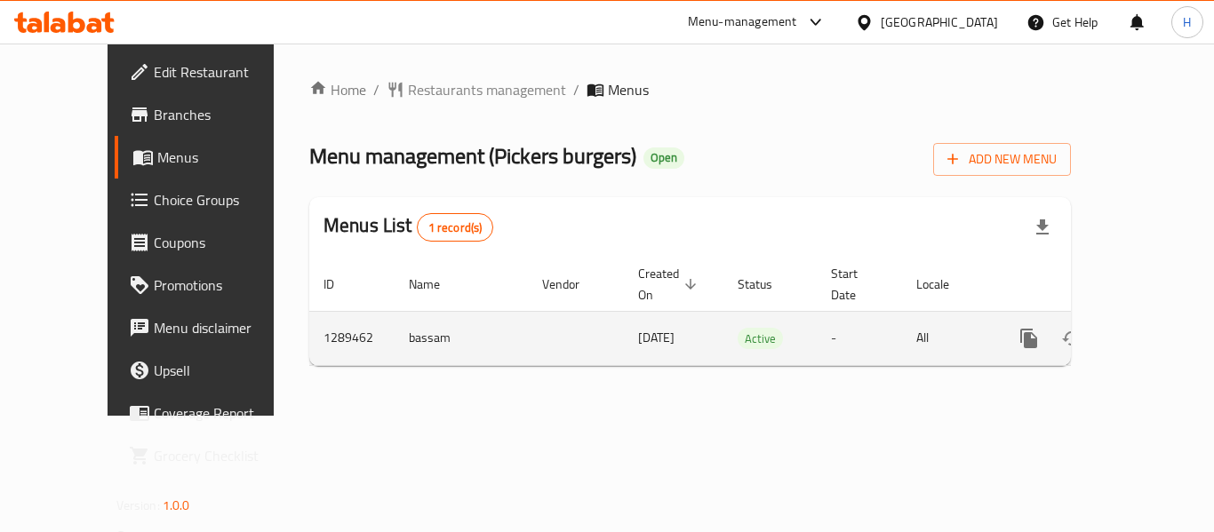
click at [1152, 328] on icon "enhanced table" at bounding box center [1156, 338] width 21 height 21
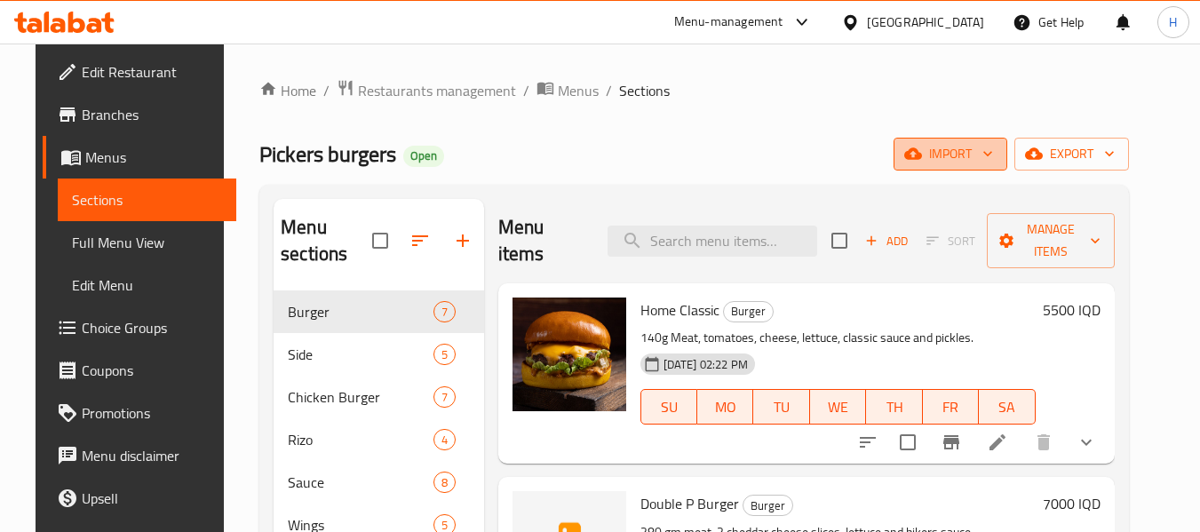
click at [993, 151] on span "import" at bounding box center [950, 154] width 85 height 22
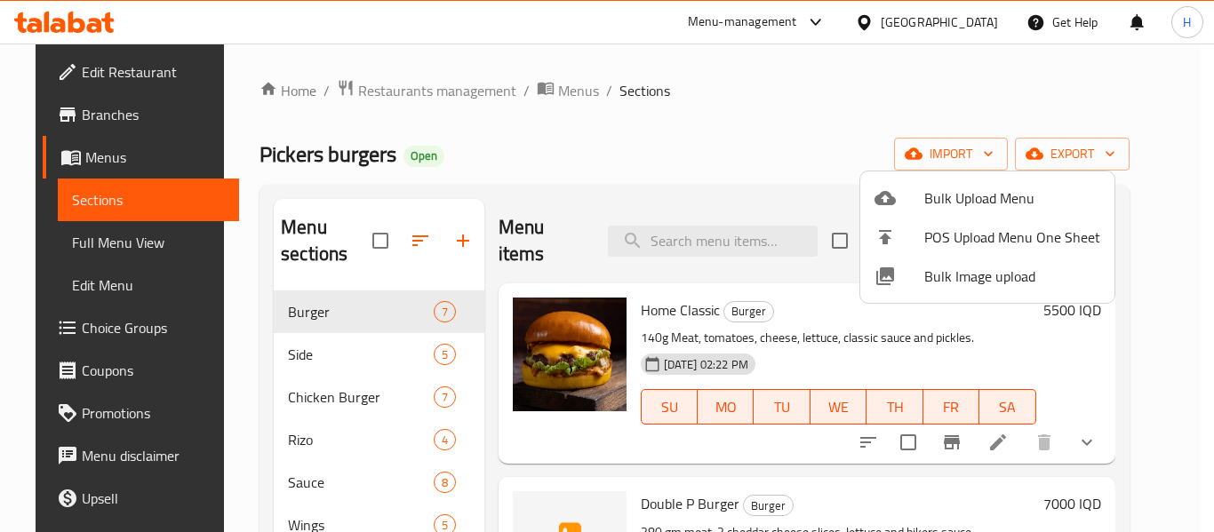
click at [962, 275] on span "Bulk Image upload" at bounding box center [1012, 276] width 176 height 21
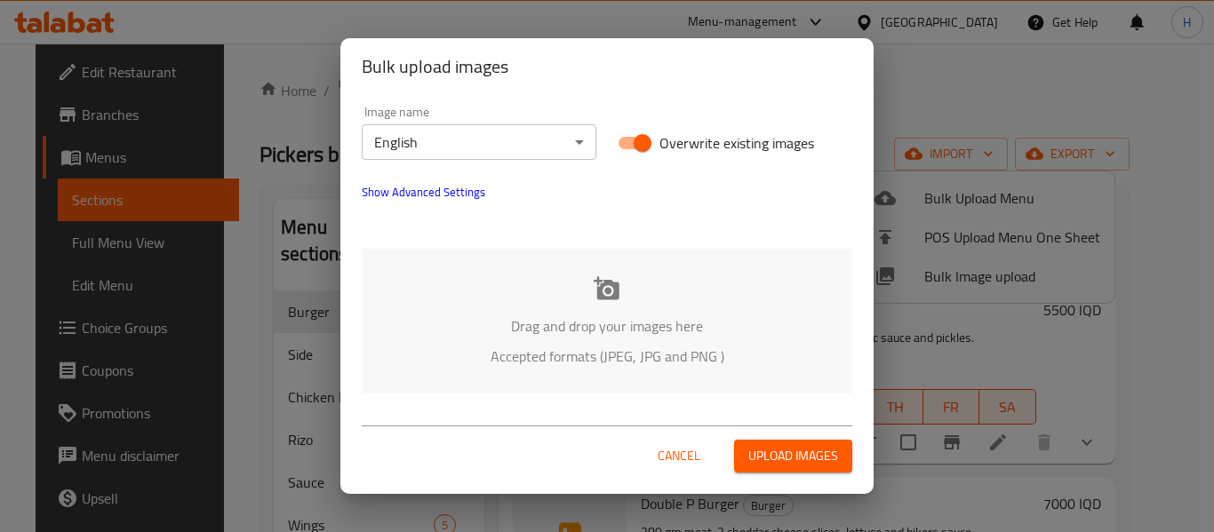
click at [530, 276] on div "Drag and drop your images here Accepted formats (JPEG, JPG and PNG )" at bounding box center [607, 321] width 490 height 145
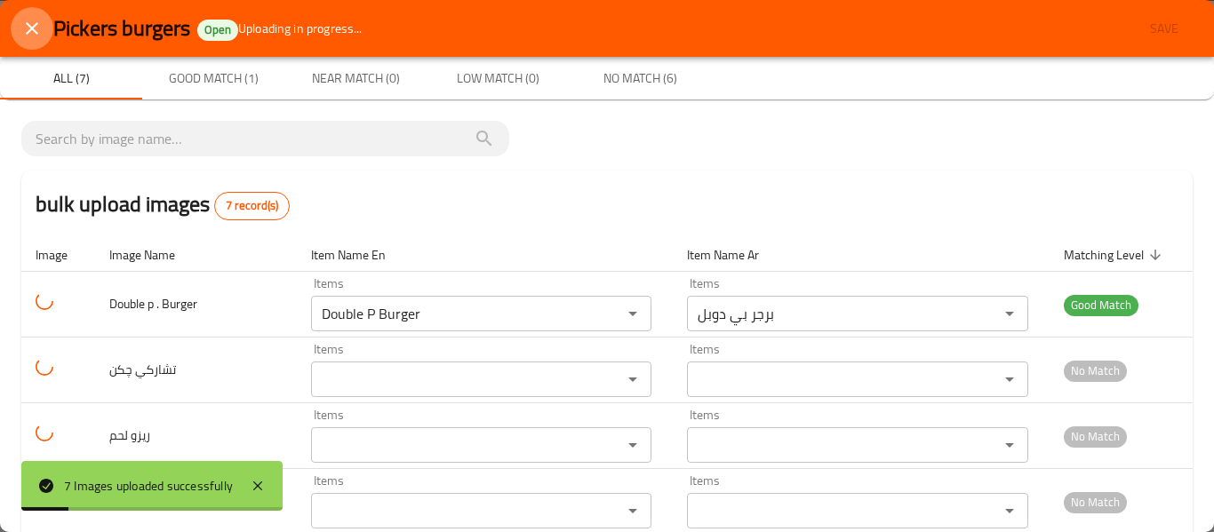
click at [49, 40] on button "close" at bounding box center [32, 28] width 43 height 43
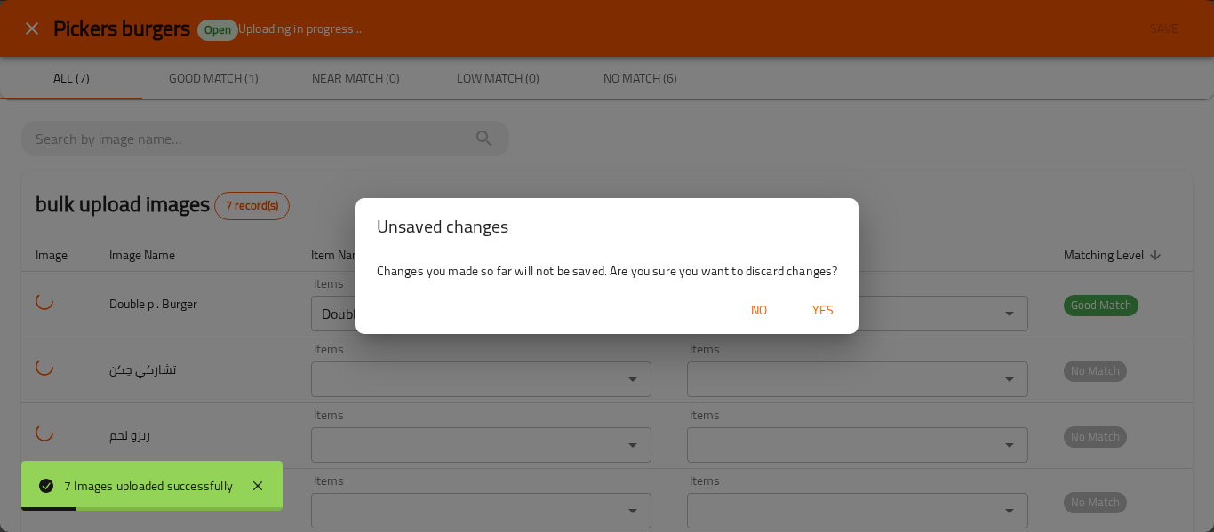
click at [38, 37] on div "Unsaved changes Changes you made so far will not be saved. Are you sure you wan…" at bounding box center [607, 266] width 1214 height 532
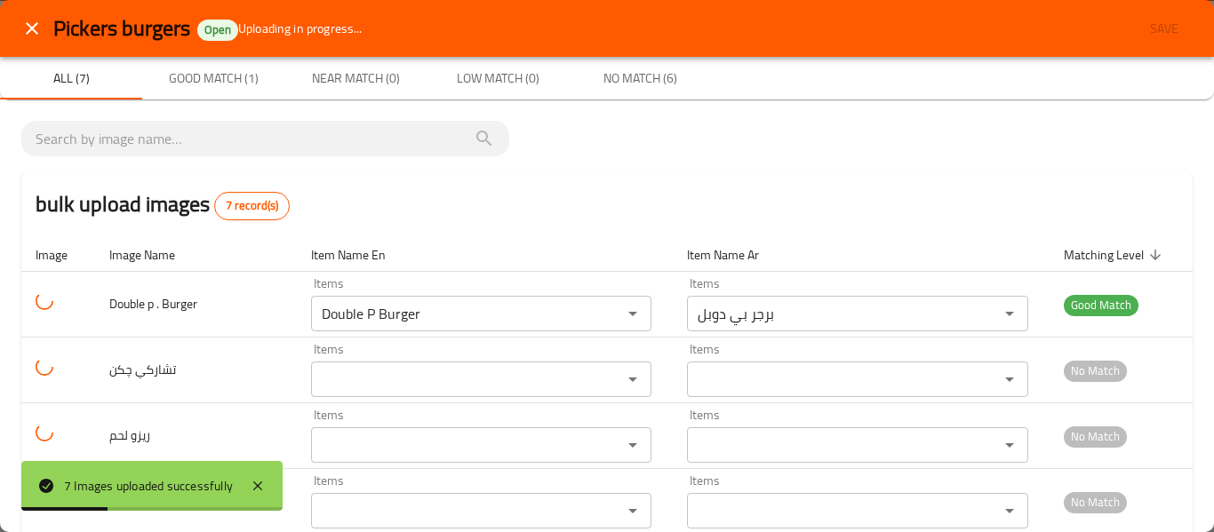
click at [30, 42] on button "close" at bounding box center [32, 28] width 43 height 43
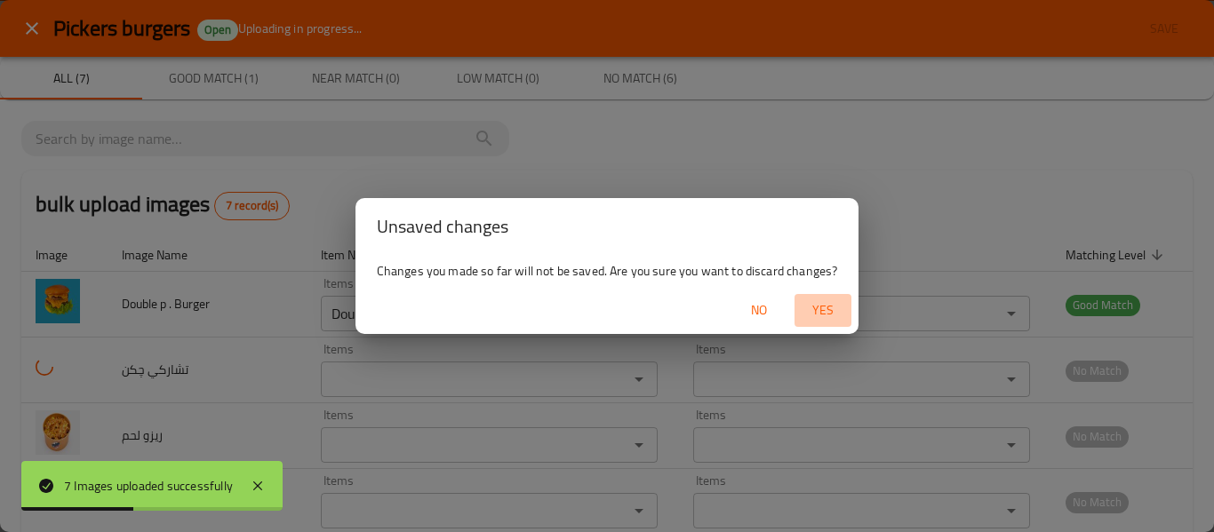
click at [808, 307] on span "Yes" at bounding box center [822, 310] width 43 height 22
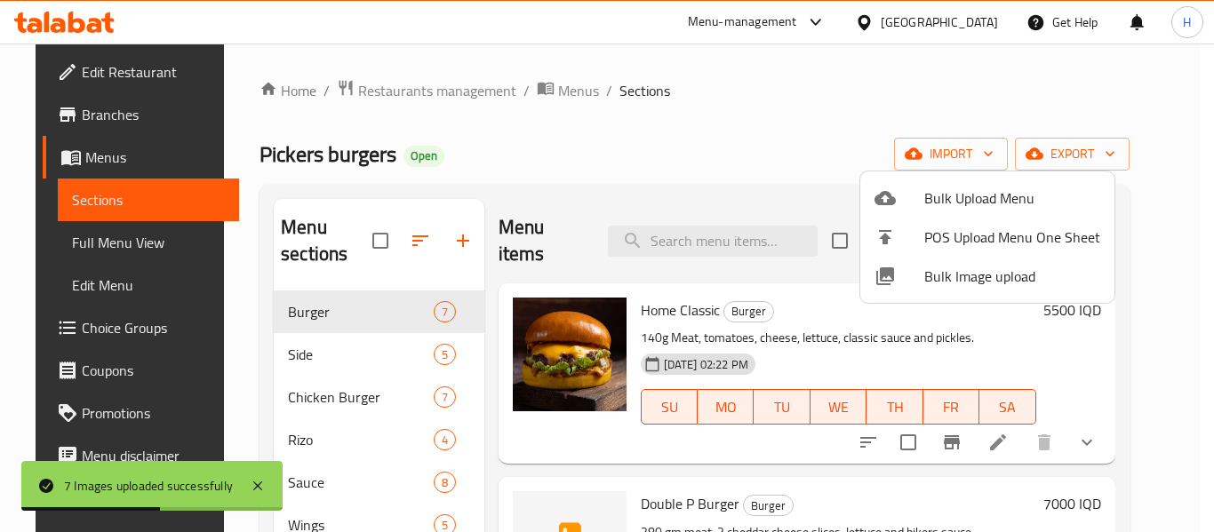
click at [911, 259] on li "Bulk Image upload" at bounding box center [987, 276] width 254 height 39
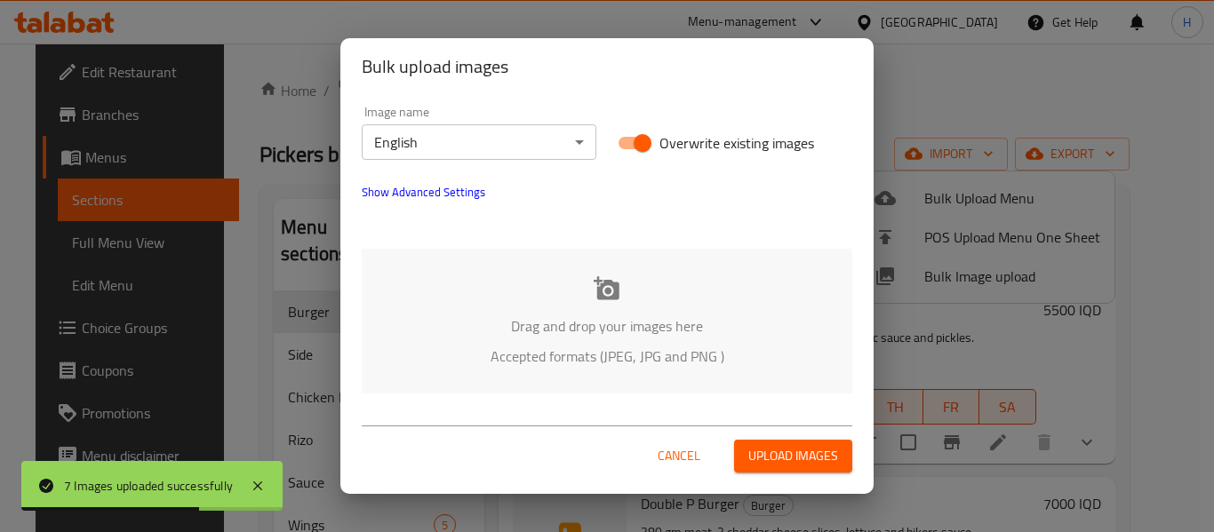
click at [418, 148] on body "7 Images uploaded successfully ​ Menu-management [GEOGRAPHIC_DATA] Get Help H E…" at bounding box center [607, 288] width 1214 height 489
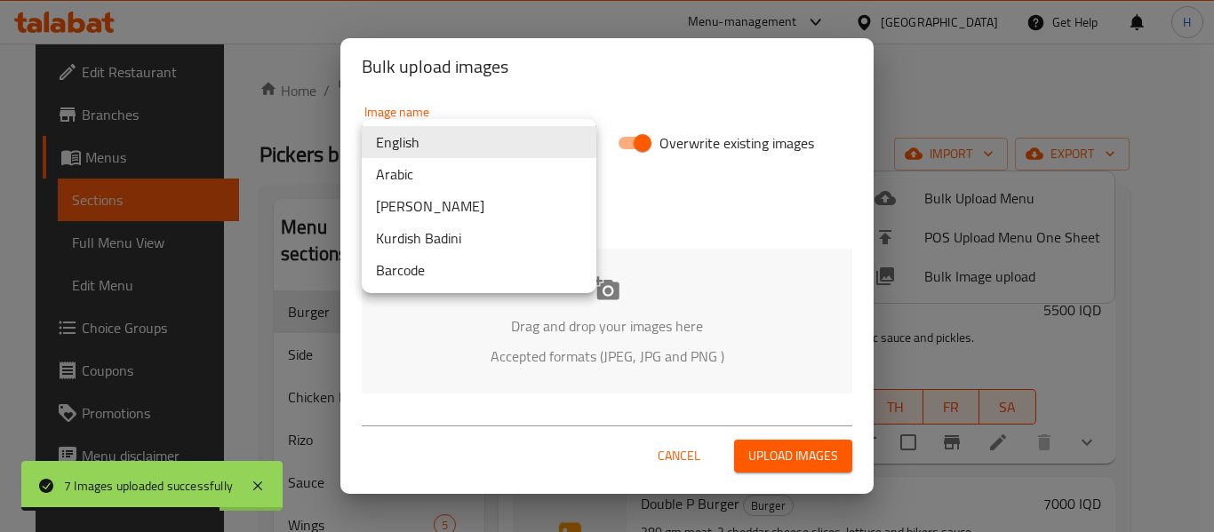
click at [416, 171] on li "Arabic" at bounding box center [479, 174] width 235 height 32
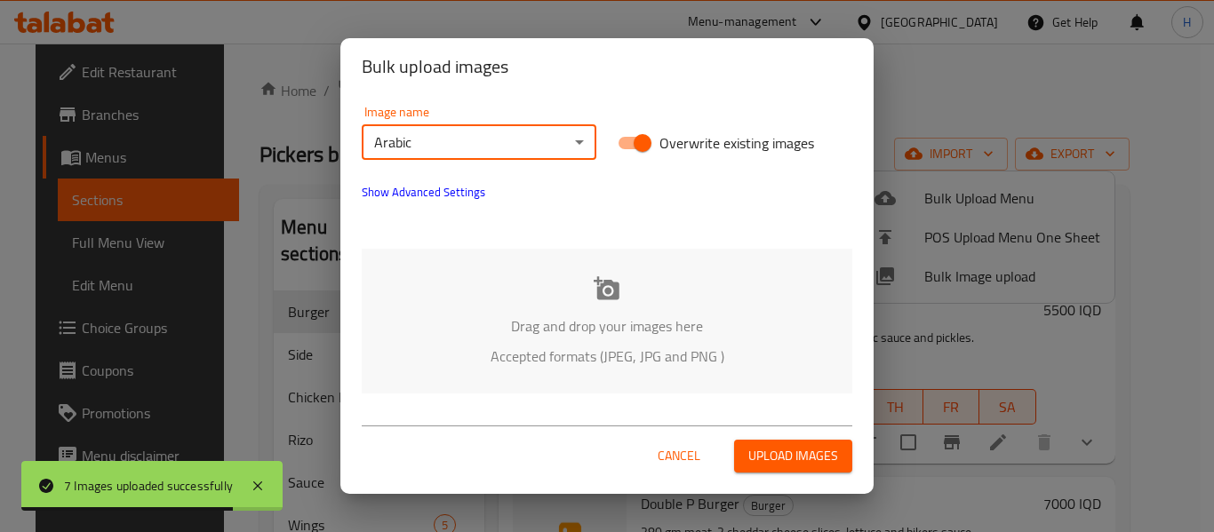
click at [533, 333] on p "Drag and drop your images here" at bounding box center [606, 325] width 437 height 21
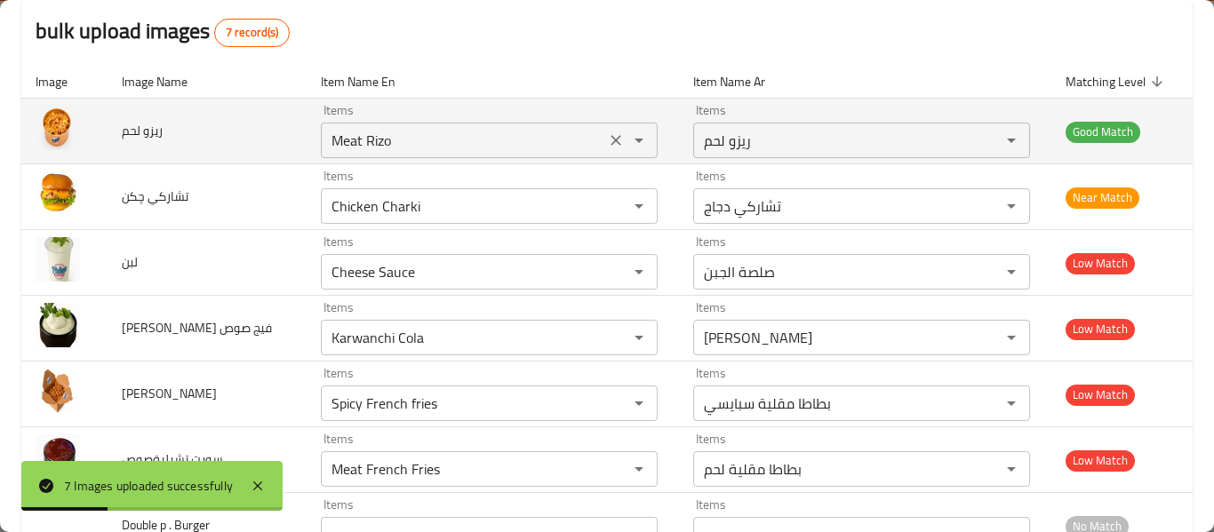
scroll to position [235, 0]
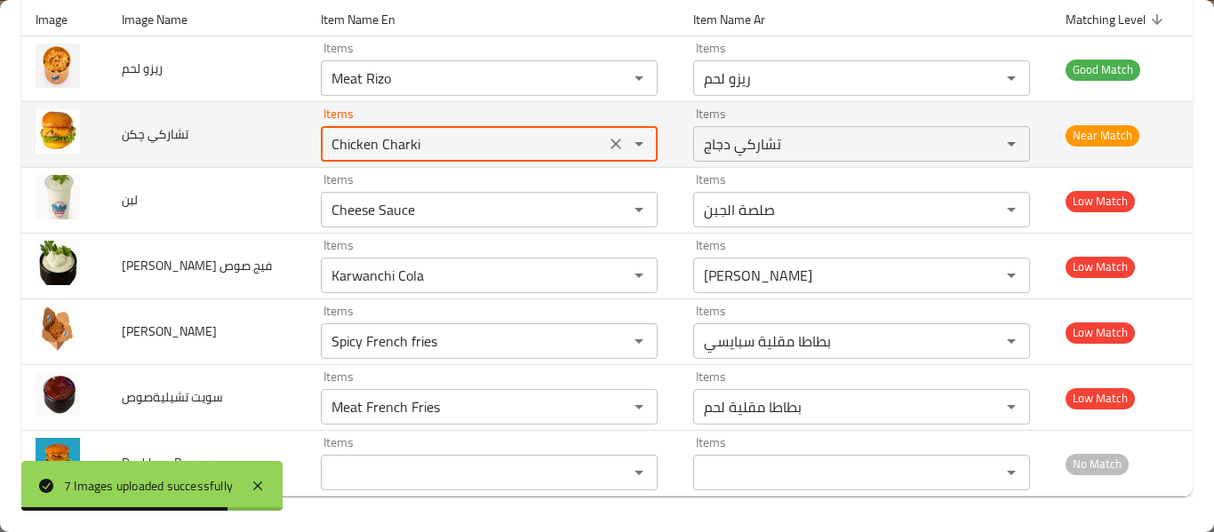
click at [373, 153] on چكن "Chicken Charki" at bounding box center [463, 143] width 274 height 25
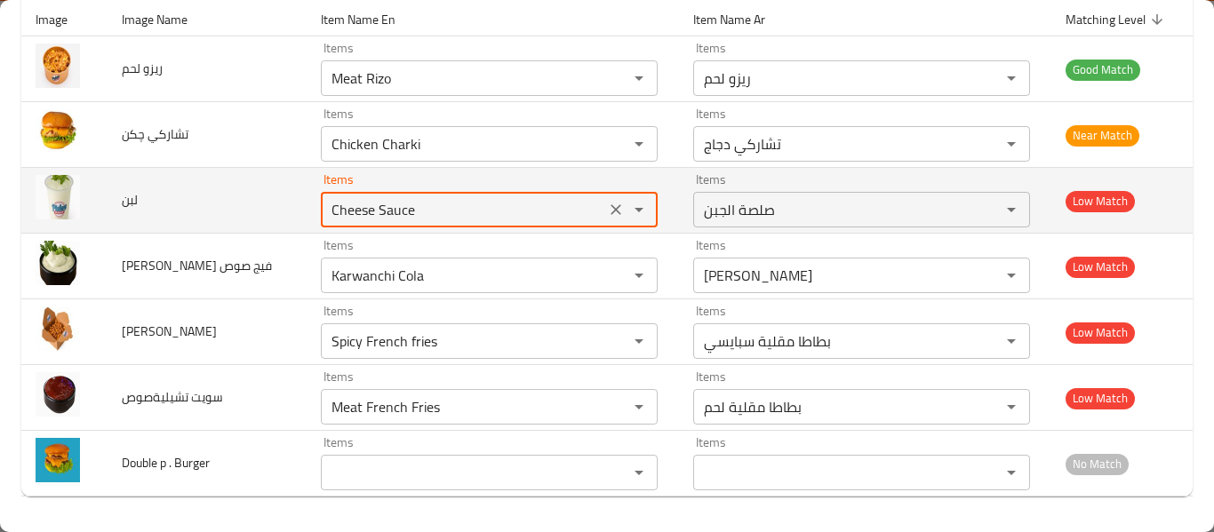
click at [326, 211] on input "Cheese Sauce" at bounding box center [463, 209] width 274 height 25
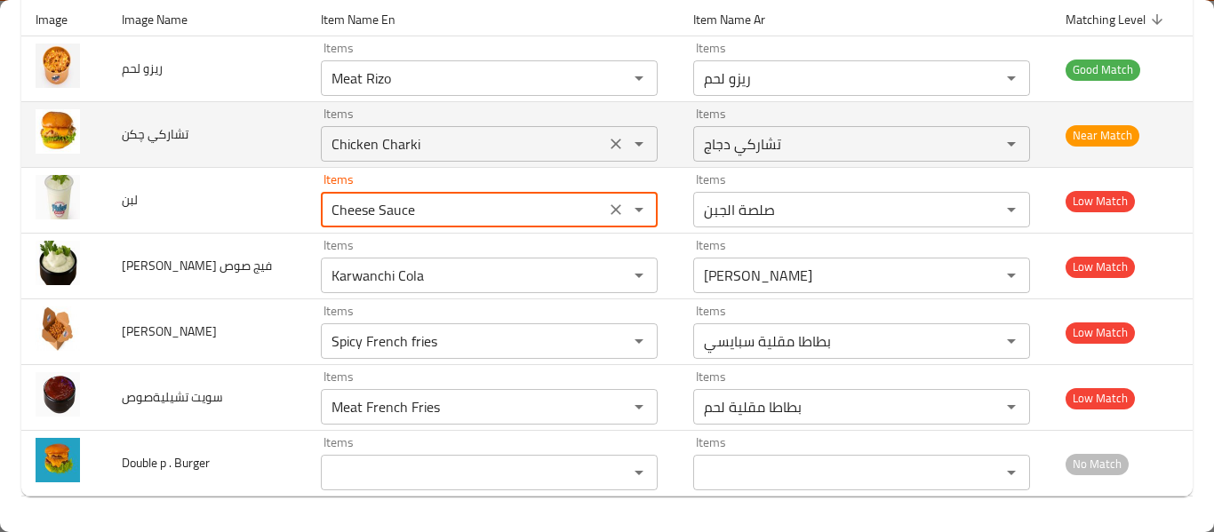
click at [338, 137] on چكن "Chicken Charki" at bounding box center [463, 143] width 274 height 25
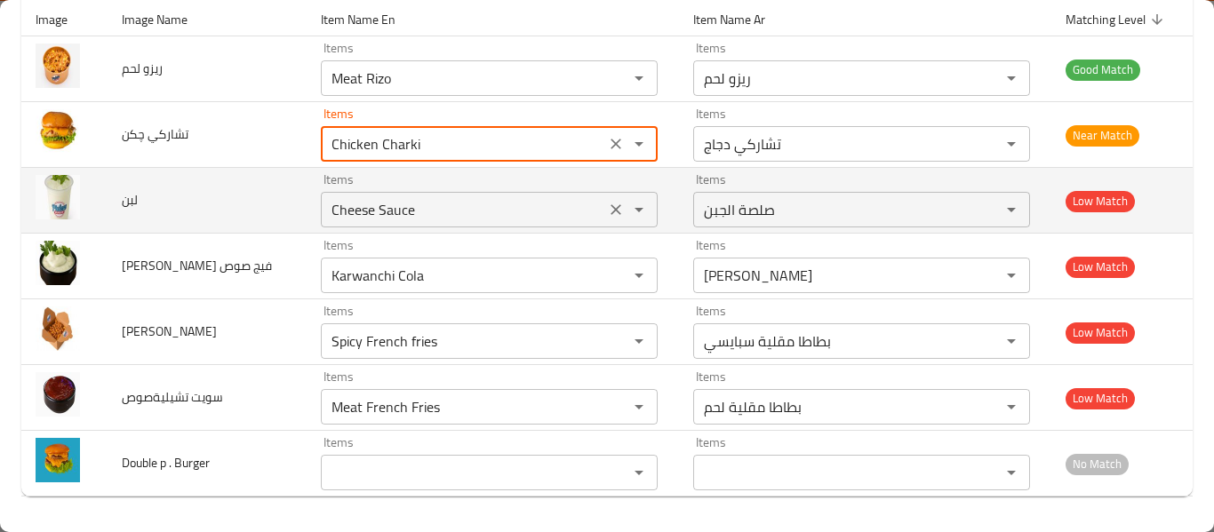
click at [321, 226] on div "Cheese Sauce Items" at bounding box center [489, 210] width 337 height 36
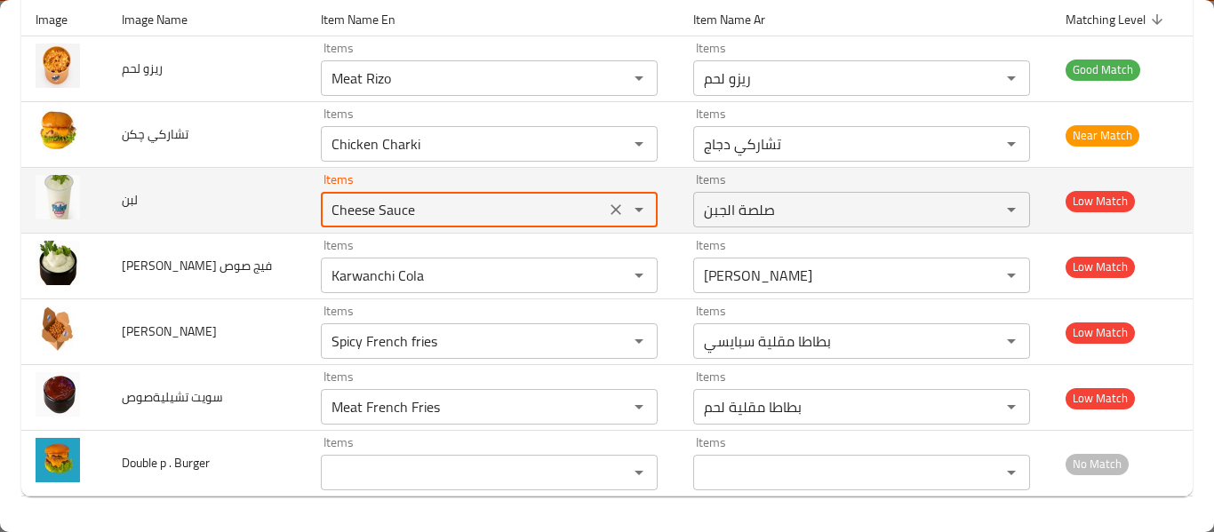
click at [411, 228] on td "Items Cheese Sauce Items" at bounding box center [493, 201] width 372 height 66
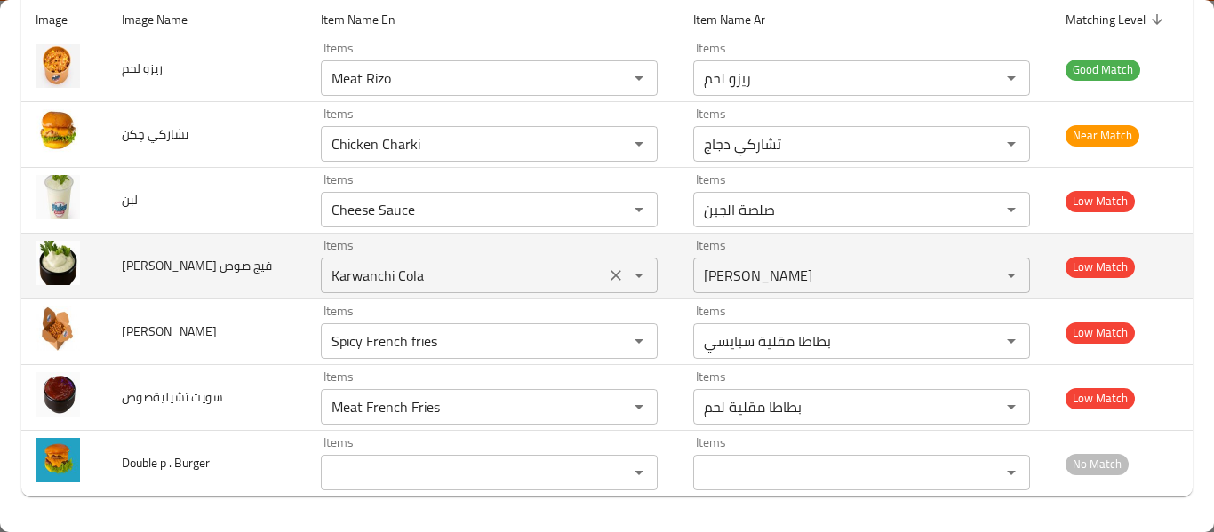
click at [362, 240] on td "Items Karwanchi Cola Items" at bounding box center [493, 267] width 372 height 66
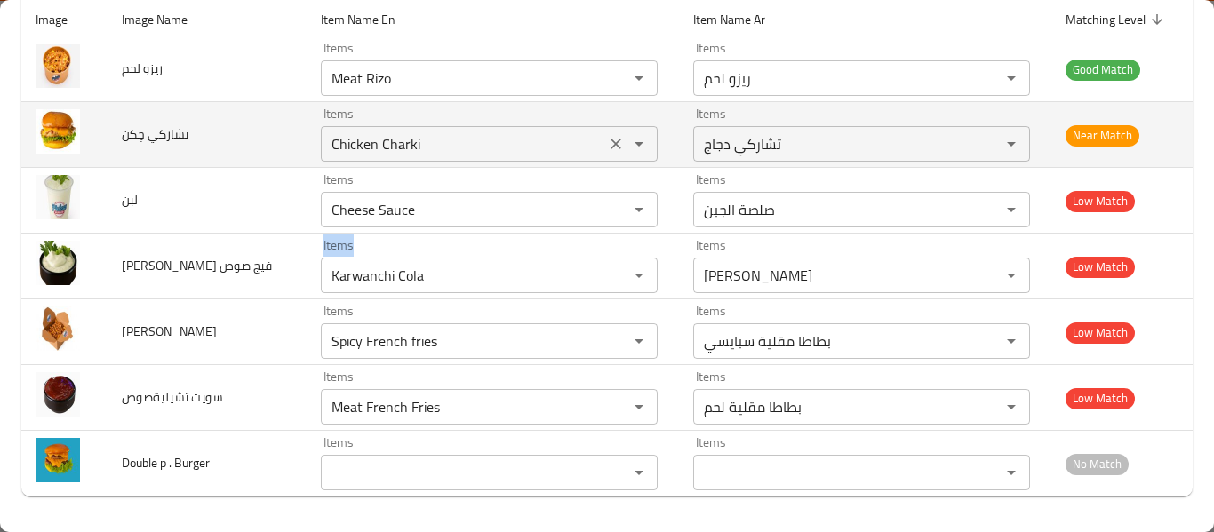
click at [341, 158] on div "Chicken Charki Items" at bounding box center [489, 144] width 337 height 36
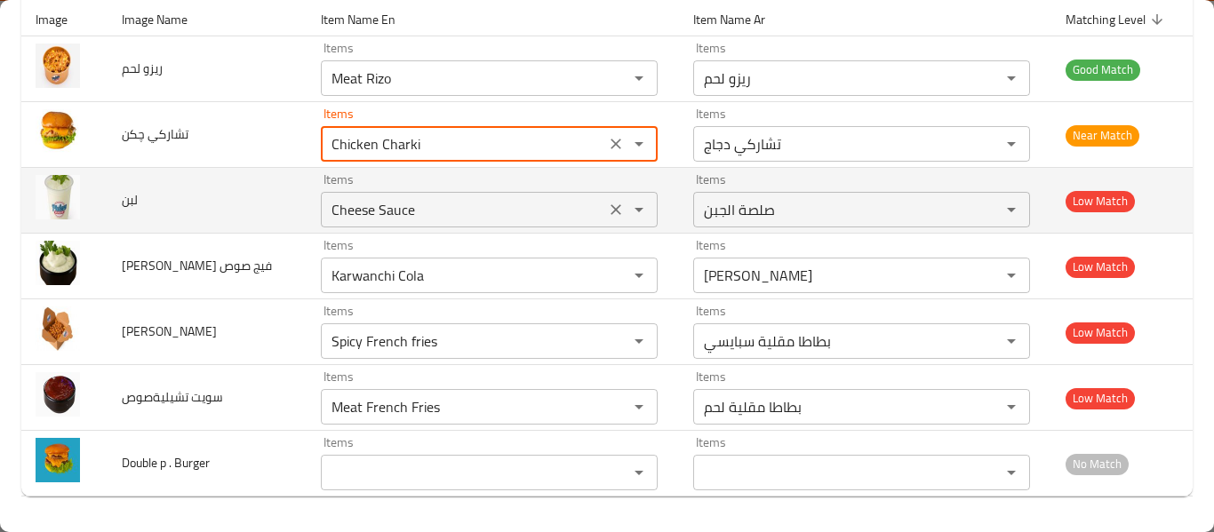
click at [399, 203] on input "Cheese Sauce" at bounding box center [463, 209] width 274 height 25
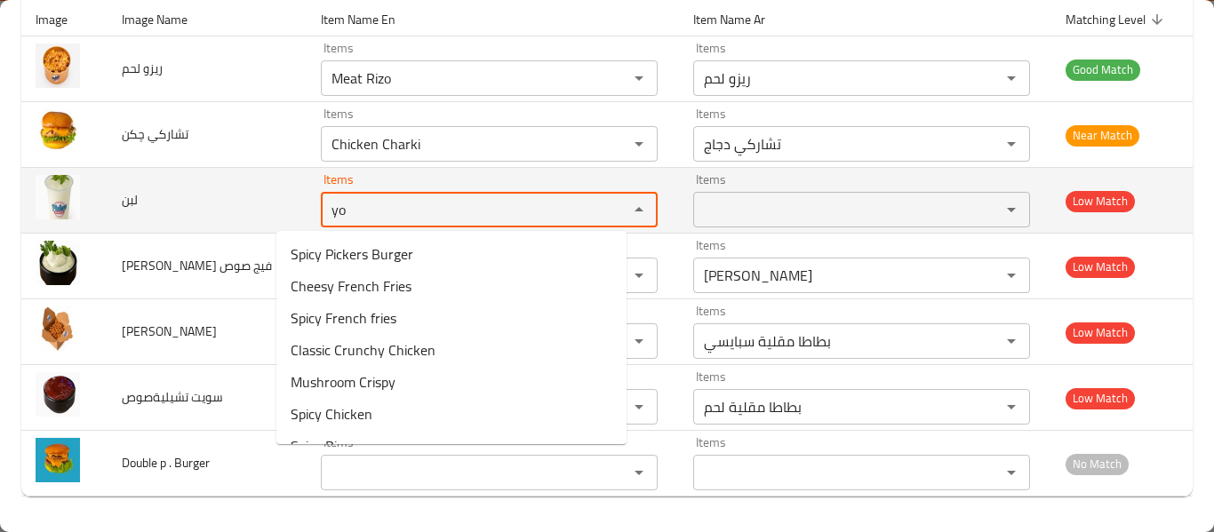
type input "y"
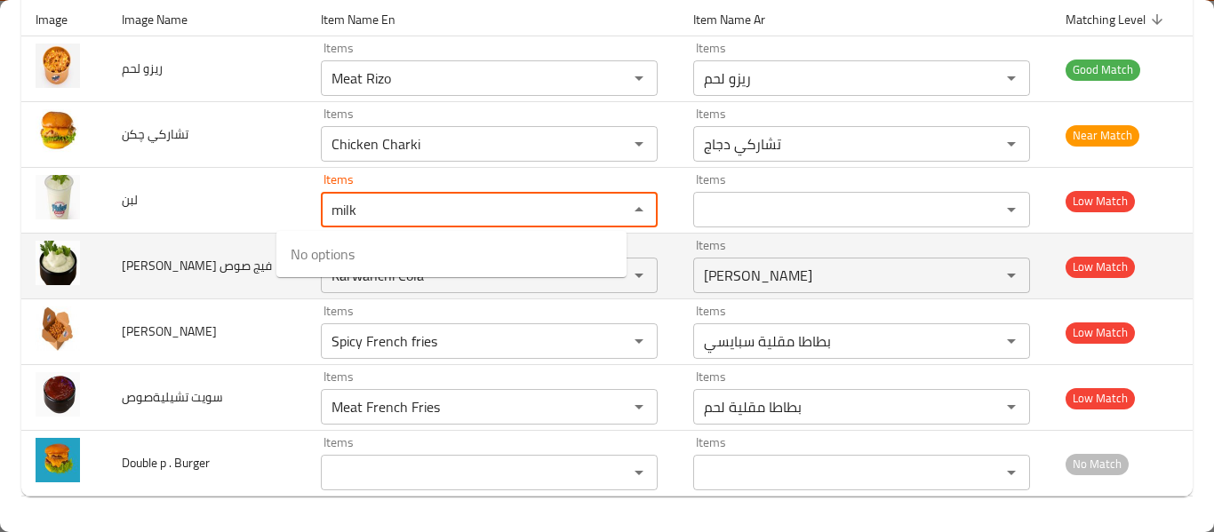
type input "milk"
click at [249, 234] on td "لبن" at bounding box center [208, 201] width 200 height 66
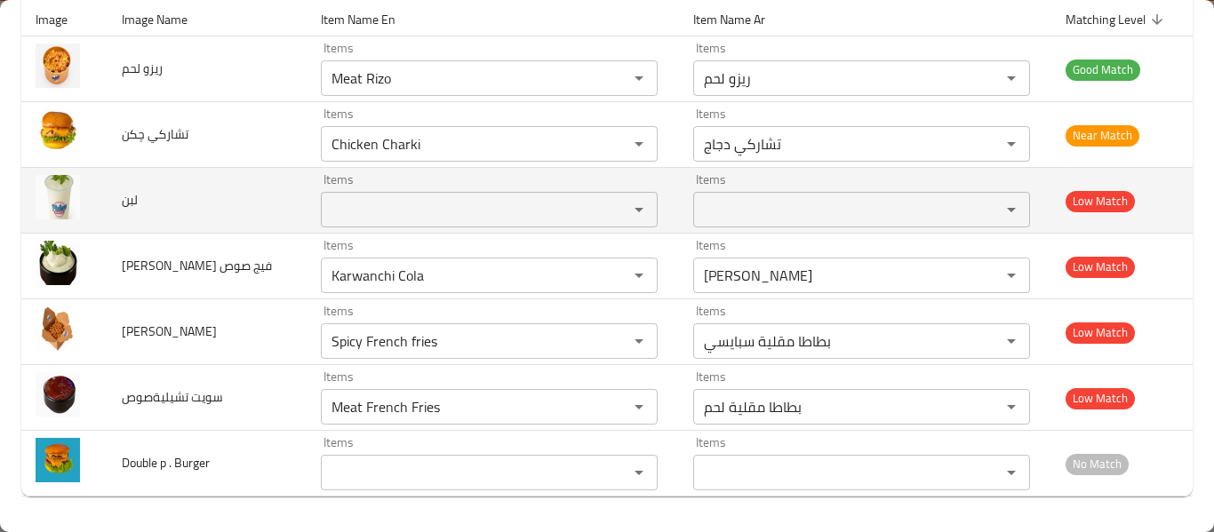
scroll to position [229, 0]
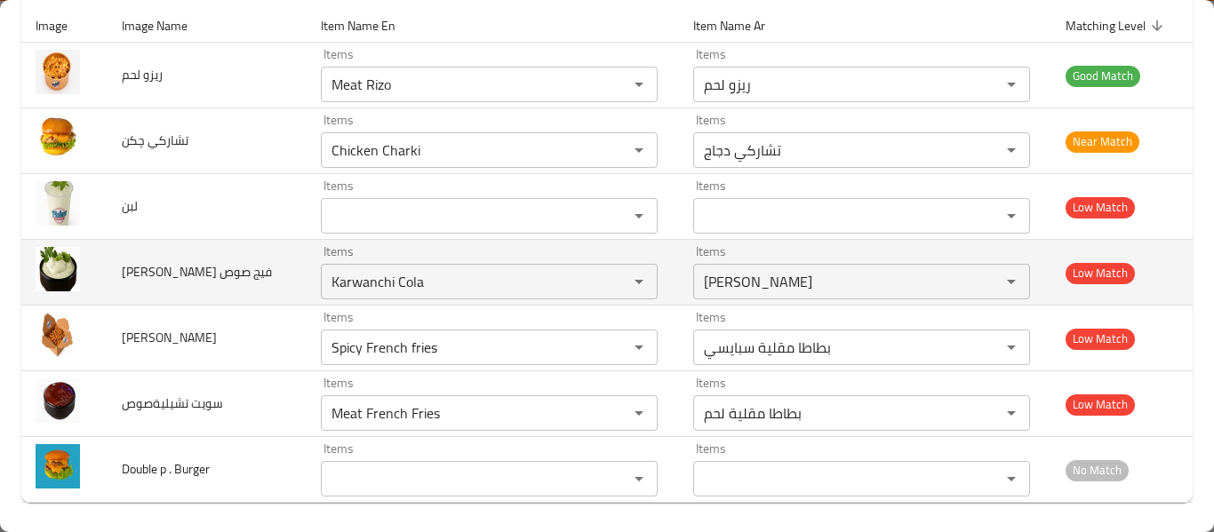
click at [441, 251] on div "Items Karwanchi Cola Items" at bounding box center [489, 272] width 337 height 54
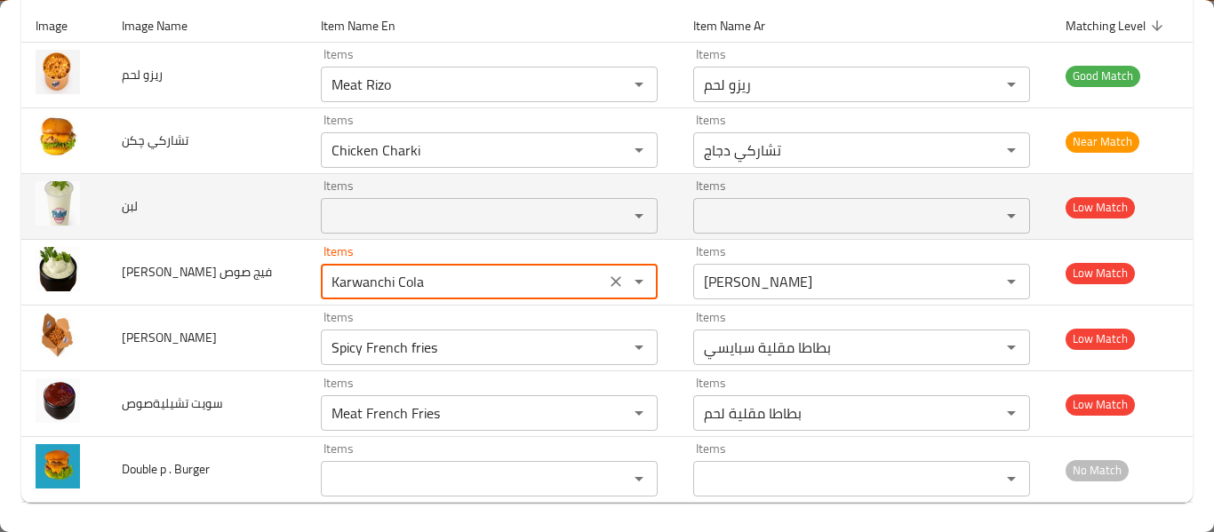
click at [337, 199] on div "Items" at bounding box center [489, 216] width 337 height 36
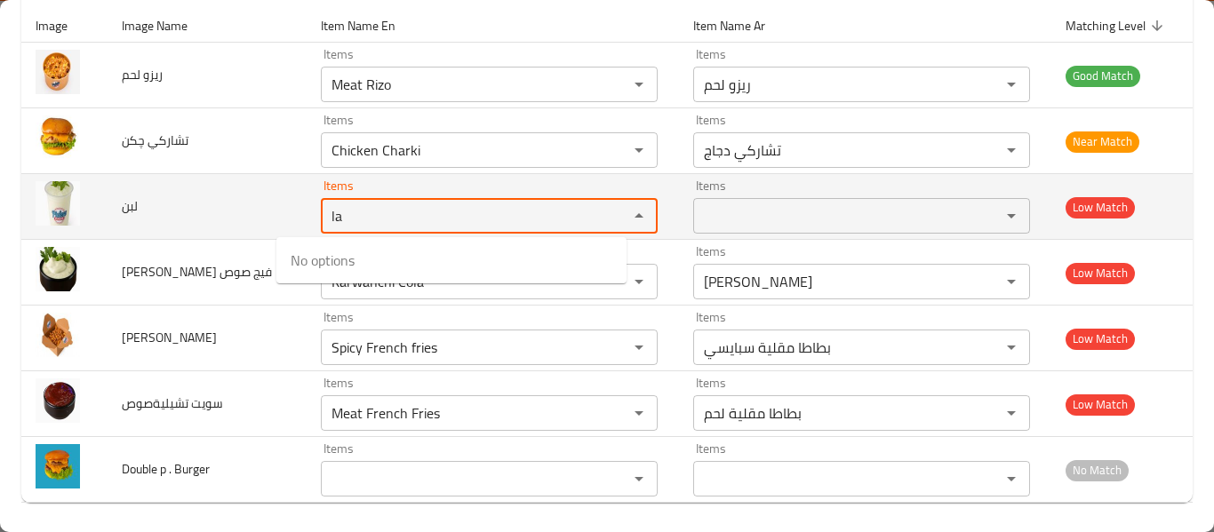
type input "l"
click at [453, 222] on input "La" at bounding box center [463, 215] width 274 height 25
click at [452, 222] on input "La" at bounding box center [463, 215] width 274 height 25
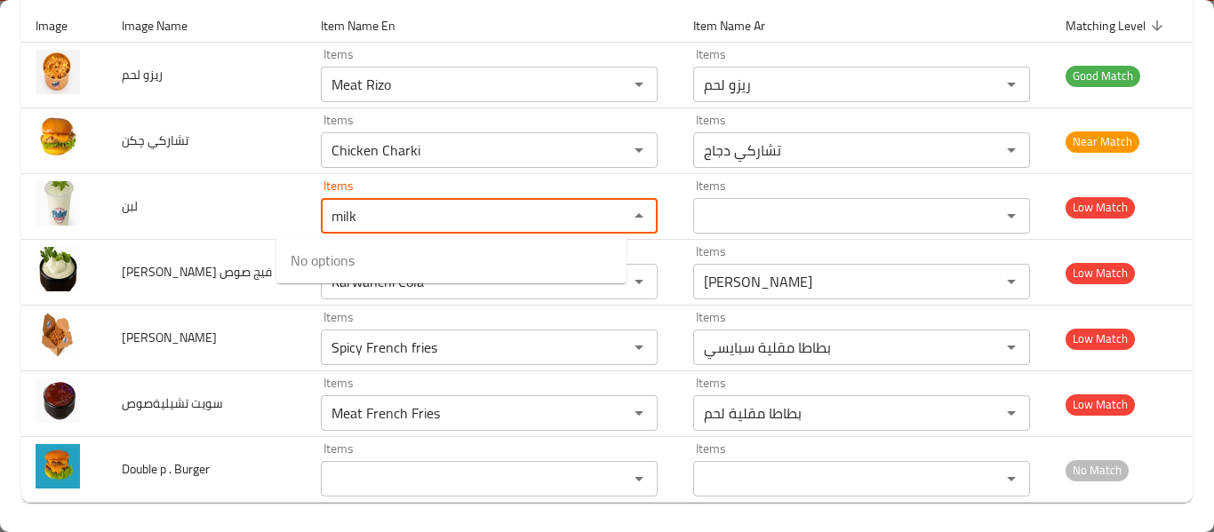
type input "milk"
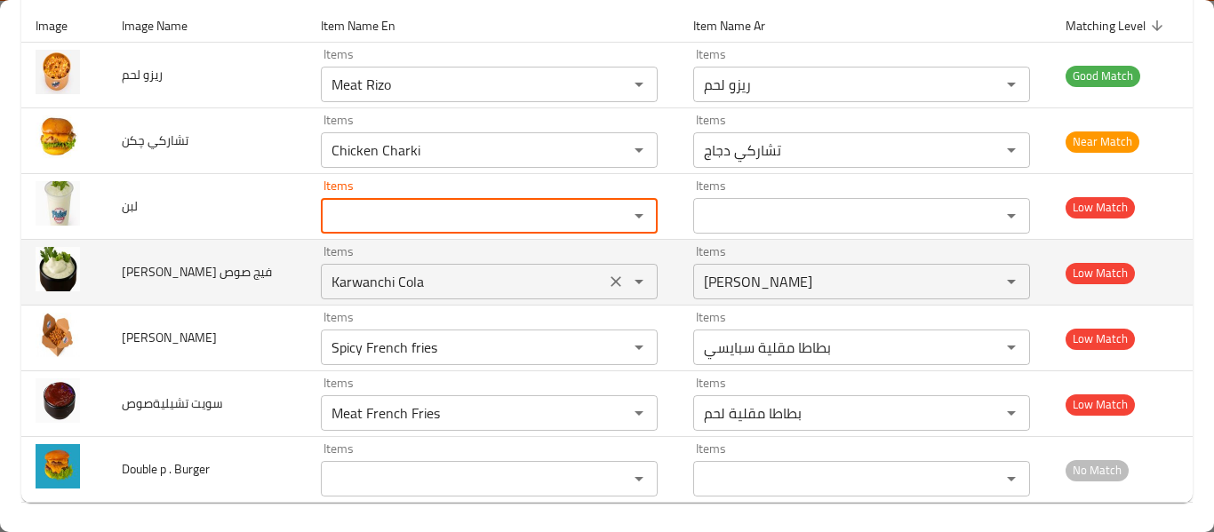
click at [473, 276] on صوص "Karwanchi Cola" at bounding box center [463, 281] width 274 height 25
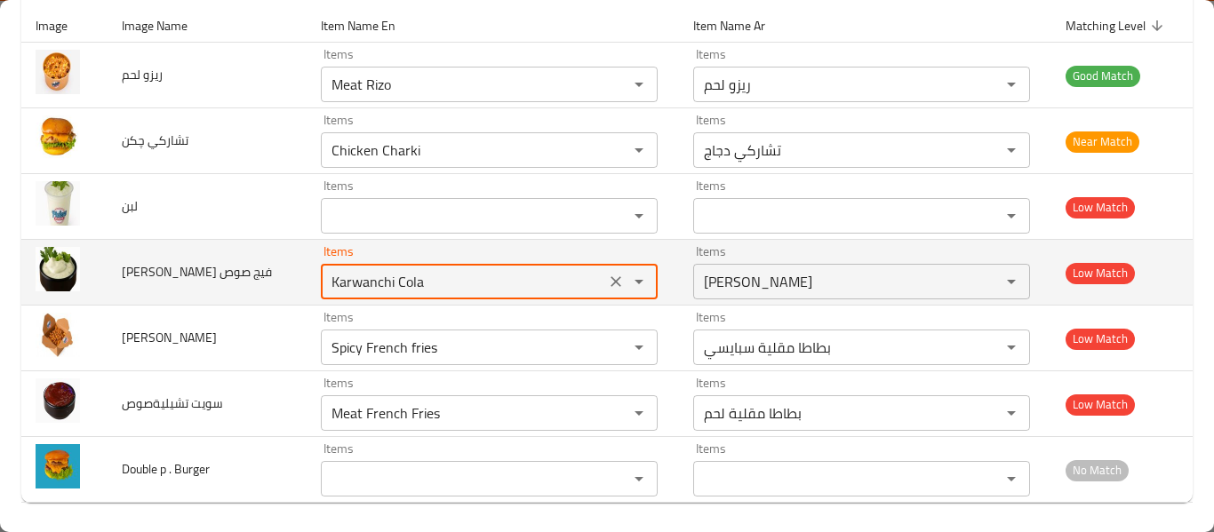
click at [473, 276] on صوص "Karwanchi Cola" at bounding box center [463, 281] width 274 height 25
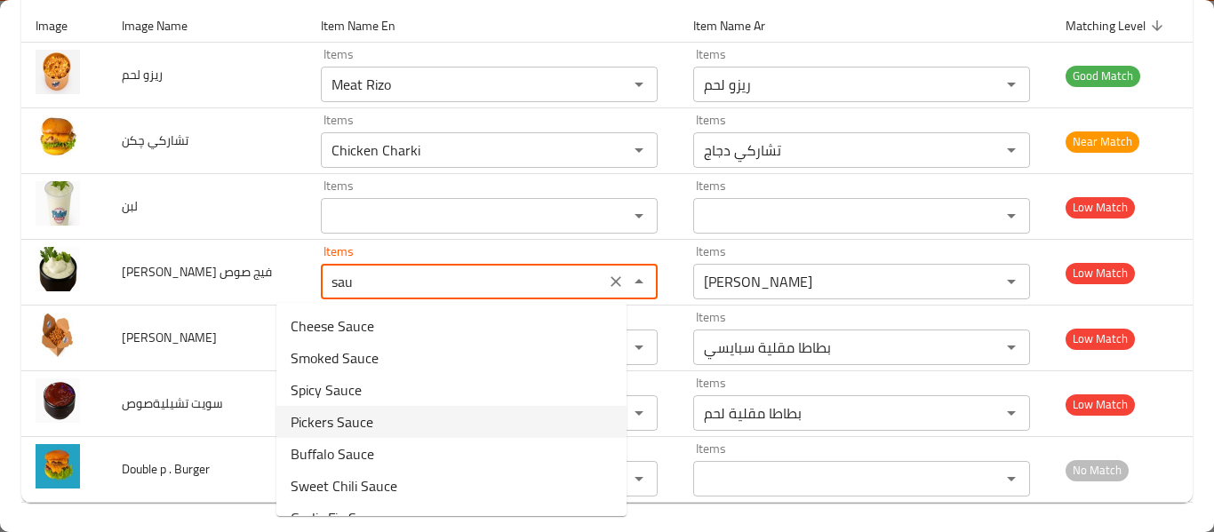
scroll to position [25, 0]
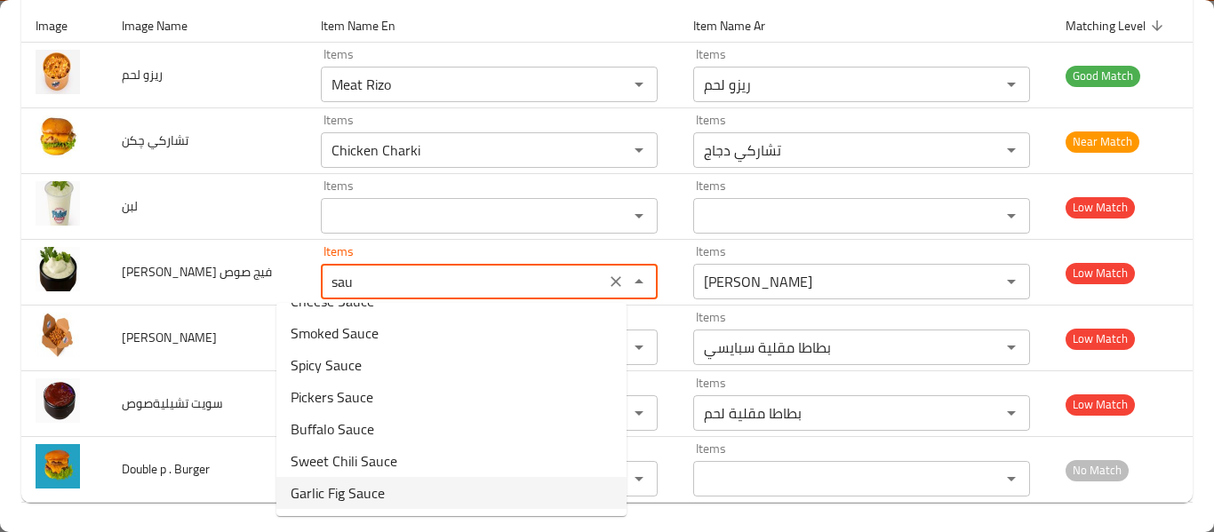
click at [391, 485] on صوص-option-6 "Garlic Fig Sauce" at bounding box center [451, 493] width 350 height 32
type صوص "Garlic Fig Sauce"
type صوص-ar "صلصة ثوم بتين"
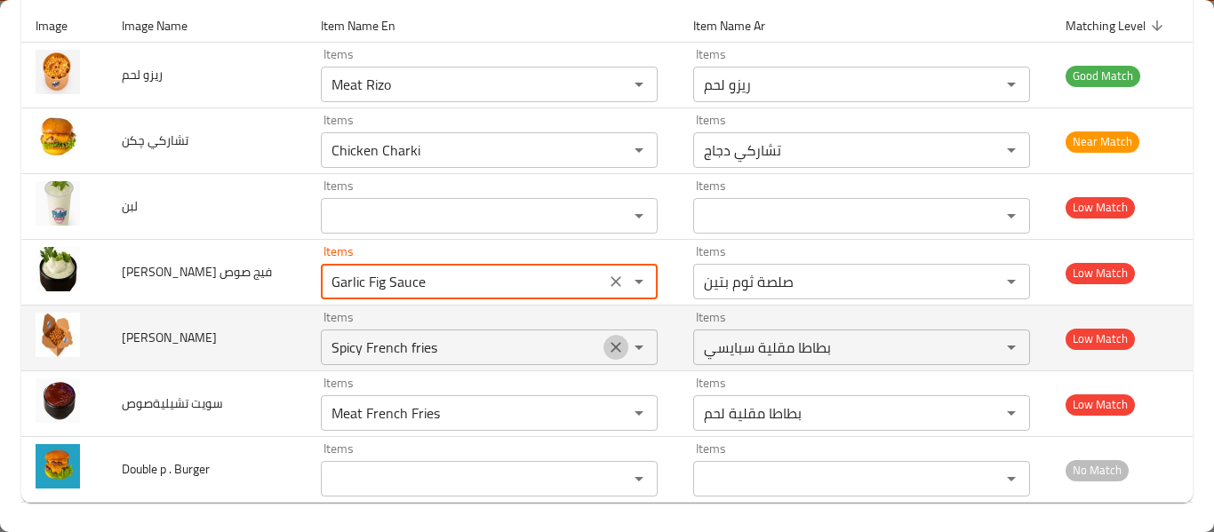
click at [607, 342] on icon "Clear" at bounding box center [616, 347] width 18 height 18
type صوص "Garlic Fig Sauce"
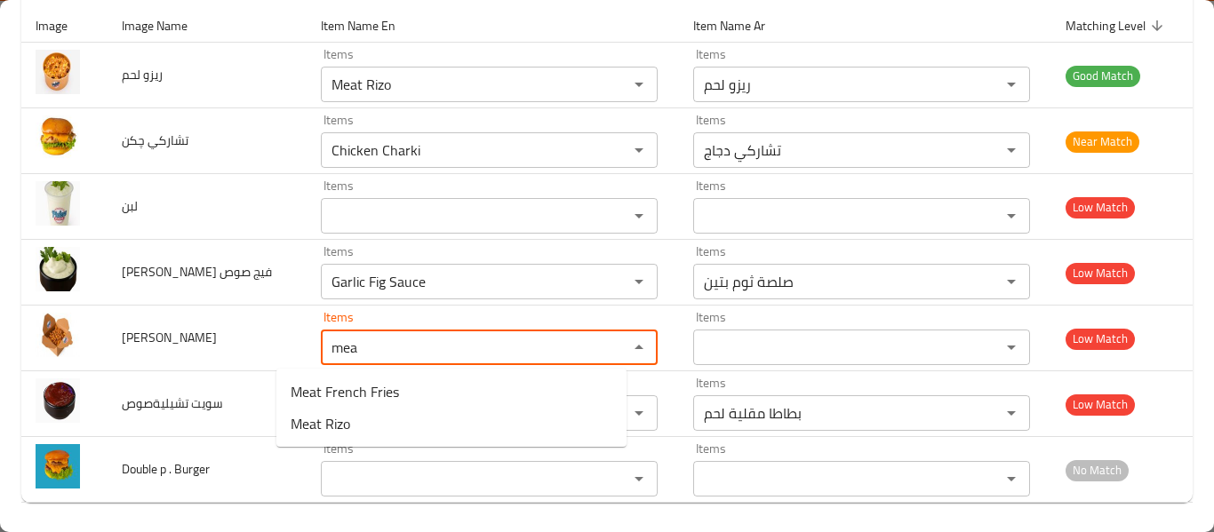
type فرايز "mea"
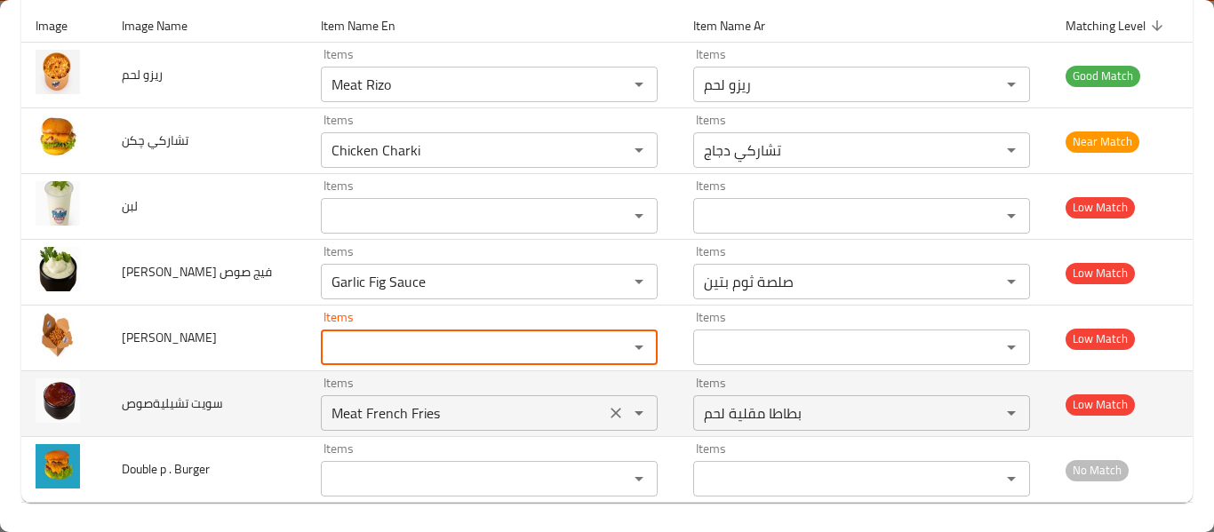
click at [374, 426] on div "Meat French Fries Items" at bounding box center [489, 413] width 337 height 36
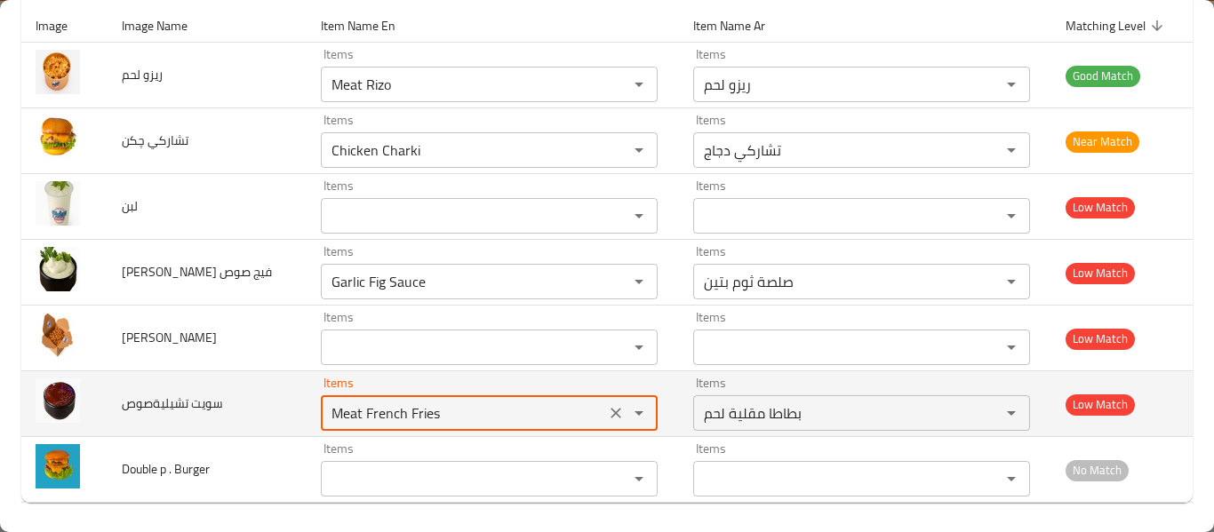
click at [374, 426] on div "Meat French Fries Items" at bounding box center [489, 413] width 337 height 36
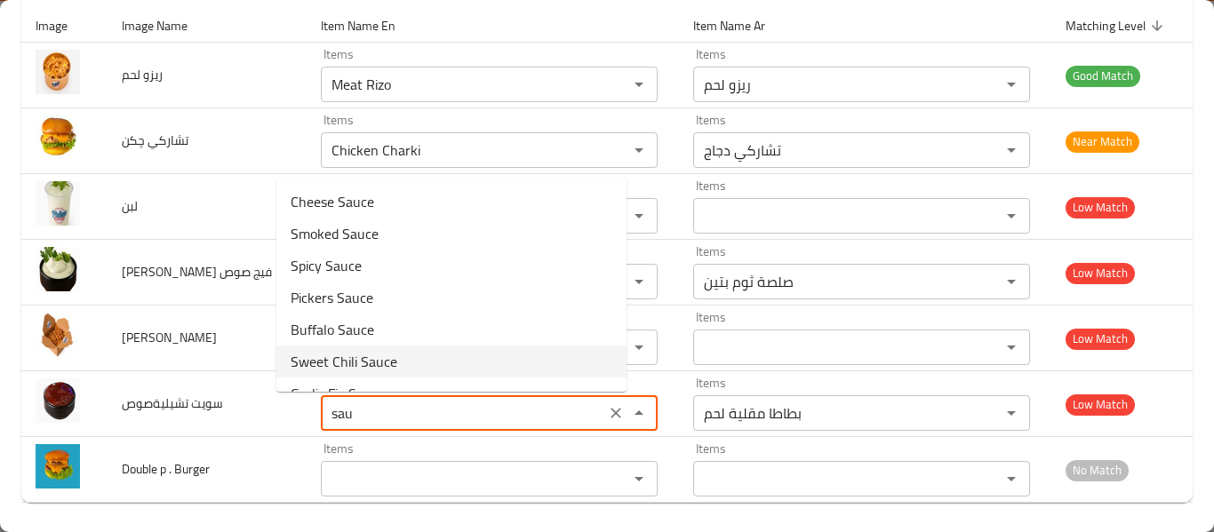
click at [425, 356] on تشيليةصوص-option-5 "Sweet Chili Sauce" at bounding box center [451, 362] width 350 height 32
type تشيليةصوص "Sweet Chili Sauce"
type تشيليةصوص-ar "صلصة فلفل حار حلو"
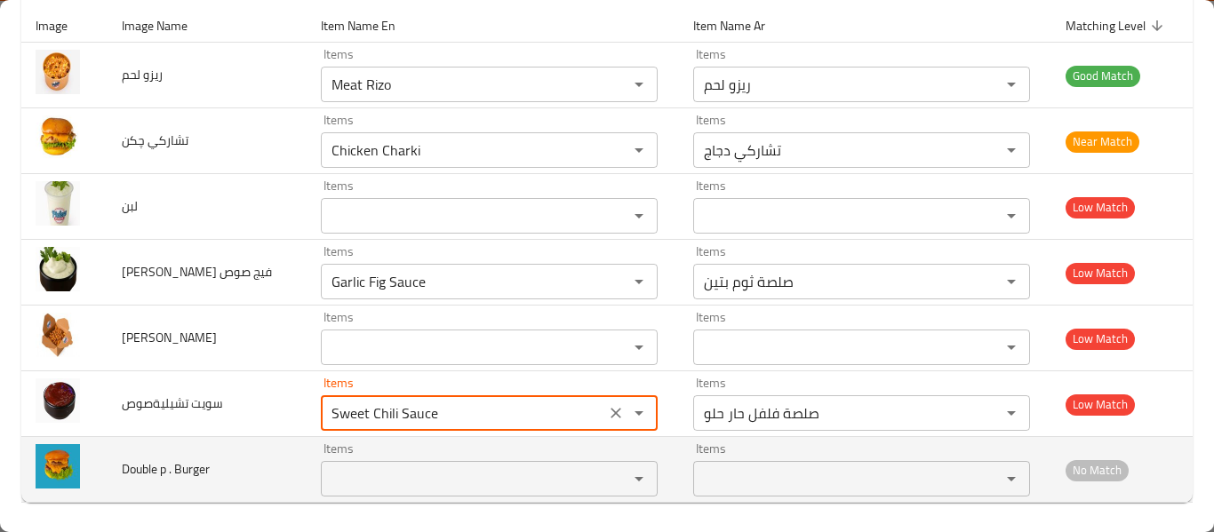
type تشيليةصوص "Sweet Chili Sauce"
click at [371, 482] on Burger "Items" at bounding box center [463, 478] width 274 height 25
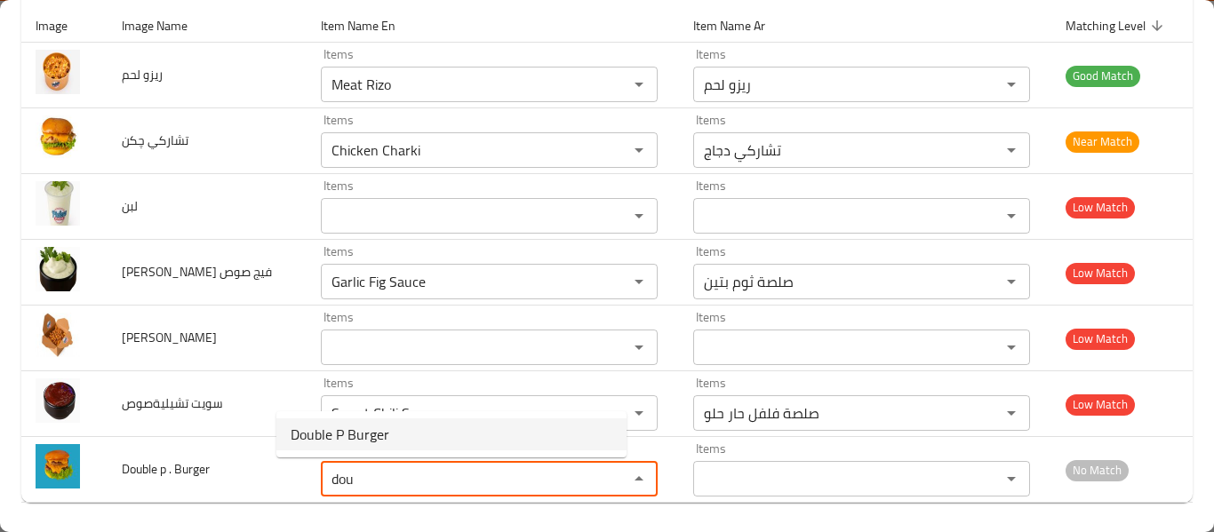
click at [385, 441] on span "Double P Burger" at bounding box center [340, 434] width 99 height 21
type Burger "Double P Burger"
type Burger-ar "برجر بي دوبل"
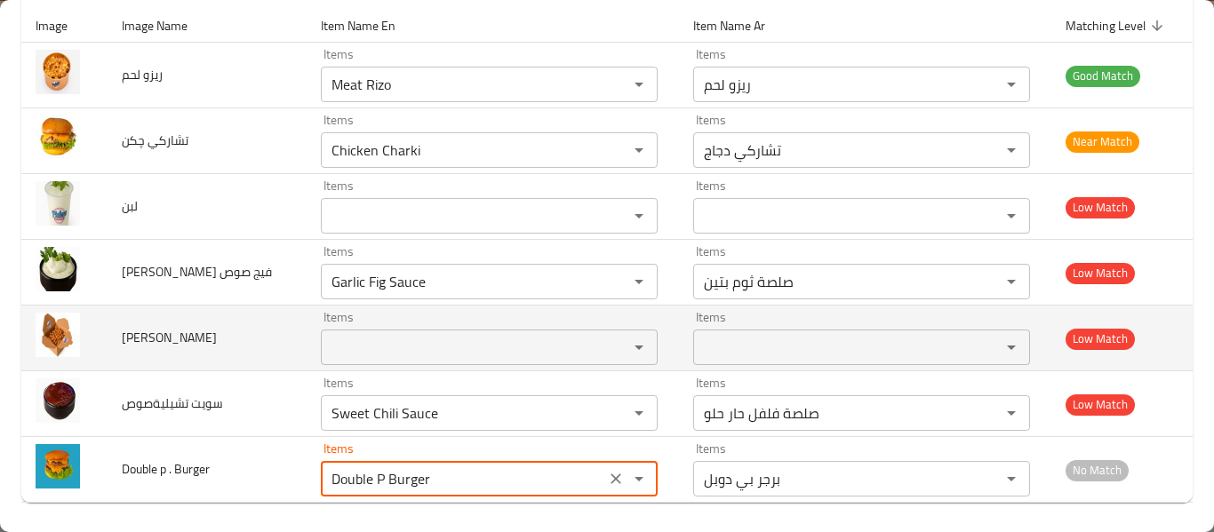
type Burger "Double P Burger"
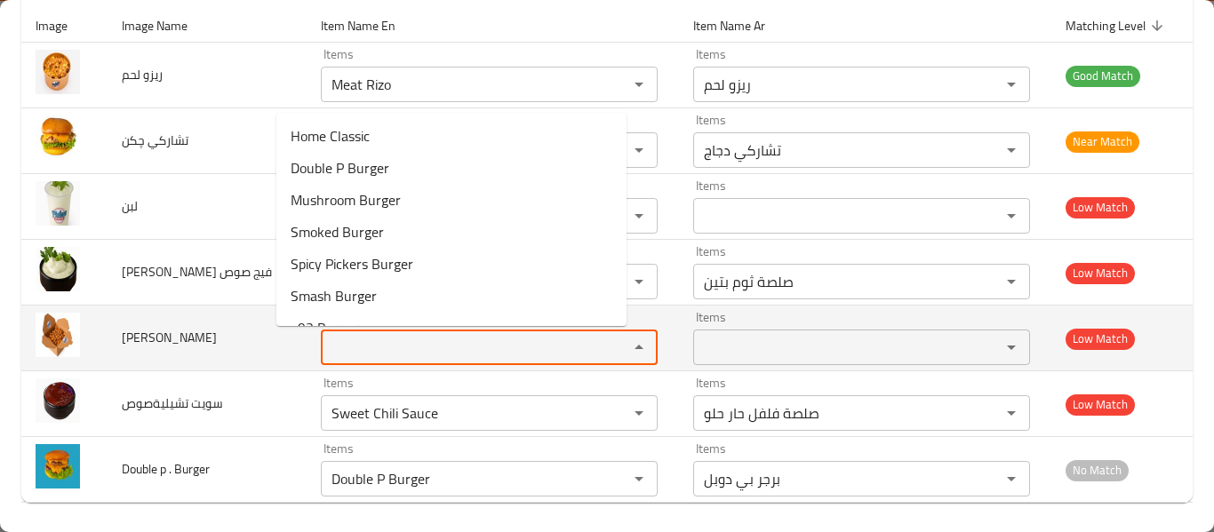
click at [383, 336] on فرايز "Items" at bounding box center [463, 347] width 274 height 25
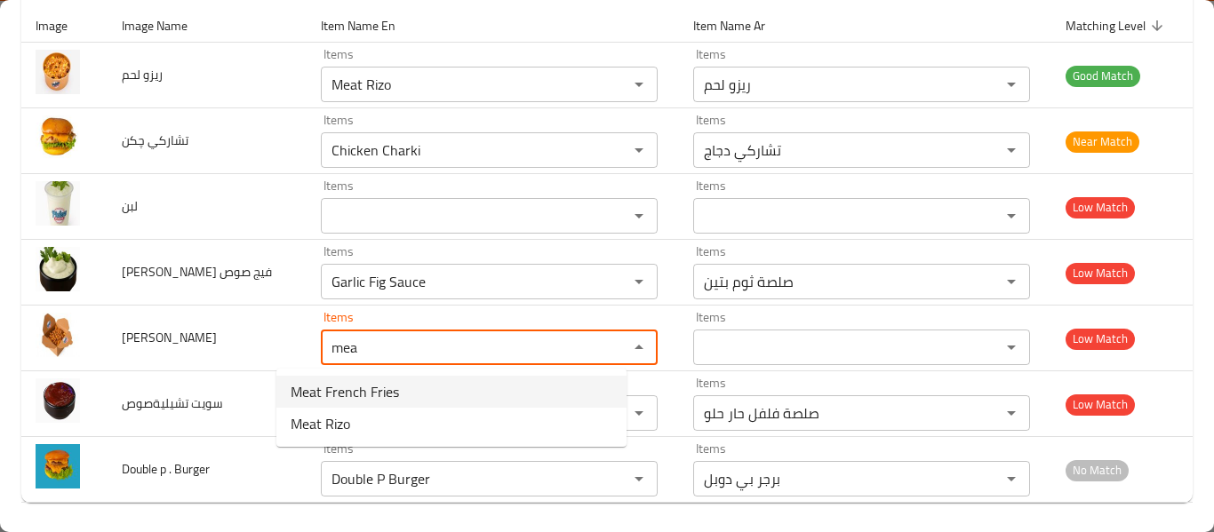
click at [370, 398] on span "Meat French Fries" at bounding box center [345, 391] width 108 height 21
type فرايز "Meat French Fries"
type فرايز-ar "بطاطا مقلية لحم"
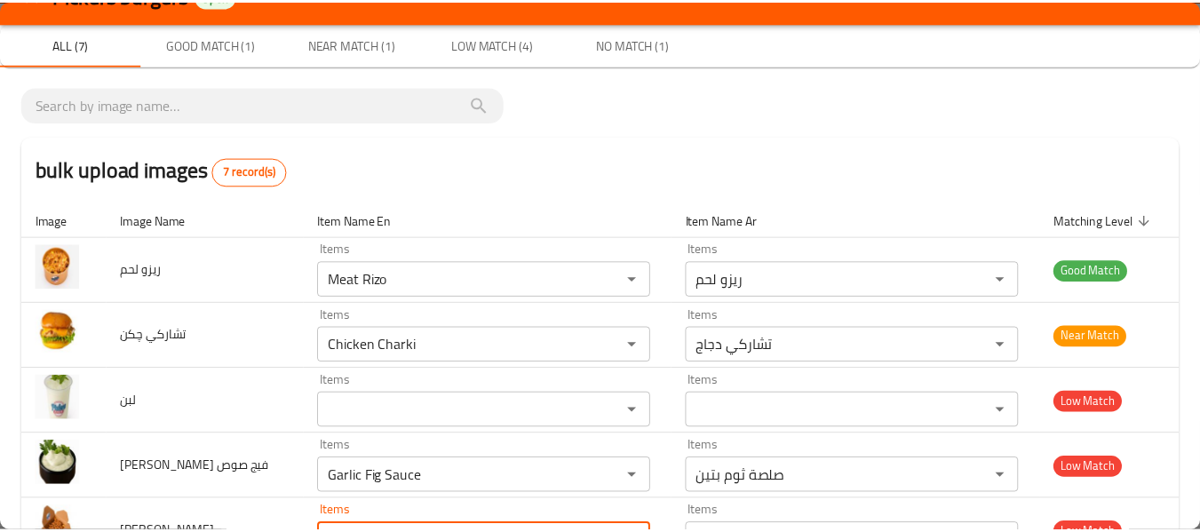
scroll to position [0, 0]
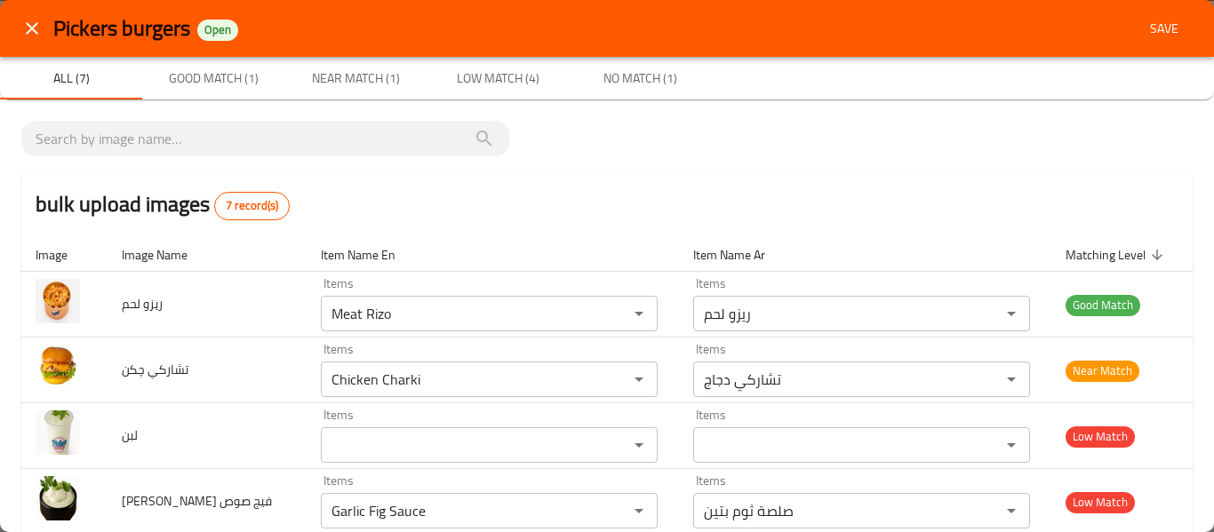
type فرايز "Meat French Fries"
click at [1159, 24] on span "Save" at bounding box center [1164, 29] width 43 height 22
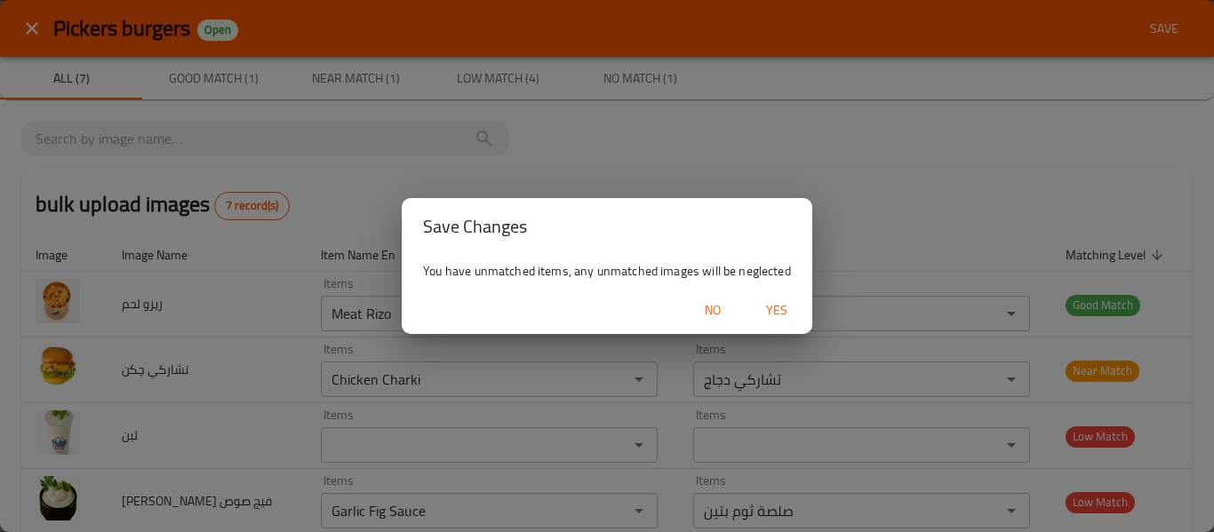
click at [776, 304] on span "Yes" at bounding box center [776, 310] width 43 height 22
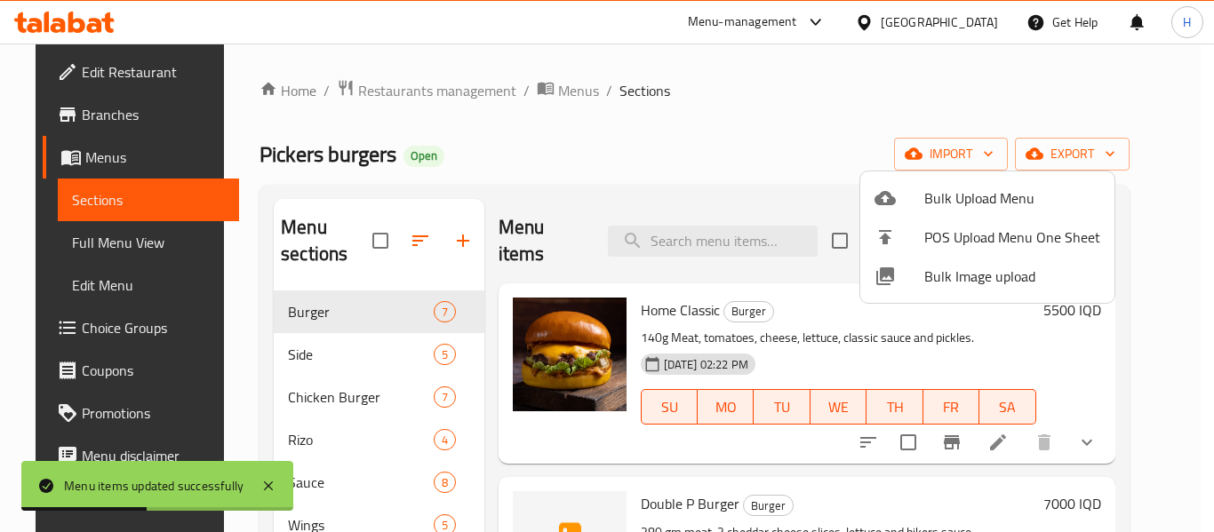
click at [302, 367] on div at bounding box center [607, 266] width 1214 height 532
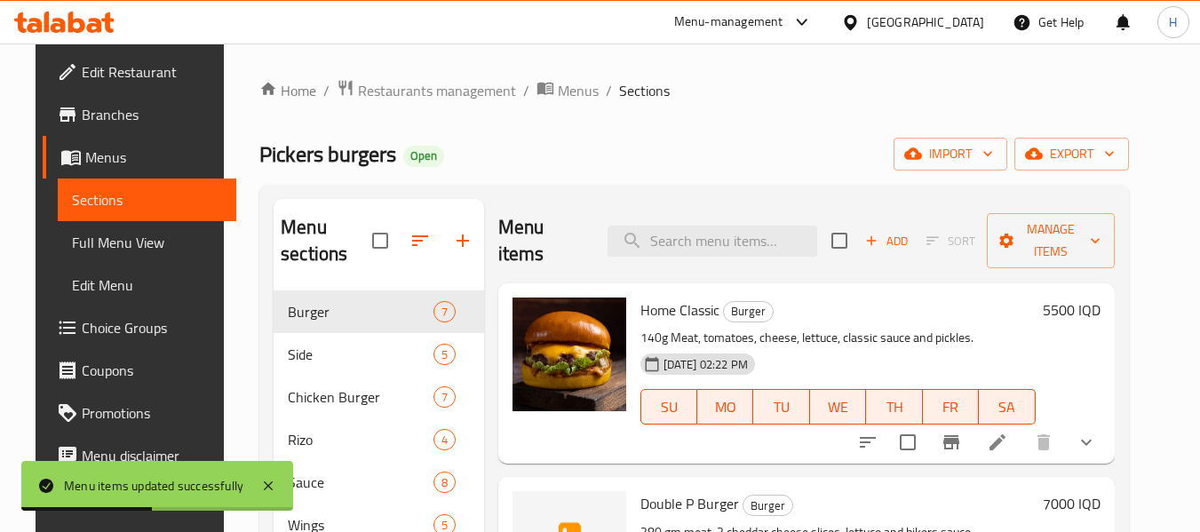
click at [302, 367] on div "Side 5" at bounding box center [379, 354] width 211 height 43
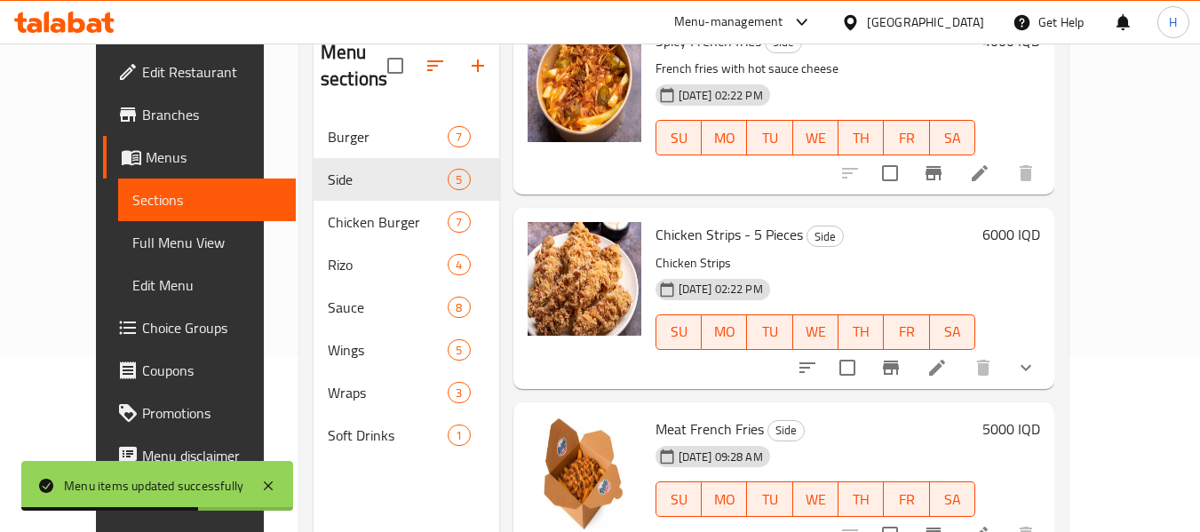
scroll to position [249, 0]
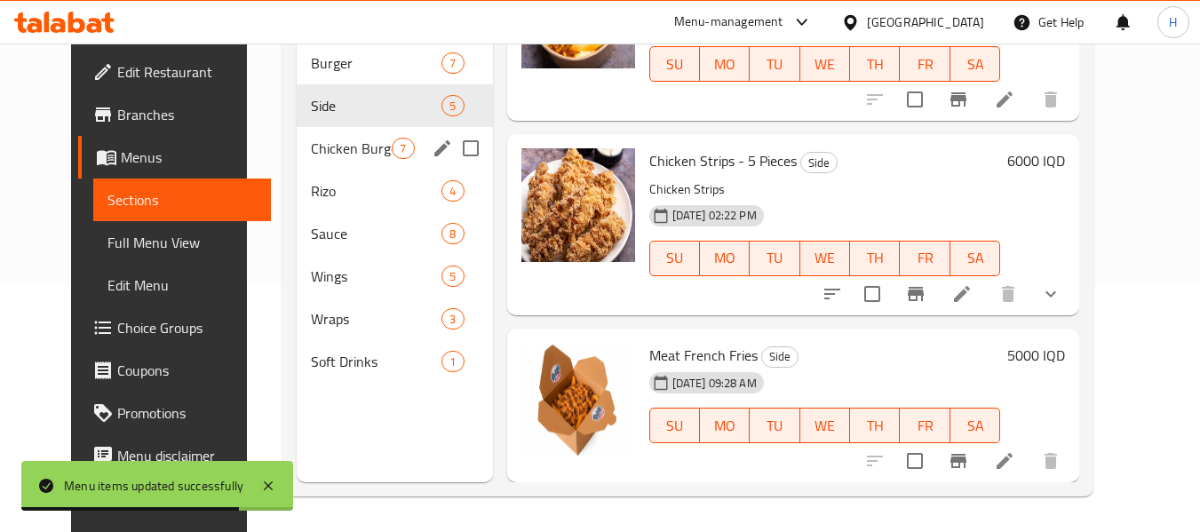
click at [306, 133] on div "Chicken Burger 7" at bounding box center [394, 148] width 195 height 43
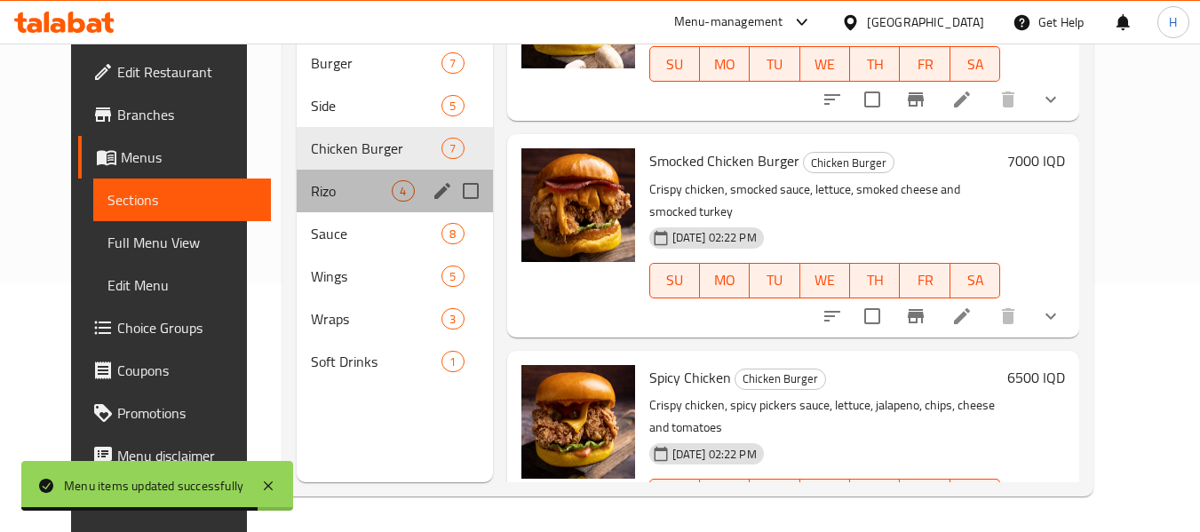
click at [297, 174] on div "Rizo 4" at bounding box center [394, 191] width 195 height 43
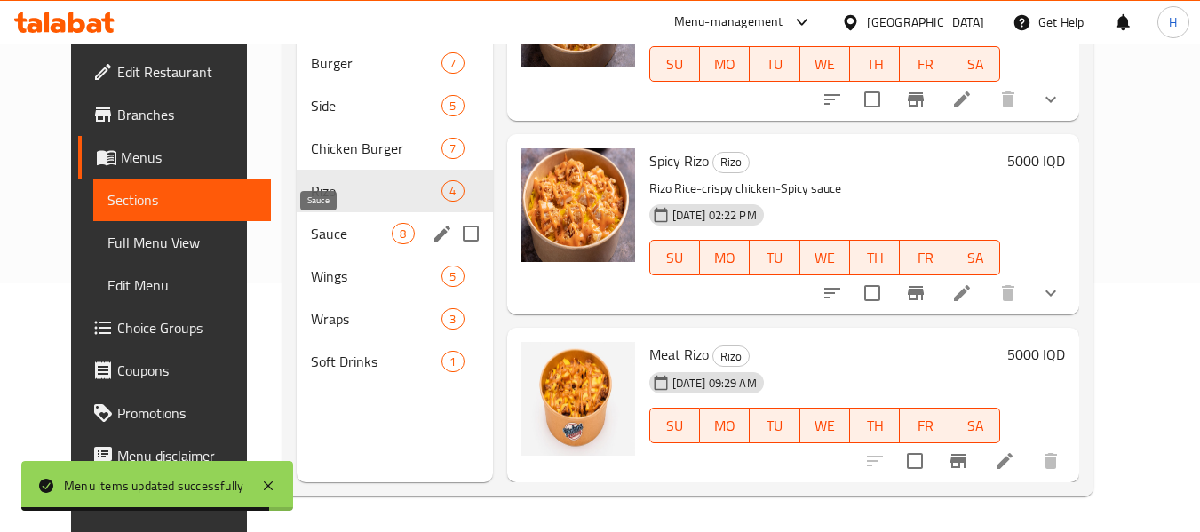
click at [311, 235] on span "Sauce" at bounding box center [351, 233] width 81 height 21
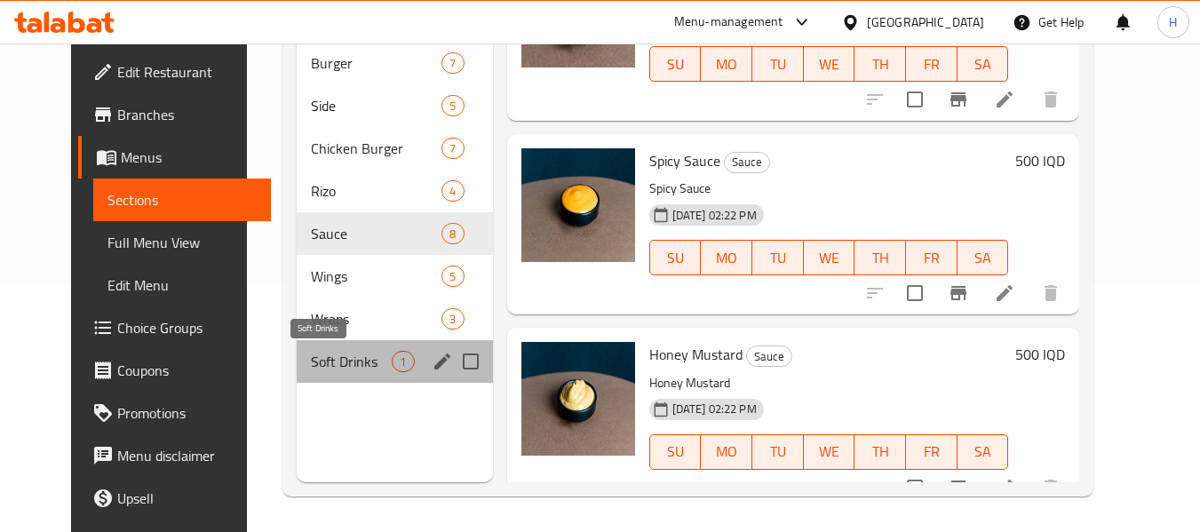
click at [321, 353] on span "Soft Drinks" at bounding box center [351, 361] width 81 height 21
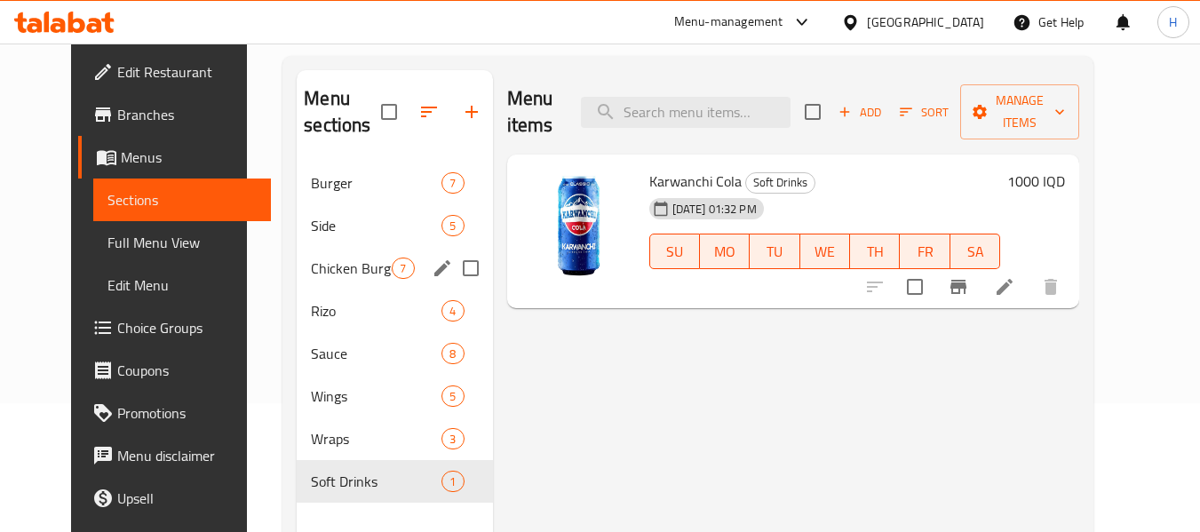
scroll to position [237, 0]
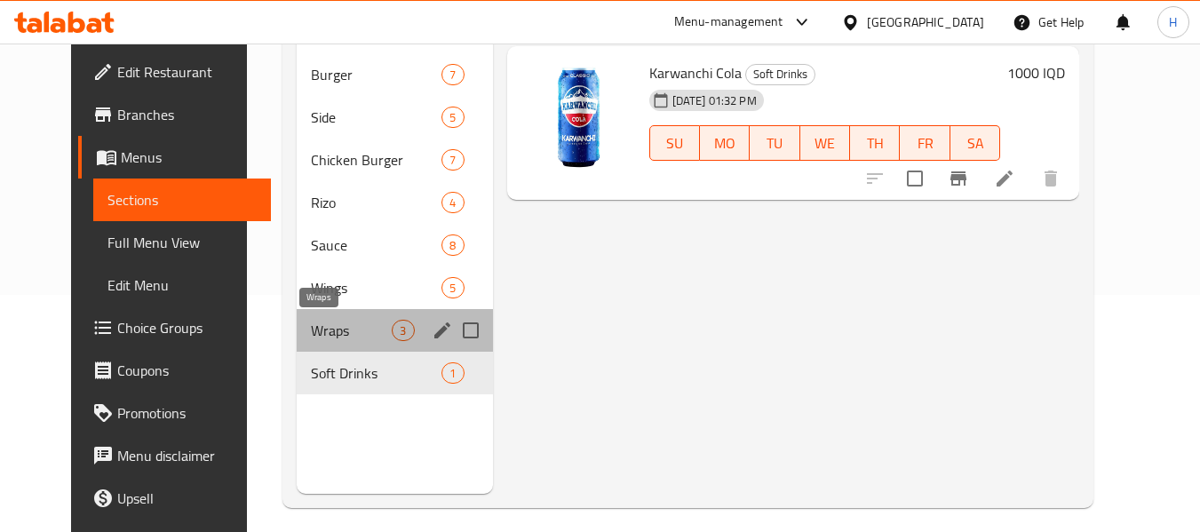
click at [311, 326] on span "Wraps" at bounding box center [351, 330] width 81 height 21
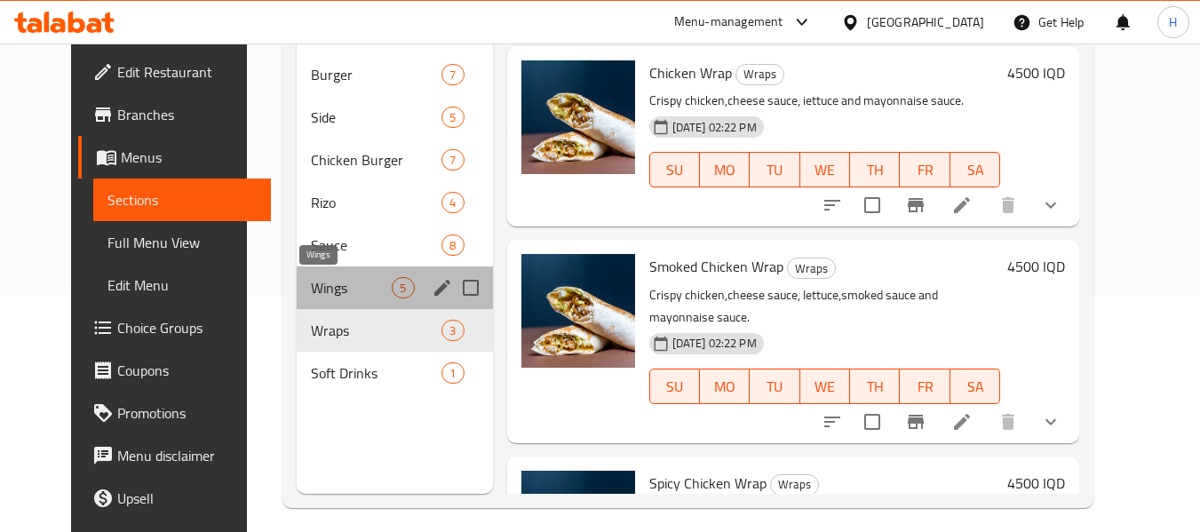
click at [313, 290] on span "Wings" at bounding box center [351, 287] width 81 height 21
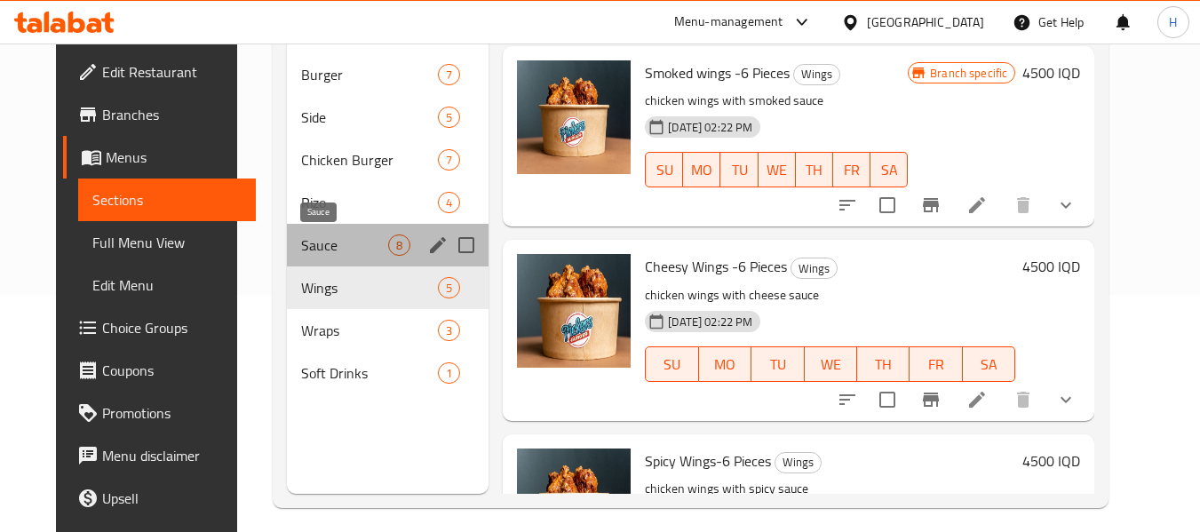
click at [301, 241] on span "Sauce" at bounding box center [344, 245] width 87 height 21
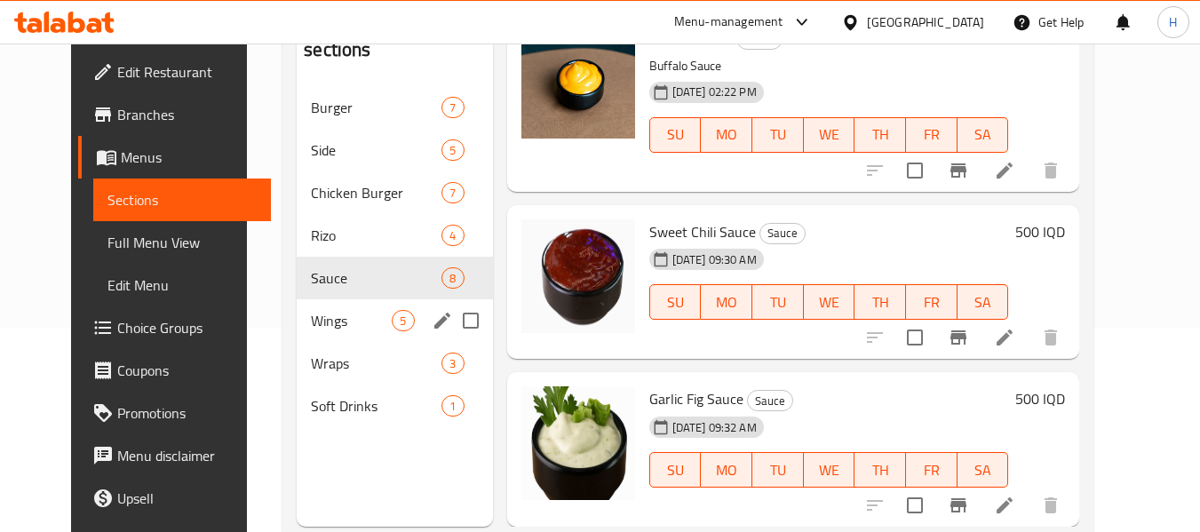
scroll to position [237, 0]
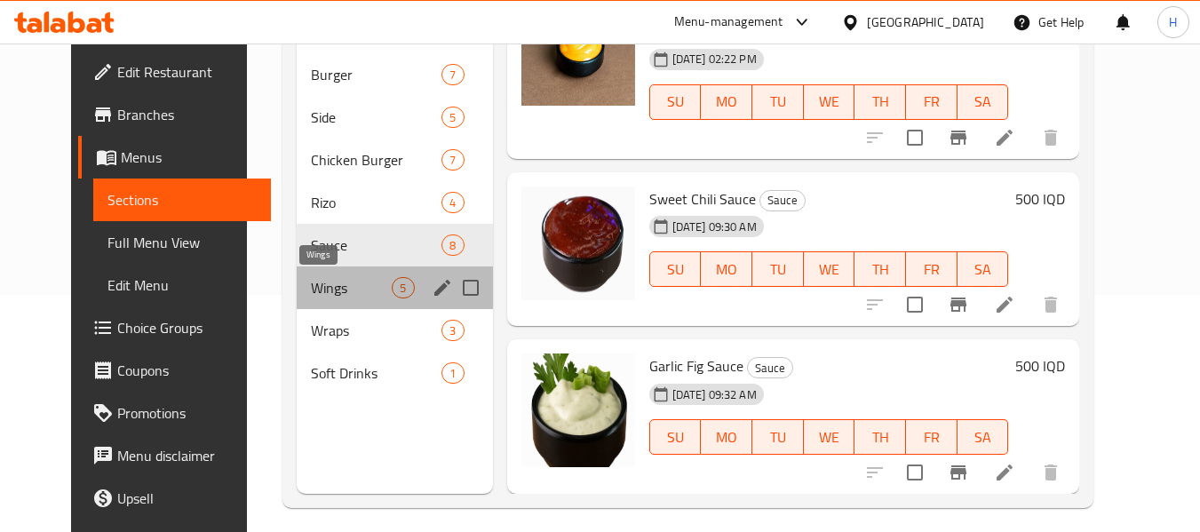
click at [311, 280] on span "Wings" at bounding box center [351, 287] width 81 height 21
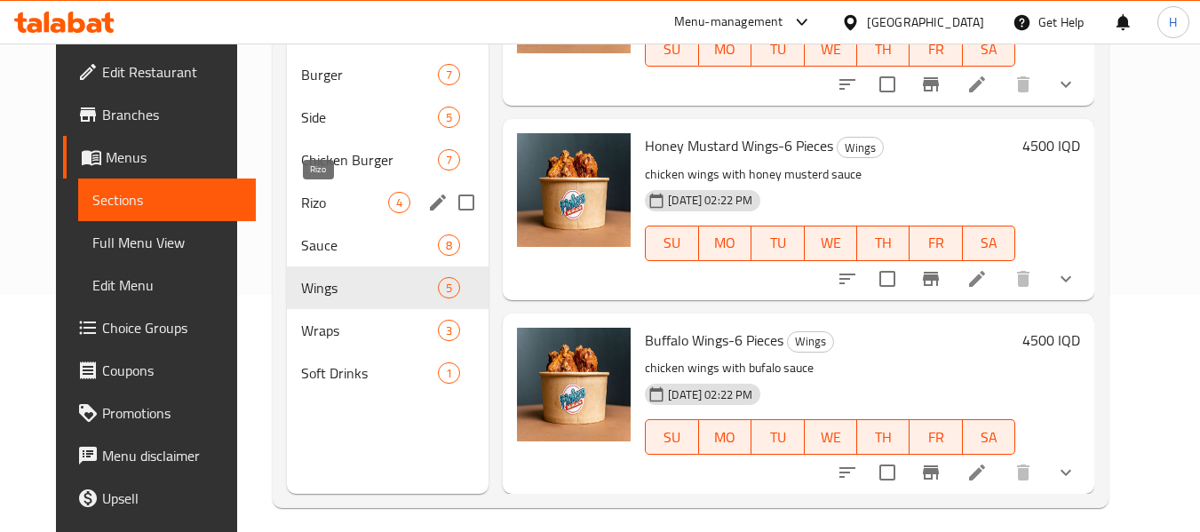
click at [301, 199] on span "Rizo" at bounding box center [344, 202] width 87 height 21
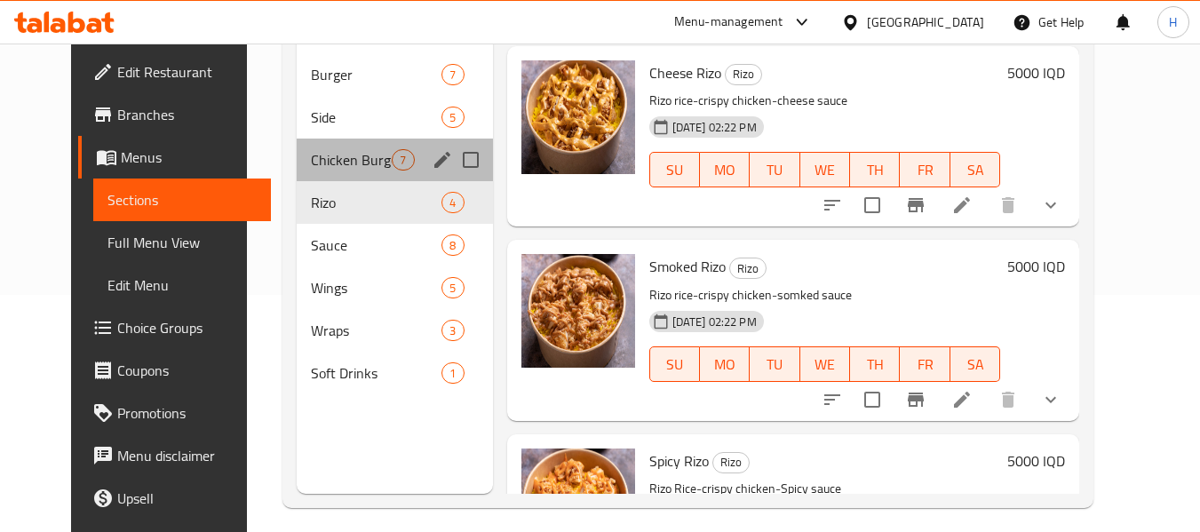
click at [297, 139] on div "Chicken Burger 7" at bounding box center [394, 160] width 195 height 43
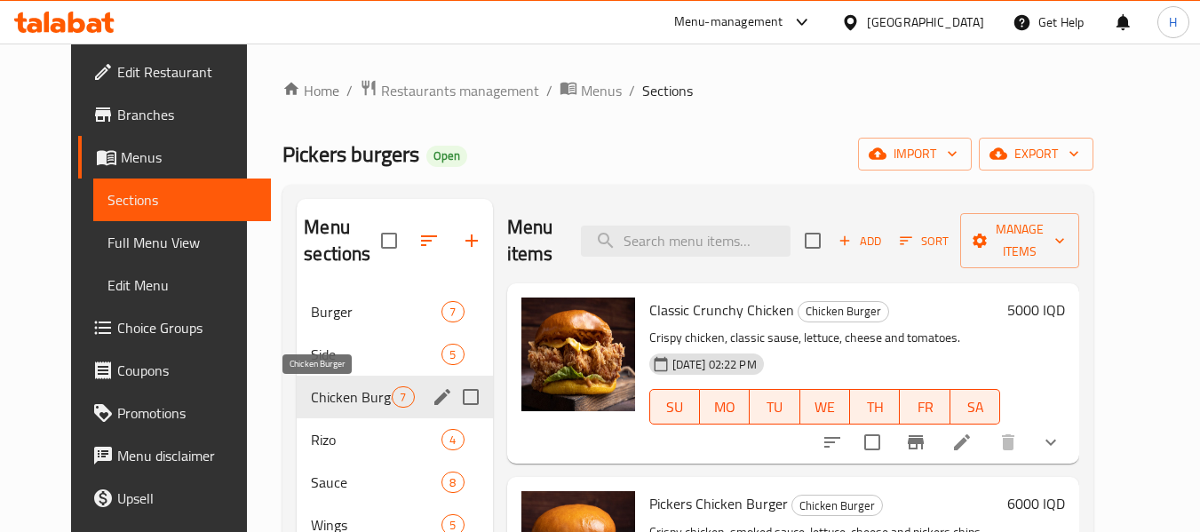
click at [311, 394] on span "Chicken Burger" at bounding box center [351, 396] width 81 height 21
click at [311, 355] on span "Side" at bounding box center [351, 354] width 81 height 21
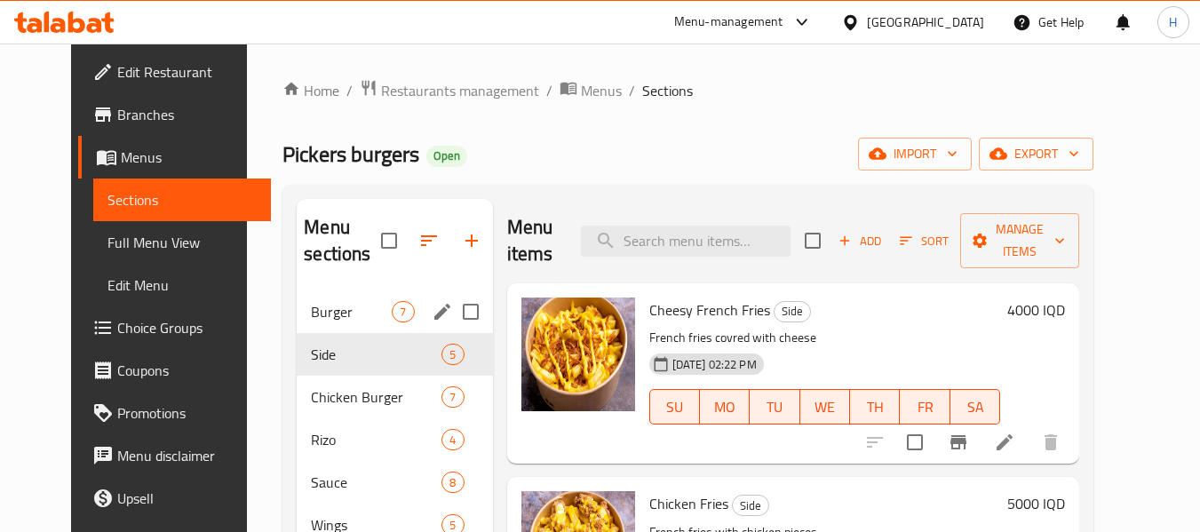
click at [297, 315] on div "Burger 7" at bounding box center [394, 312] width 195 height 43
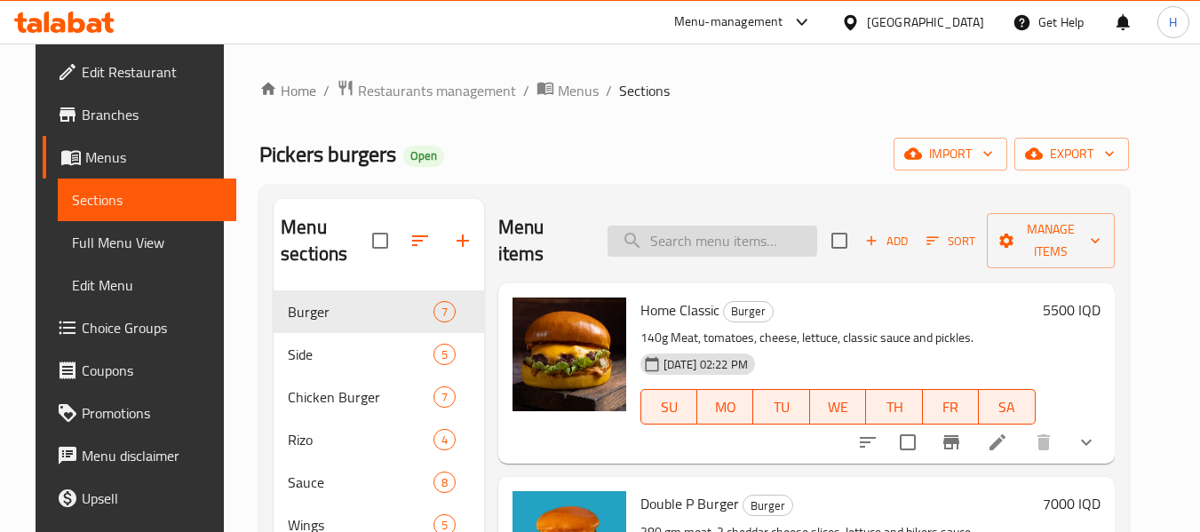
click at [679, 250] on input "search" at bounding box center [713, 241] width 210 height 31
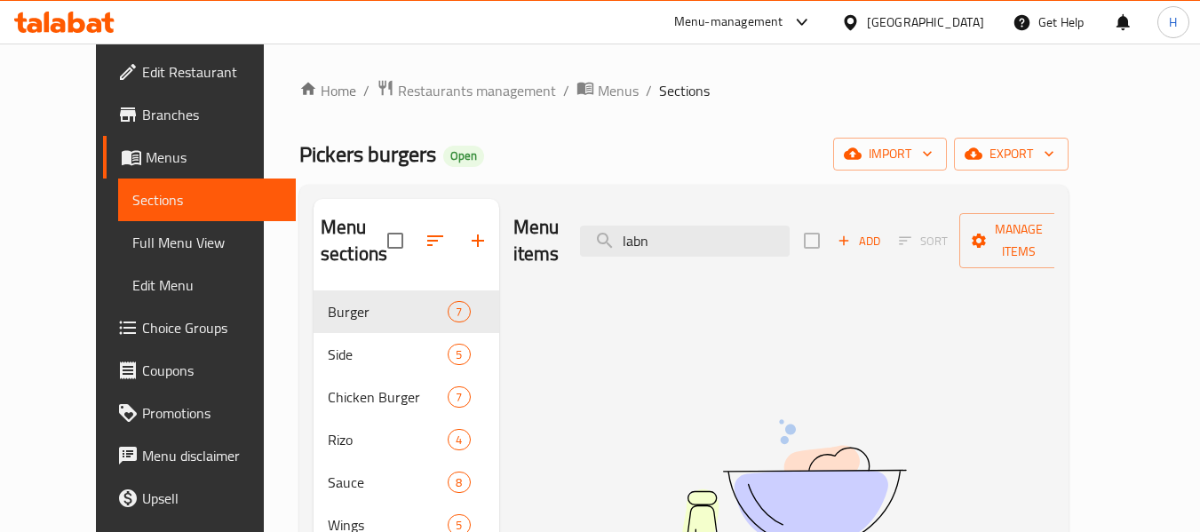
type input "labn"
click at [132, 251] on span "Full Menu View" at bounding box center [207, 242] width 150 height 21
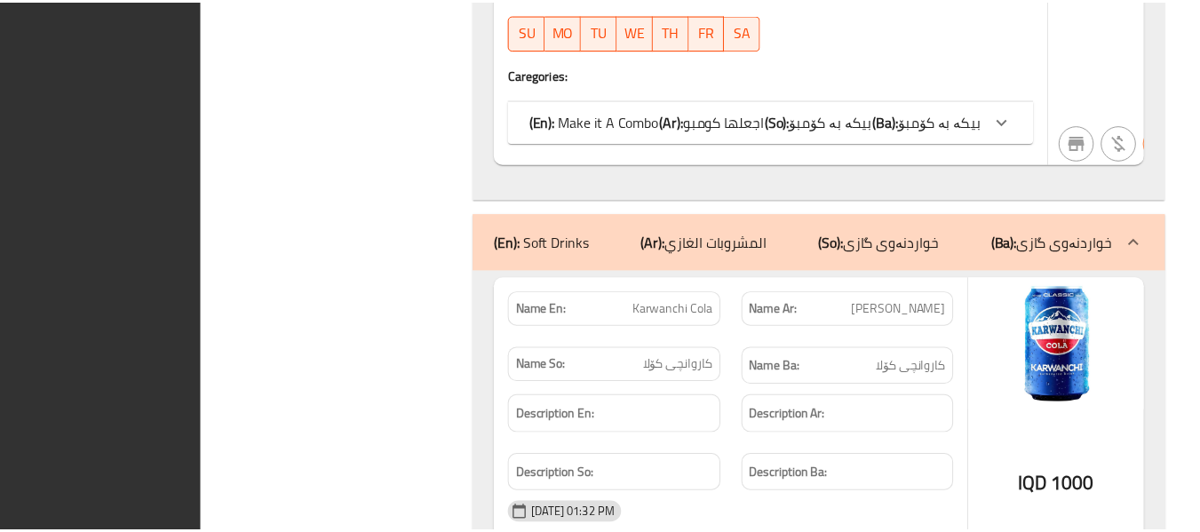
scroll to position [18421, 0]
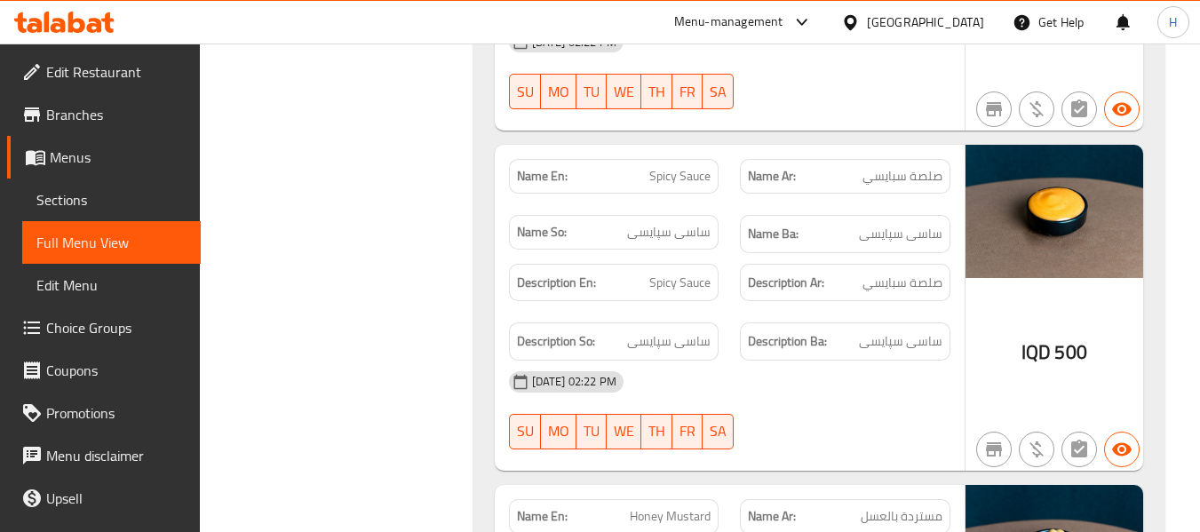
click at [53, 203] on span "Sections" at bounding box center [111, 199] width 150 height 21
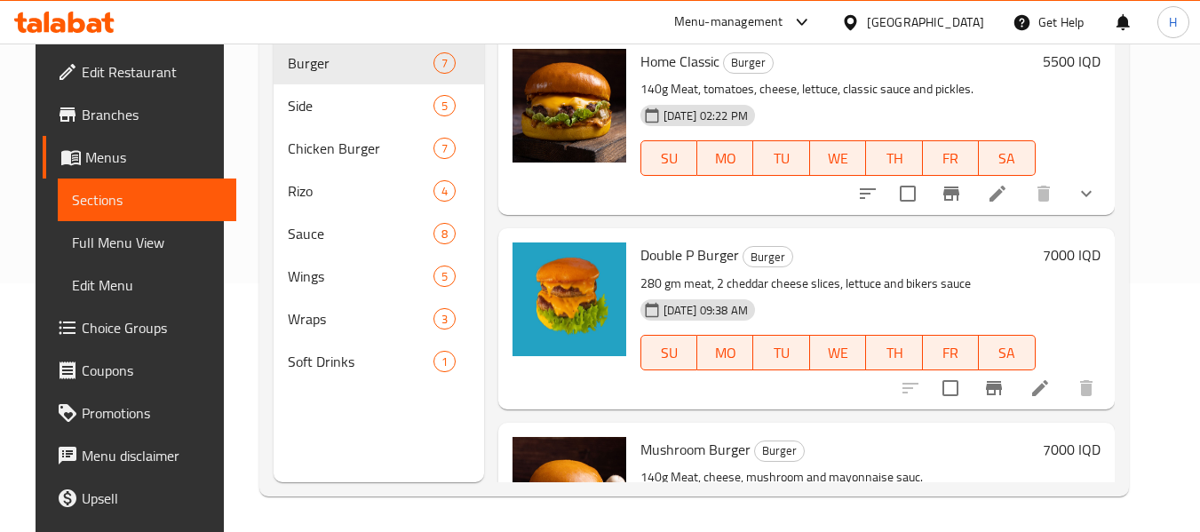
scroll to position [249, 0]
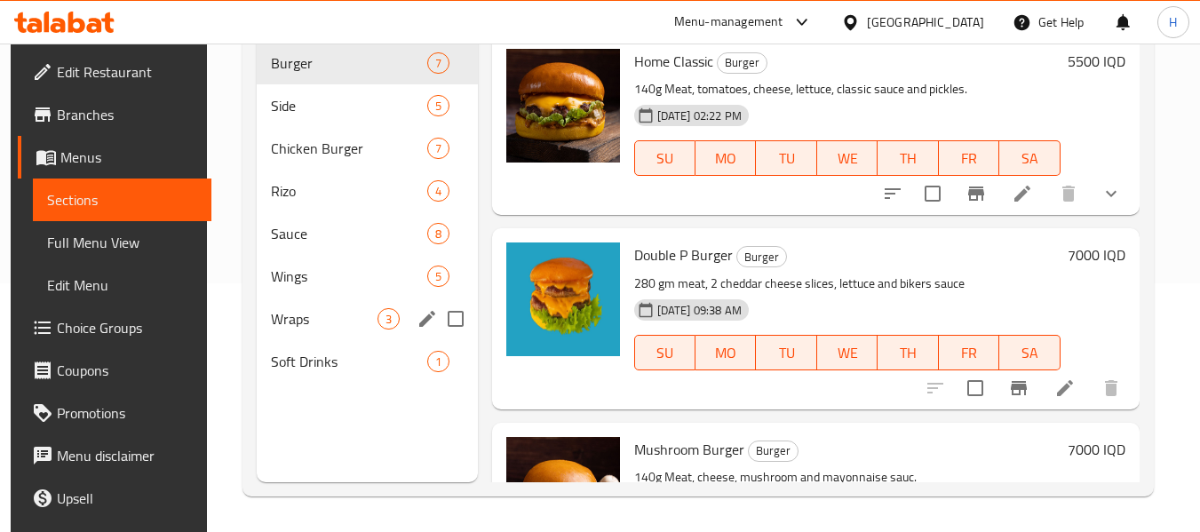
click at [291, 334] on div "Wraps 3" at bounding box center [367, 319] width 220 height 43
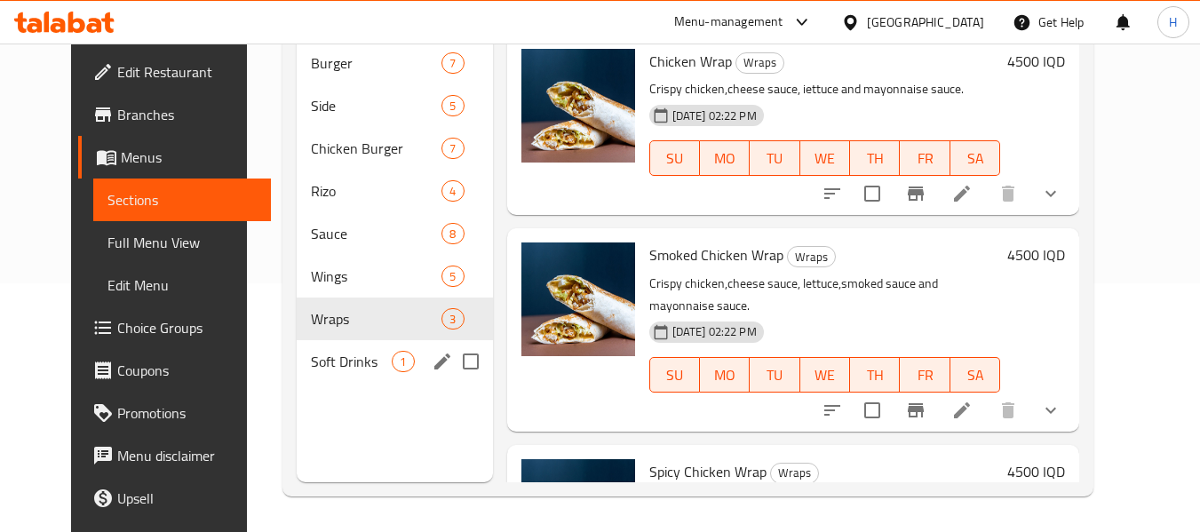
click at [297, 348] on div "Soft Drinks 1" at bounding box center [394, 361] width 195 height 43
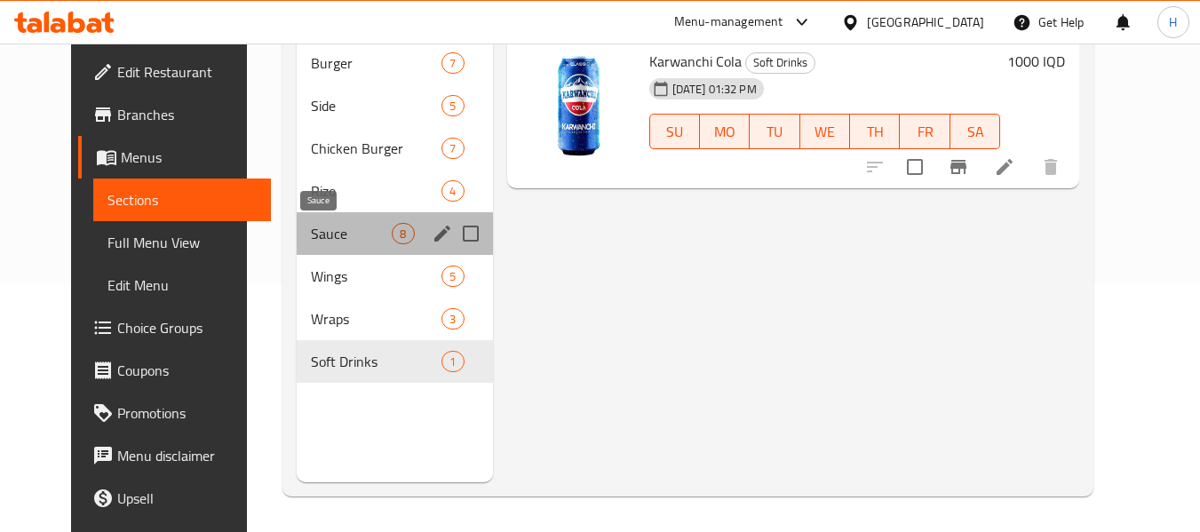
click at [311, 237] on span "Sauce" at bounding box center [351, 233] width 81 height 21
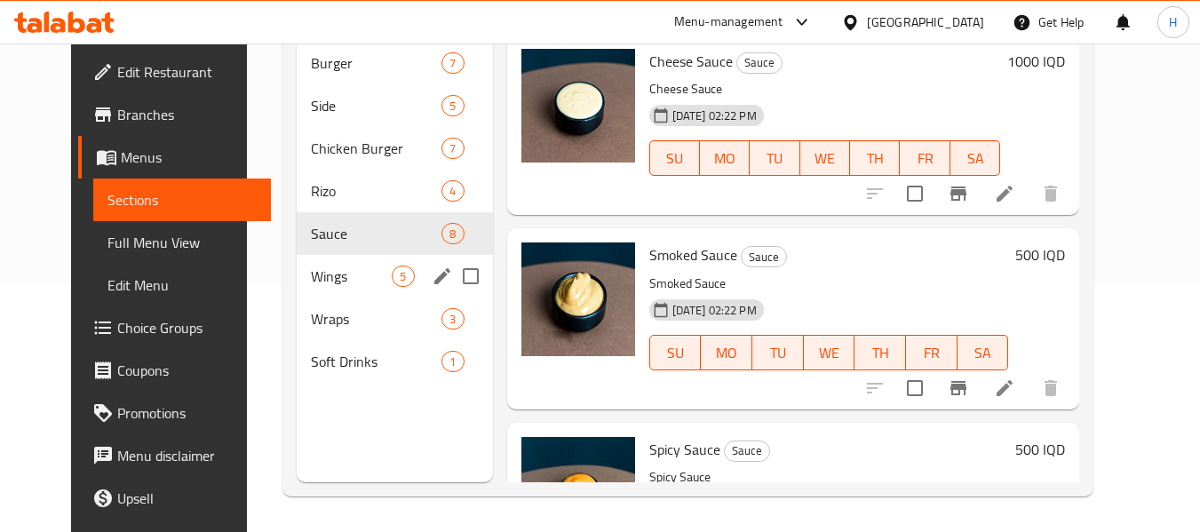
click at [297, 290] on div "Wings 5" at bounding box center [394, 276] width 195 height 43
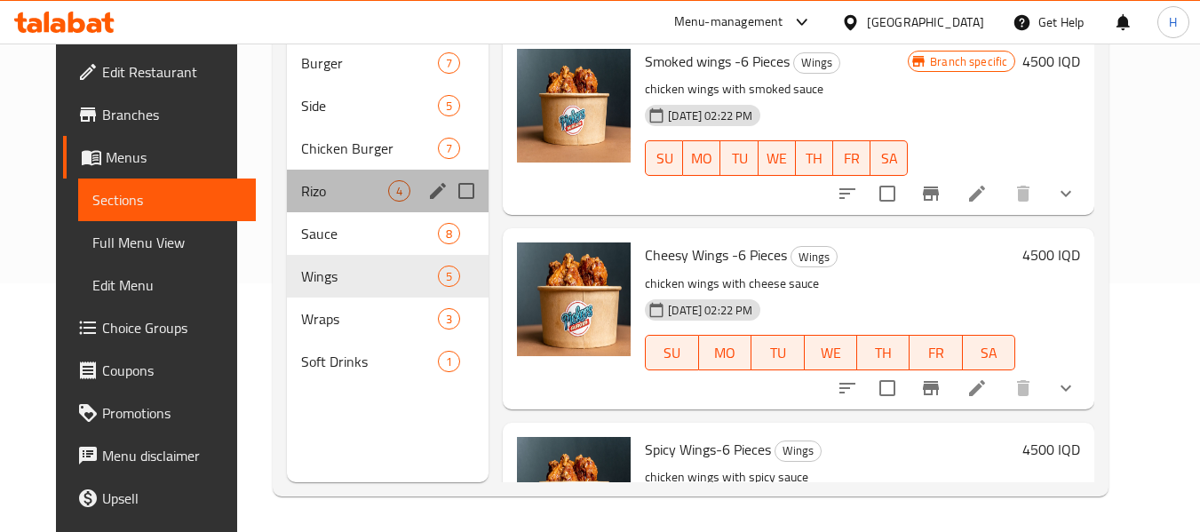
click at [323, 174] on div "Rizo 4" at bounding box center [388, 191] width 202 height 43
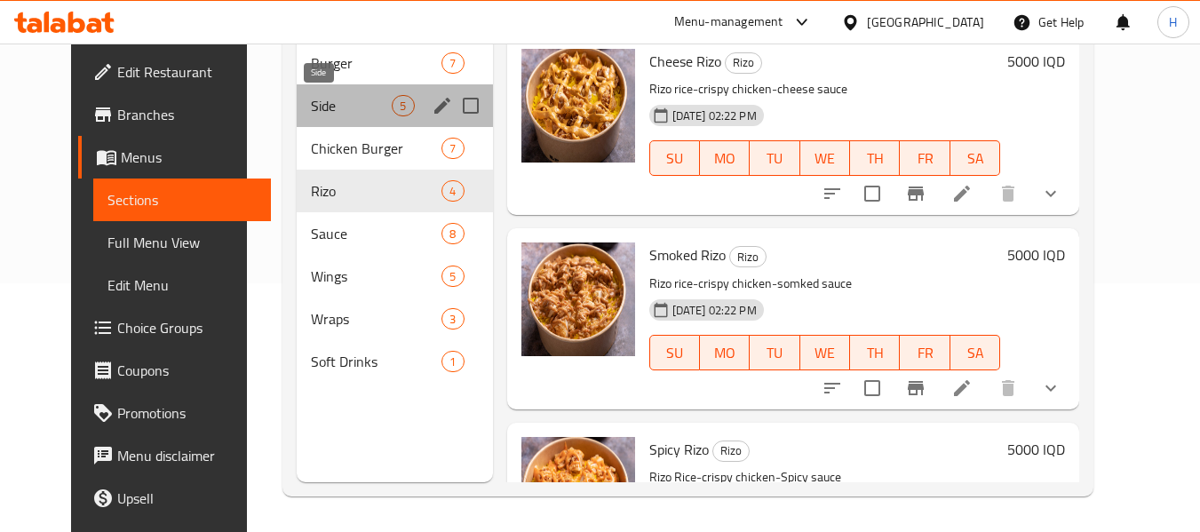
click at [325, 101] on span "Side" at bounding box center [351, 105] width 81 height 21
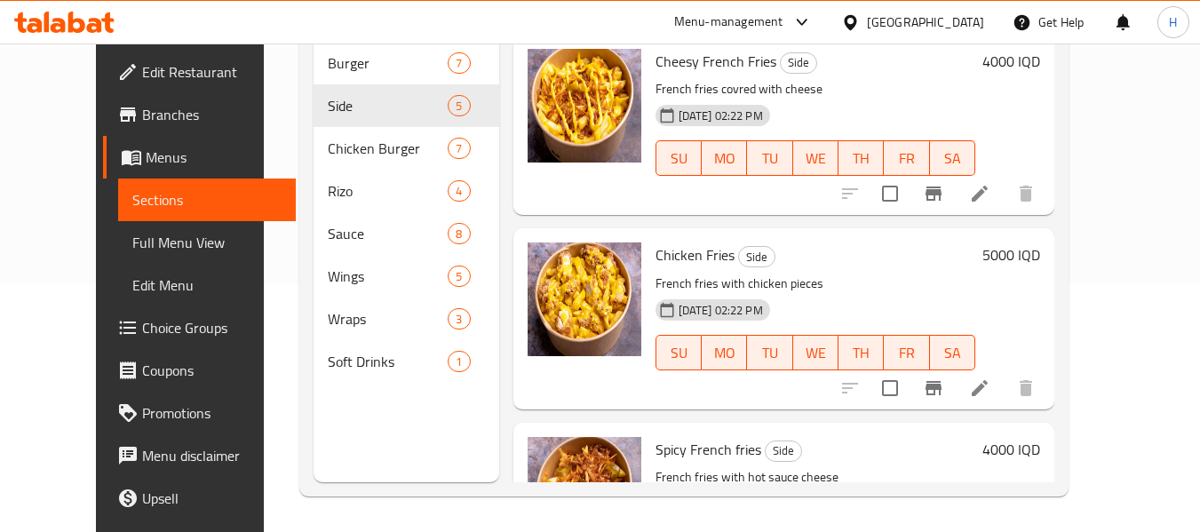
scroll to position [482, 0]
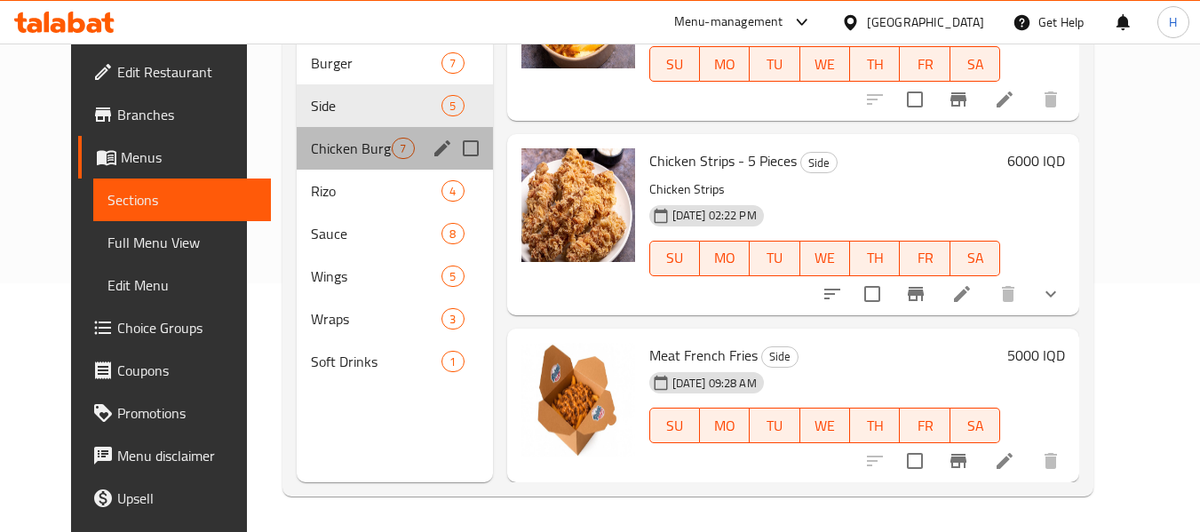
click at [297, 149] on div "Chicken Burger 7" at bounding box center [394, 148] width 195 height 43
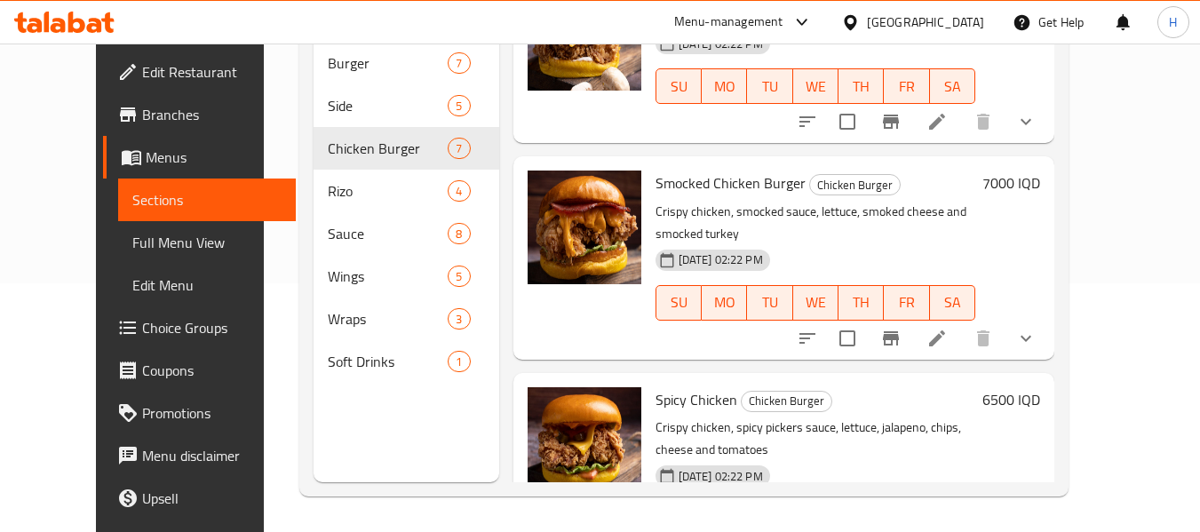
click at [275, 42] on div "Menu-management [GEOGRAPHIC_DATA] Get Help H" at bounding box center [600, 22] width 1200 height 43
click at [979, 12] on div "[GEOGRAPHIC_DATA]" at bounding box center [925, 22] width 117 height 20
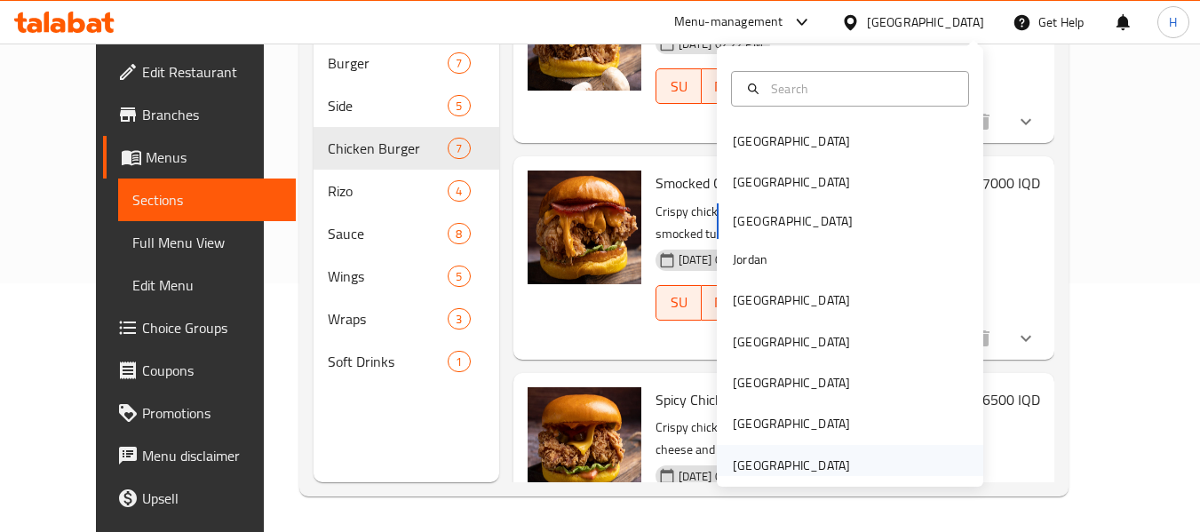
click at [814, 448] on div "[GEOGRAPHIC_DATA]" at bounding box center [792, 465] width 146 height 41
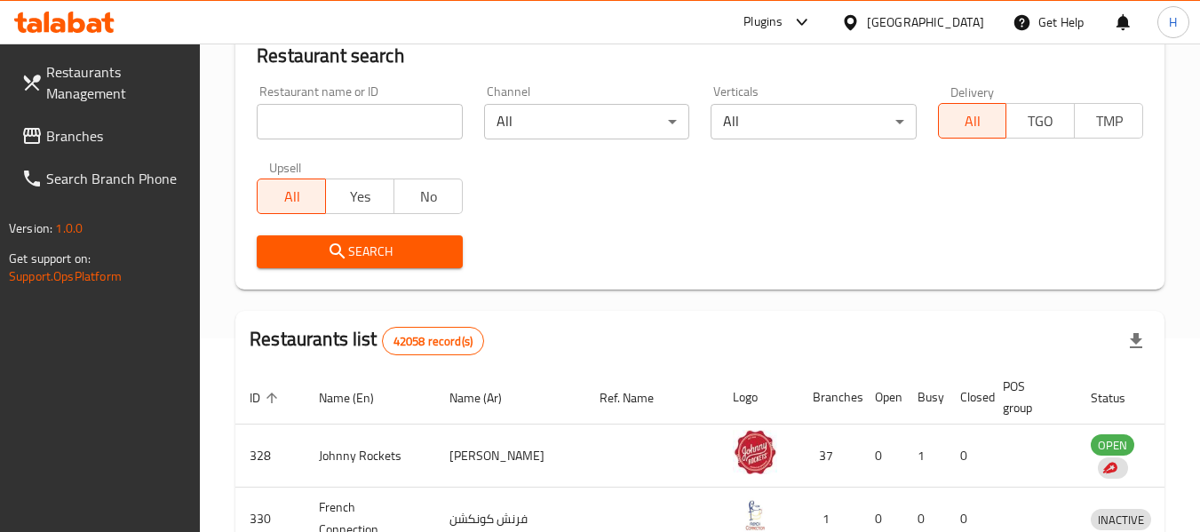
scroll to position [249, 0]
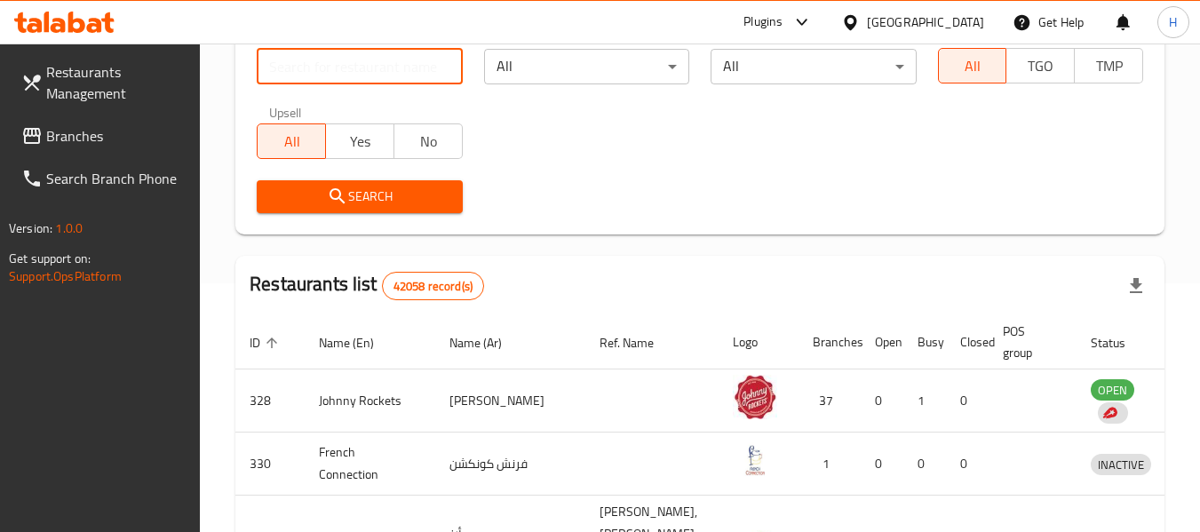
drag, startPoint x: 315, startPoint y: 60, endPoint x: 293, endPoint y: 63, distance: 22.4
click at [315, 60] on input "search" at bounding box center [359, 67] width 205 height 36
paste input "669140"
type input "669140"
click button "Search" at bounding box center [359, 196] width 205 height 33
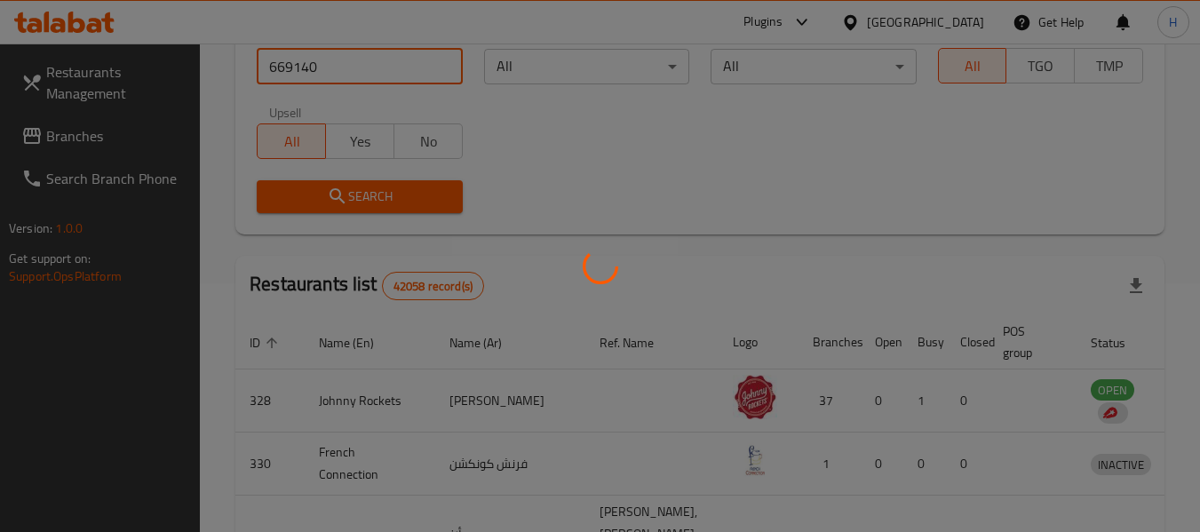
scroll to position [245, 0]
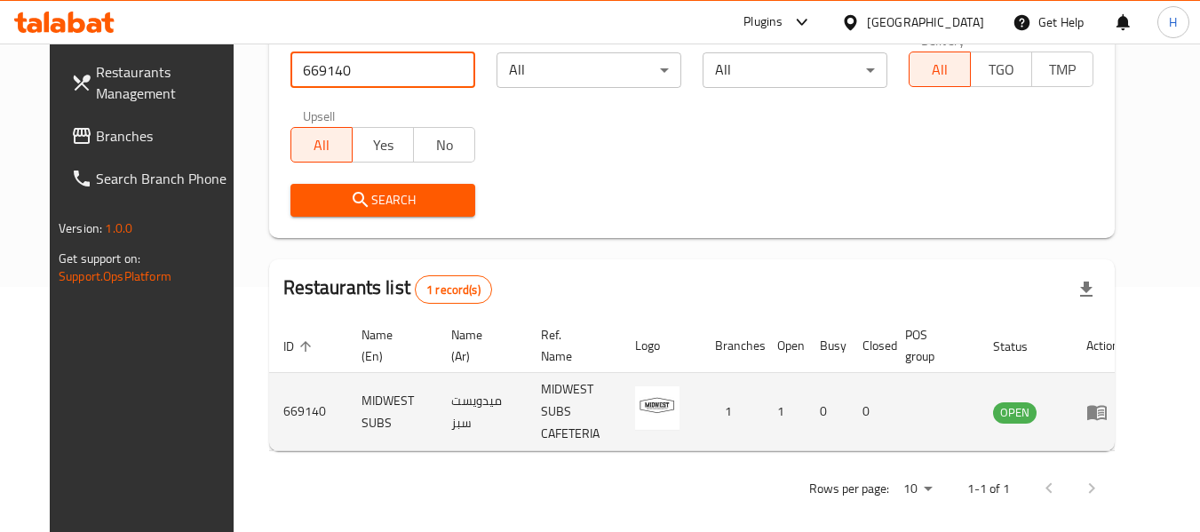
click at [1107, 410] on icon "enhanced table" at bounding box center [1097, 412] width 20 height 15
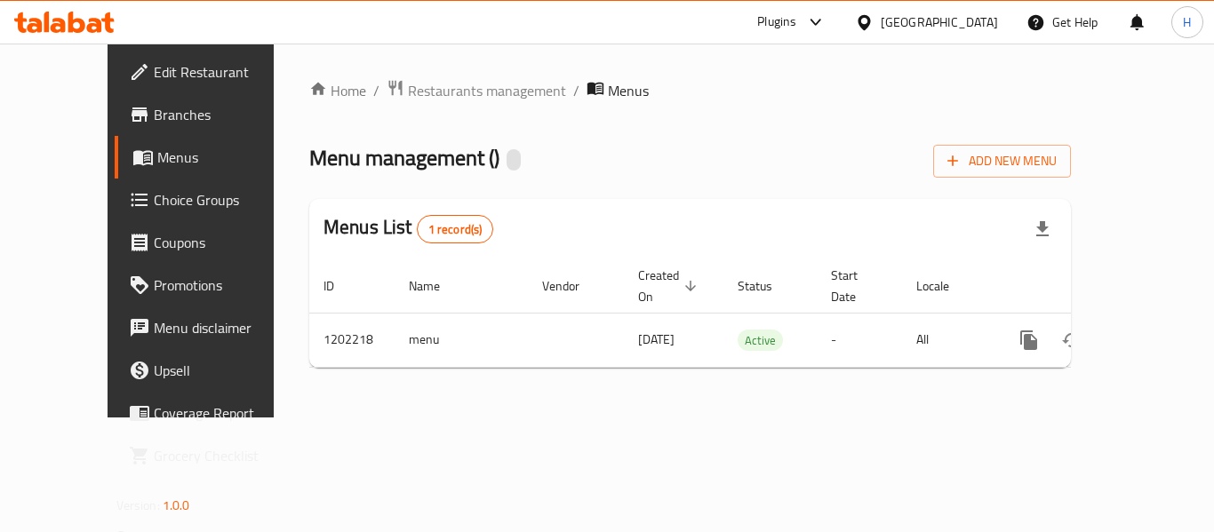
click at [154, 75] on span "Edit Restaurant" at bounding box center [225, 71] width 142 height 21
